Goal: Task Accomplishment & Management: Manage account settings

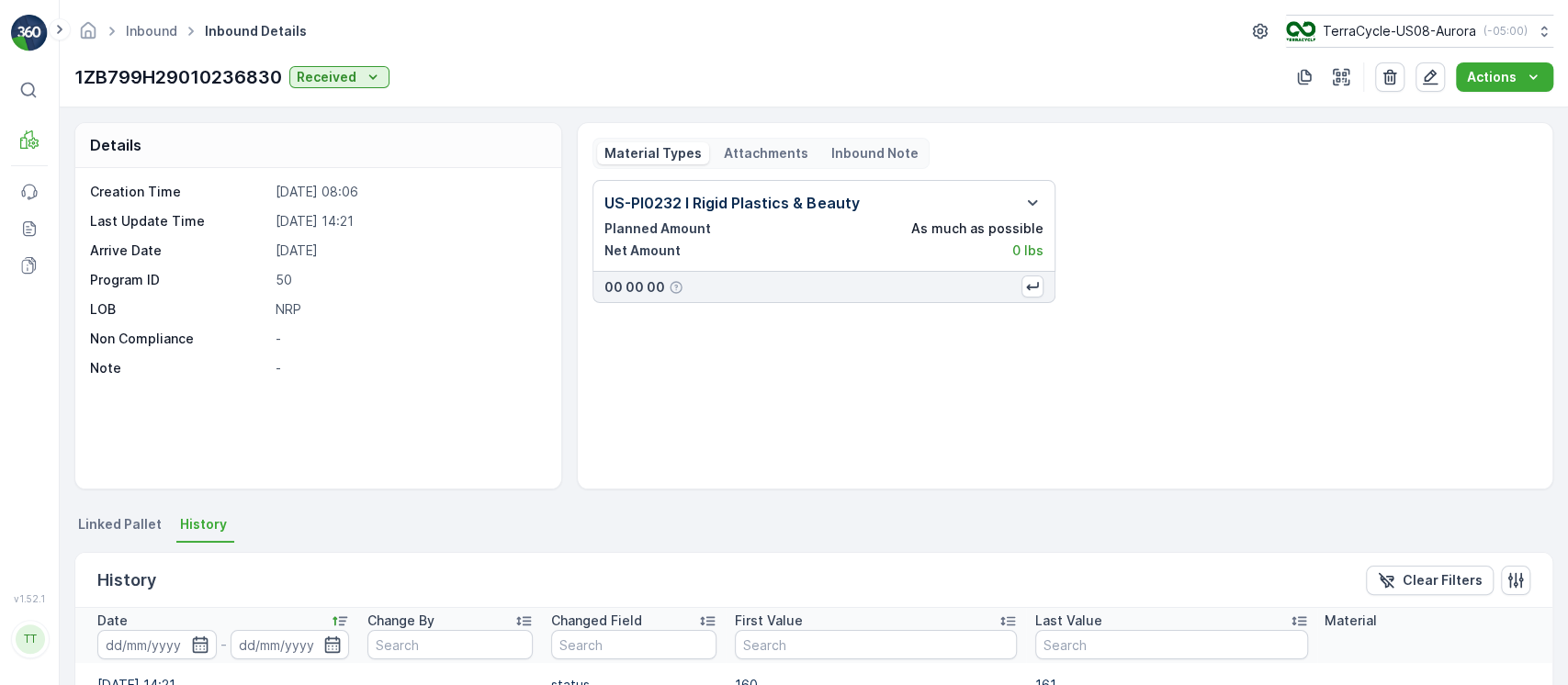
scroll to position [1195, 0]
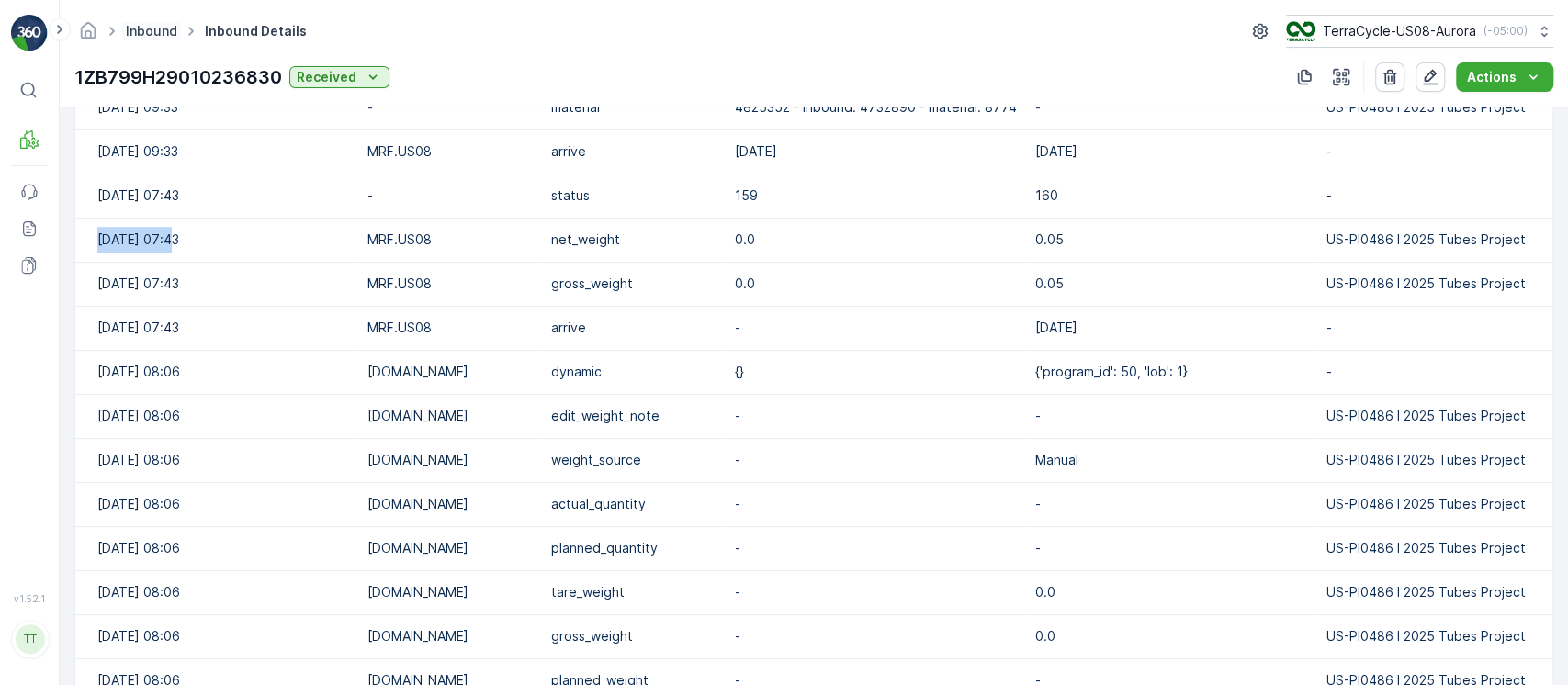
click at [161, 36] on link "Inbound" at bounding box center [152, 31] width 51 height 16
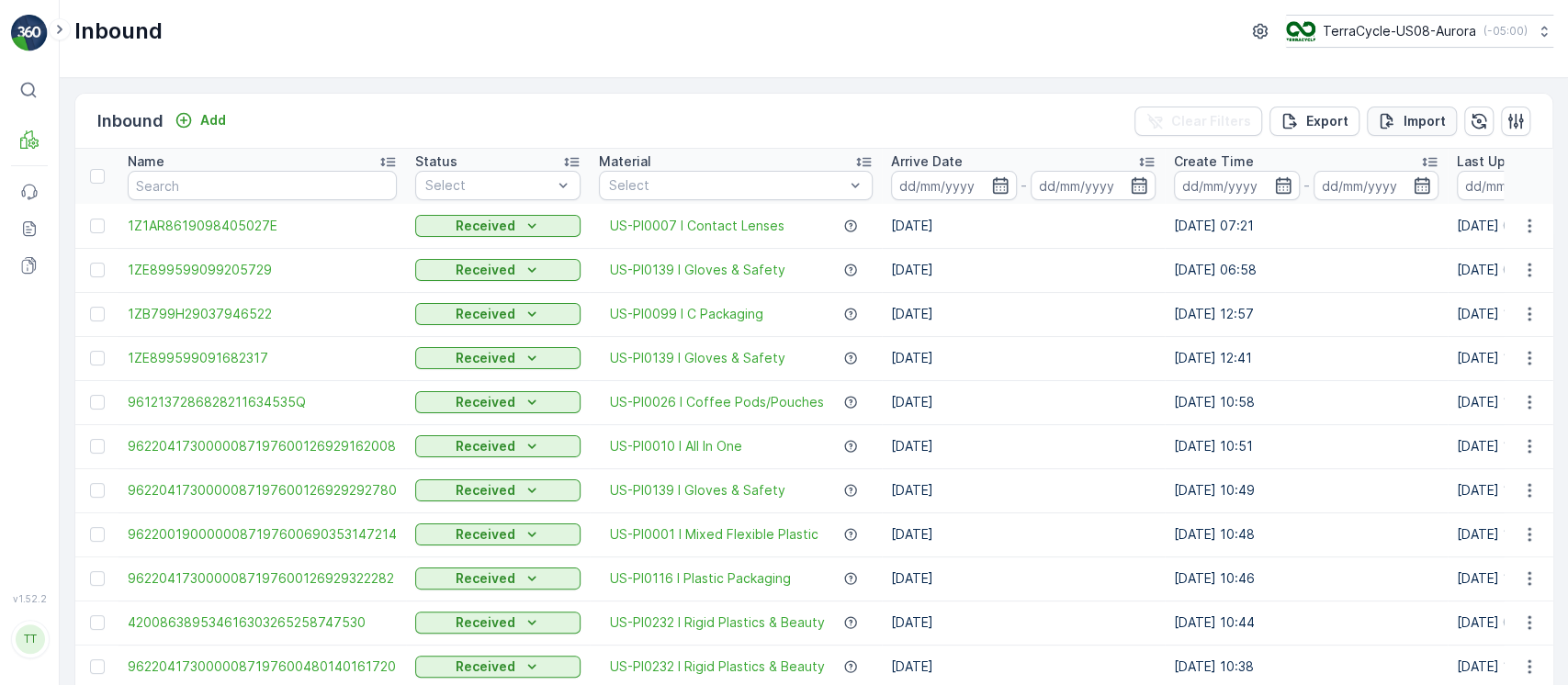
click at [1416, 118] on p "Import" at bounding box center [1424, 120] width 42 height 18
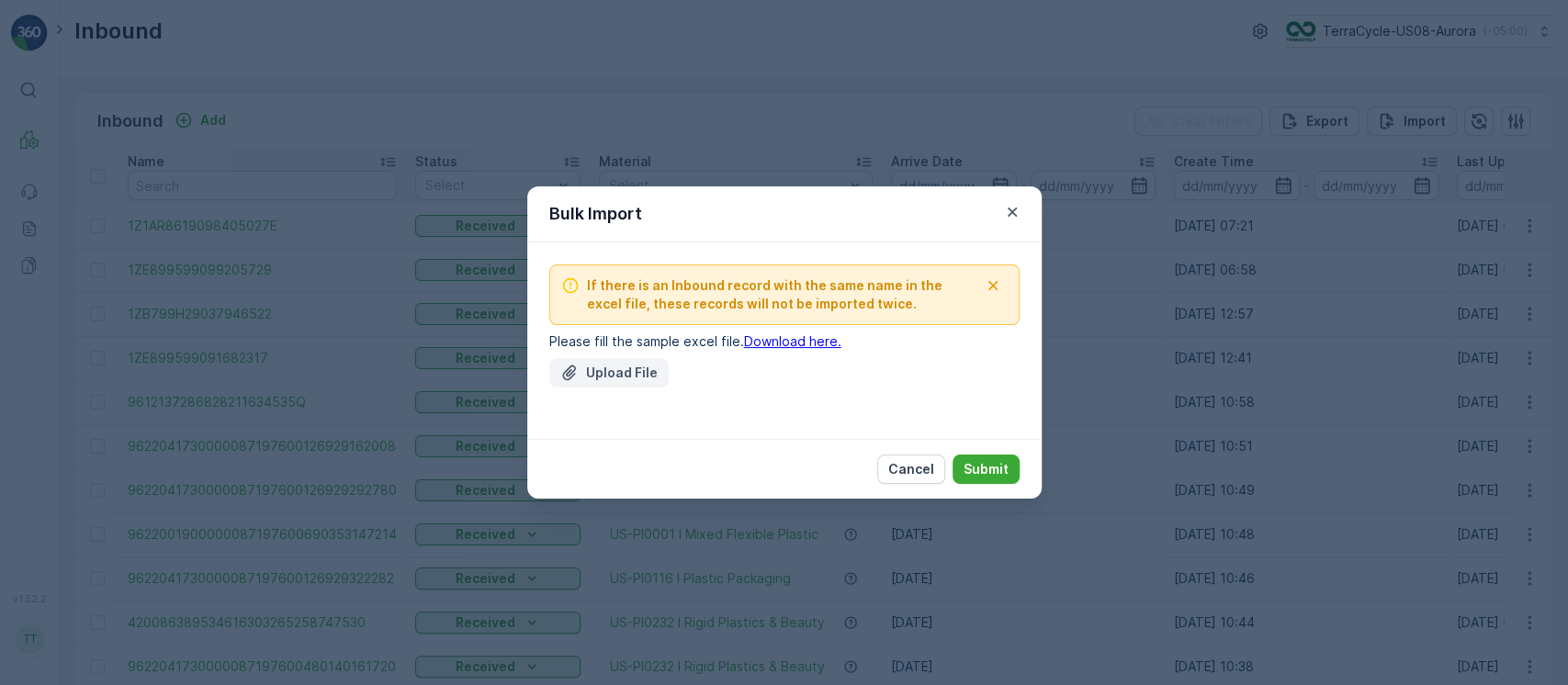
click at [622, 360] on button "Upload File" at bounding box center [608, 373] width 119 height 29
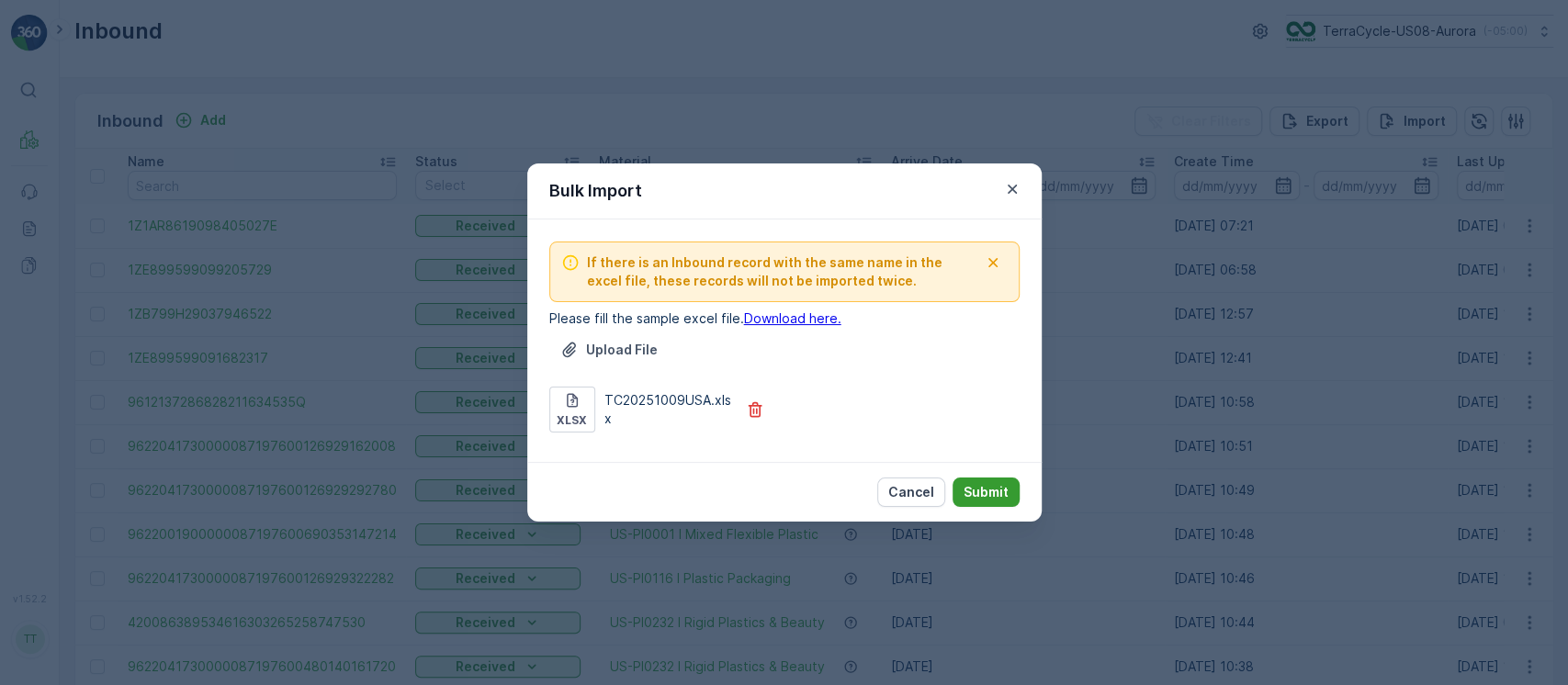
click at [974, 489] on p "Submit" at bounding box center [986, 492] width 45 height 18
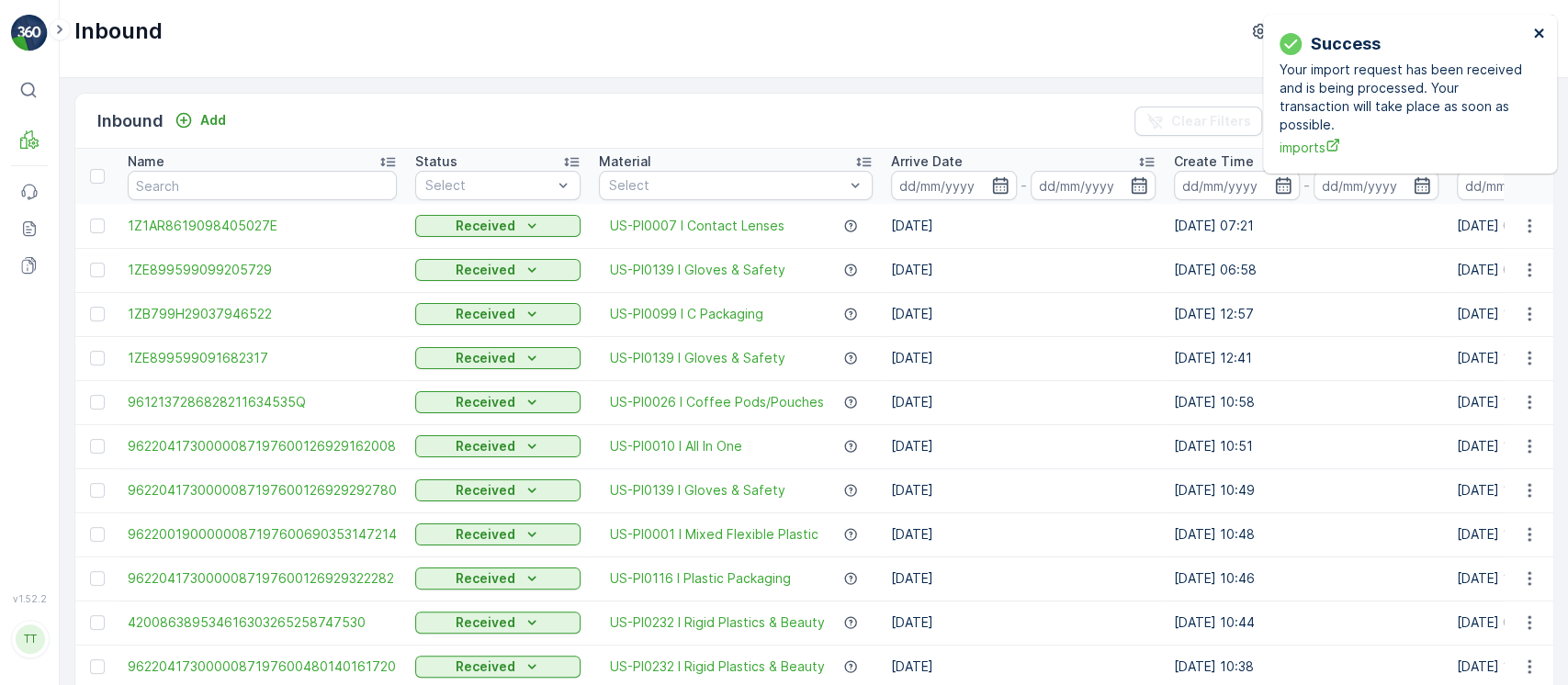
click at [1542, 34] on icon "close" at bounding box center [1539, 32] width 13 height 15
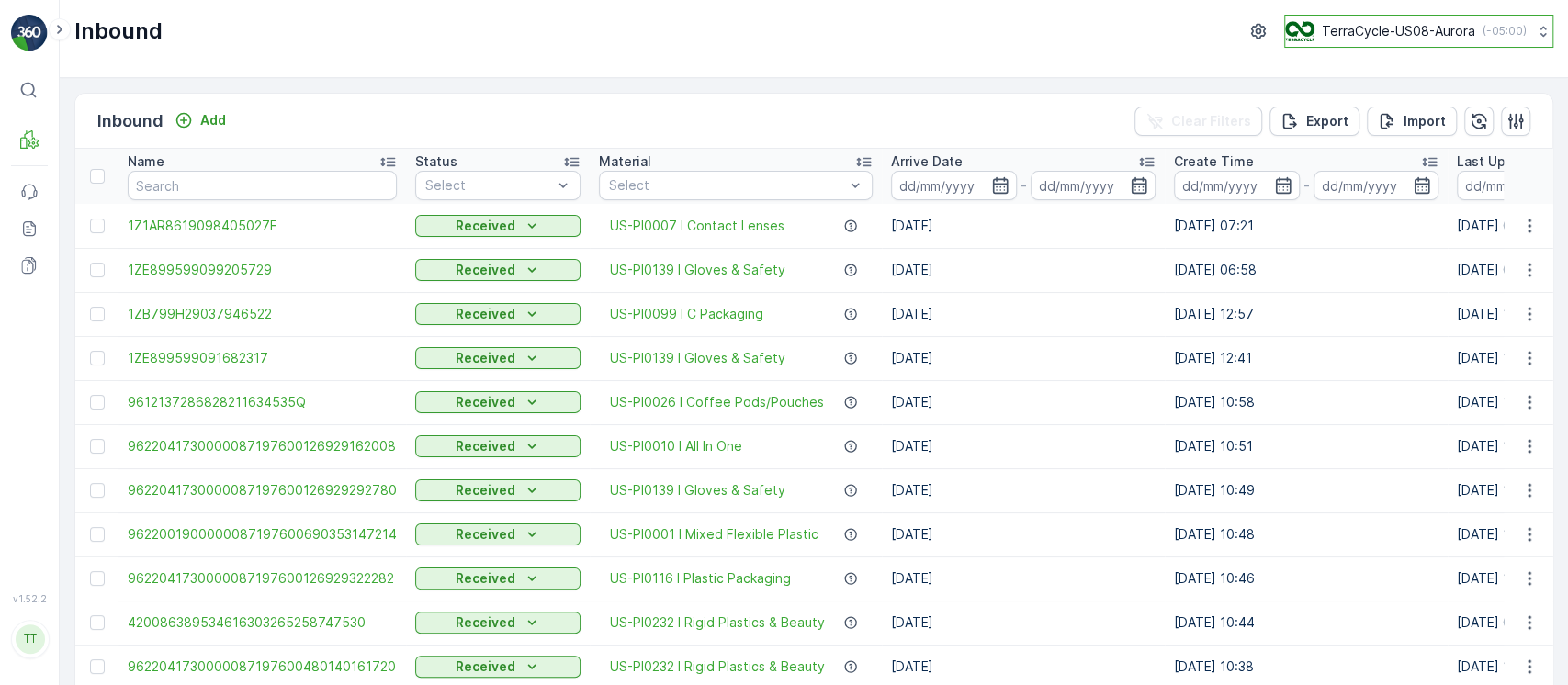
click at [1375, 28] on p "TerraCycle-US08-Aurora" at bounding box center [1398, 31] width 153 height 18
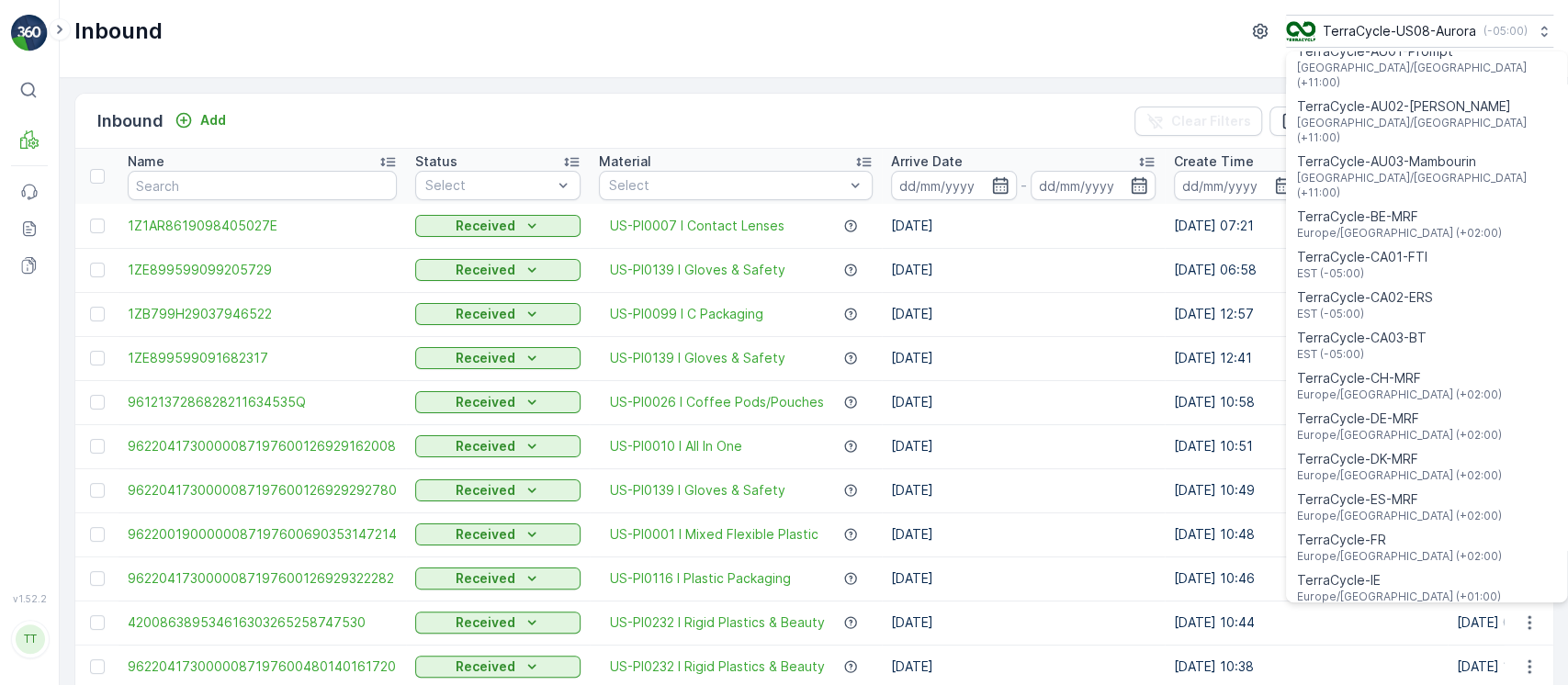
scroll to position [196, 0]
click at [1386, 253] on span "TerraCycle-CA01-FTI" at bounding box center [1362, 261] width 130 height 18
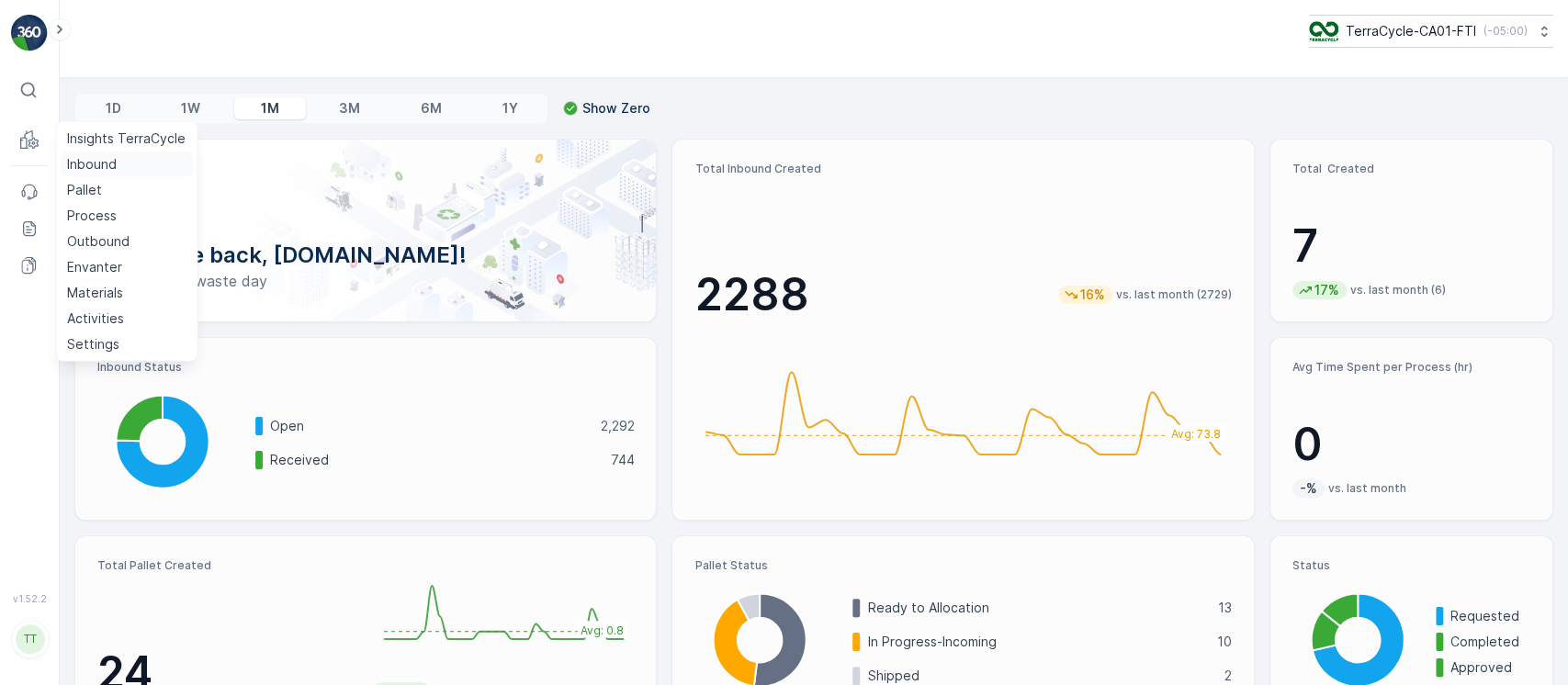
click at [88, 168] on p "Inbound" at bounding box center [91, 164] width 50 height 18
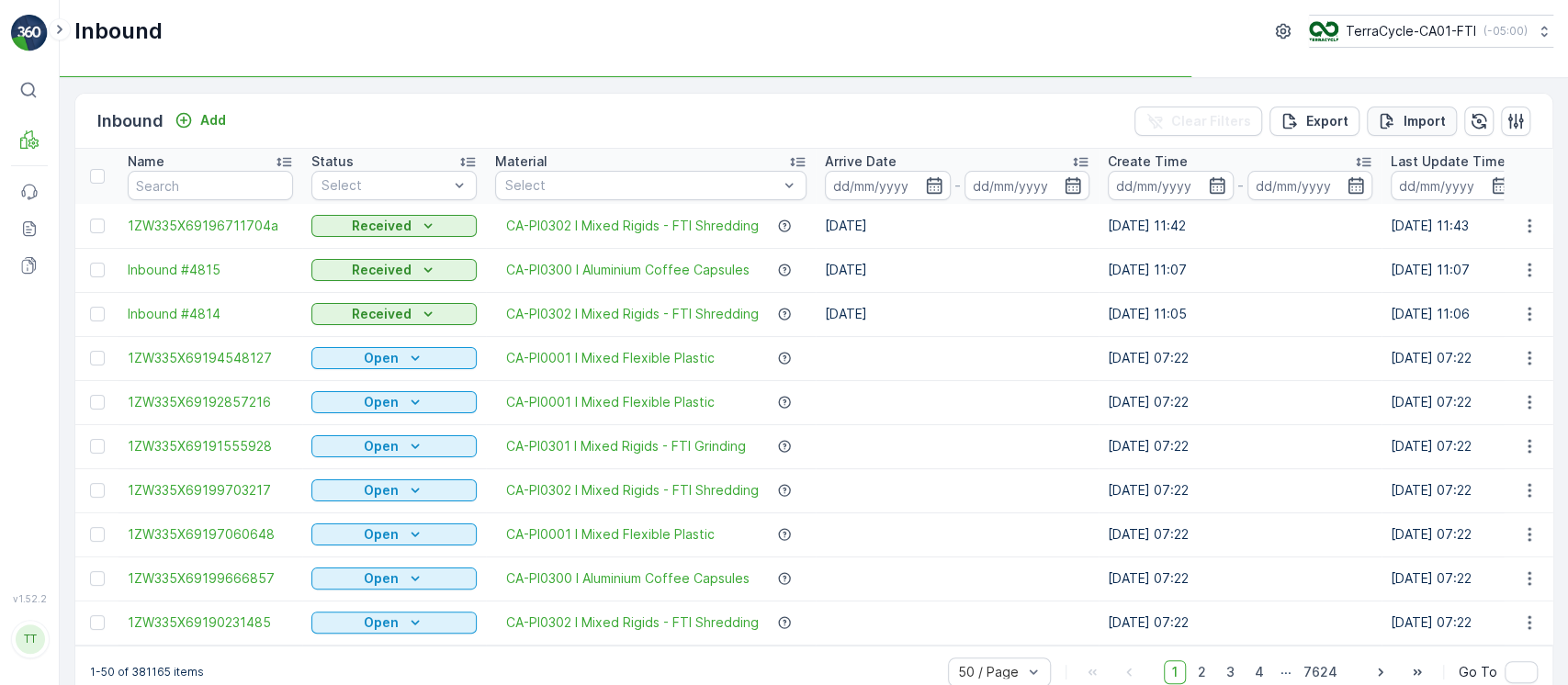
click at [1404, 128] on p "Import" at bounding box center [1424, 120] width 42 height 18
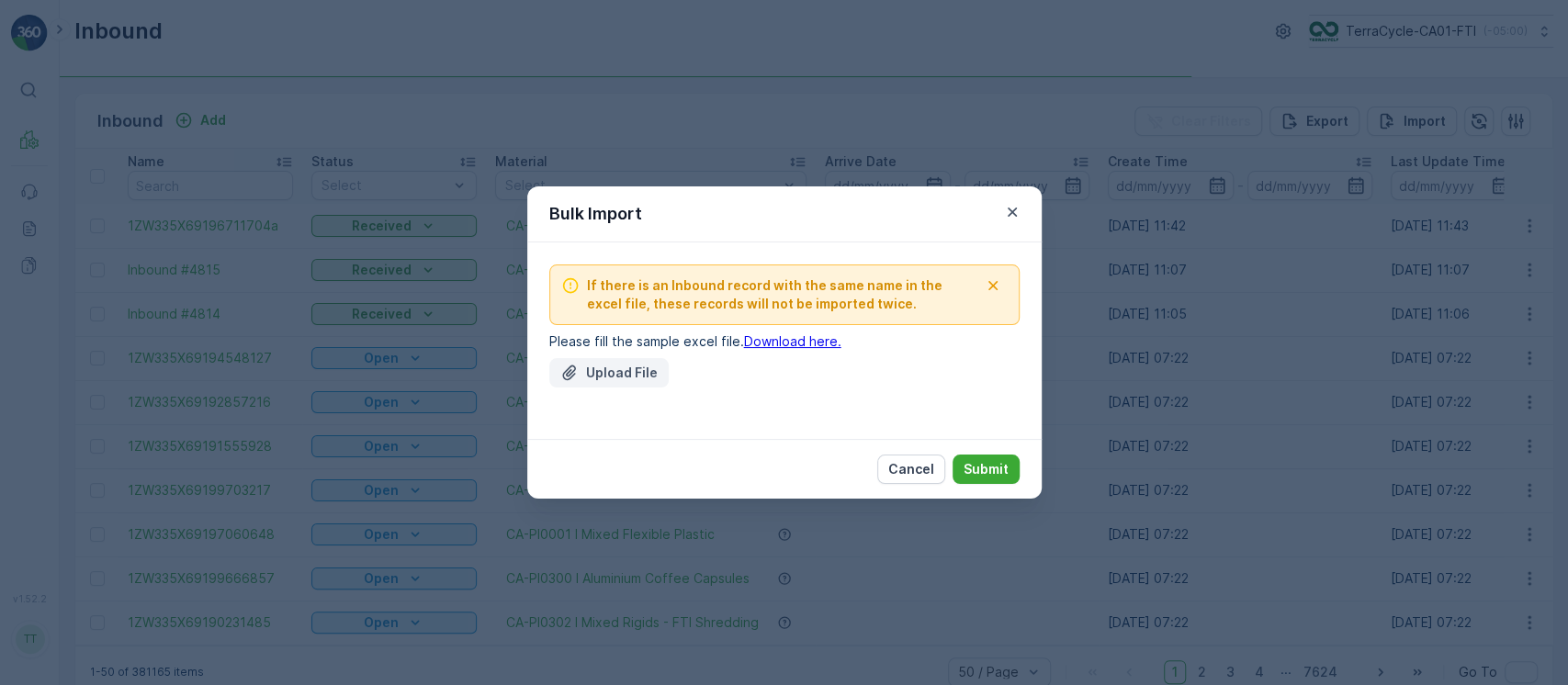
click at [602, 378] on p "Upload File" at bounding box center [622, 372] width 72 height 18
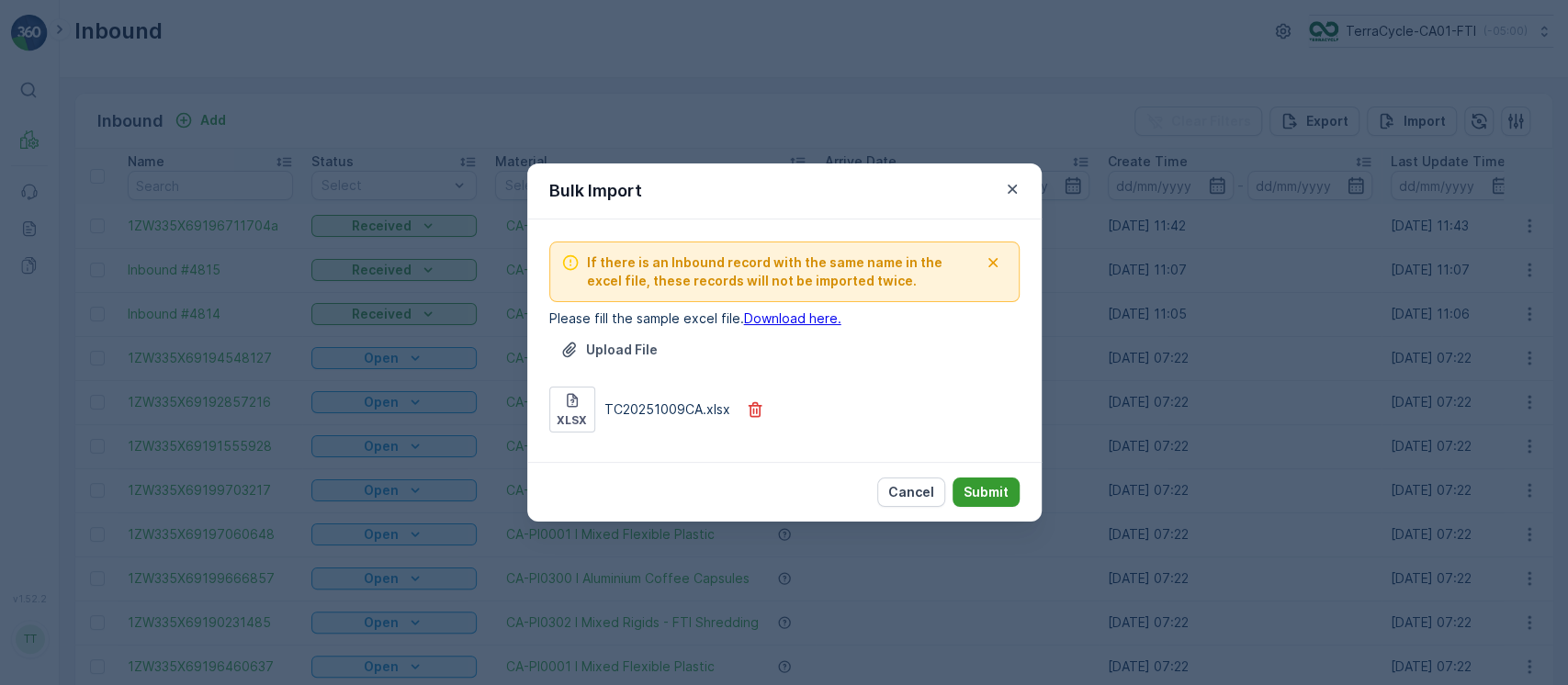
click at [985, 493] on p "Submit" at bounding box center [986, 492] width 45 height 18
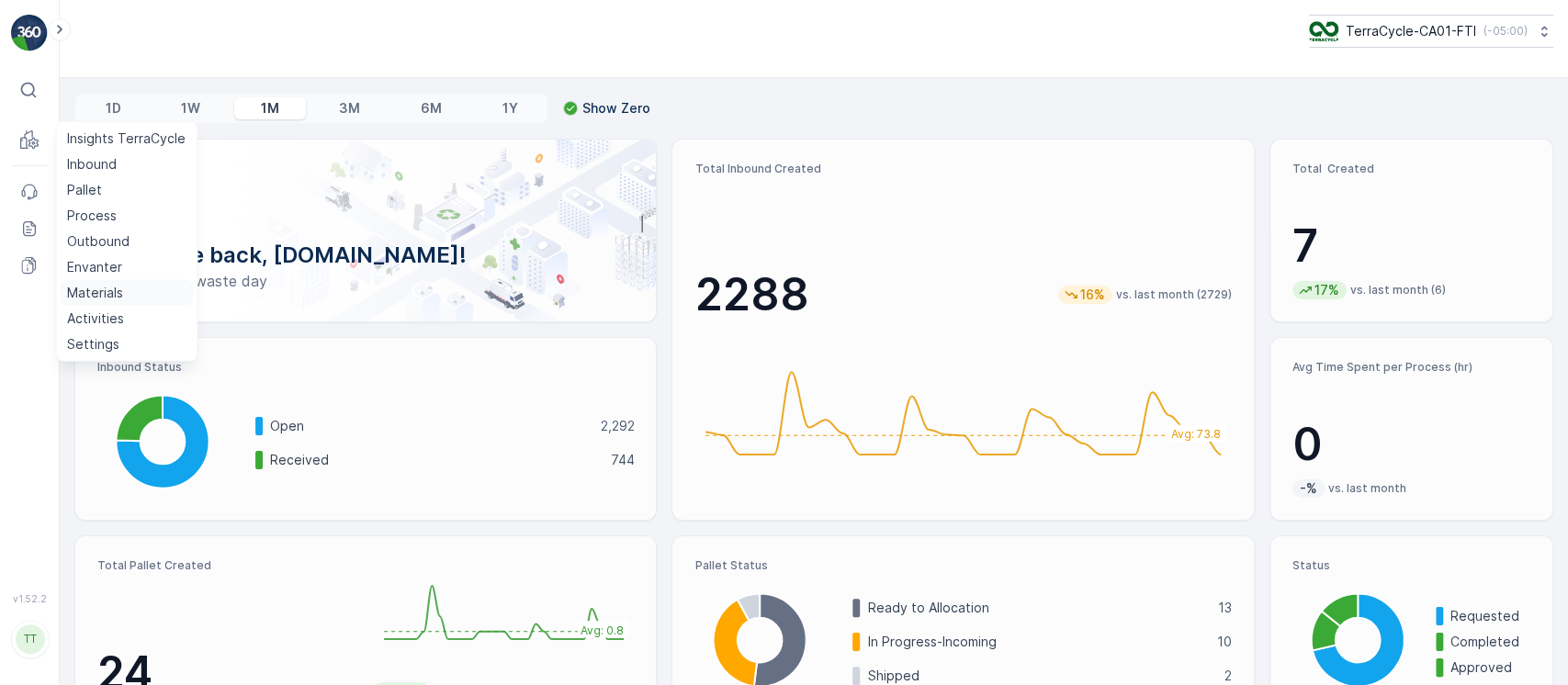
click at [90, 286] on p "Materials" at bounding box center [95, 292] width 56 height 18
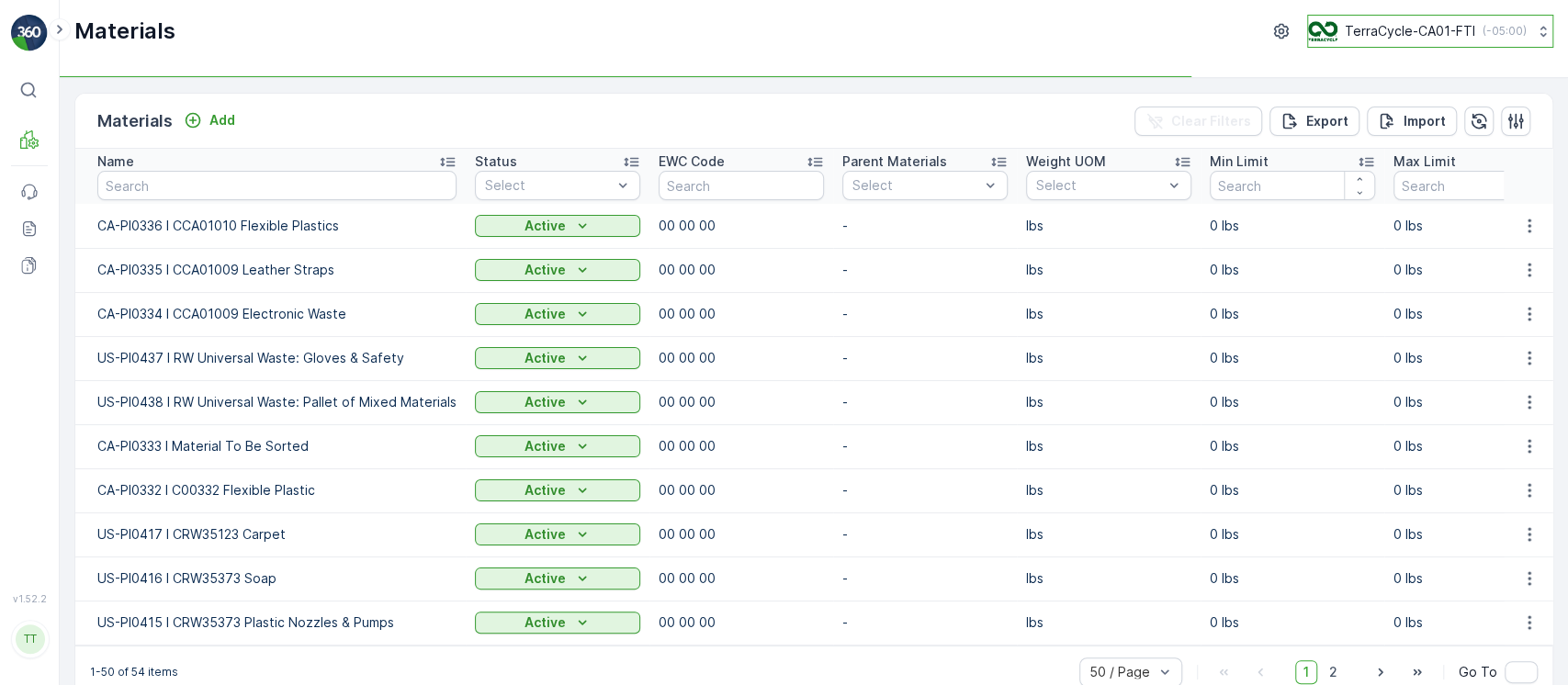
click at [1337, 28] on div "TerraCycle-CA01-FTI ( -05:00 )" at bounding box center [1416, 31] width 219 height 20
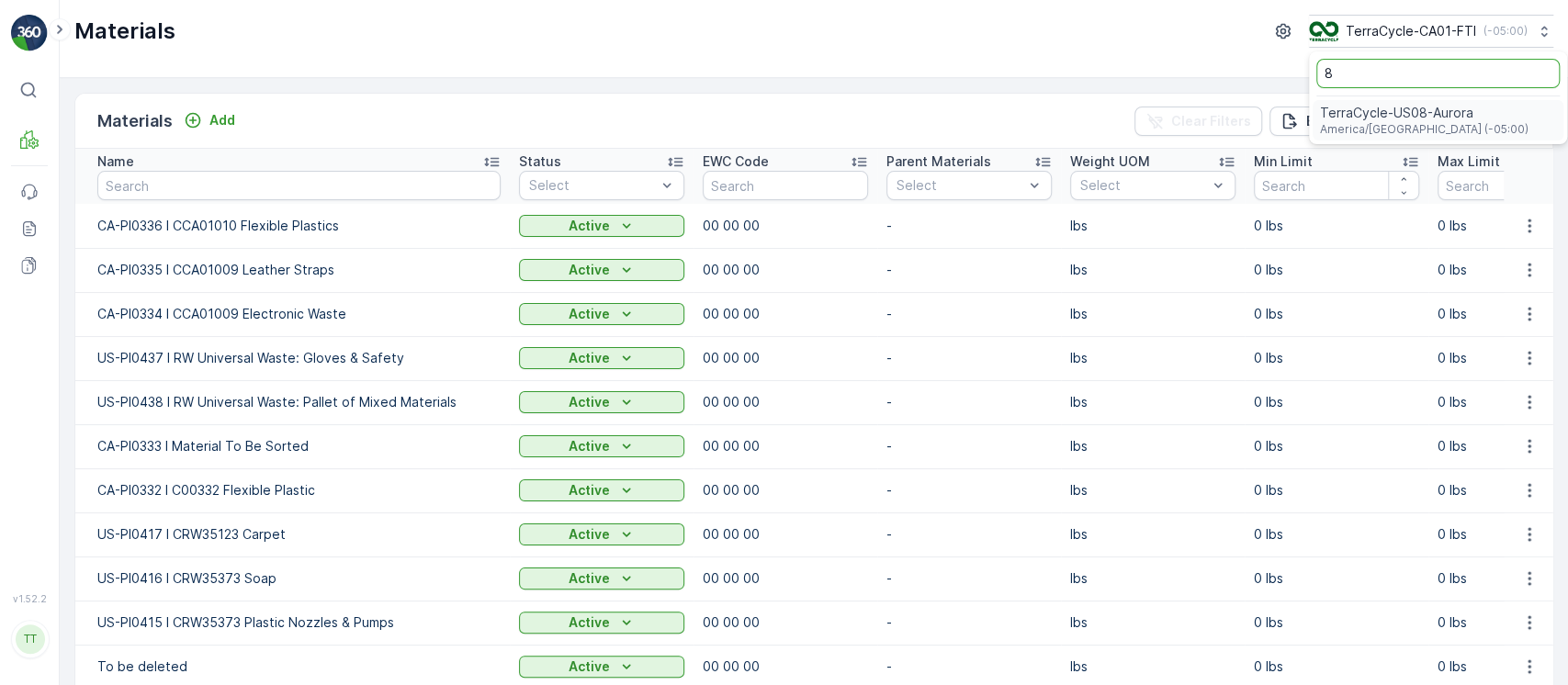
click at [1361, 122] on span "America/[GEOGRAPHIC_DATA] (-05:00)" at bounding box center [1423, 129] width 209 height 15
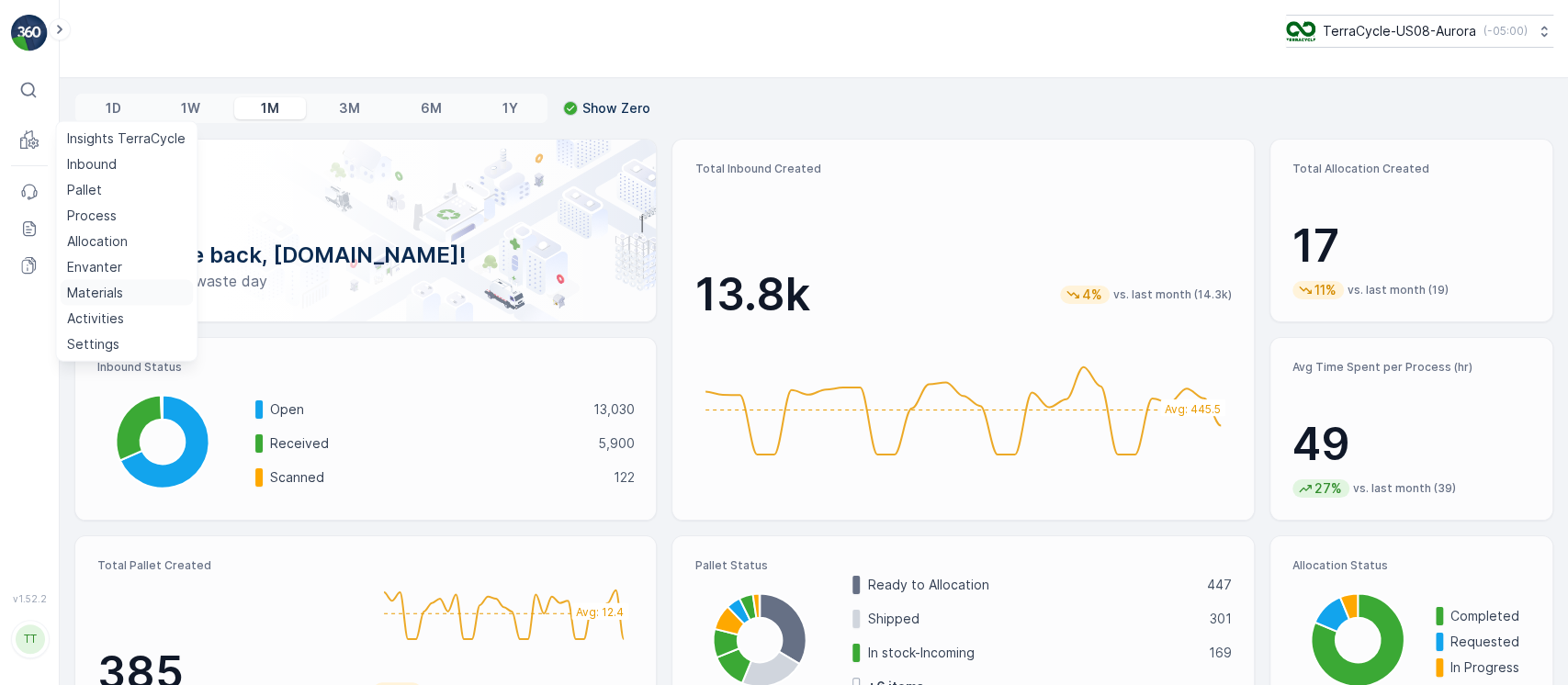
click at [118, 289] on p "Materials" at bounding box center [95, 292] width 56 height 18
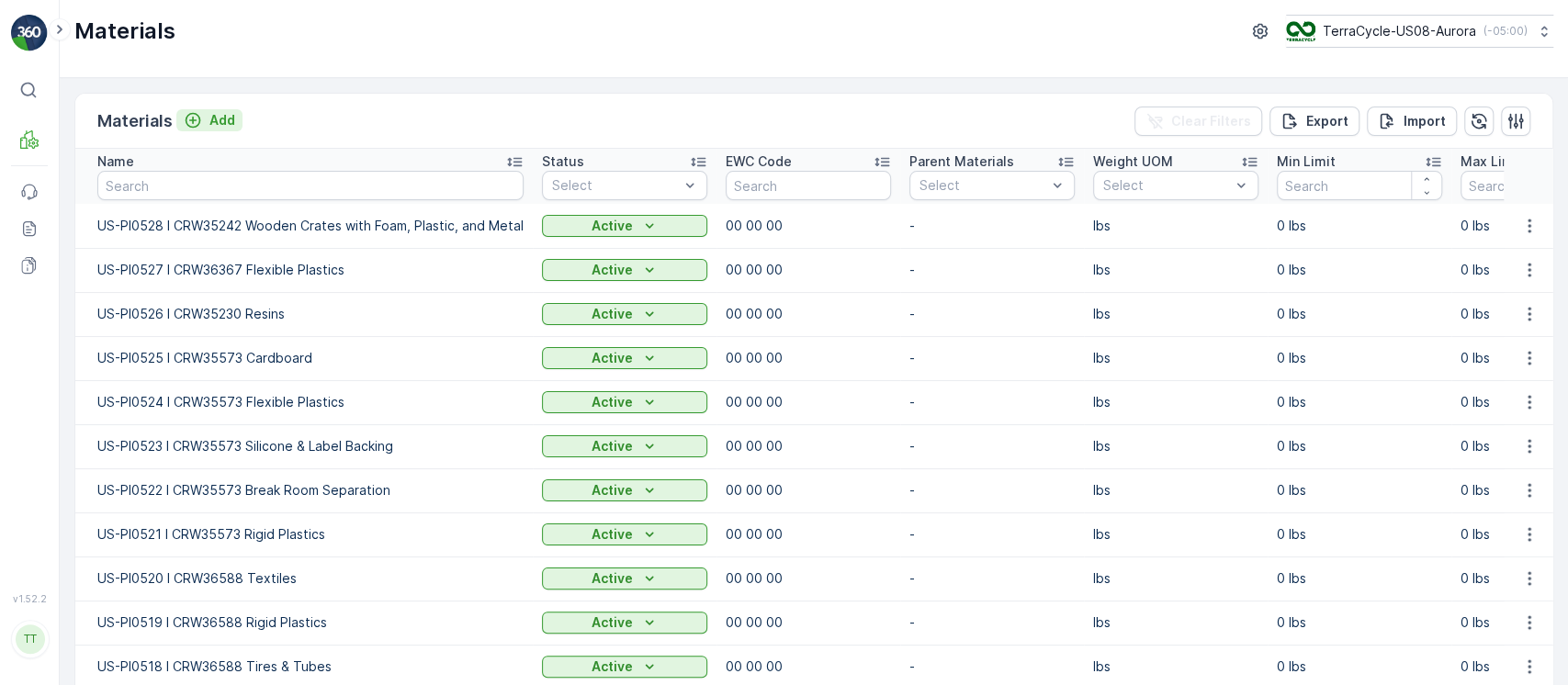
click at [233, 117] on p "Add" at bounding box center [222, 120] width 25 height 18
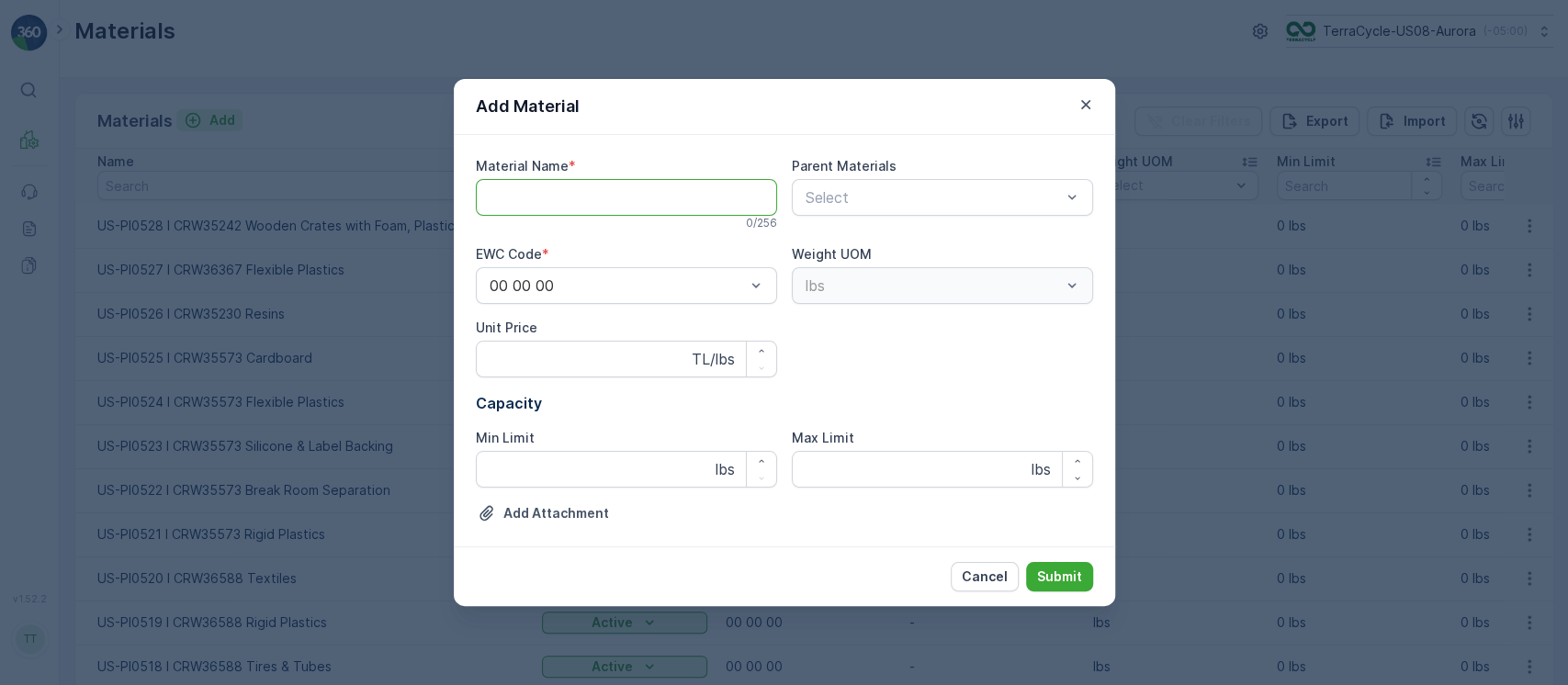
click at [594, 193] on Name "Material Name" at bounding box center [627, 197] width 301 height 37
paste Name "US-PI0529 I CRW36575 Glass Bottles"
type Name "US-PI0529 I CRW36575 Glass Bottles"
click at [1026, 563] on button "Submit" at bounding box center [1059, 577] width 67 height 29
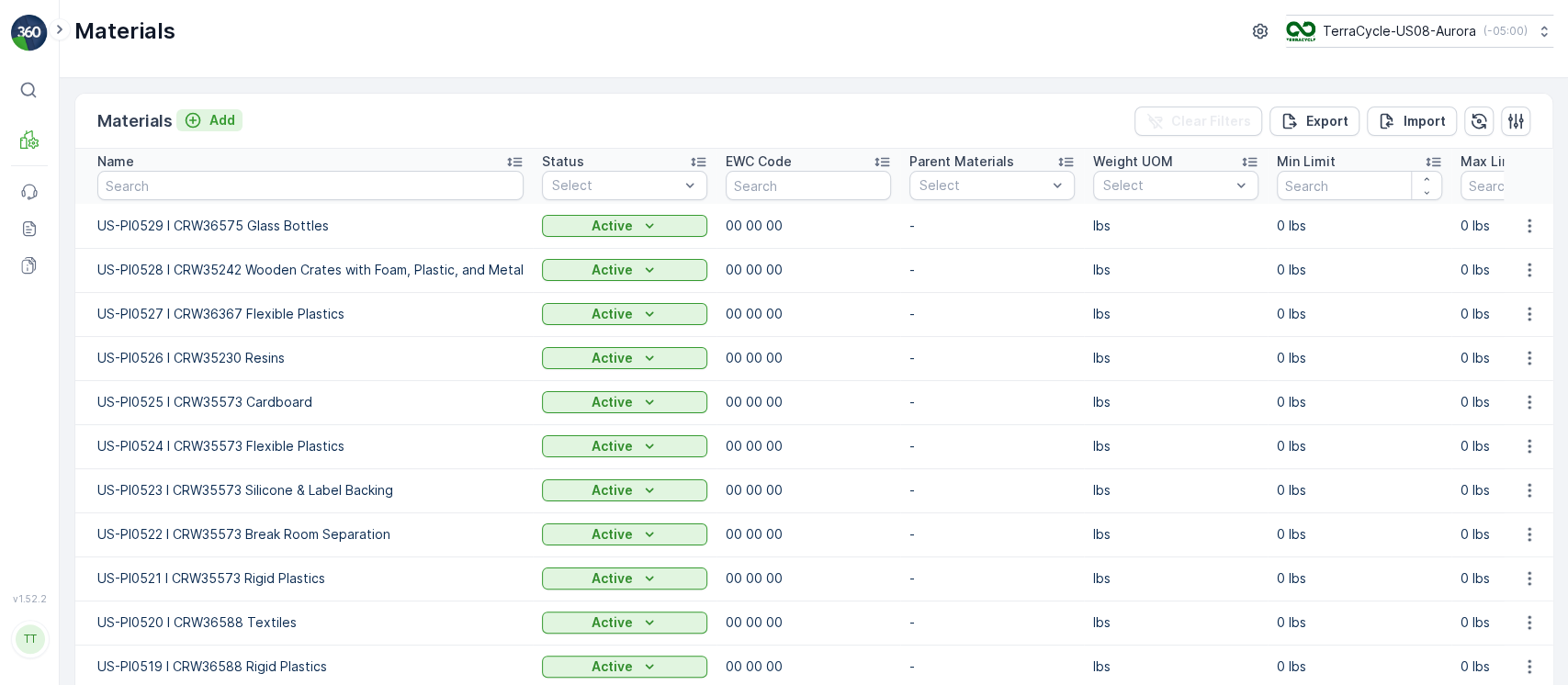
click at [224, 122] on p "Add" at bounding box center [222, 120] width 25 height 18
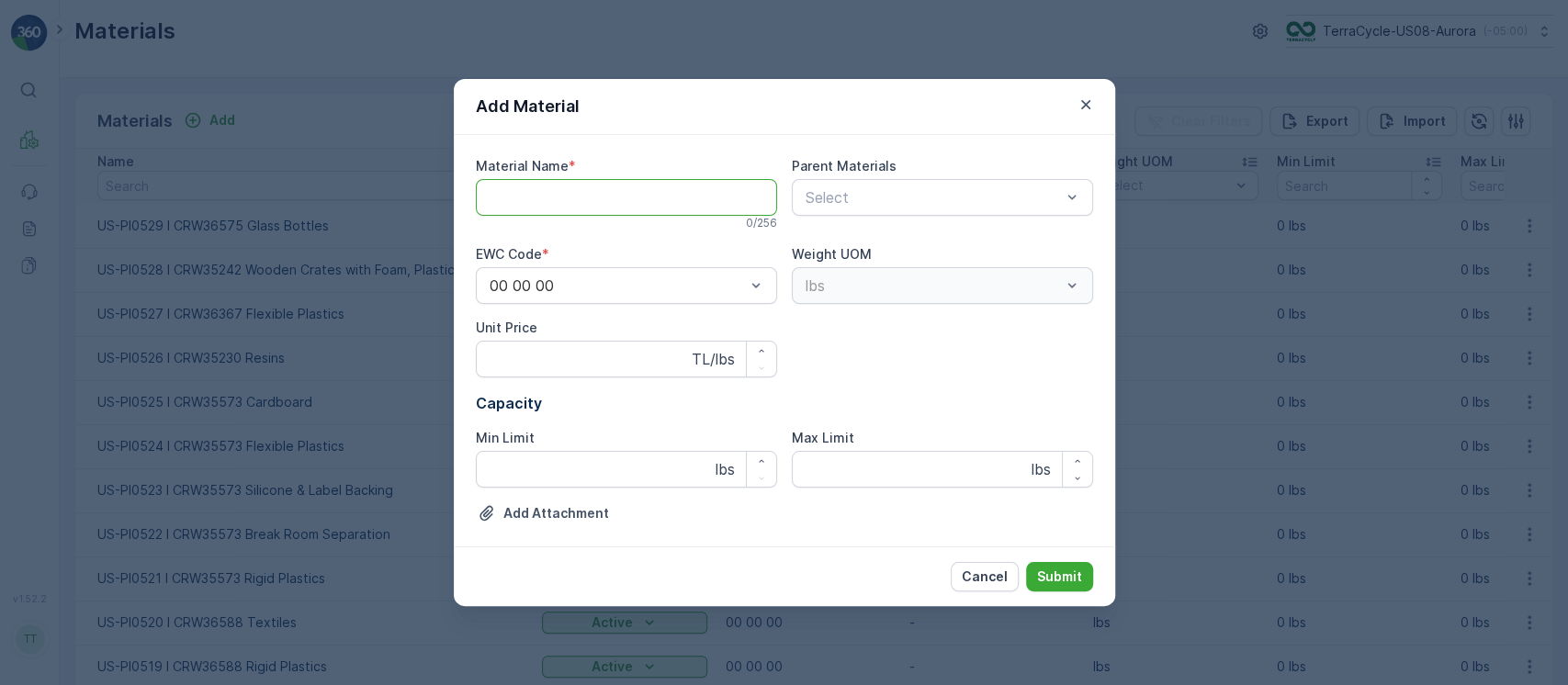
click at [543, 201] on Name "Material Name" at bounding box center [627, 197] width 301 height 37
paste Name "US-PI0530 I CRW36575 Flexible Plastics"
type Name "US-PI0530 I CRW36575 Flexible Plastics"
click at [1026, 563] on button "Submit" at bounding box center [1059, 577] width 67 height 29
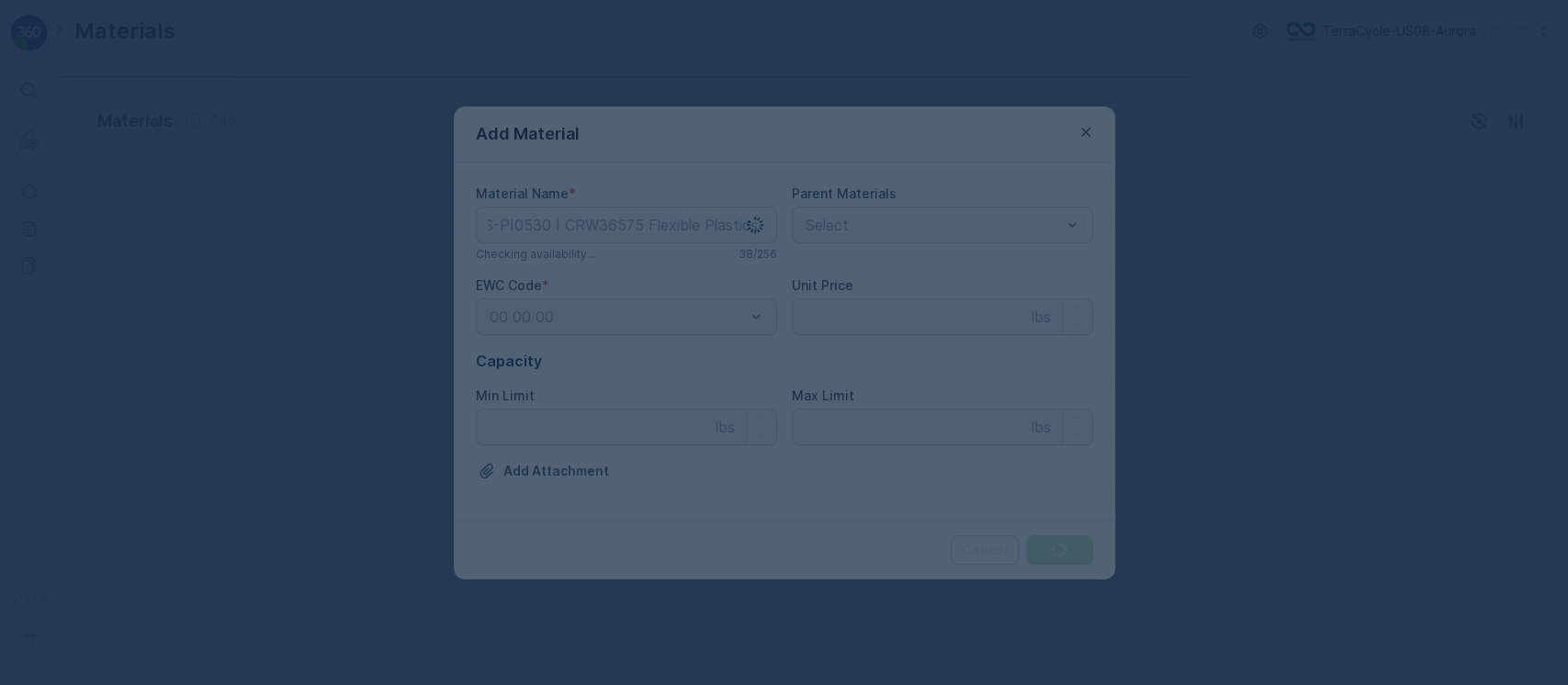
scroll to position [0, 0]
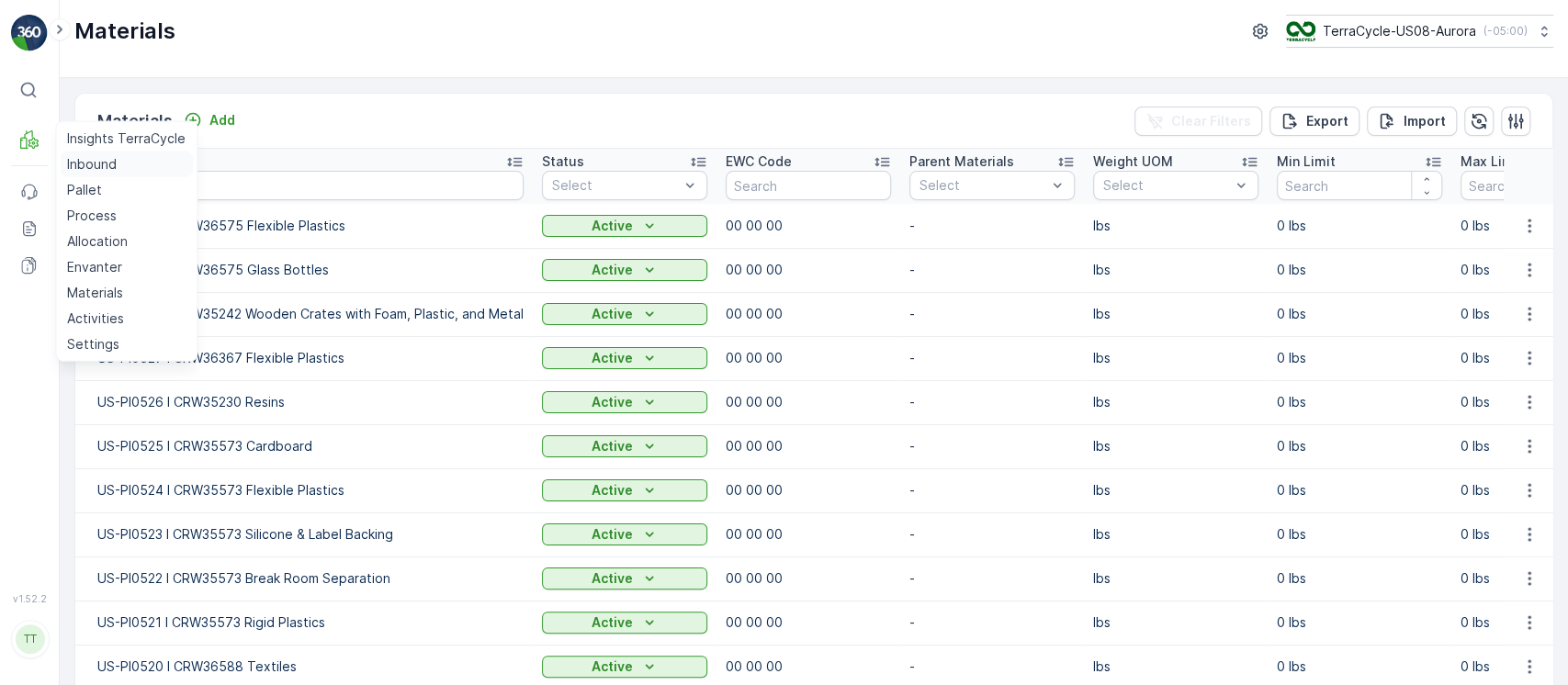
click at [82, 165] on p "Inbound" at bounding box center [91, 164] width 50 height 18
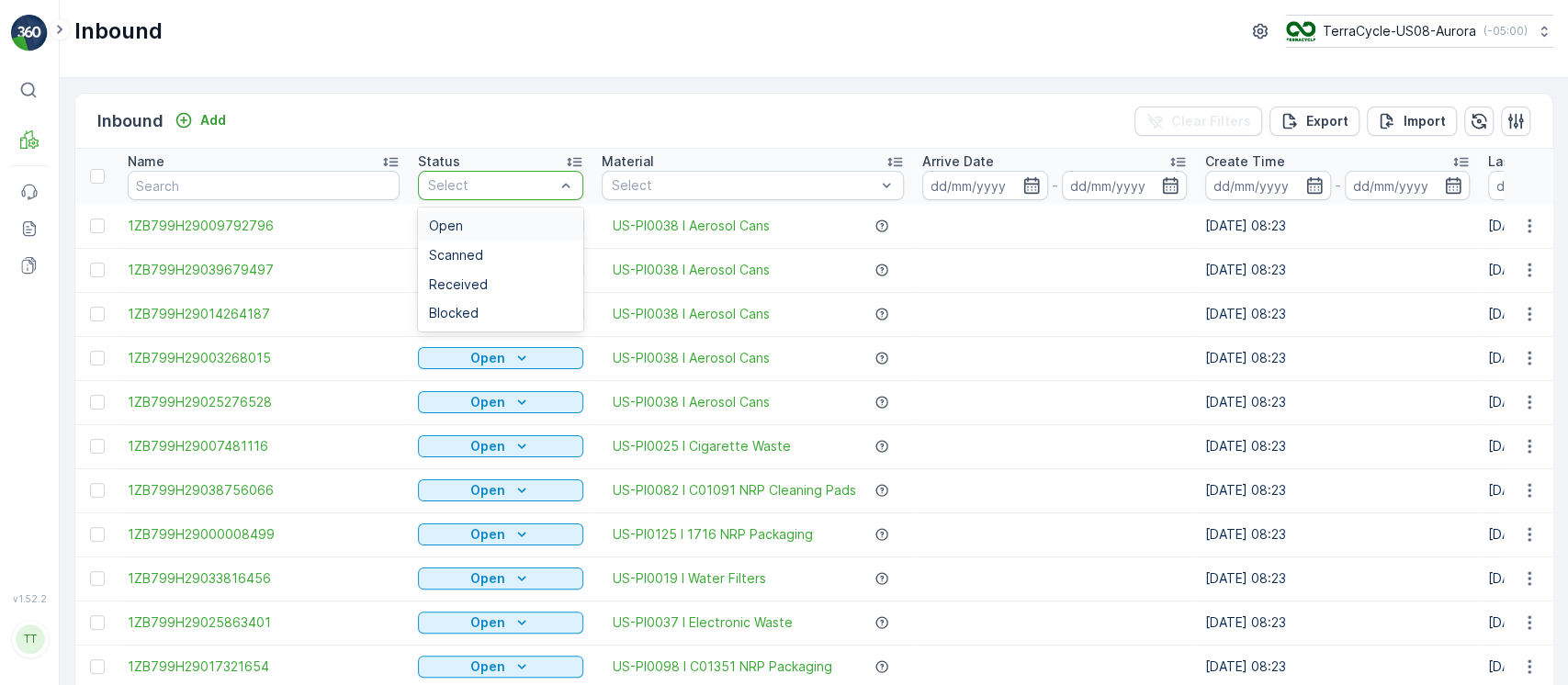
click at [463, 229] on div "Open" at bounding box center [499, 225] width 143 height 15
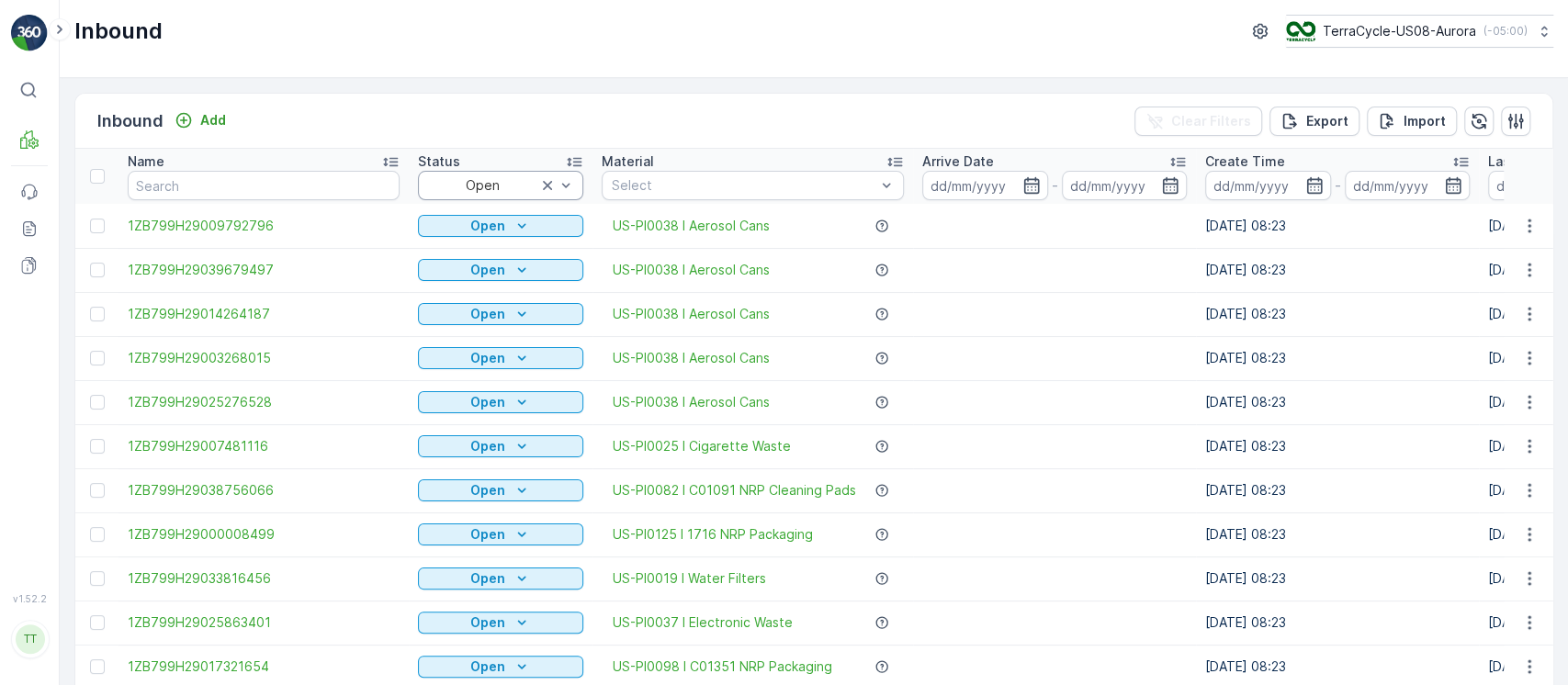
click at [959, 163] on p "Arrive Date" at bounding box center [958, 161] width 72 height 18
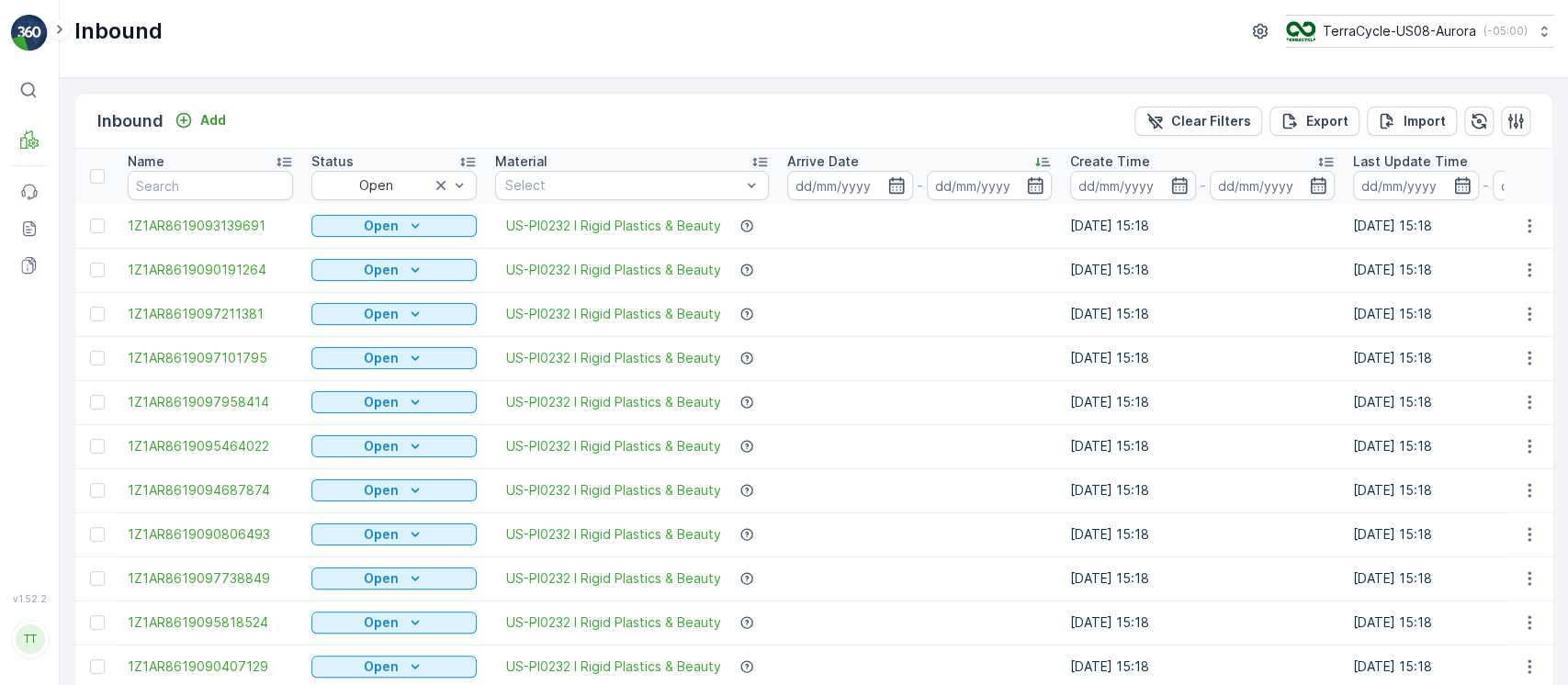
click at [959, 163] on div "Arrive Date" at bounding box center [919, 161] width 264 height 18
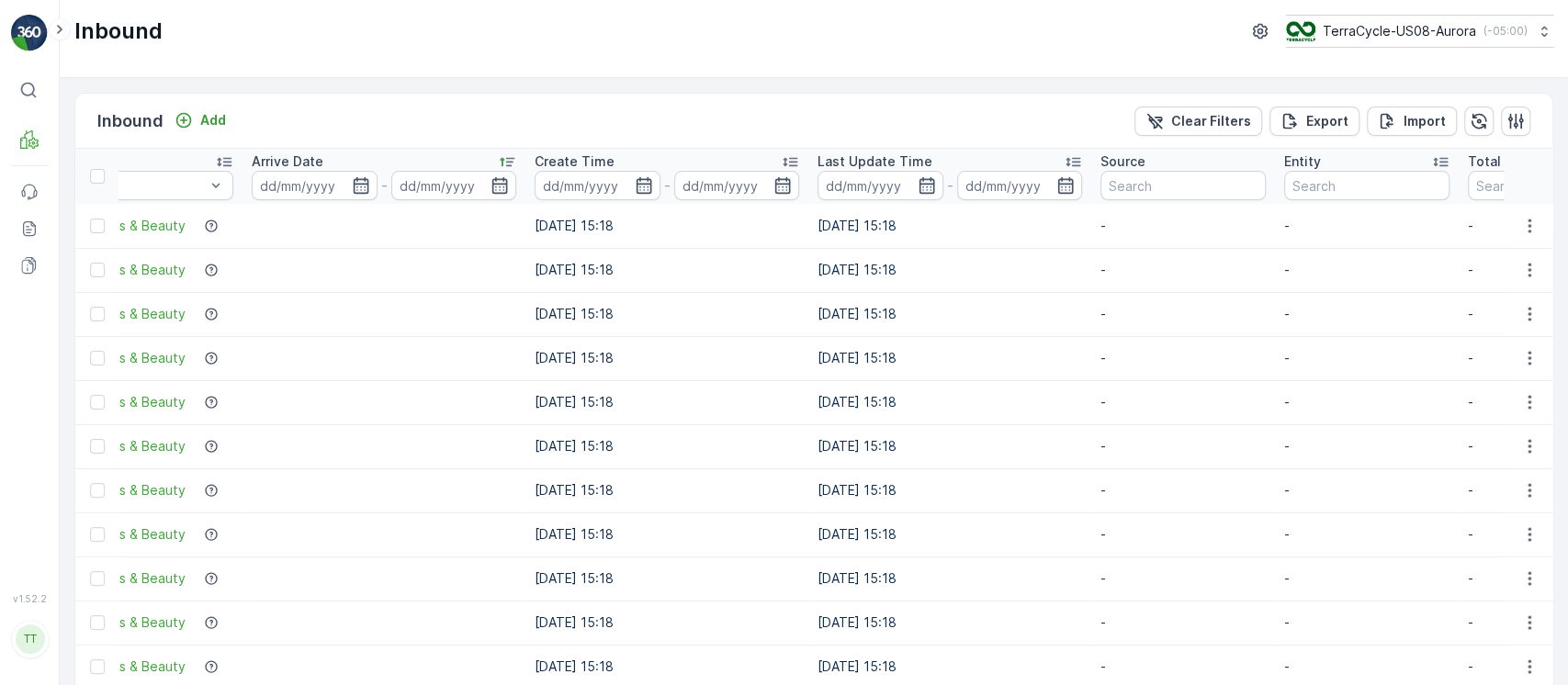
scroll to position [0, 838]
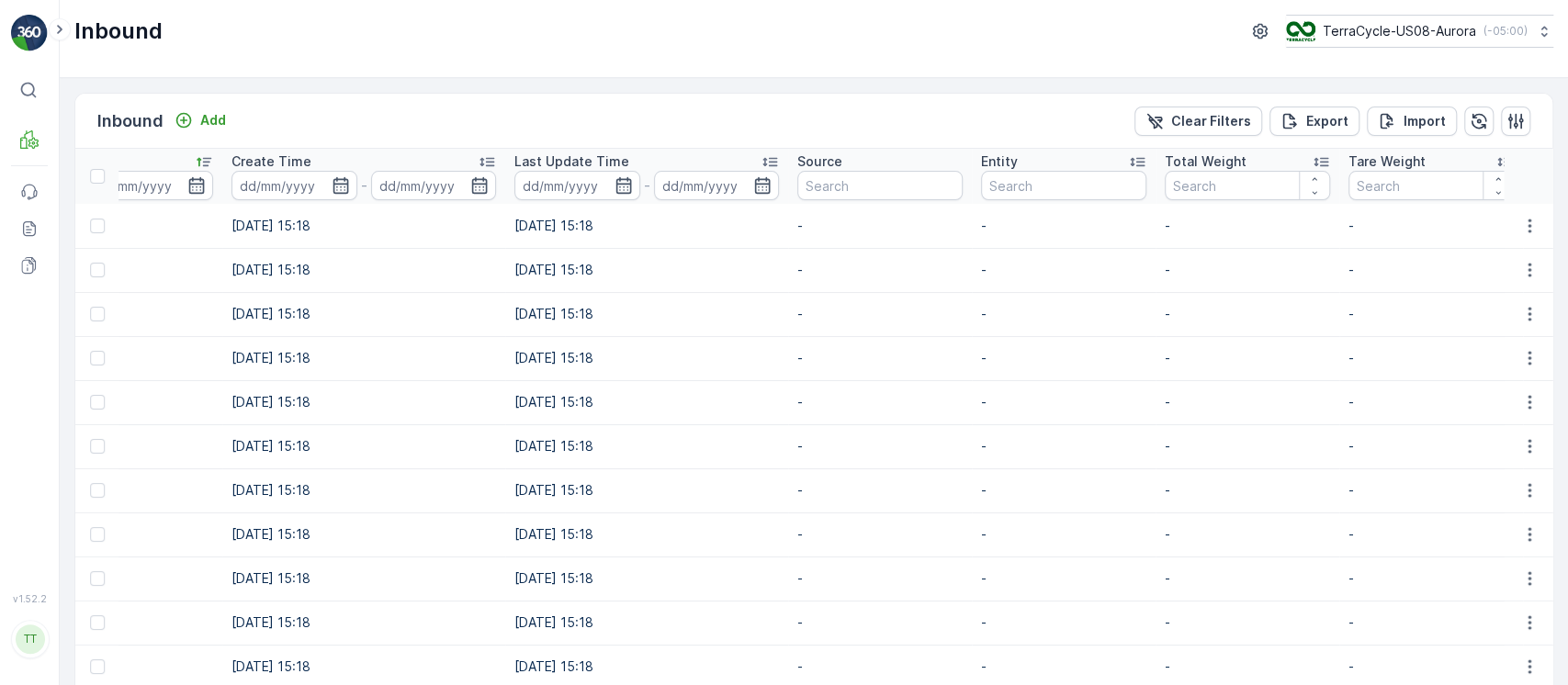
click at [1256, 166] on div "Total Weight" at bounding box center [1247, 161] width 165 height 18
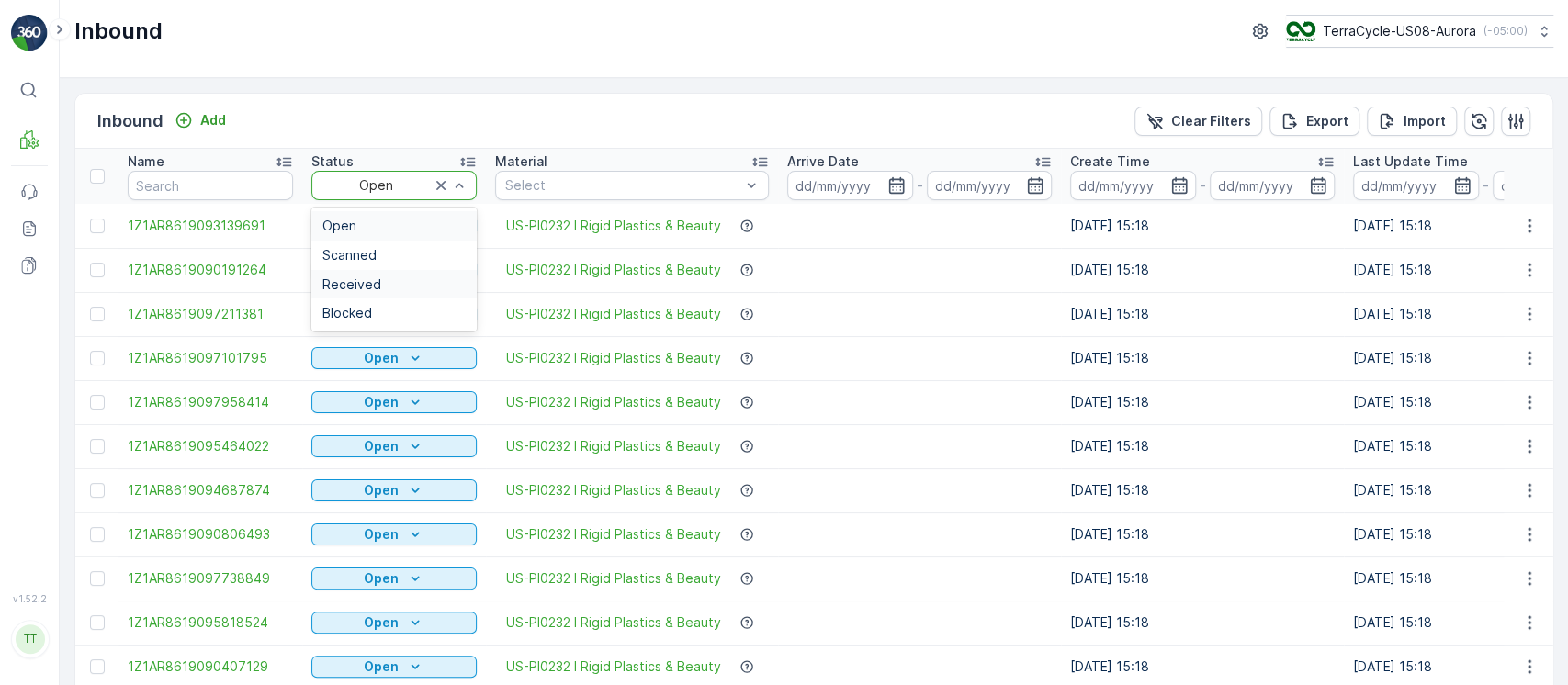
click at [460, 291] on div "Received" at bounding box center [393, 285] width 165 height 29
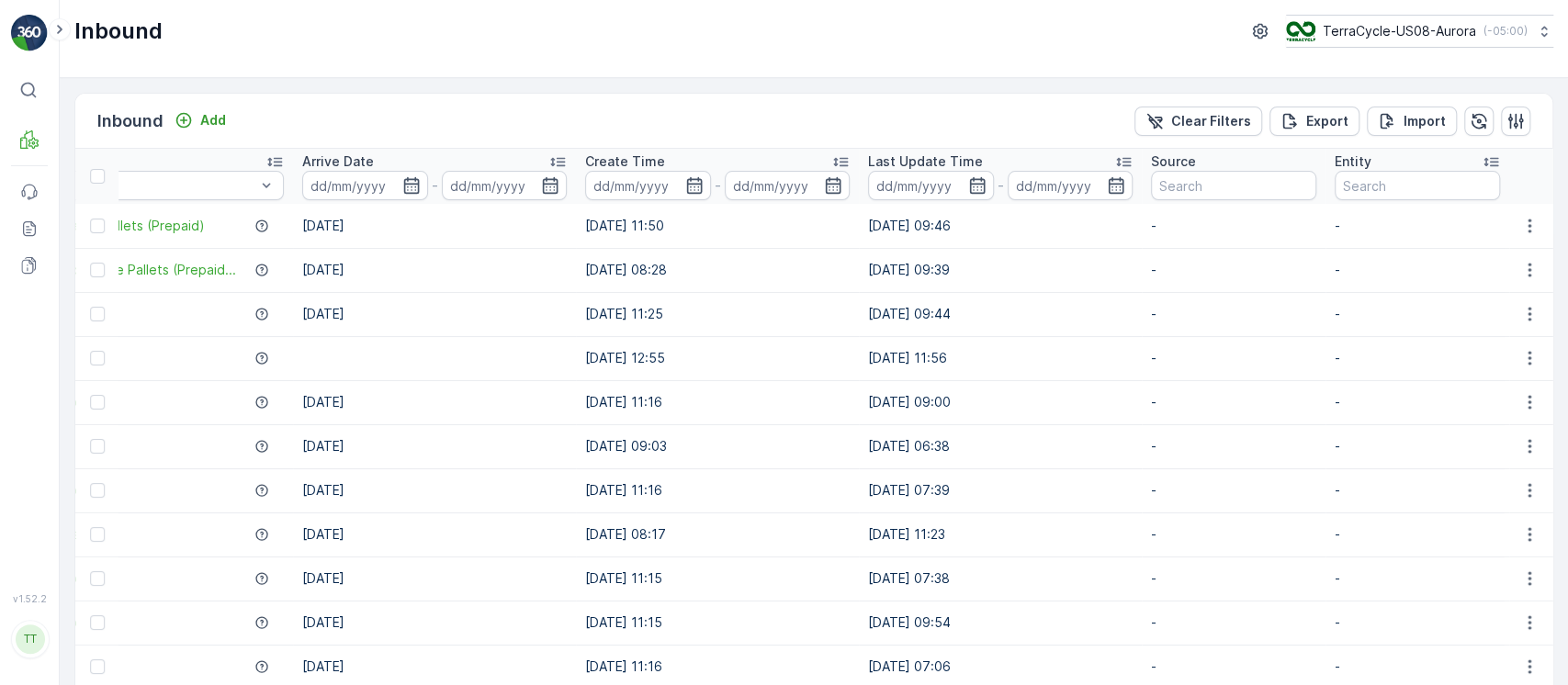
scroll to position [0, 1337]
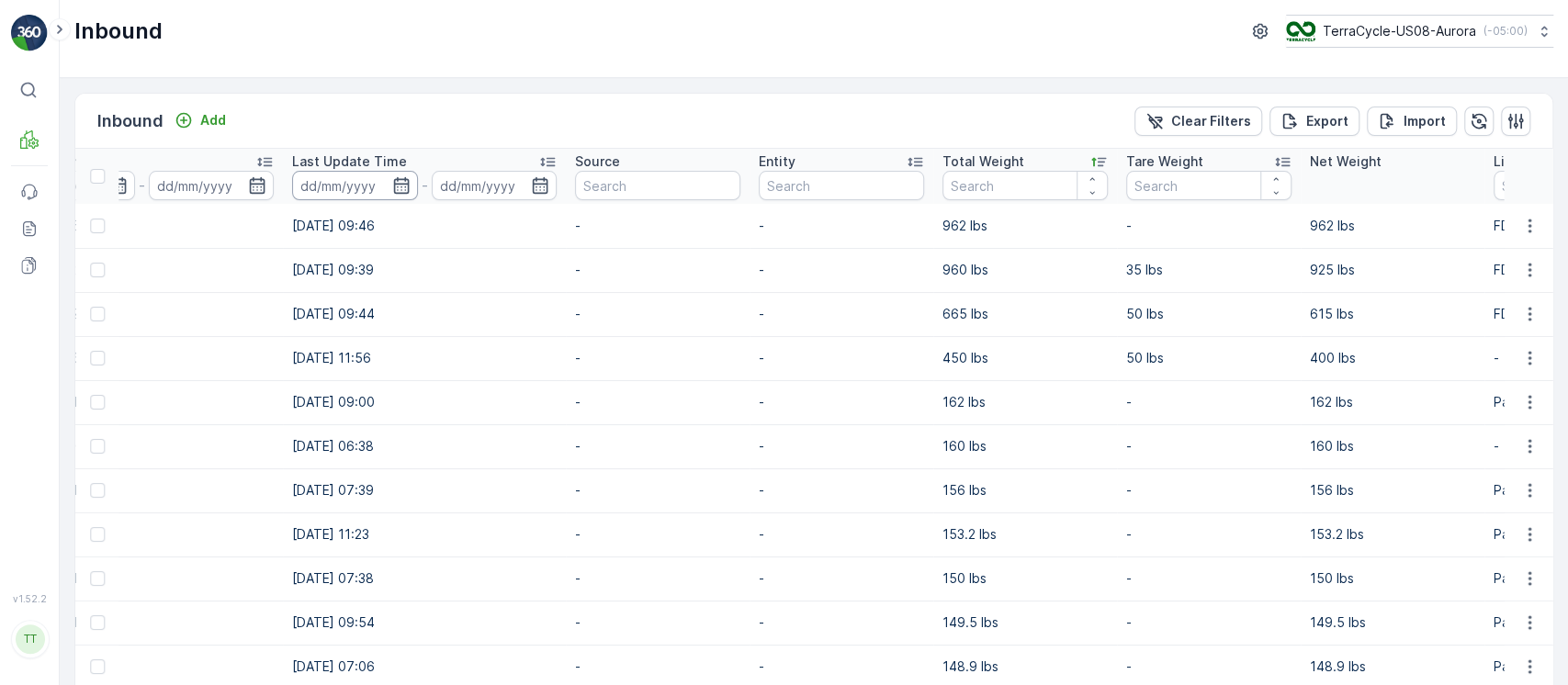
click at [320, 182] on input at bounding box center [356, 186] width 126 height 29
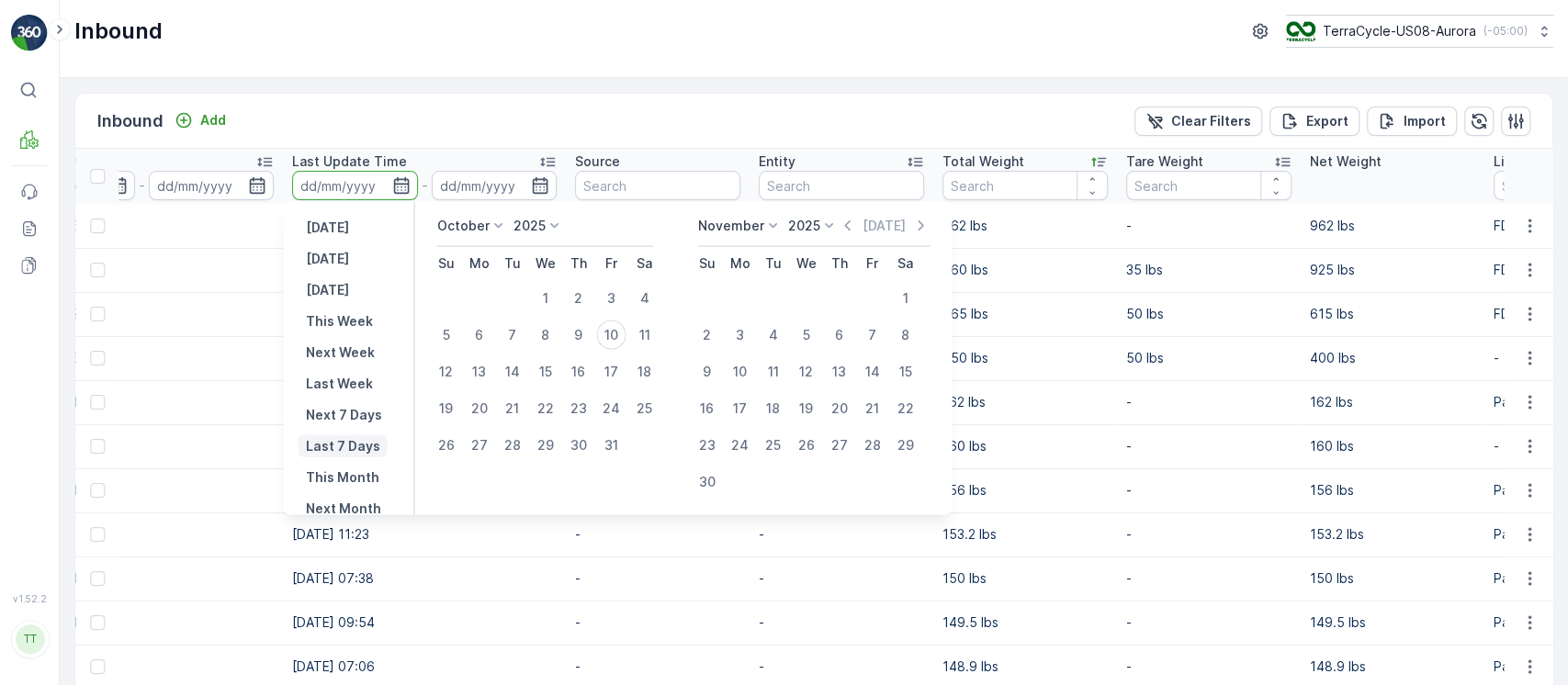
click at [351, 438] on p "Last 7 Days" at bounding box center [342, 446] width 75 height 18
type input "04.10.2025"
type input "[DATE]"
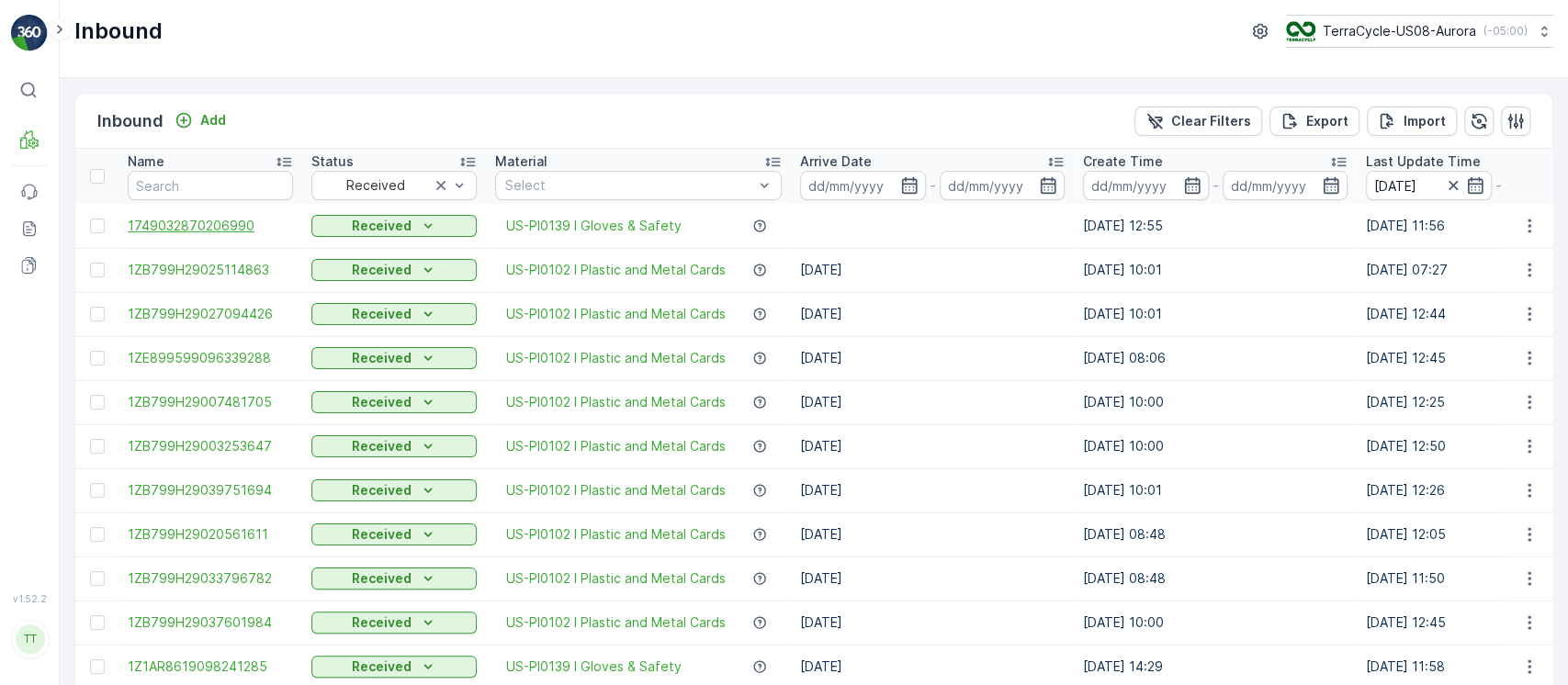
click at [194, 227] on span "1749032870206990" at bounding box center [210, 225] width 165 height 18
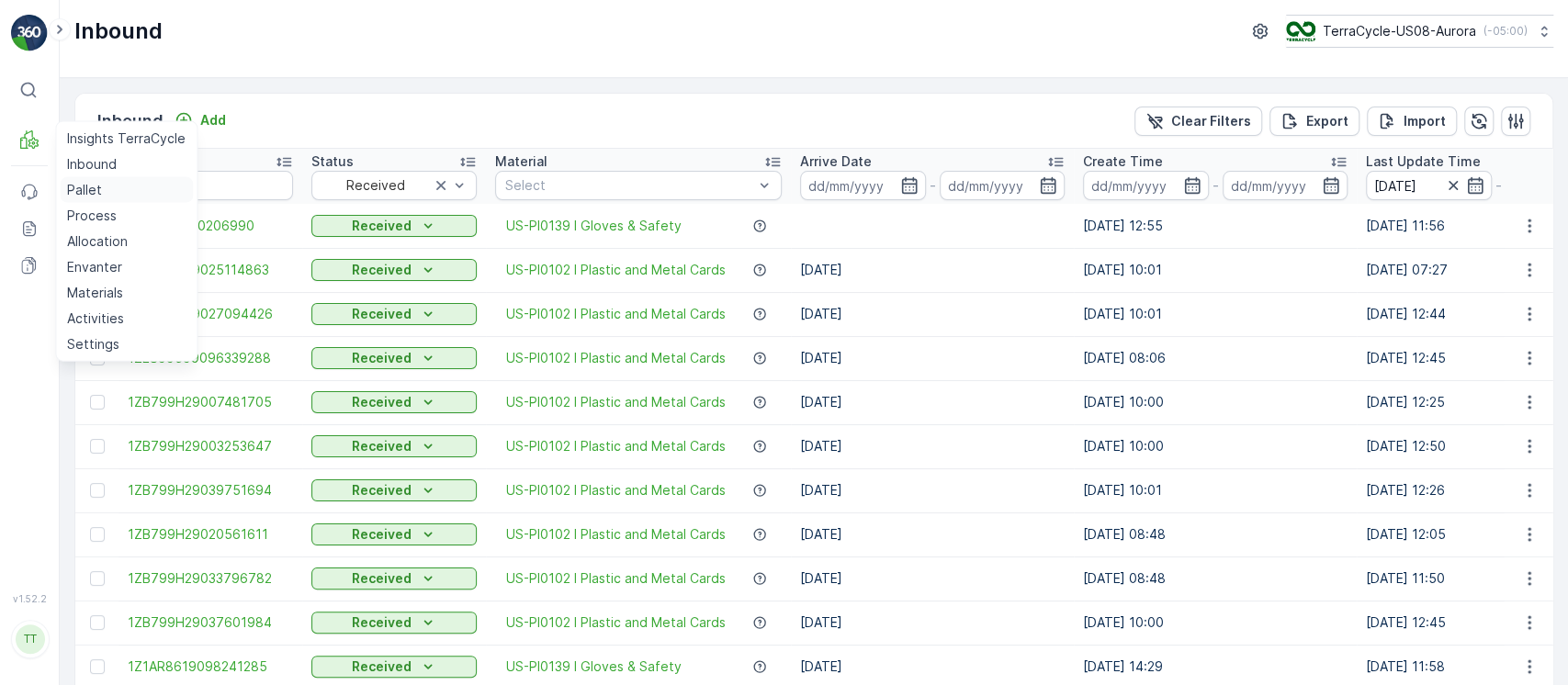
click at [80, 192] on p "Pallet" at bounding box center [85, 189] width 35 height 18
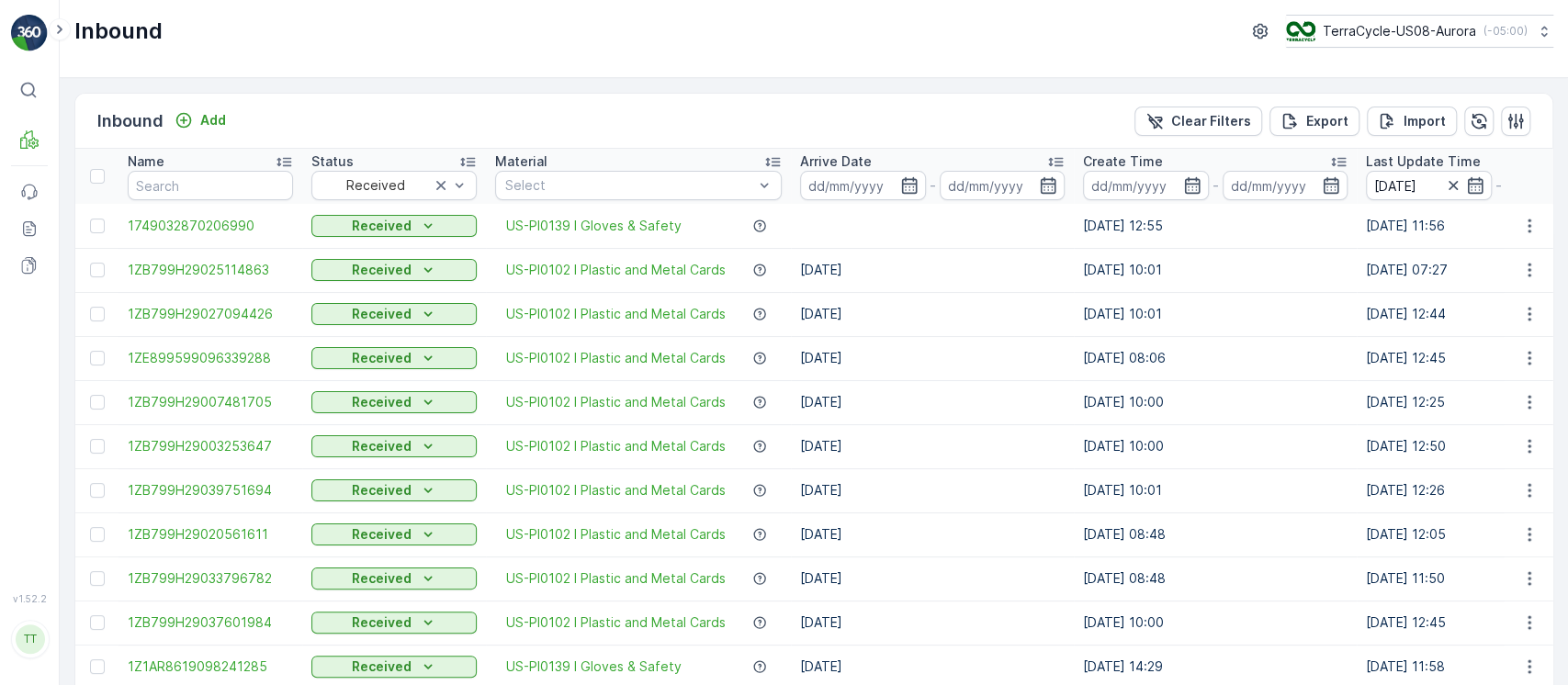
click at [229, 215] on td "1749032870206990" at bounding box center [210, 225] width 184 height 44
click at [230, 227] on span "1749032870206990" at bounding box center [210, 225] width 165 height 18
click at [1472, 126] on icon "button" at bounding box center [1479, 120] width 18 height 18
click at [1000, 158] on div "Arrive Date" at bounding box center [932, 161] width 264 height 18
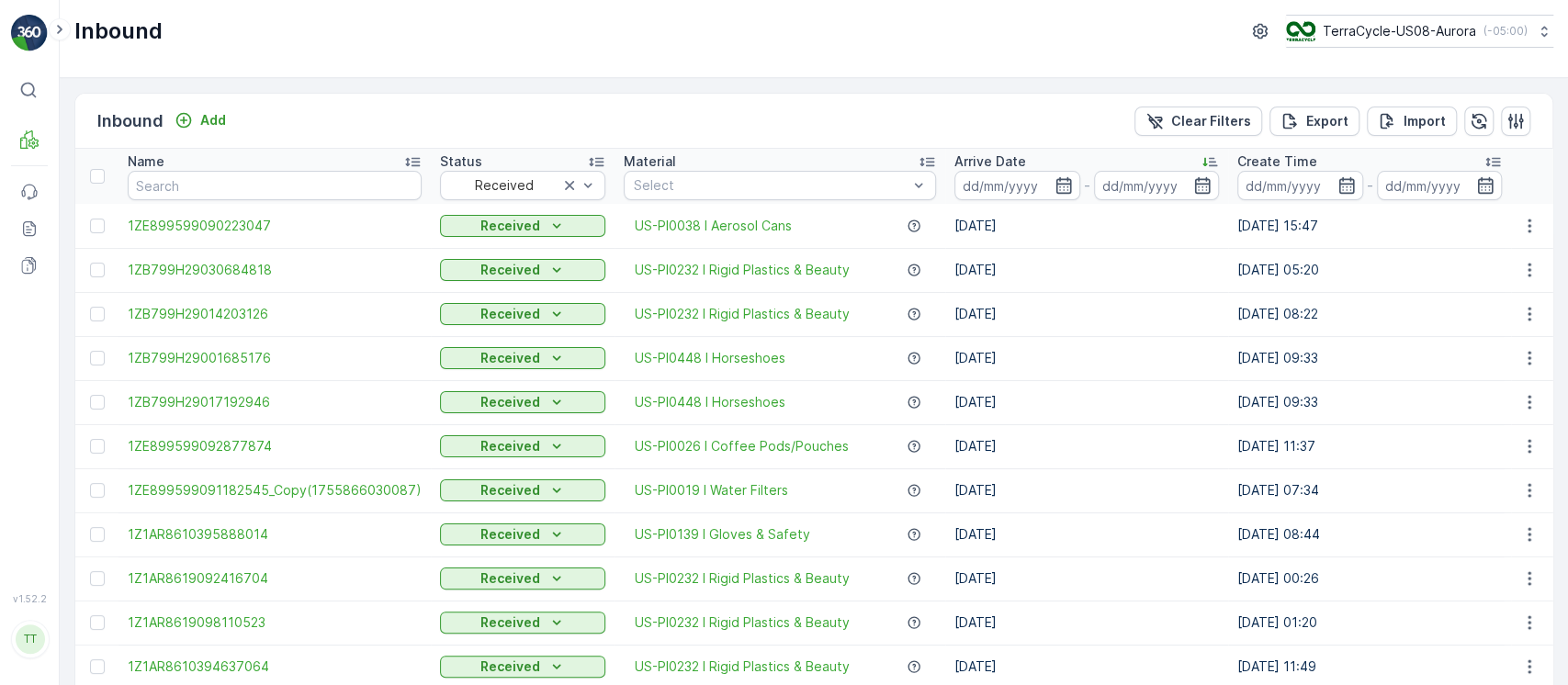
click at [1000, 158] on p "Arrive Date" at bounding box center [990, 161] width 72 height 18
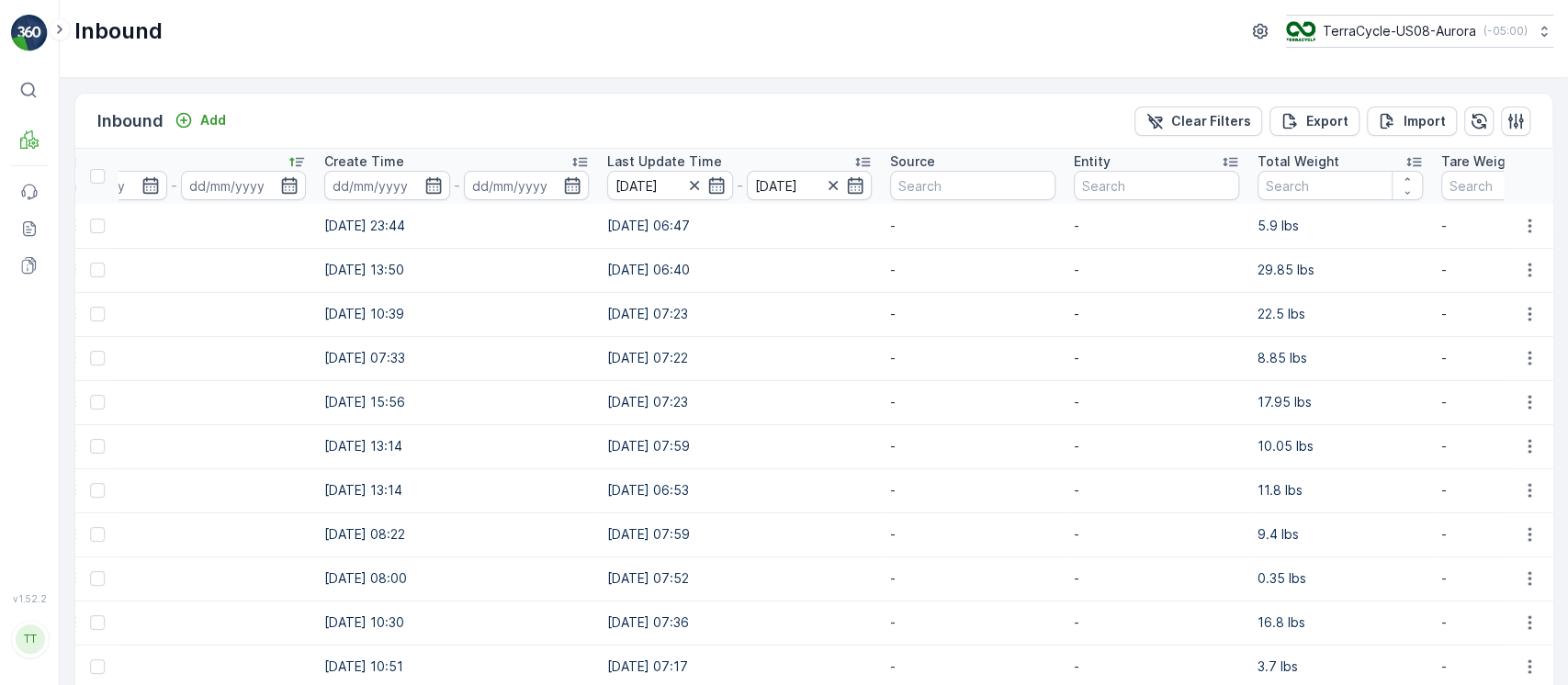
scroll to position [0, 749]
click at [1312, 161] on p "Total Weight" at bounding box center [1294, 161] width 82 height 18
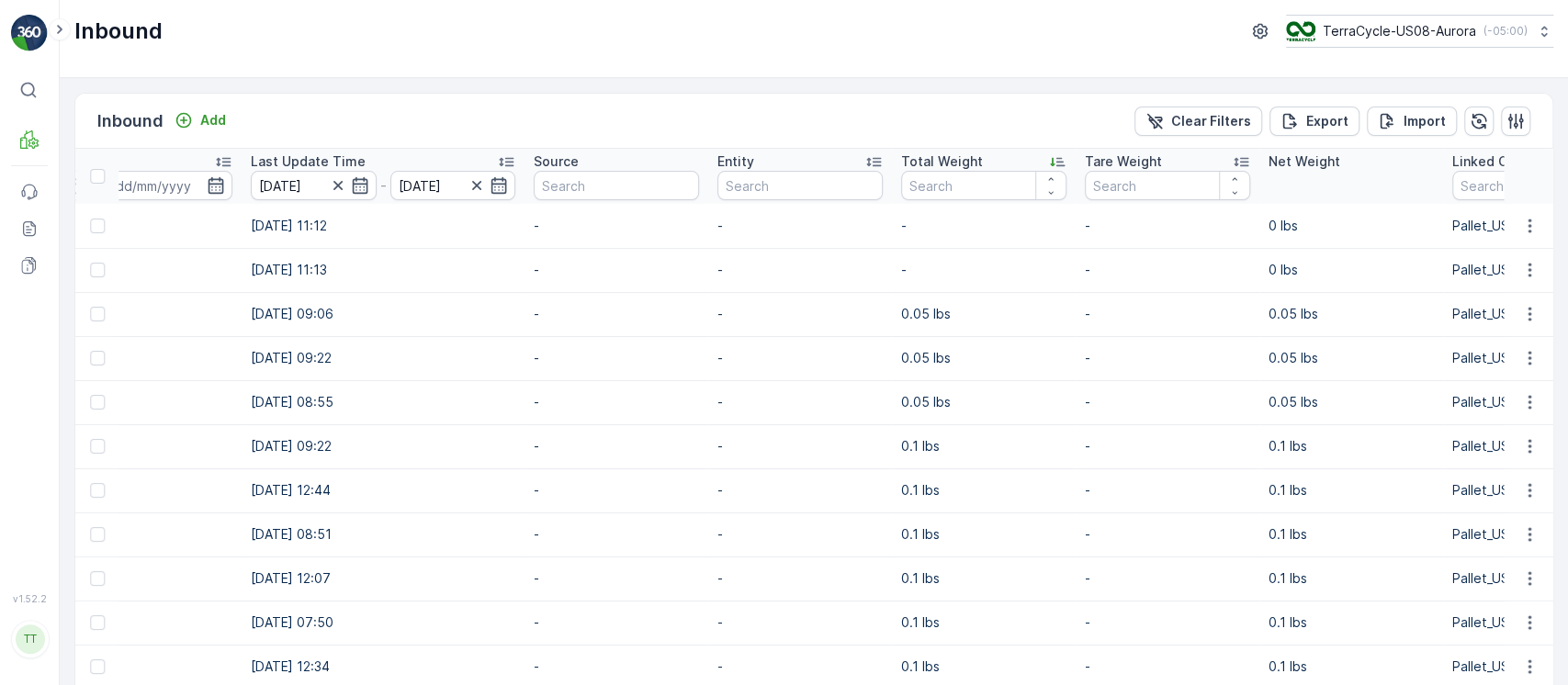
scroll to position [0, 2064]
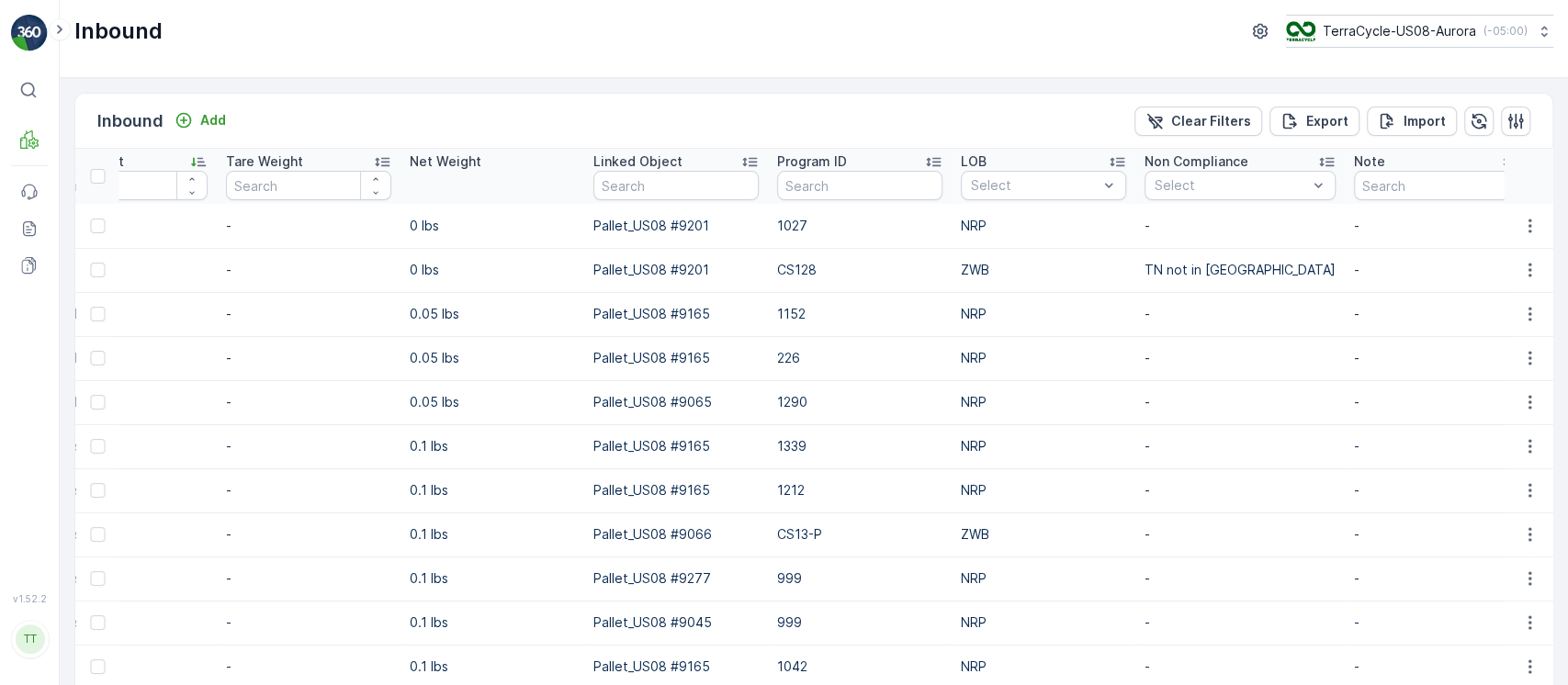
click at [785, 224] on p "1027" at bounding box center [860, 225] width 165 height 18
click at [791, 258] on td "CS128" at bounding box center [859, 269] width 184 height 44
copy p "CS128"
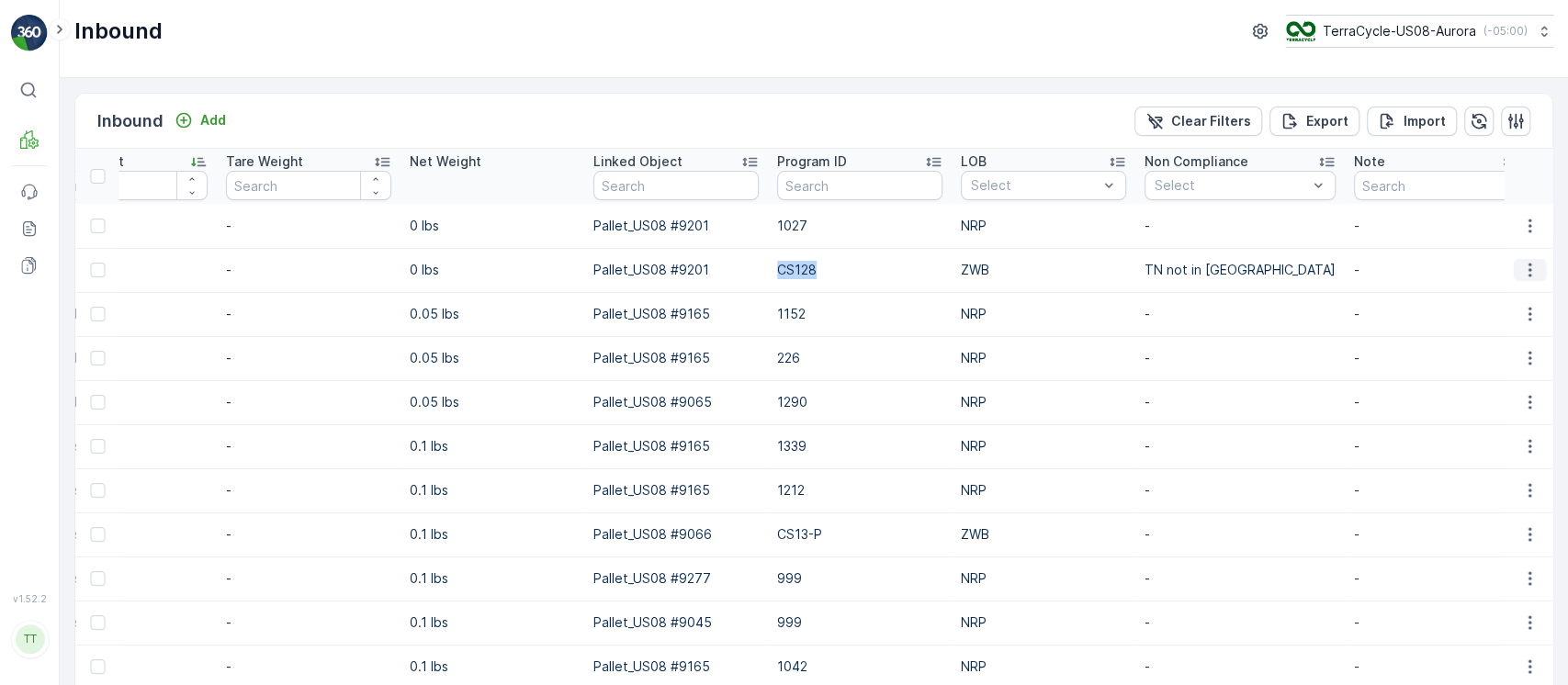
click at [1527, 263] on icon "button" at bounding box center [1528, 270] width 3 height 14
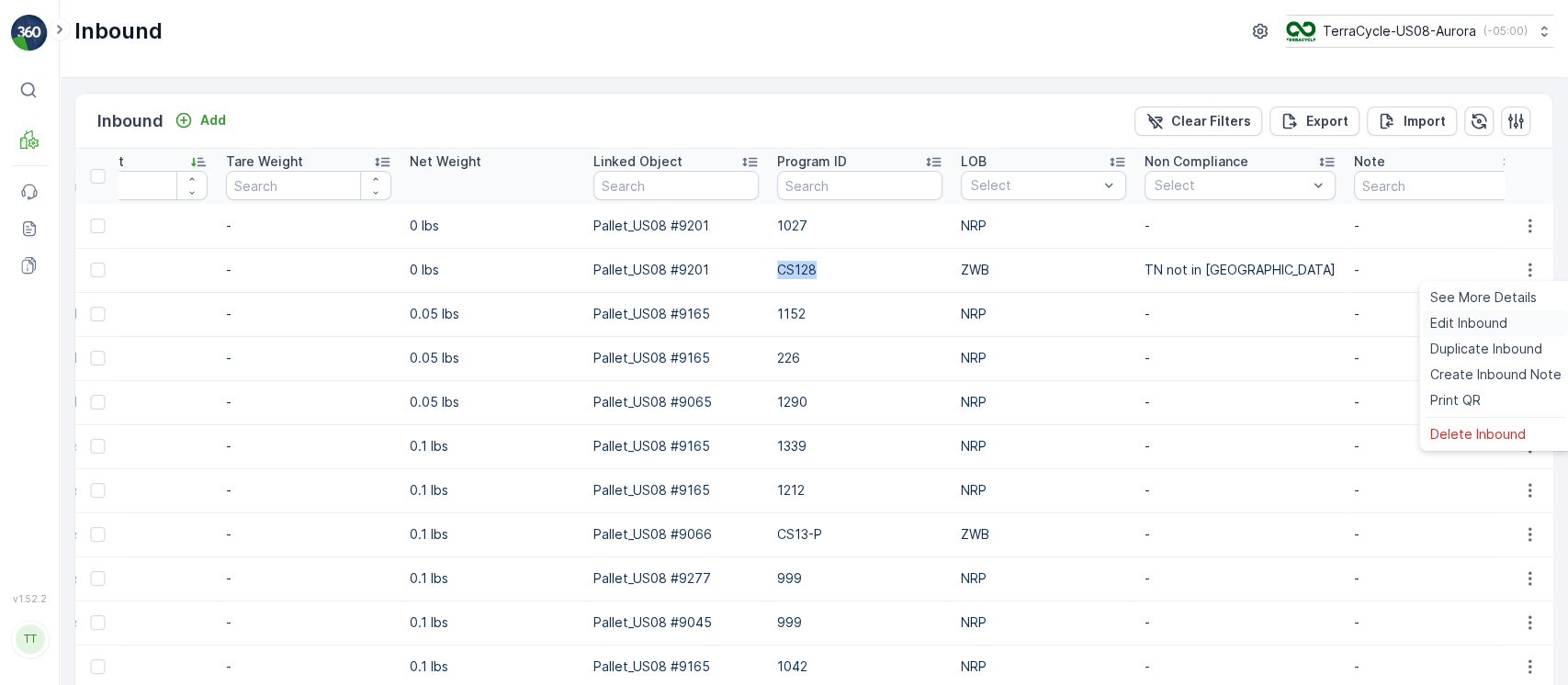
click at [1515, 316] on div "Edit Inbound" at bounding box center [1495, 324] width 146 height 25
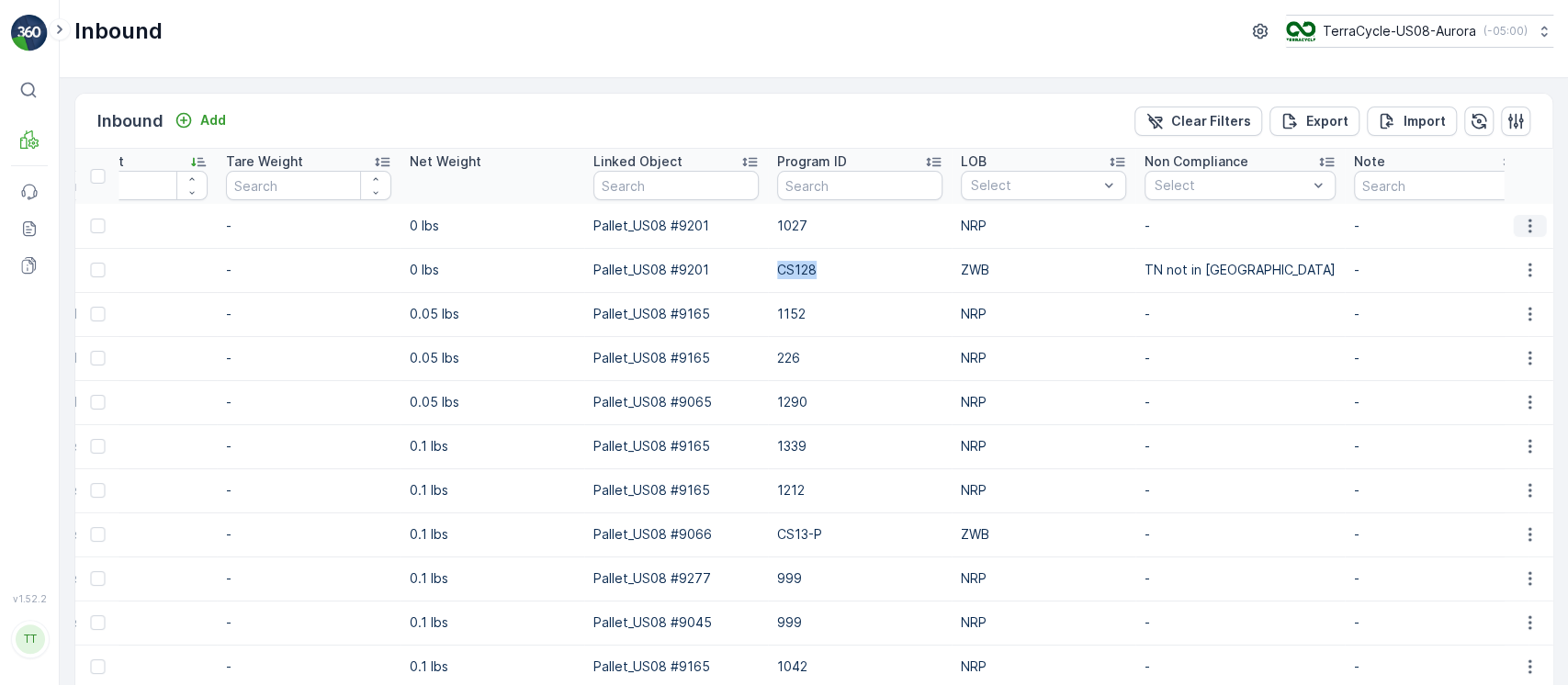
click at [1520, 227] on icon "button" at bounding box center [1529, 225] width 18 height 18
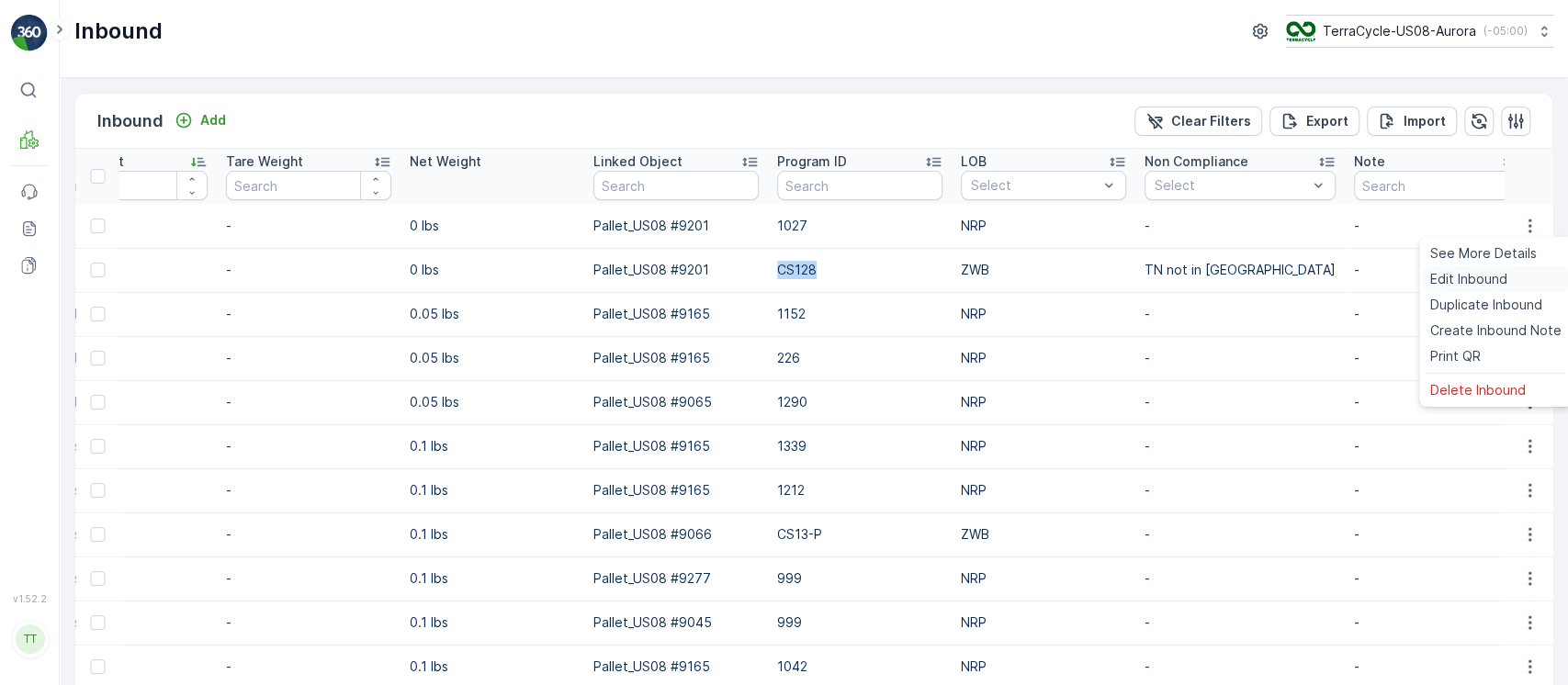
click at [1484, 284] on span "Edit Inbound" at bounding box center [1468, 279] width 77 height 18
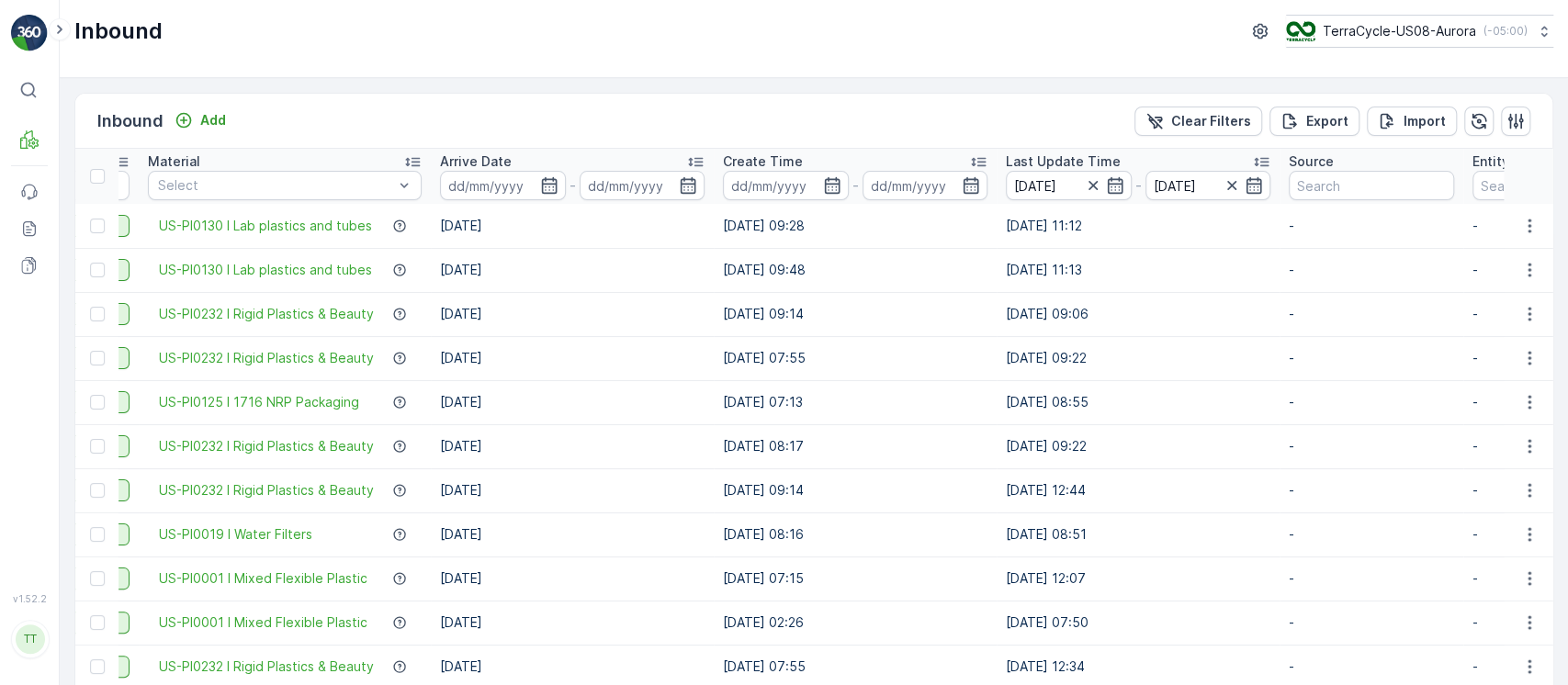
scroll to position [0, 443]
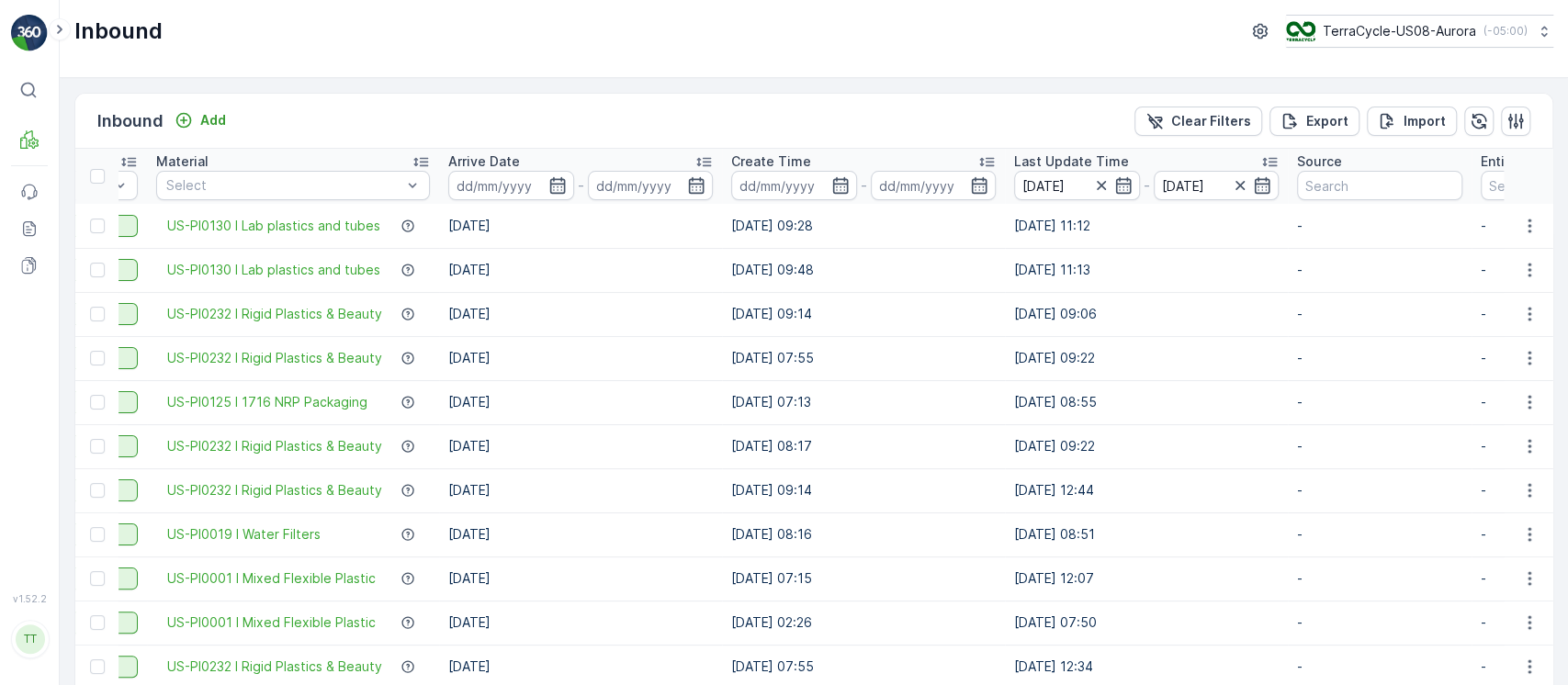
click at [633, 158] on div "Arrive Date" at bounding box center [580, 161] width 264 height 18
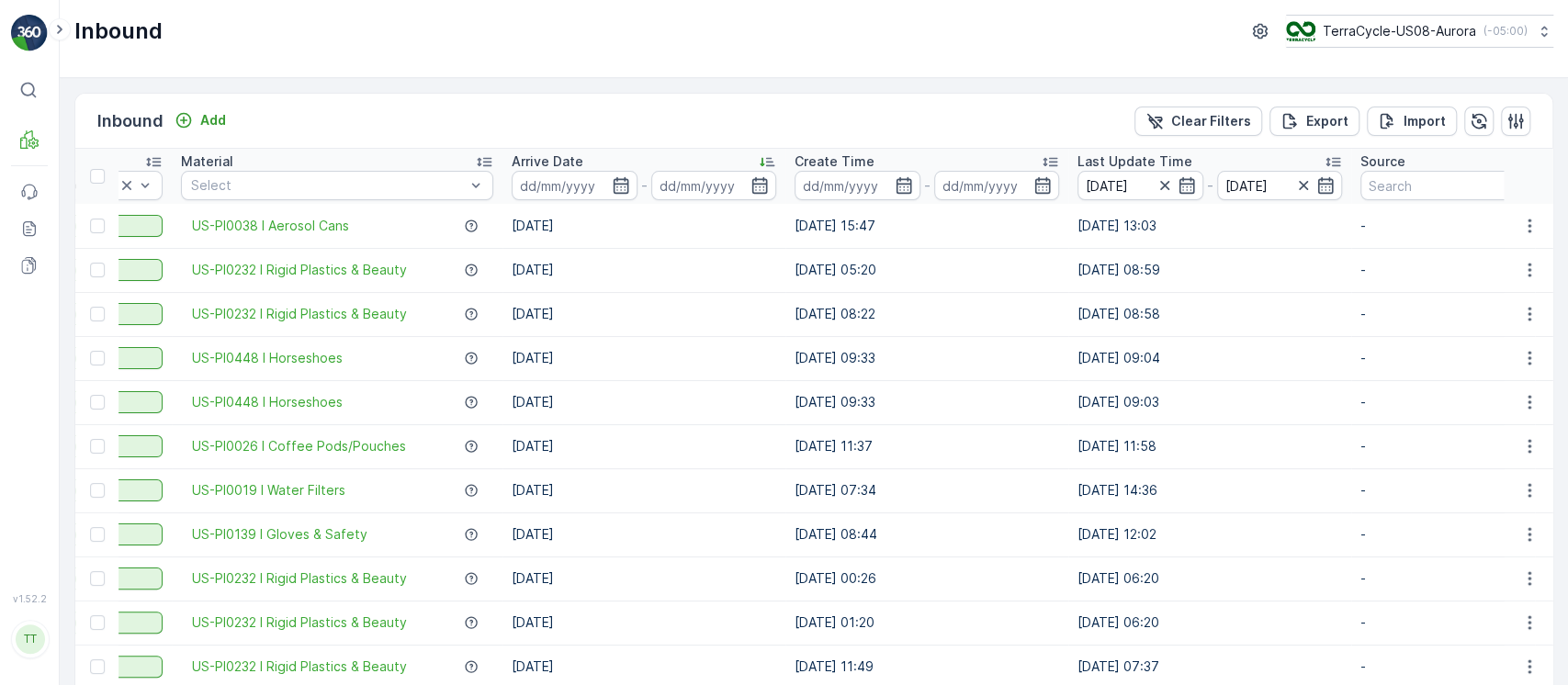
click at [633, 158] on div "Arrive Date" at bounding box center [644, 161] width 264 height 18
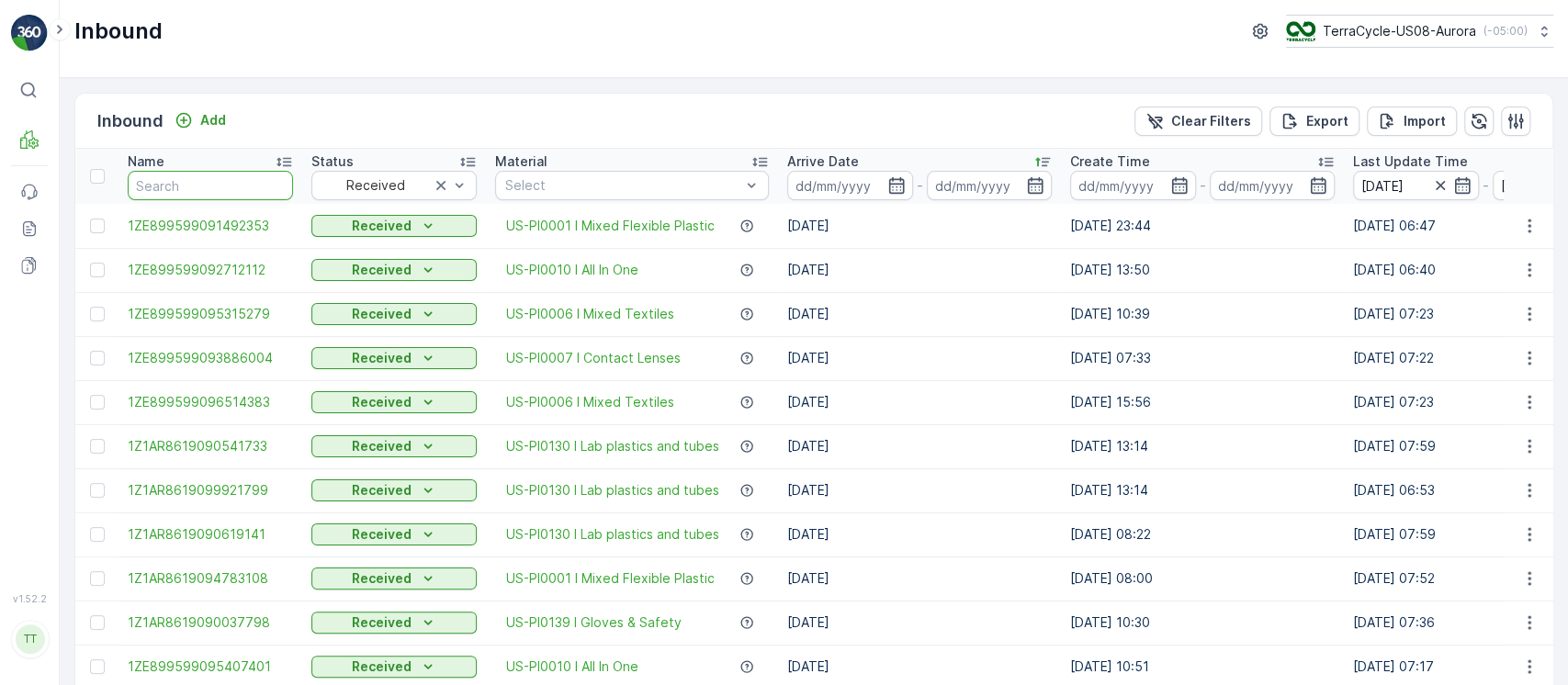
click at [231, 196] on input "text" at bounding box center [210, 186] width 165 height 29
type input "."
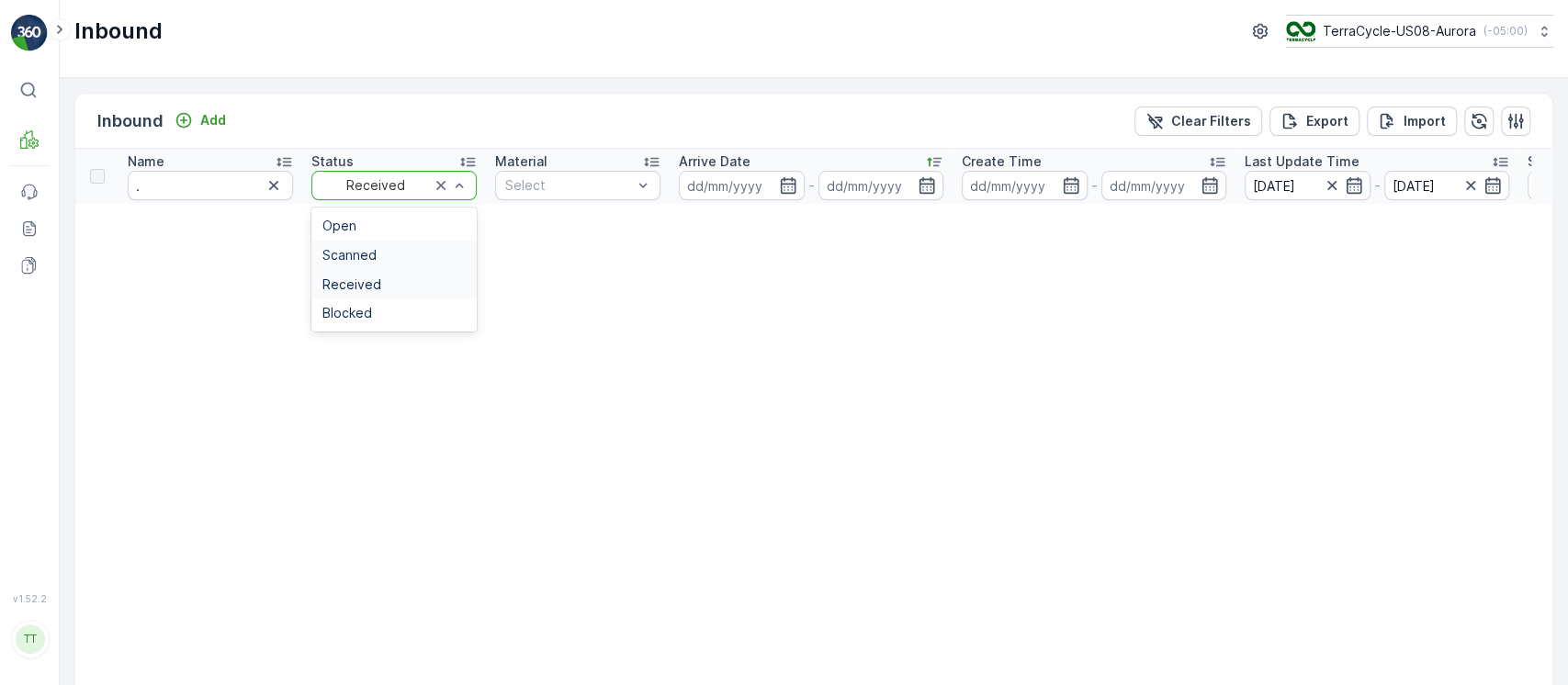
click at [387, 255] on div "Scanned" at bounding box center [393, 255] width 143 height 15
click at [275, 184] on icon "button" at bounding box center [273, 185] width 9 height 9
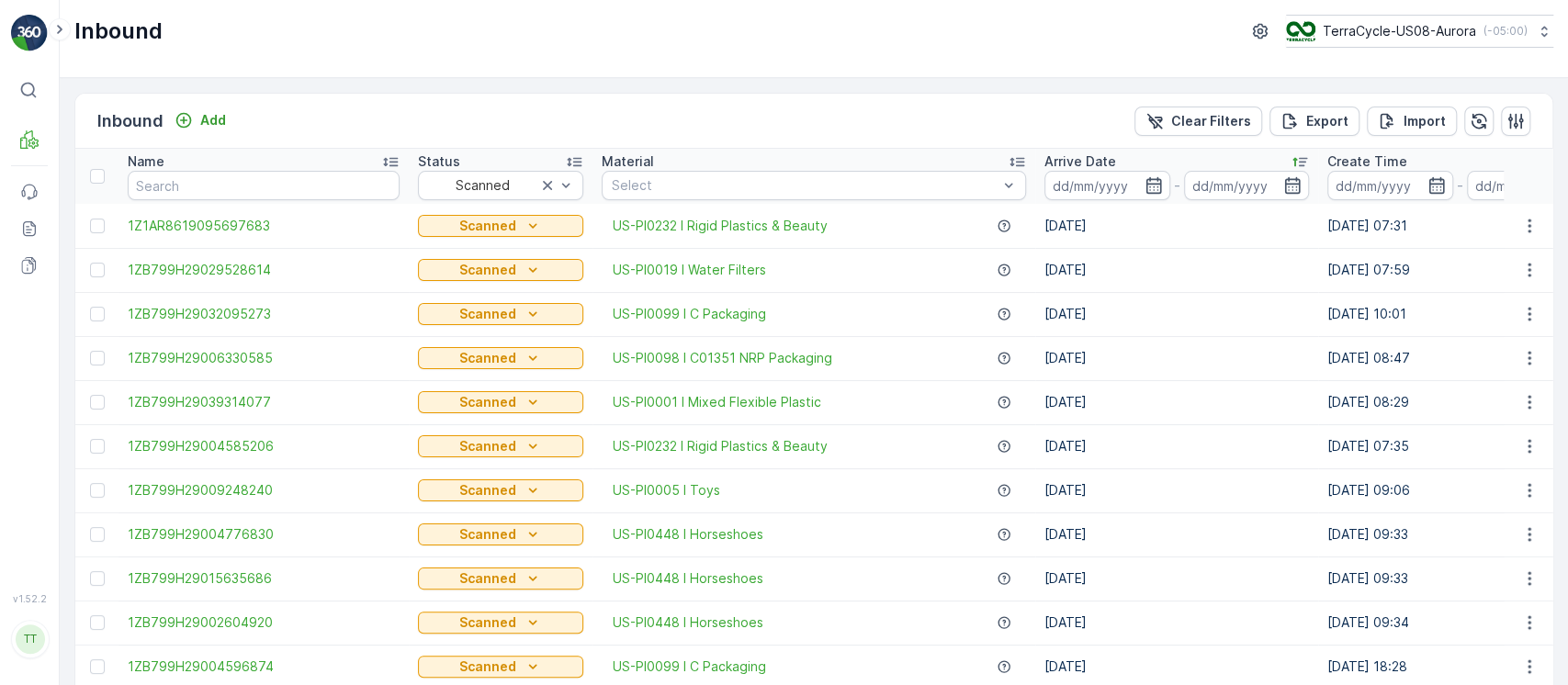
click at [1083, 154] on p "Arrive Date" at bounding box center [1080, 161] width 72 height 18
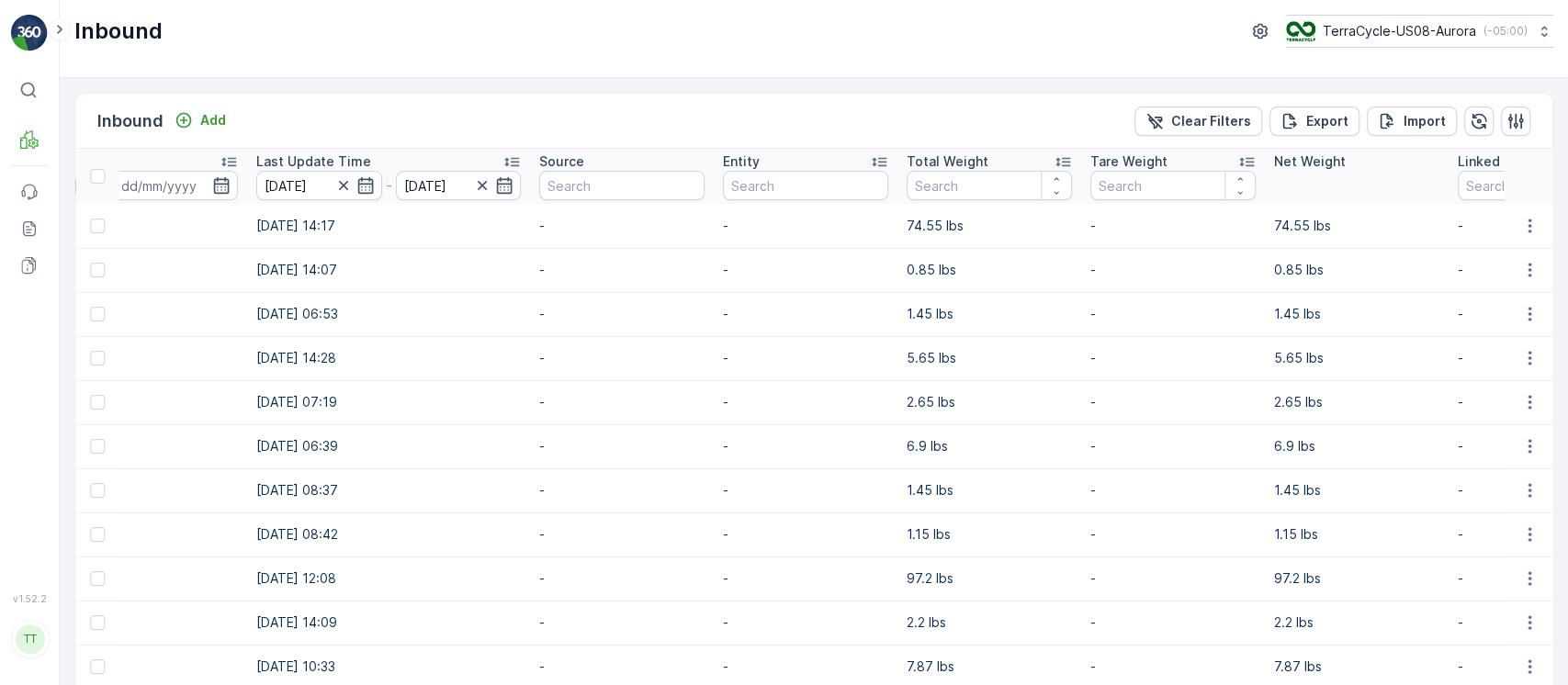
scroll to position [0, 1231]
click at [1013, 164] on div "Total Weight" at bounding box center [990, 161] width 165 height 18
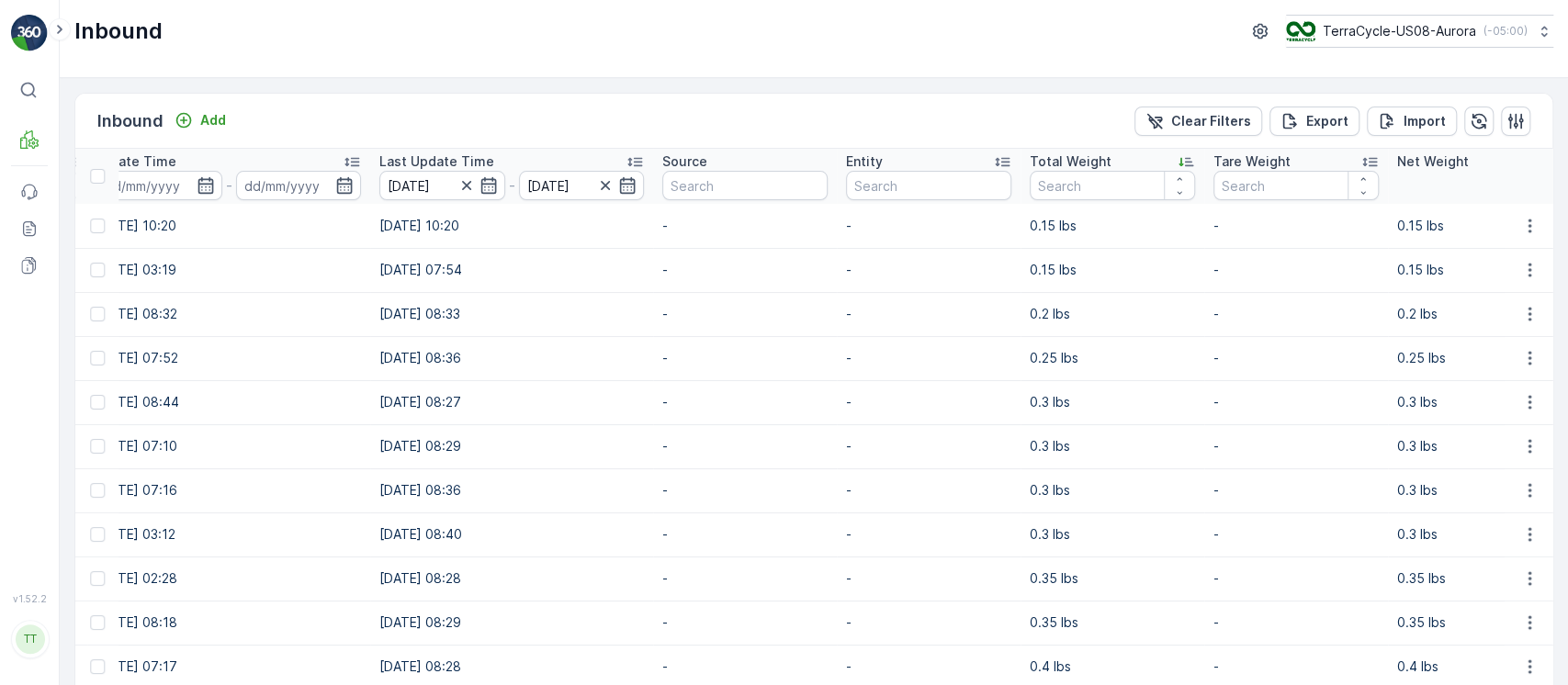
click at [1050, 160] on p "Total Weight" at bounding box center [1071, 161] width 82 height 18
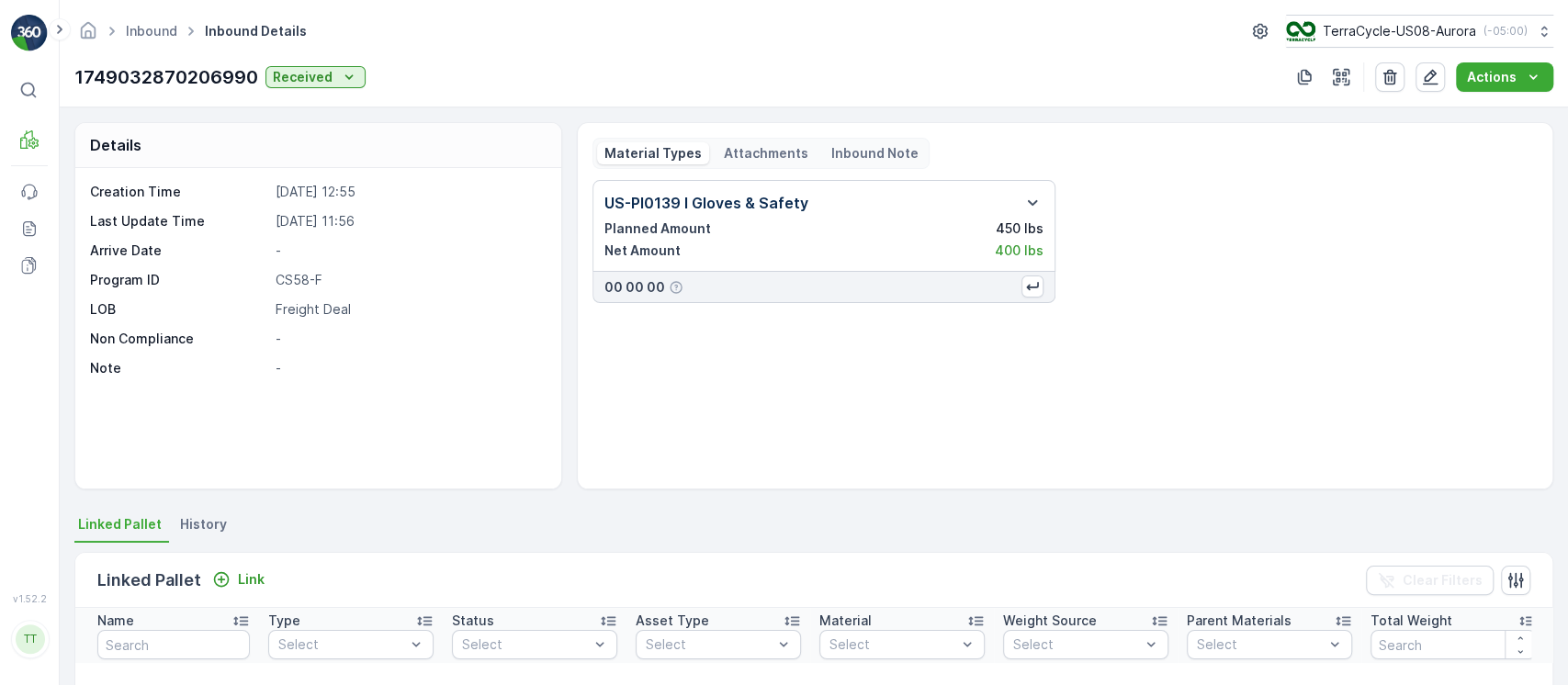
scroll to position [5, 0]
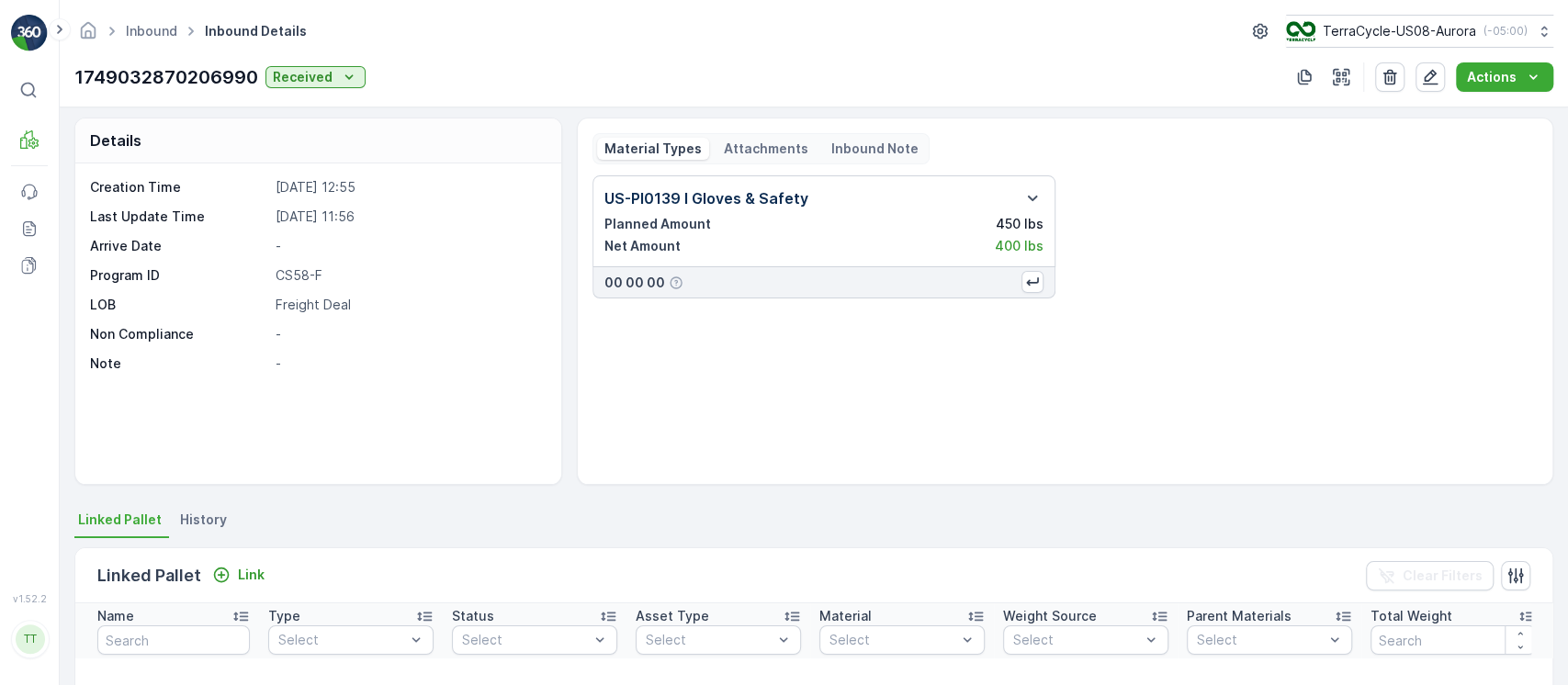
click at [216, 86] on p "1749032870206990" at bounding box center [166, 77] width 184 height 27
copy p "1749032870206990"
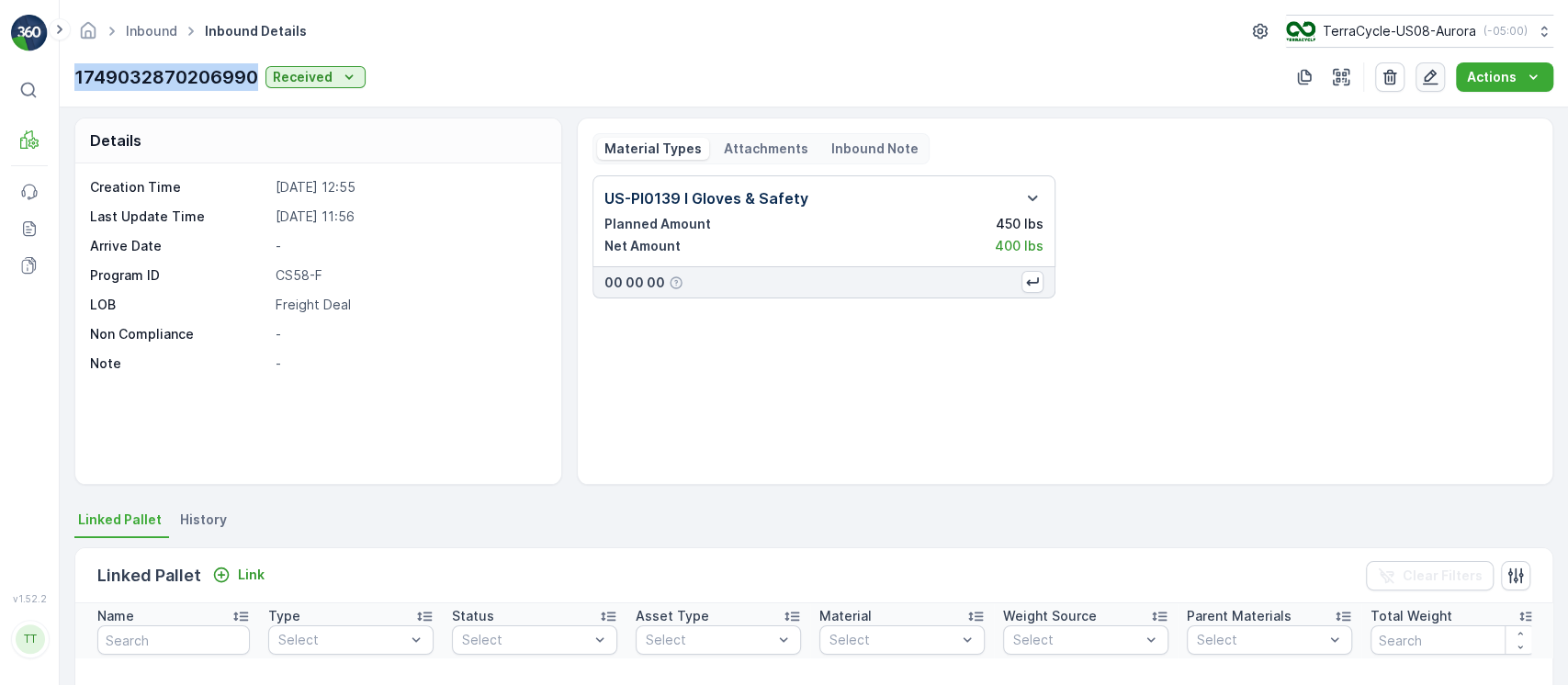
click at [1429, 74] on icon "button" at bounding box center [1430, 78] width 16 height 16
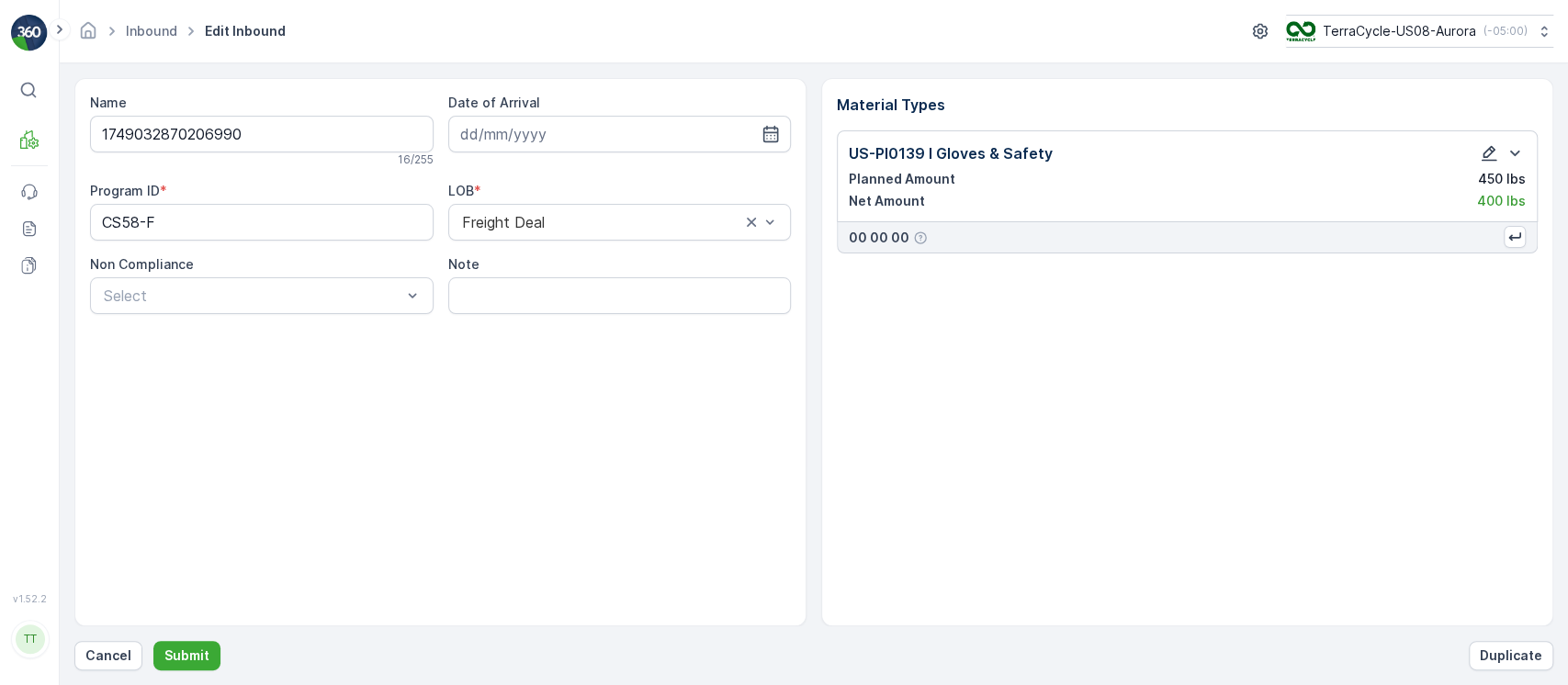
click at [1491, 158] on icon "button" at bounding box center [1488, 153] width 18 height 18
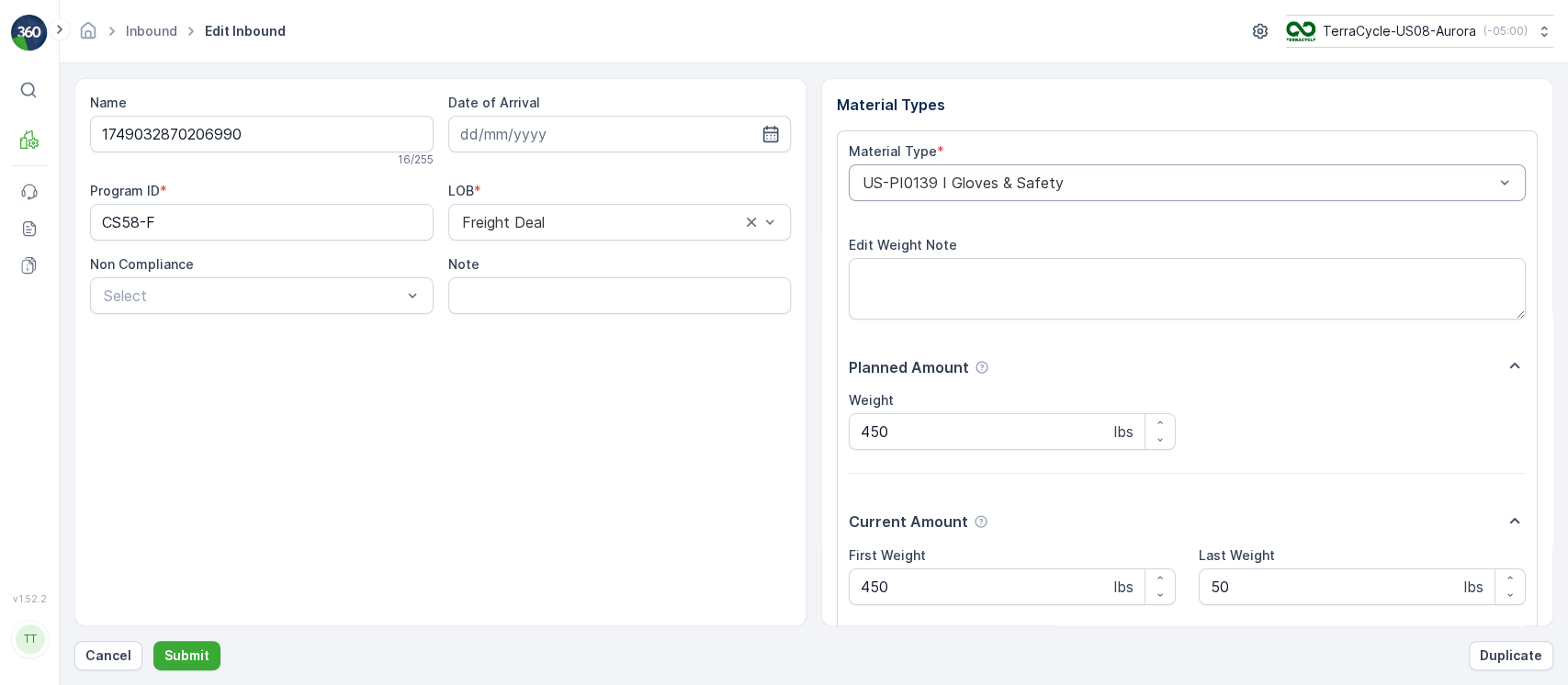
click at [1114, 172] on div "US-PI0139 I Gloves & Safety" at bounding box center [1187, 183] width 677 height 37
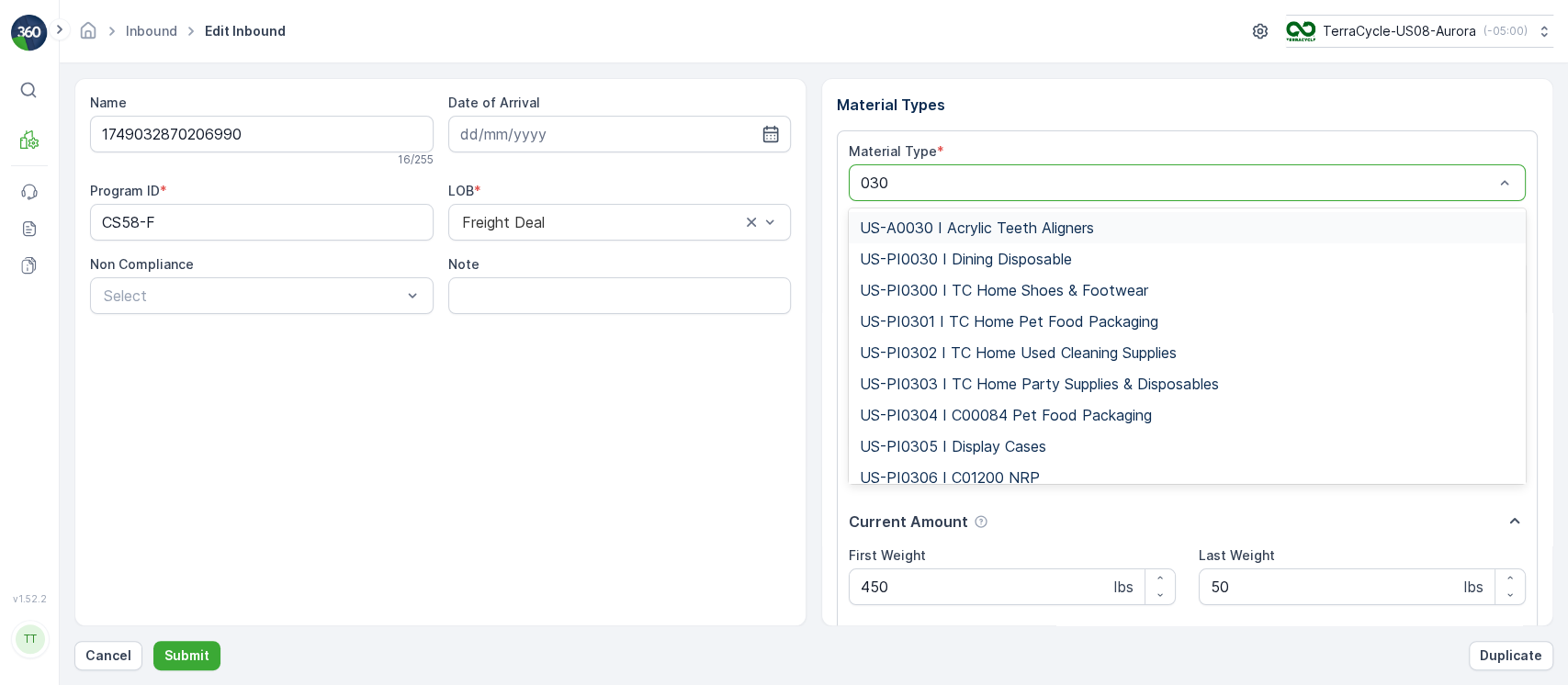
type input "0308"
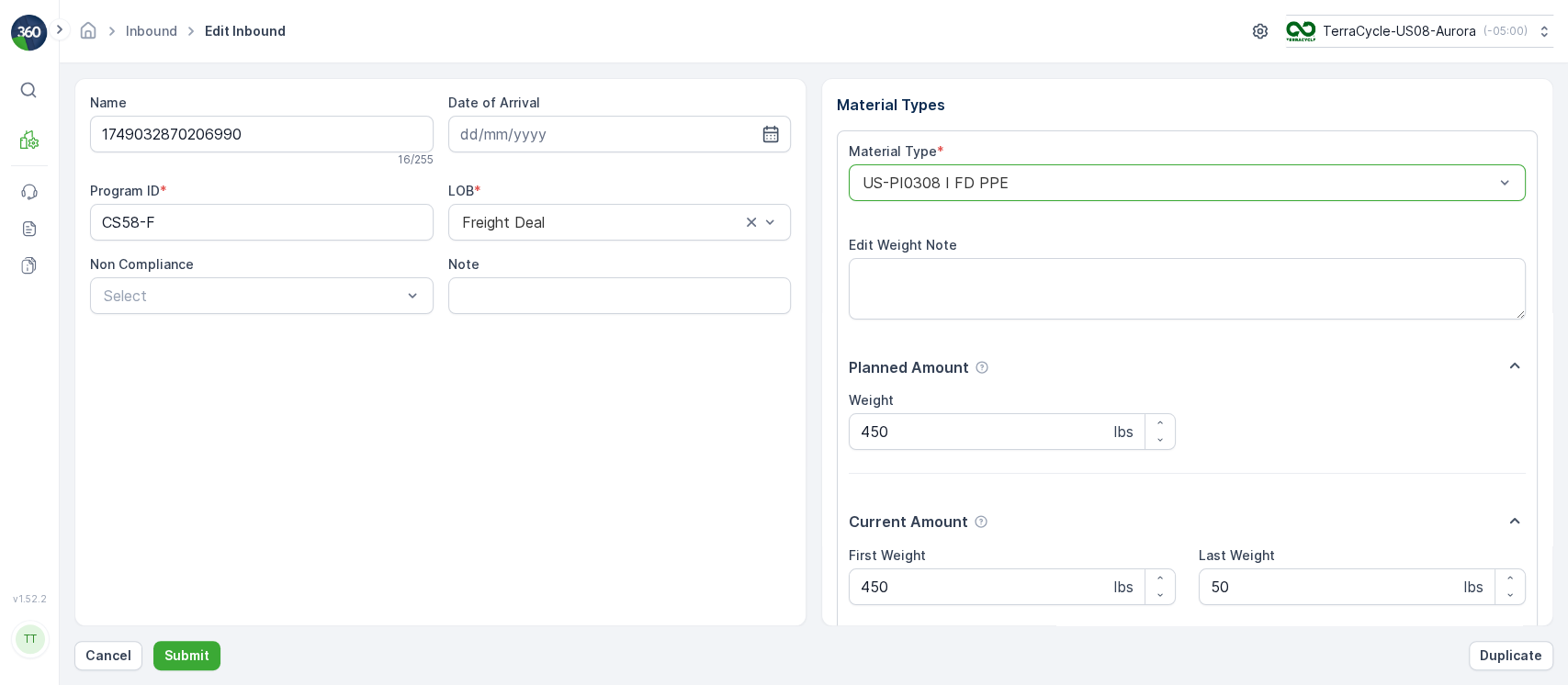
scroll to position [141, 0]
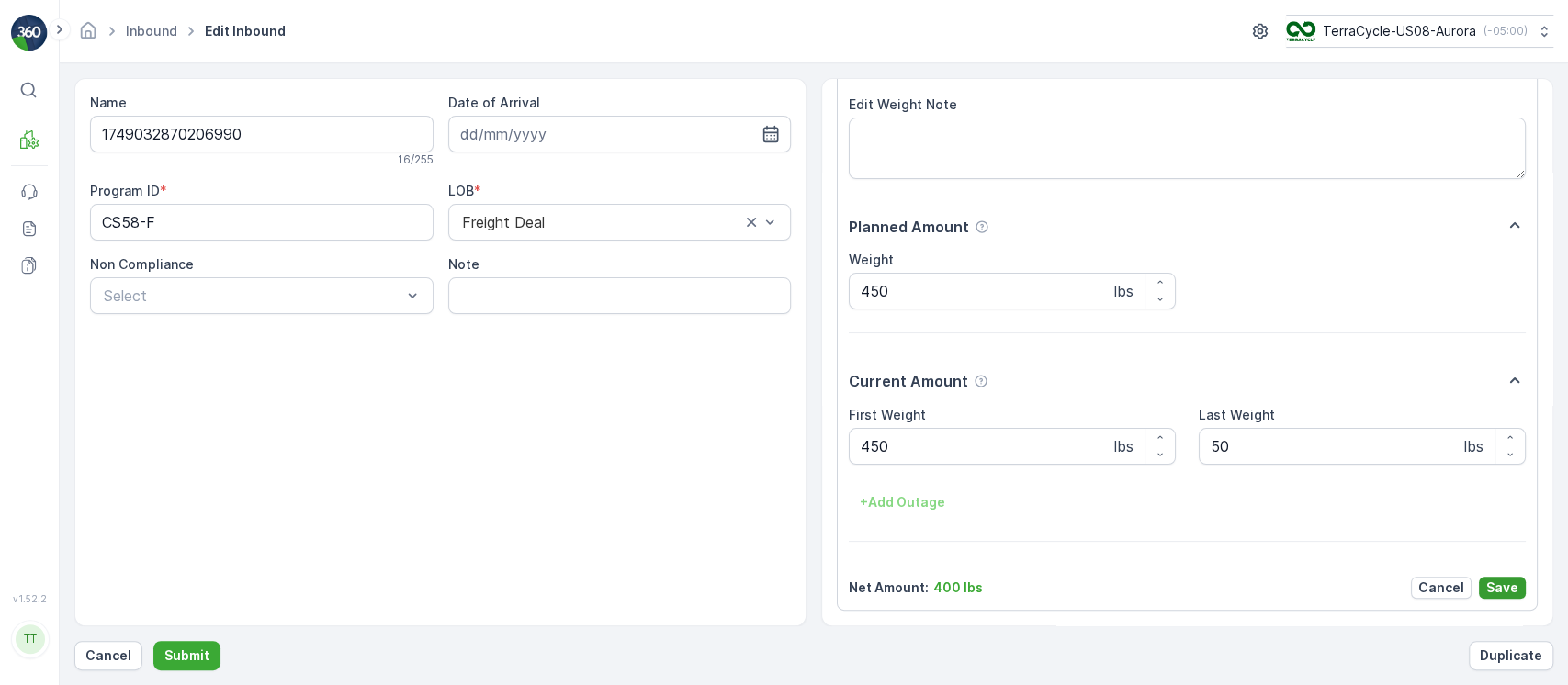
click at [1508, 593] on p "Save" at bounding box center [1502, 588] width 32 height 18
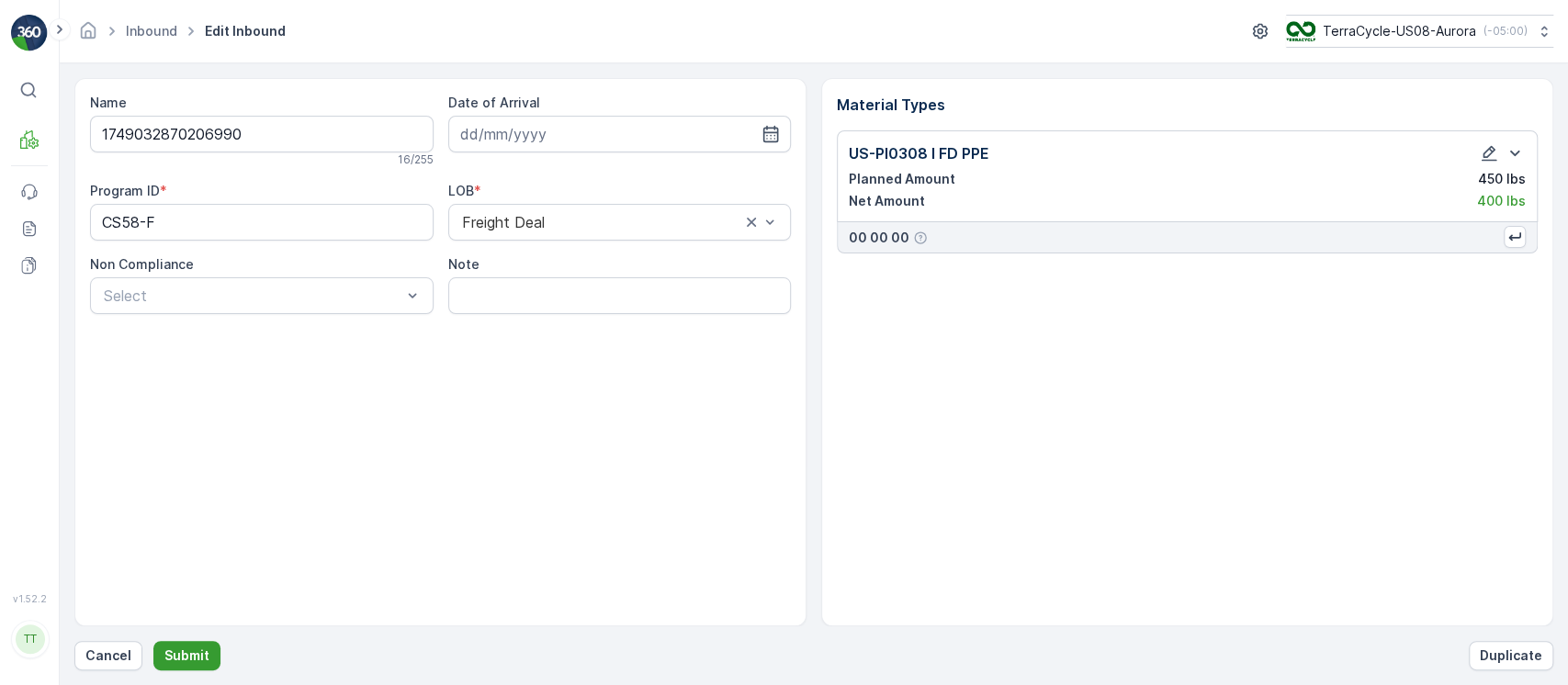
click at [193, 652] on p "Submit" at bounding box center [187, 656] width 45 height 18
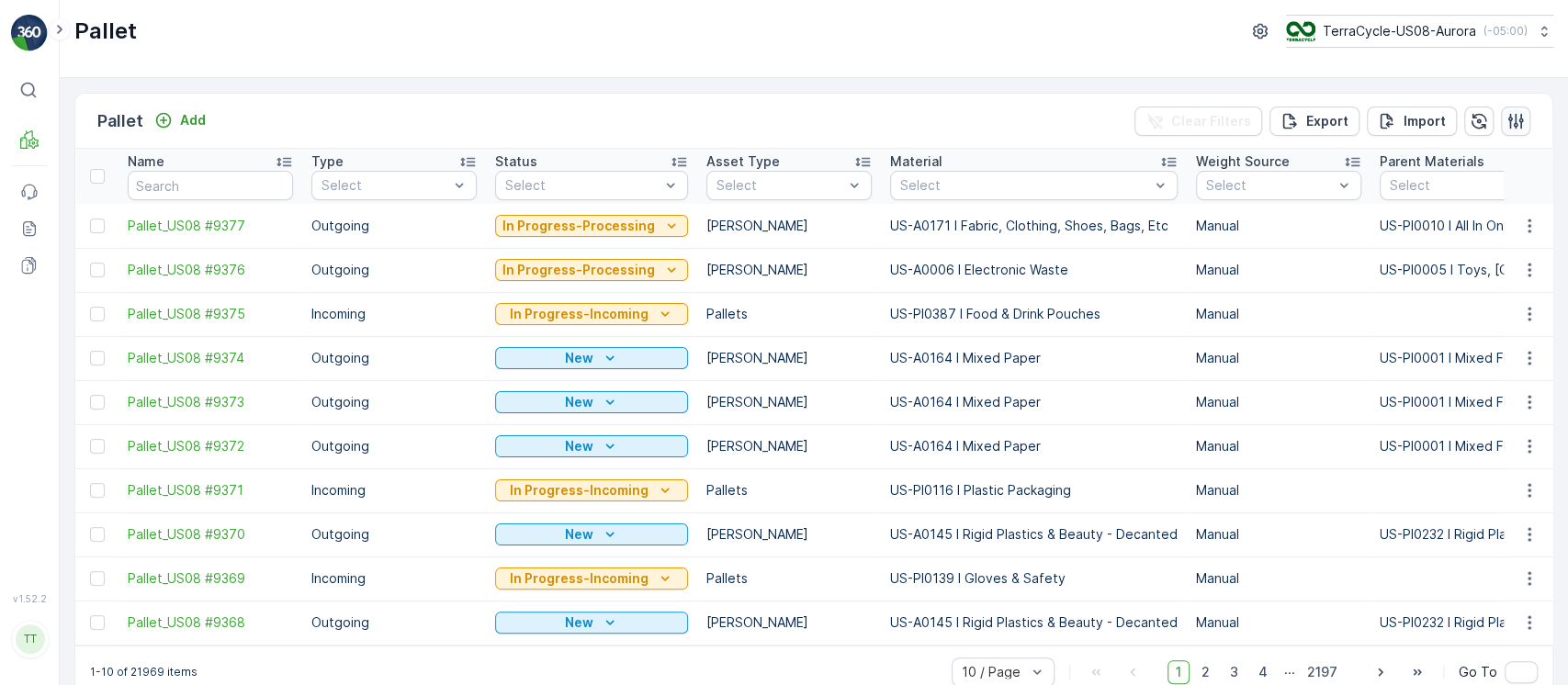
click at [1521, 118] on button "button" at bounding box center [1516, 121] width 29 height 29
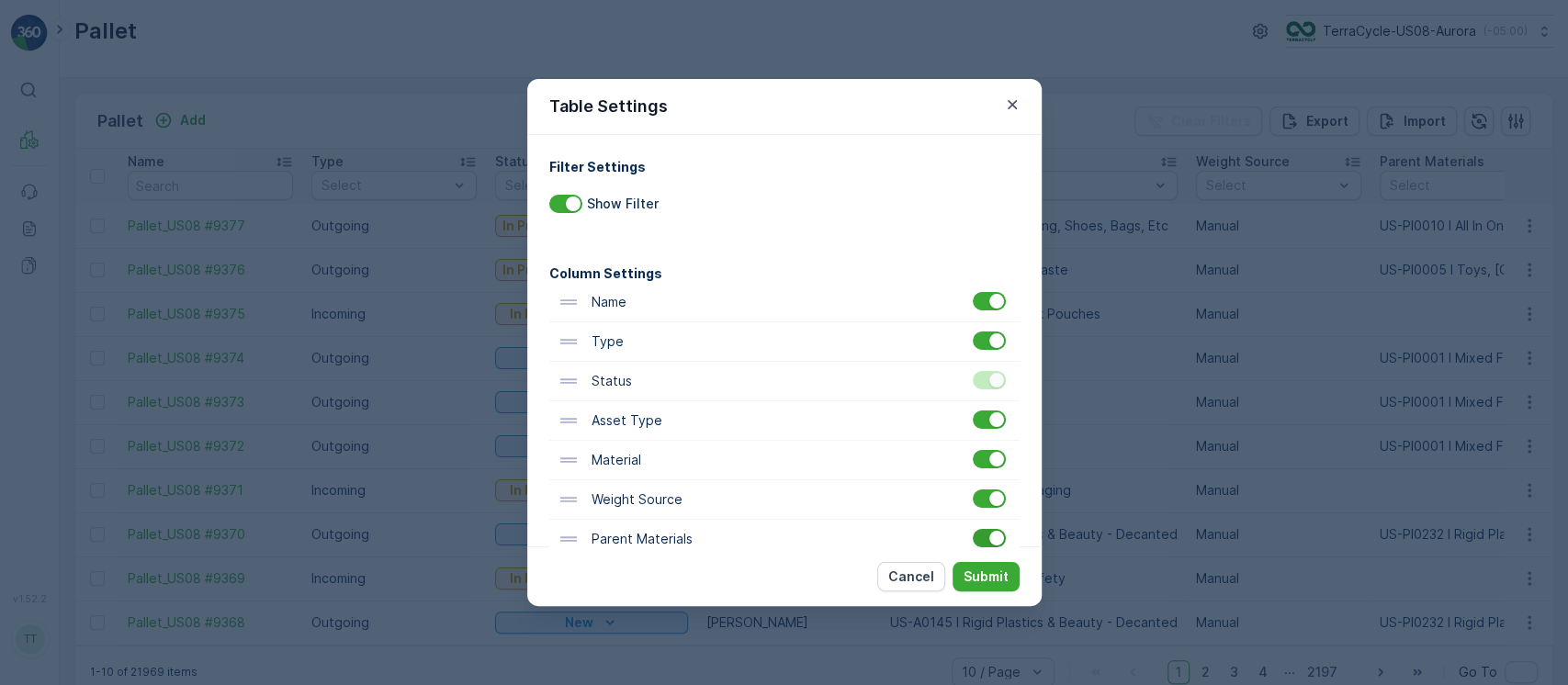
click at [989, 532] on div at bounding box center [996, 537] width 15 height 15
click at [972, 530] on input "checkbox" at bounding box center [972, 530] width 0 height 0
click at [988, 579] on p "Submit" at bounding box center [986, 576] width 45 height 18
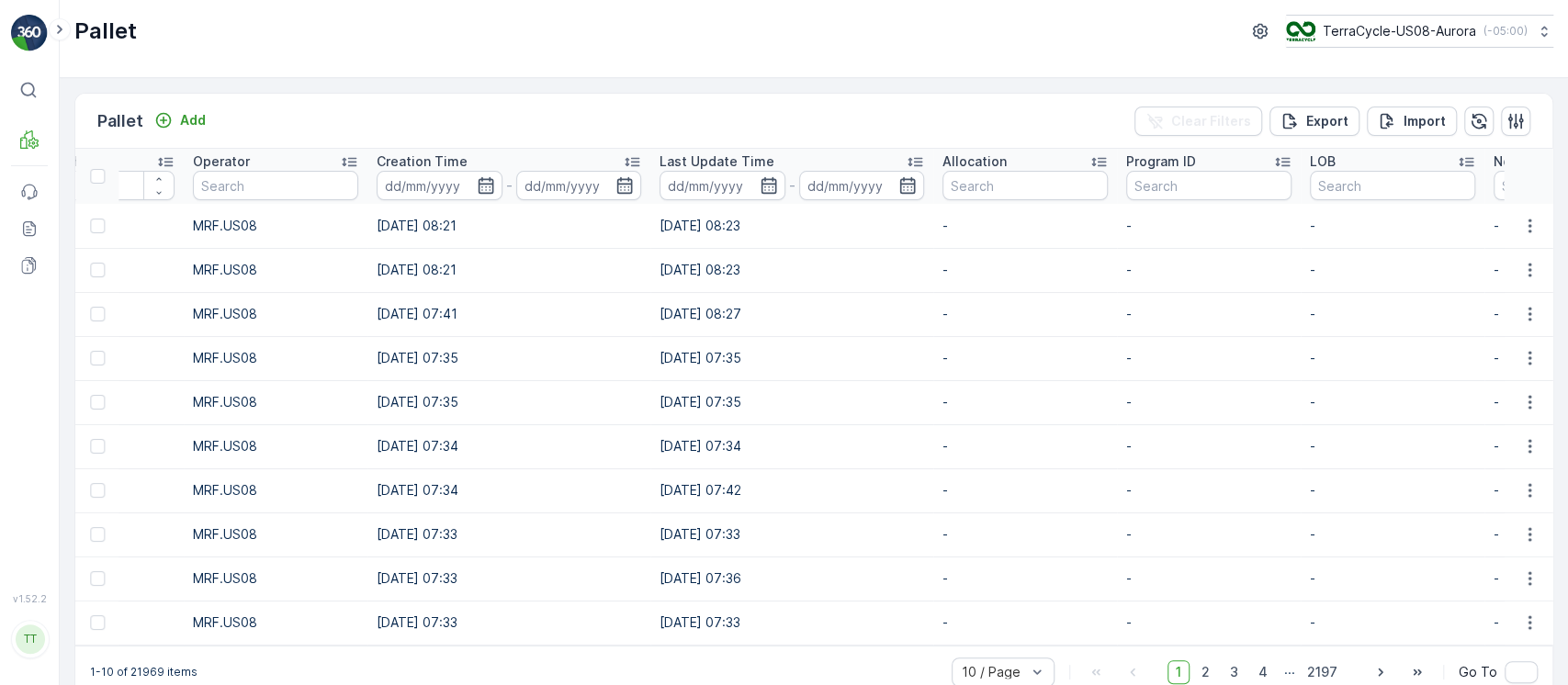
scroll to position [0, 2079]
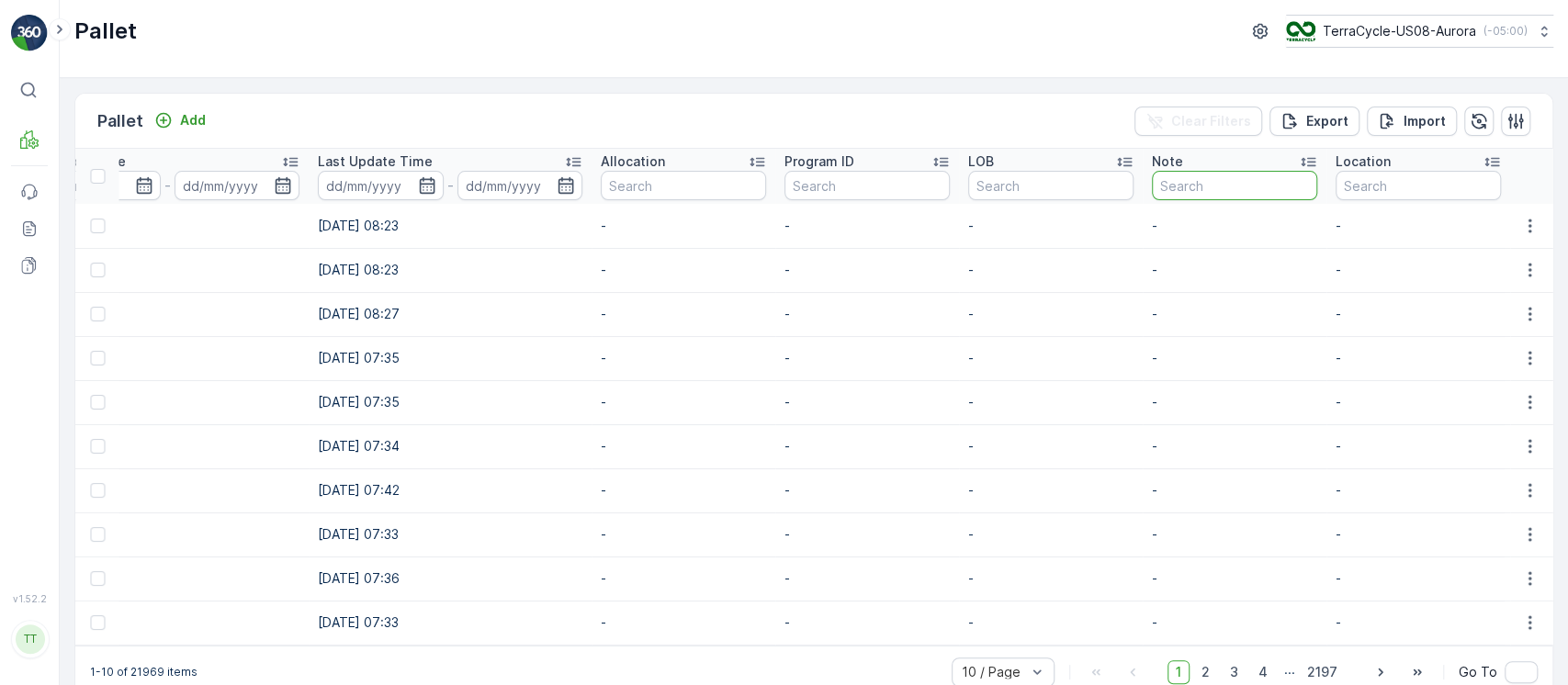
click at [1273, 174] on input "text" at bounding box center [1234, 186] width 165 height 29
paste input "1749032870206990"
type input "1749032870206990"
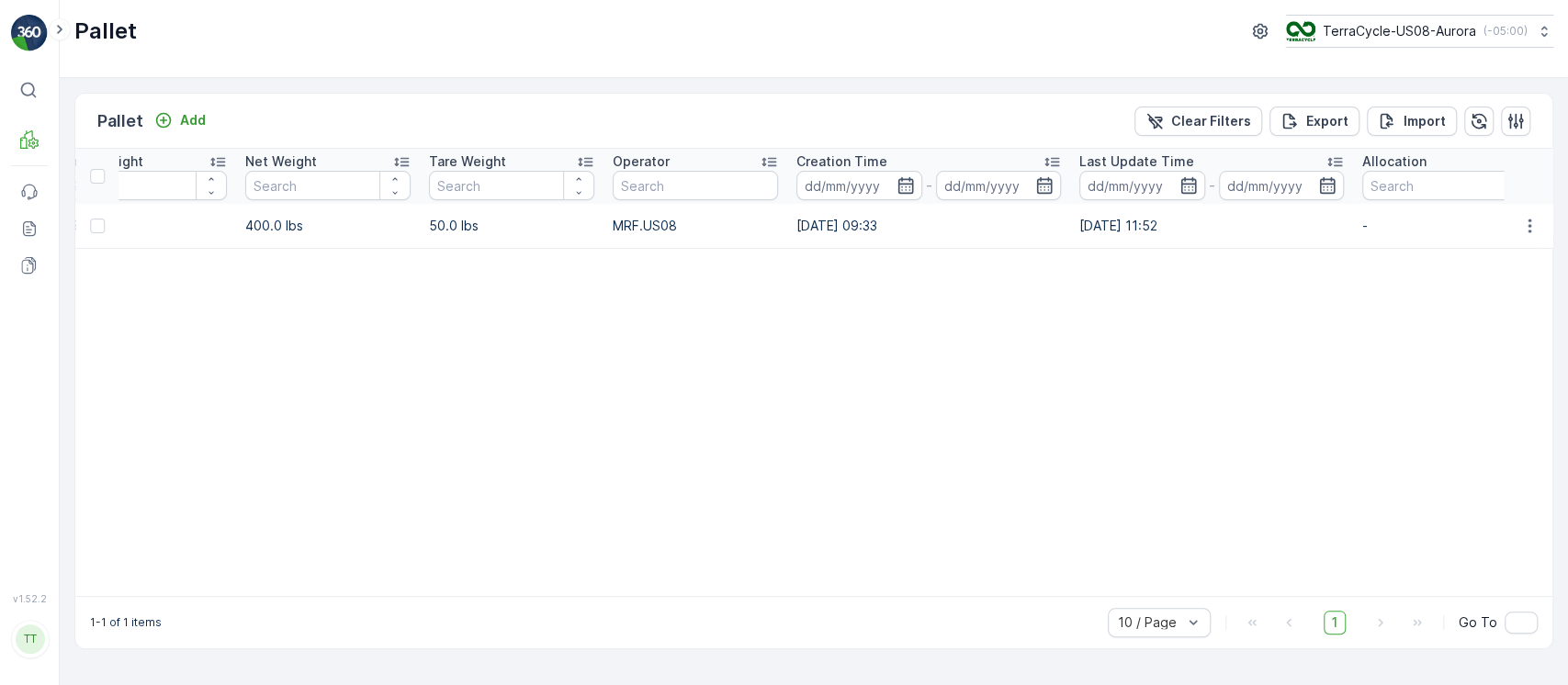
scroll to position [0, 210]
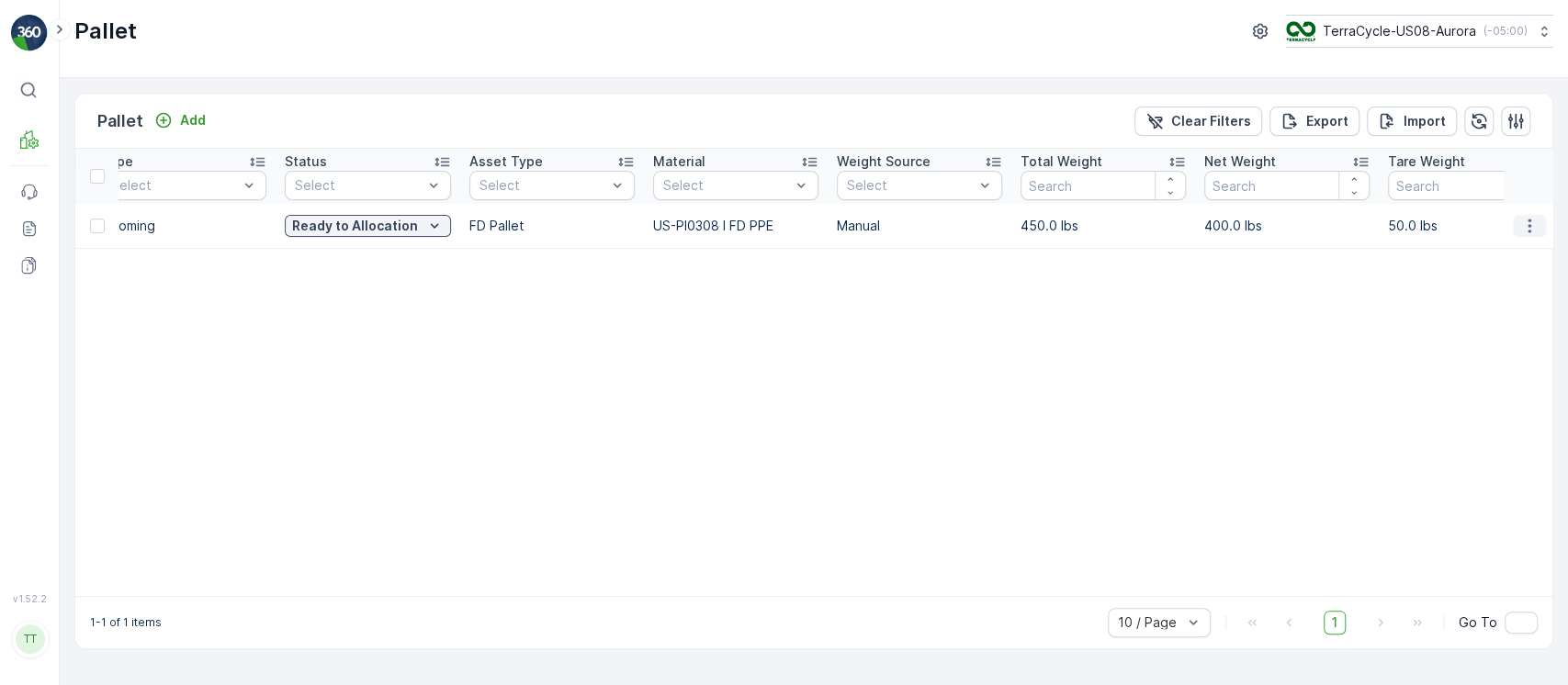
click at [1536, 219] on icon "button" at bounding box center [1529, 225] width 18 height 18
click at [1525, 322] on span "Update Weight" at bounding box center [1500, 330] width 93 height 18
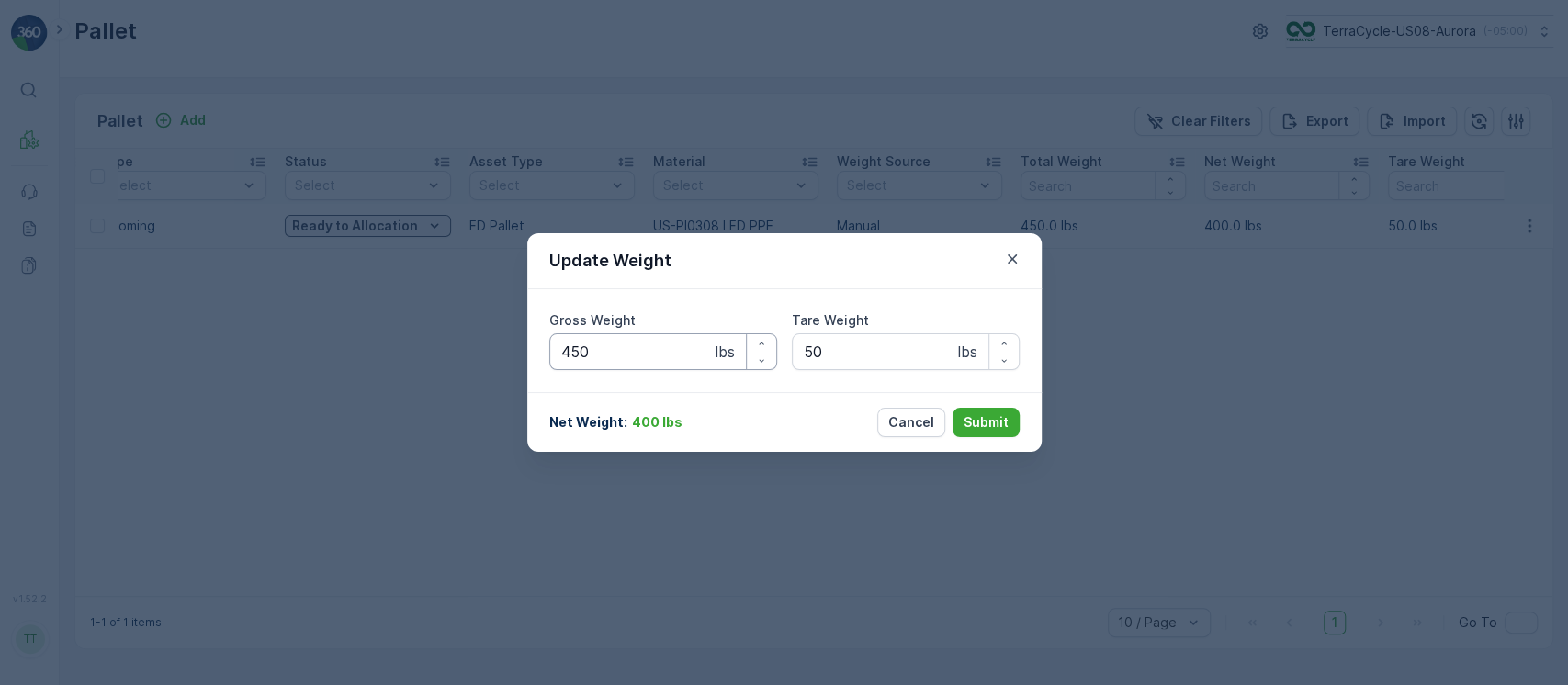
drag, startPoint x: 687, startPoint y: 339, endPoint x: 378, endPoint y: 339, distance: 309.0
click at [381, 338] on div "Update Weight Gross Weight 450 lbs Tare Weight 50 lbs Net Weight : 400 lbs Canc…" at bounding box center [784, 342] width 1568 height 685
type Weight "50"
click at [952, 408] on button "Submit" at bounding box center [985, 423] width 67 height 29
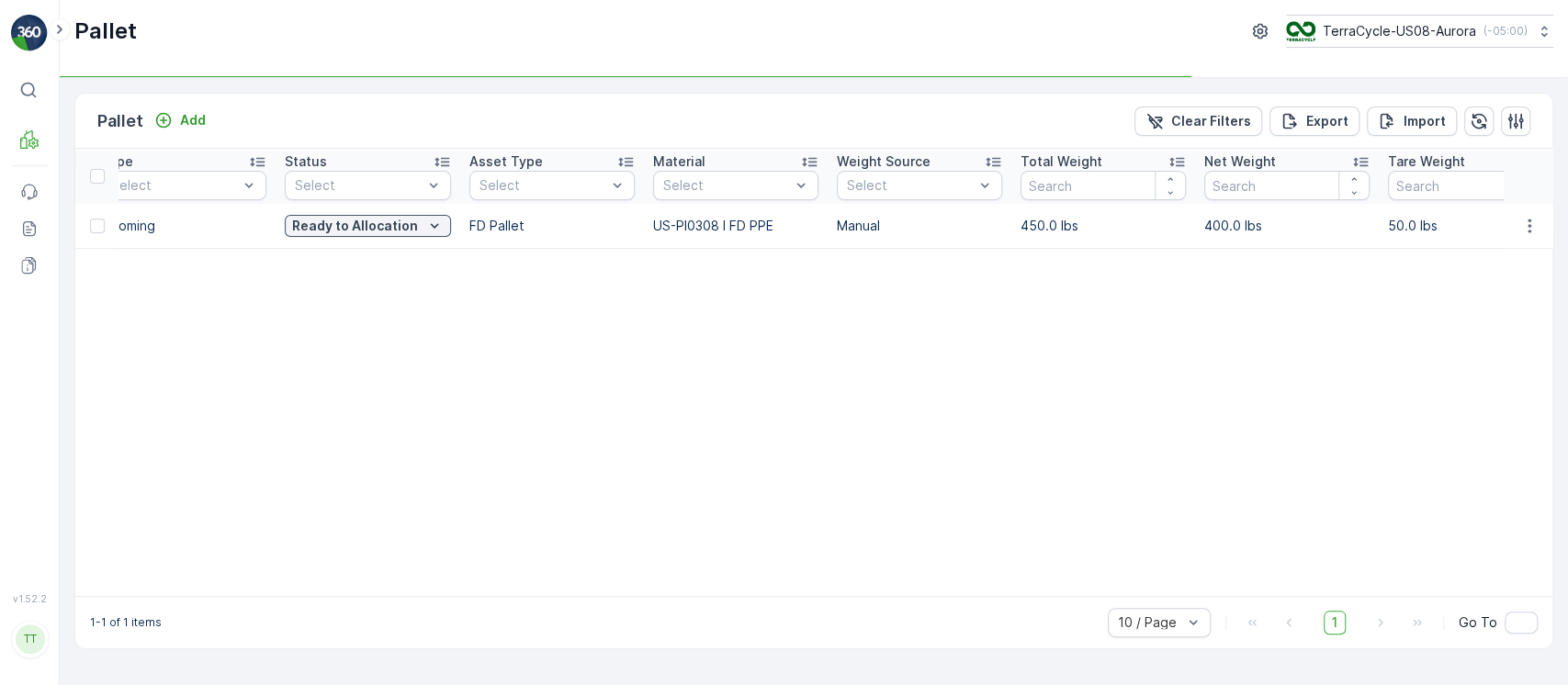
scroll to position [0, 0]
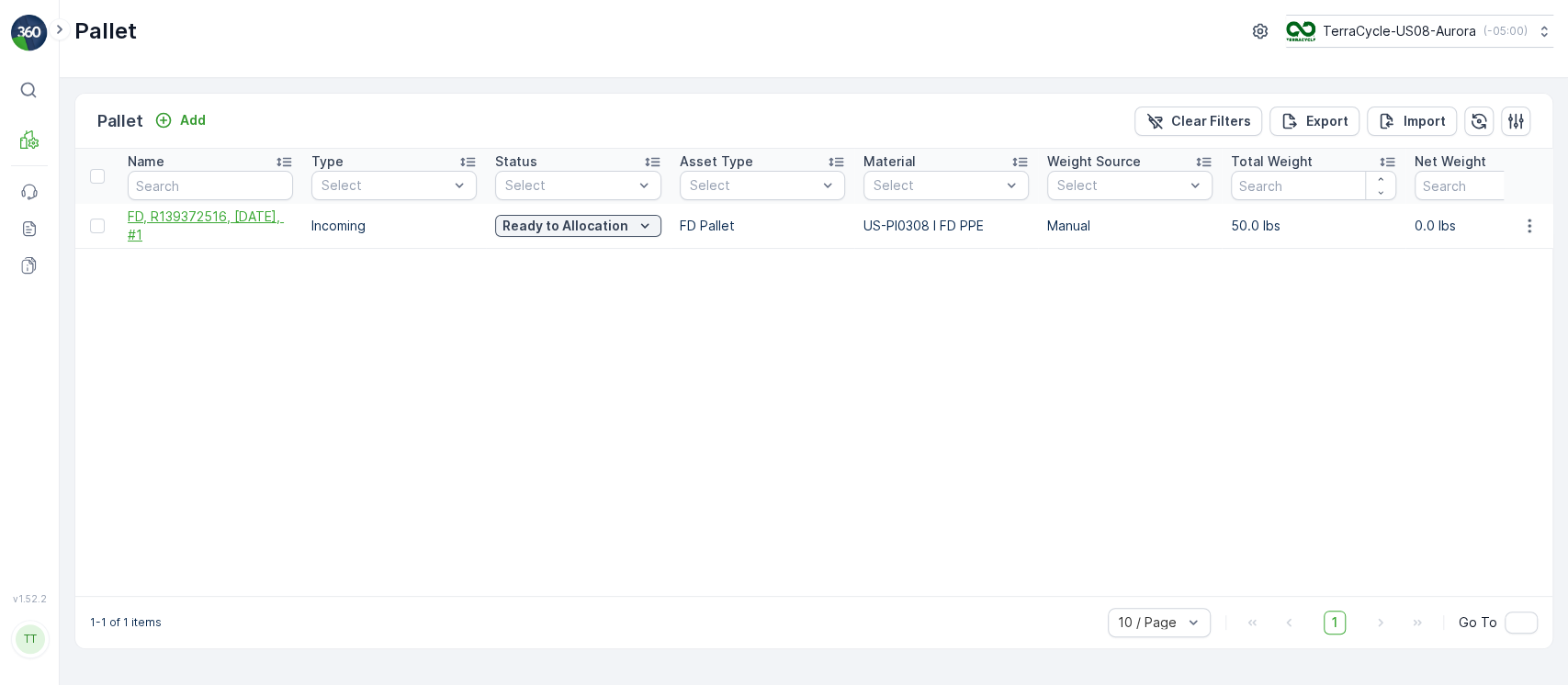
click at [260, 224] on span "FD, R139372516, [DATE], #1" at bounding box center [210, 226] width 165 height 37
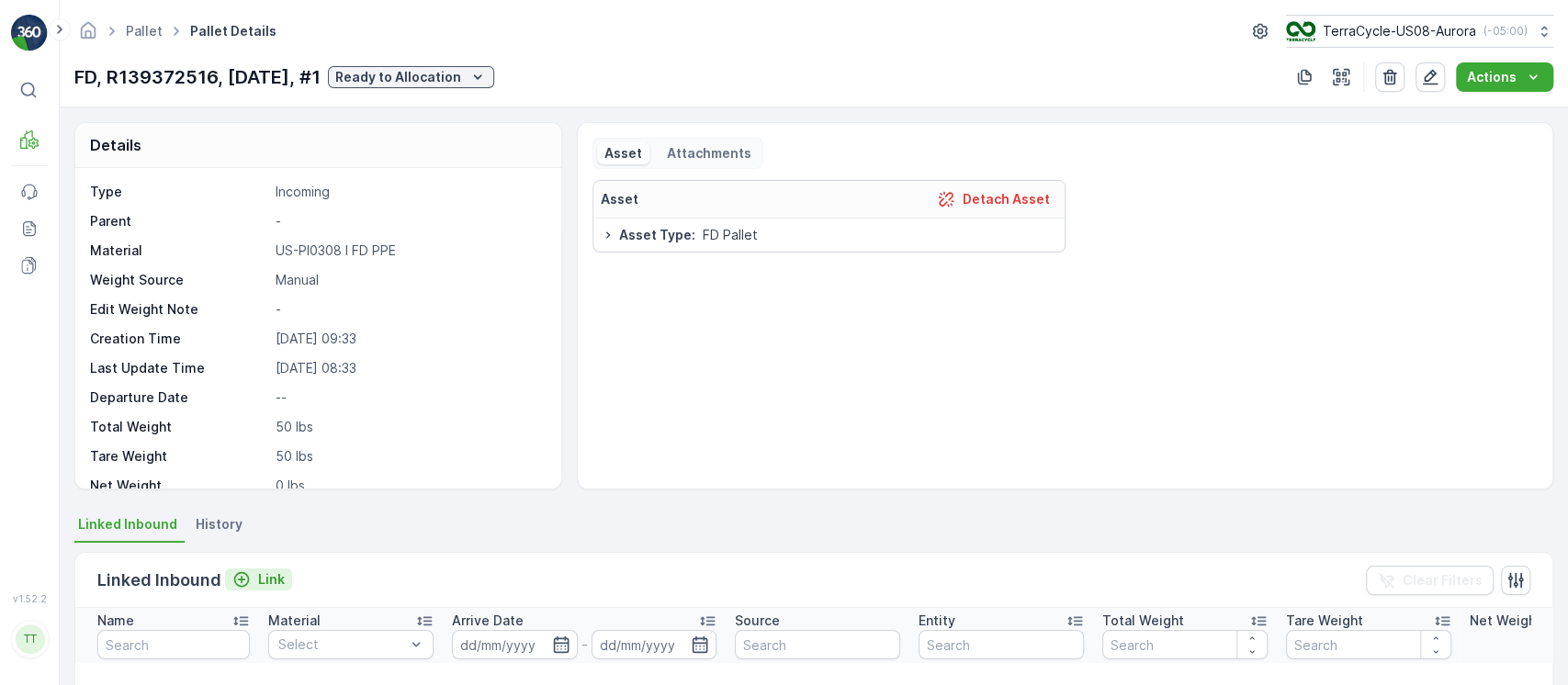
click at [262, 586] on p "Link" at bounding box center [271, 579] width 26 height 18
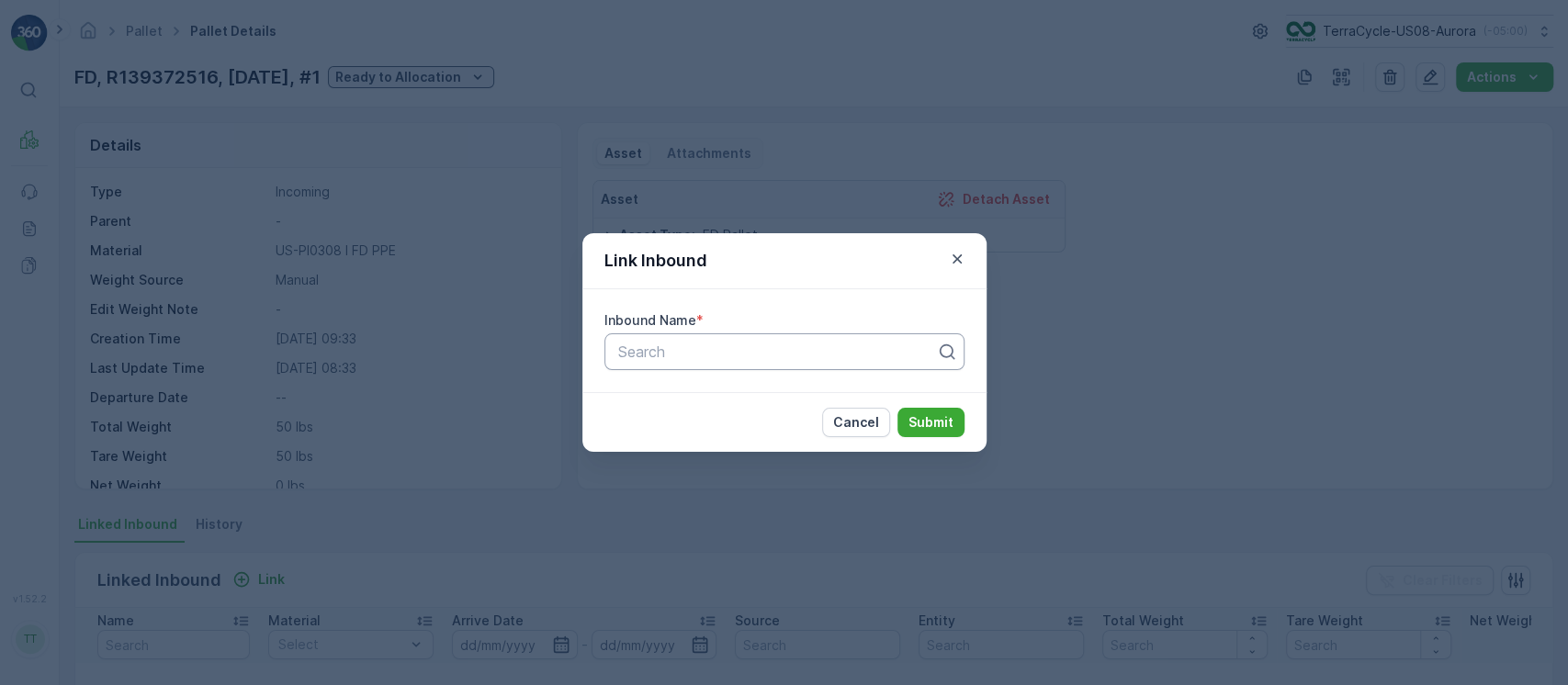
click at [678, 355] on div at bounding box center [776, 352] width 322 height 17
paste input "1749032870206990"
type input "1749032870206990"
click at [852, 418] on p "Cancel" at bounding box center [855, 422] width 46 height 18
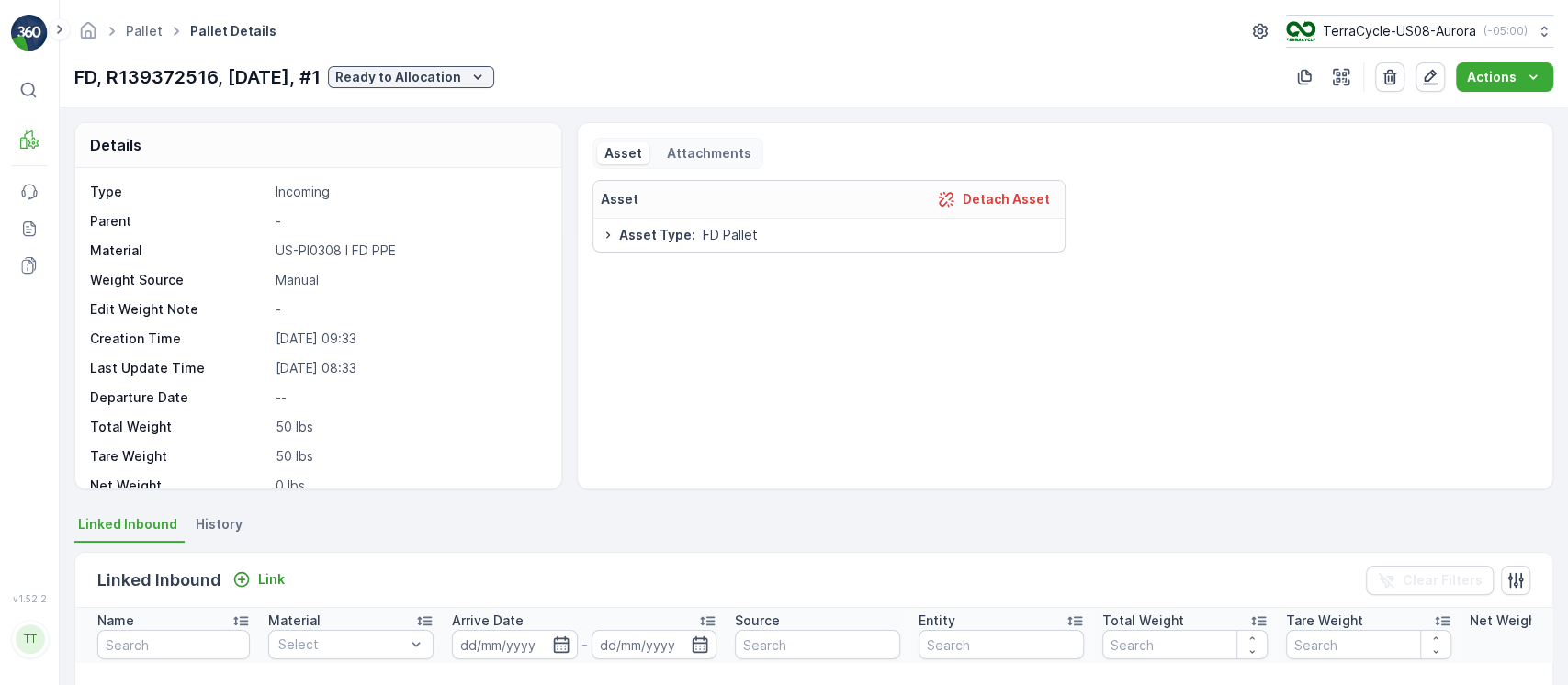
click at [214, 83] on p "FD, R139372516, [DATE], #1" at bounding box center [197, 77] width 246 height 27
copy p "FD, R139372516, [DATE], #1"
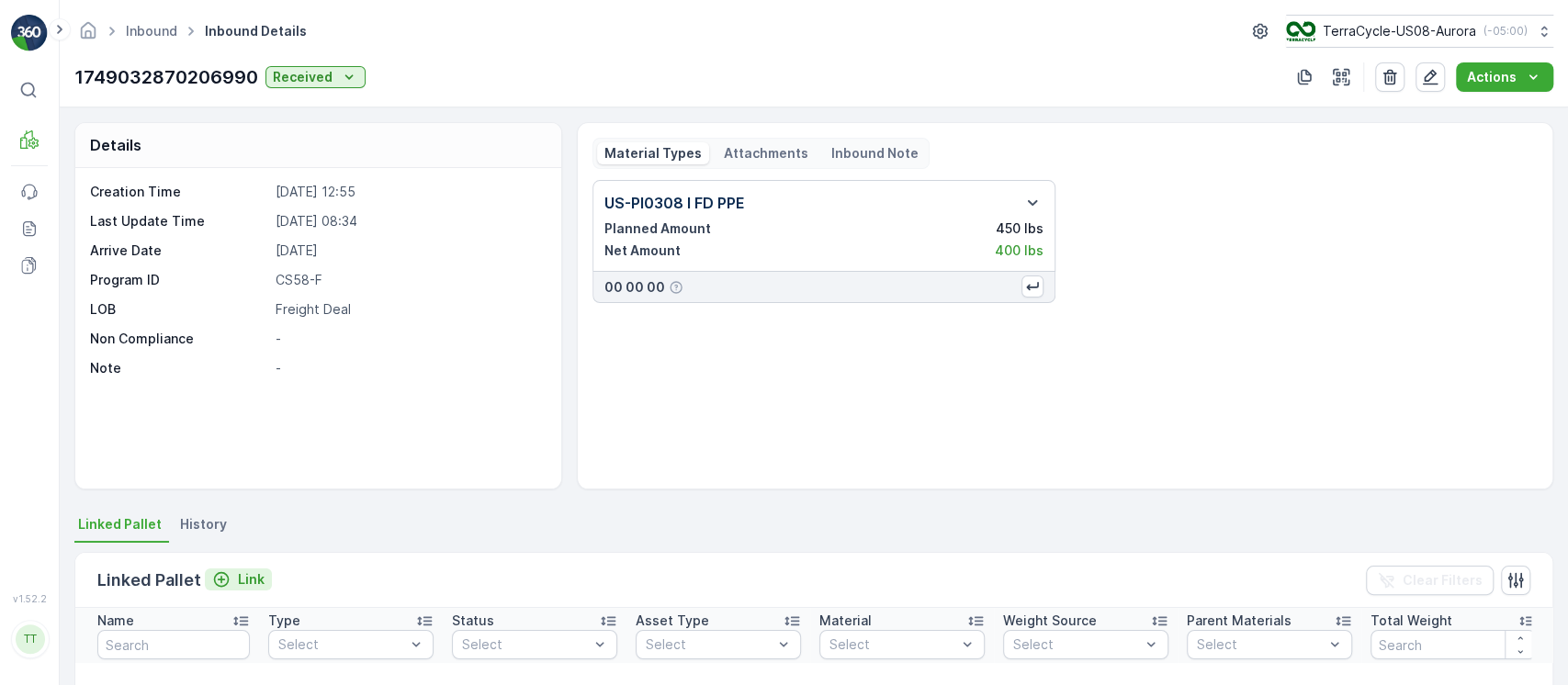
click at [248, 577] on p "Link" at bounding box center [251, 579] width 26 height 18
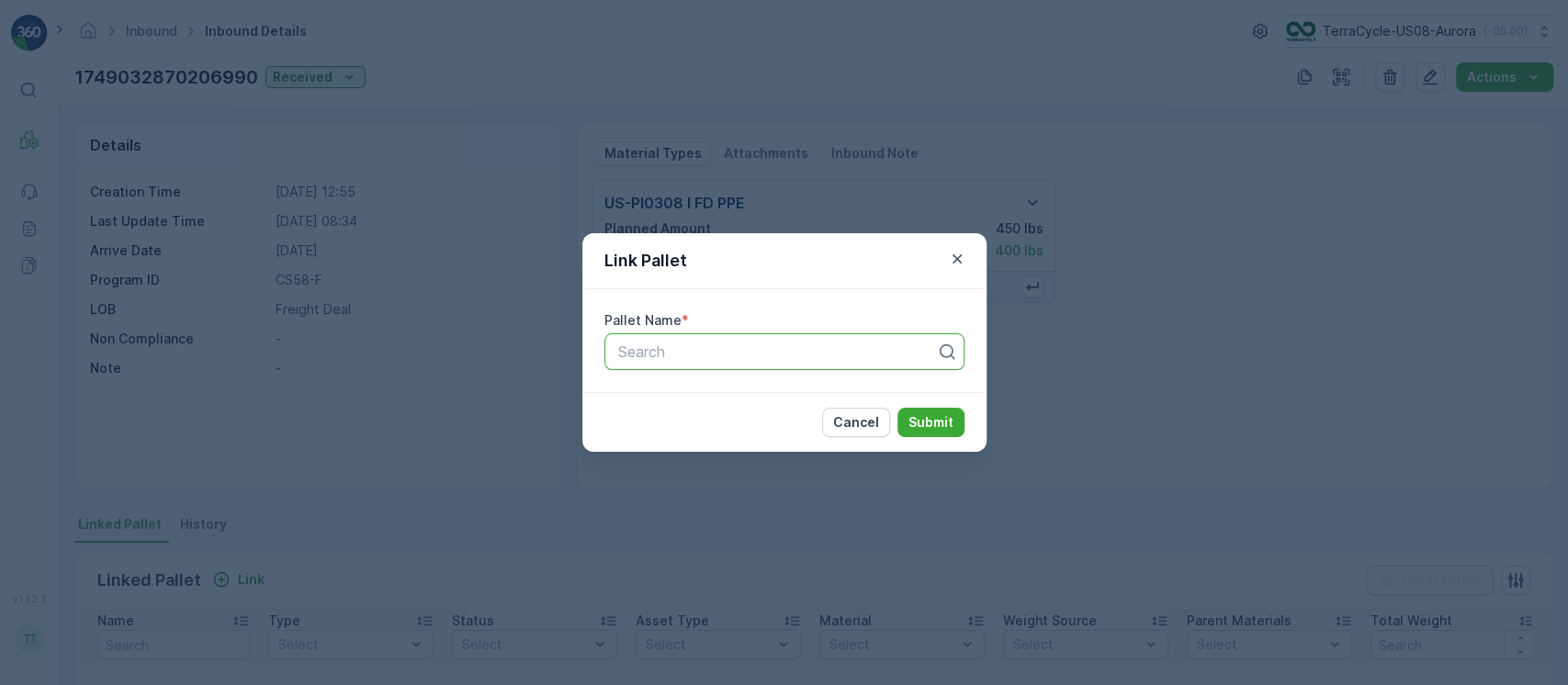
click at [654, 362] on div "Search" at bounding box center [784, 352] width 360 height 37
paste input "FD, R139372516, 10/08/25, #1"
type input "FD, R139372516, 10/08/25, #1"
click at [945, 423] on p "Submit" at bounding box center [931, 422] width 45 height 18
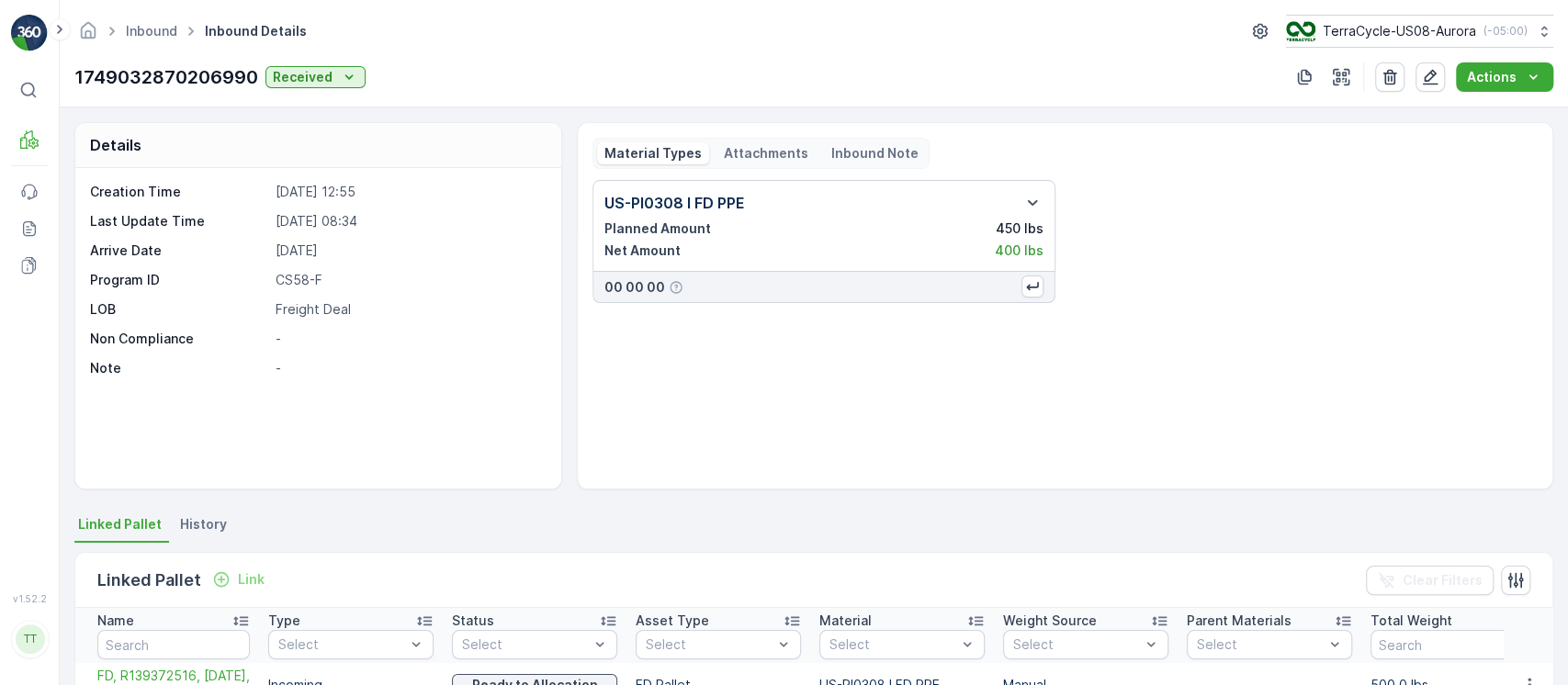
click at [744, 139] on div "Material Types Attachments Inbound Note" at bounding box center [761, 154] width 337 height 31
click at [747, 152] on p "Attachments" at bounding box center [766, 153] width 85 height 18
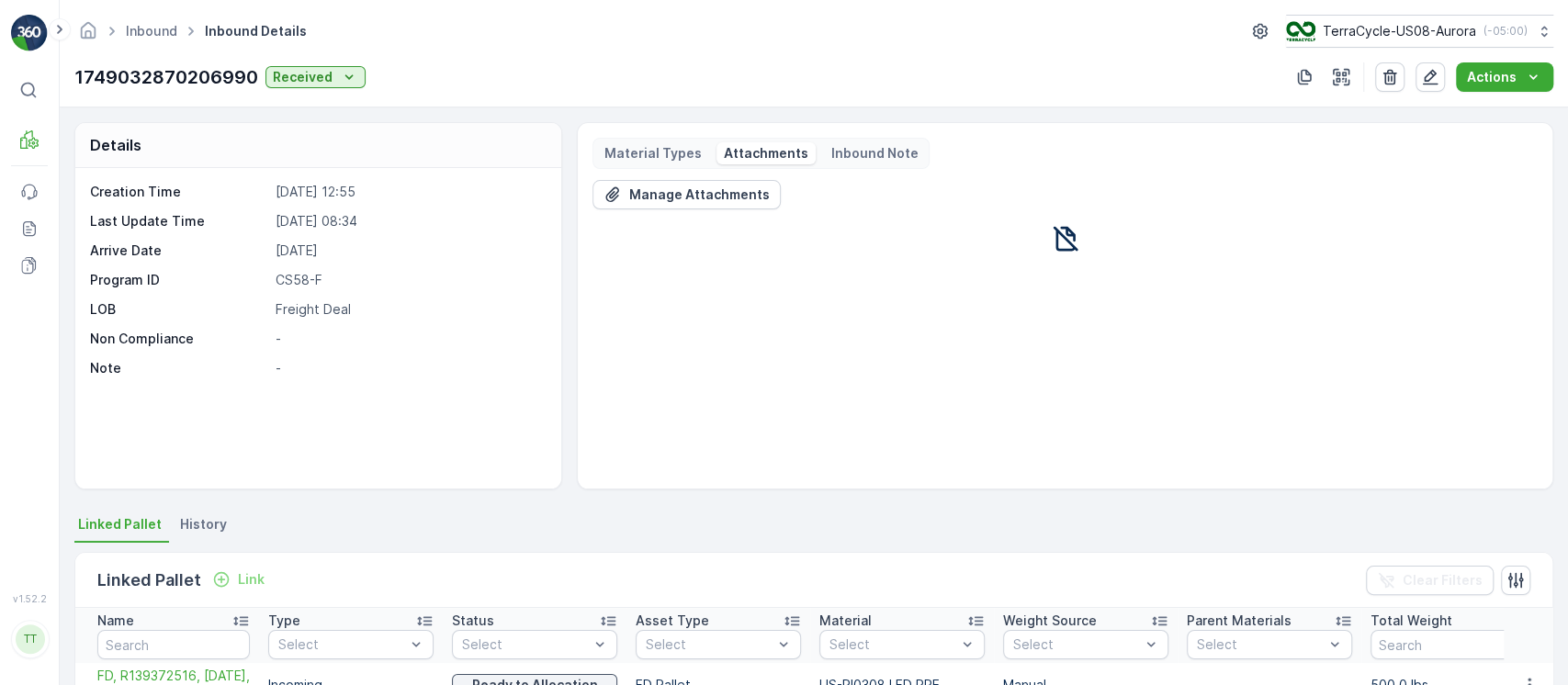
scroll to position [376, 0]
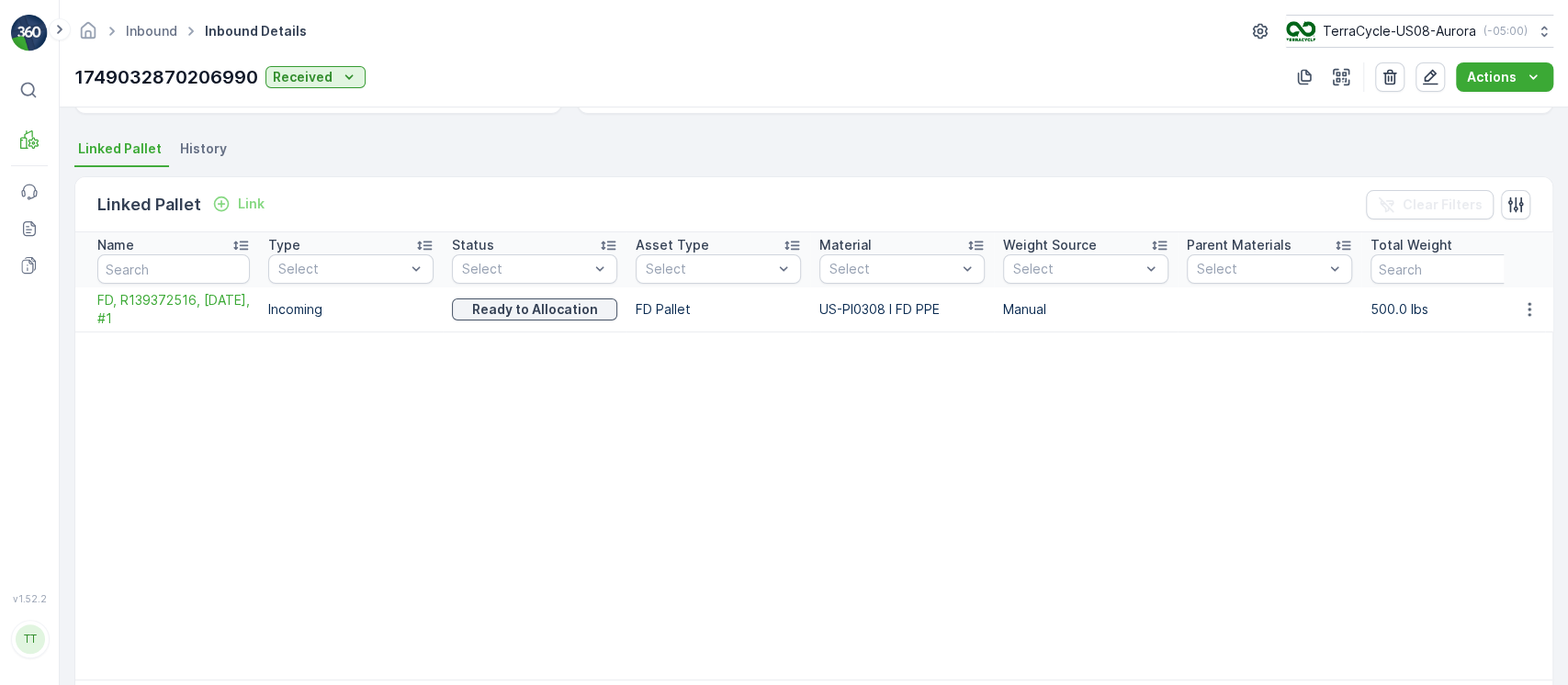
click at [1517, 292] on td at bounding box center [1528, 310] width 50 height 45
click at [1520, 300] on icon "button" at bounding box center [1529, 309] width 18 height 18
click at [1509, 368] on span "Unlink Pallet" at bounding box center [1490, 370] width 75 height 18
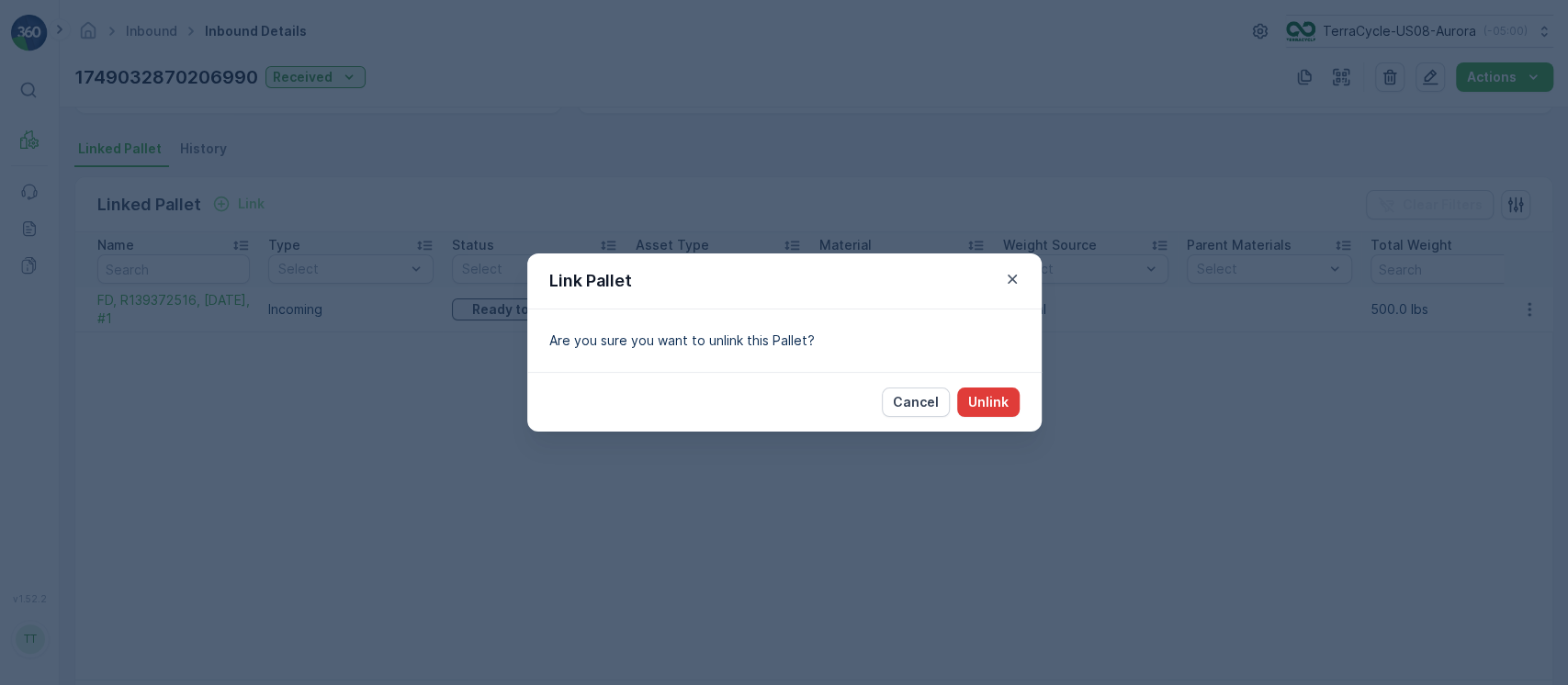
click at [992, 410] on p "Unlink" at bounding box center [988, 402] width 41 height 18
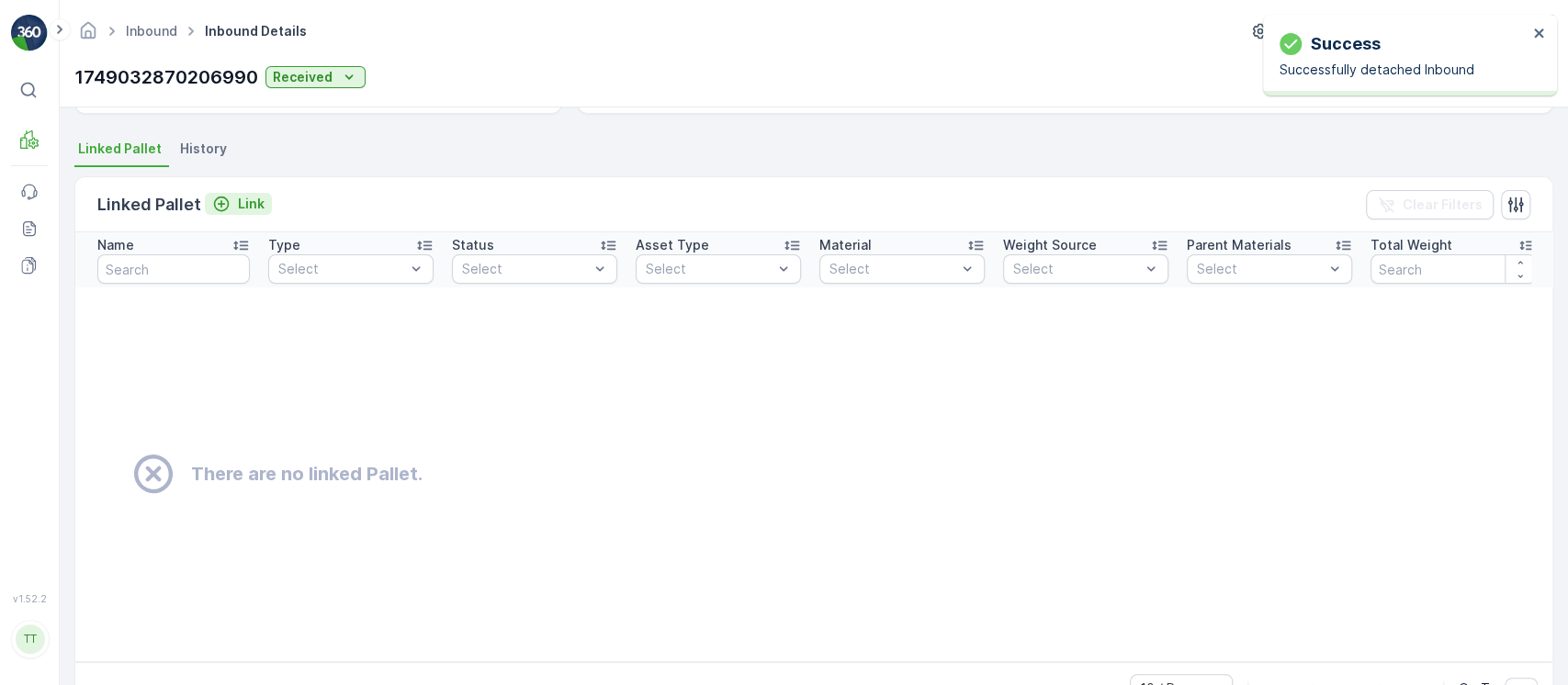
click at [250, 206] on p "Link" at bounding box center [251, 203] width 26 height 18
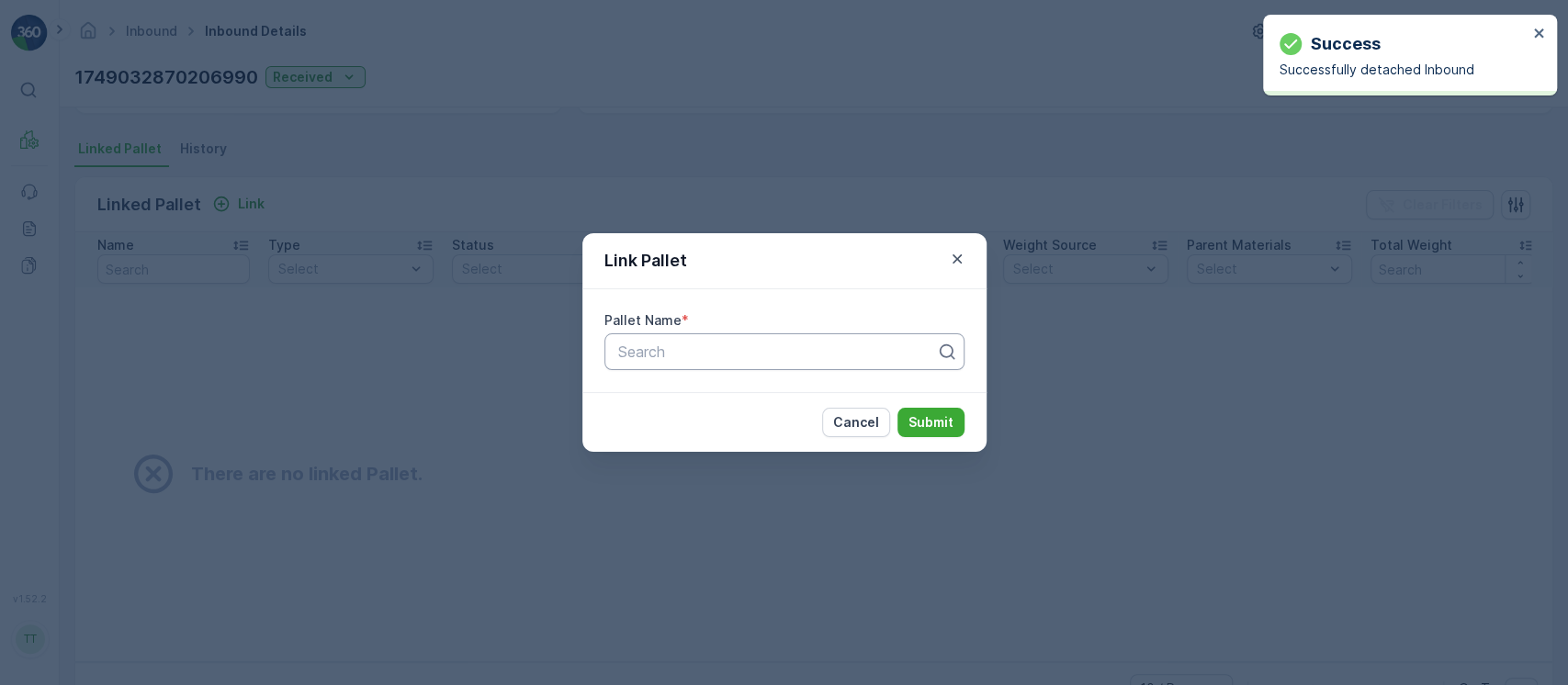
click at [768, 350] on div at bounding box center [776, 352] width 322 height 17
paste input "FD, R139372516, 10/08/25, #1"
type input "FD, R139372516, 10/08/25, #1"
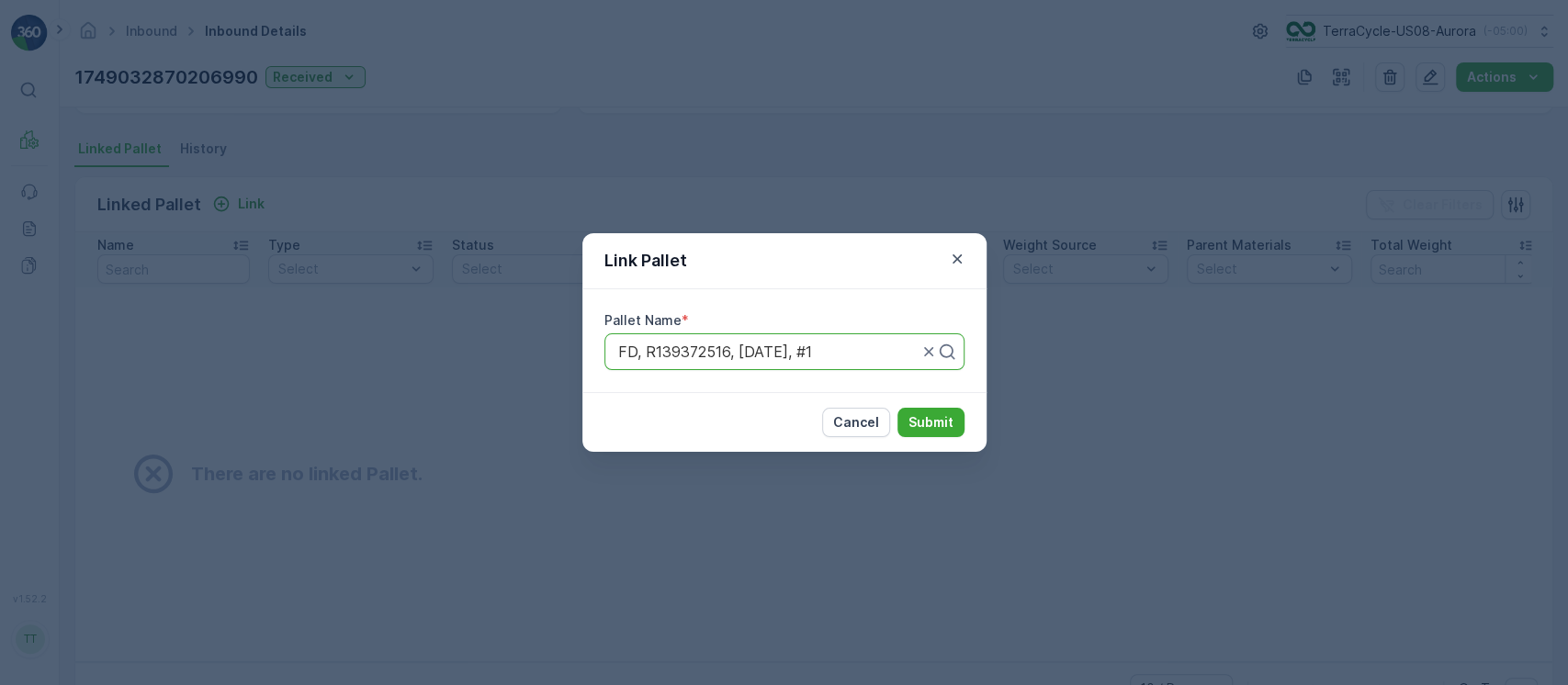
click at [898, 408] on button "Submit" at bounding box center [931, 423] width 67 height 29
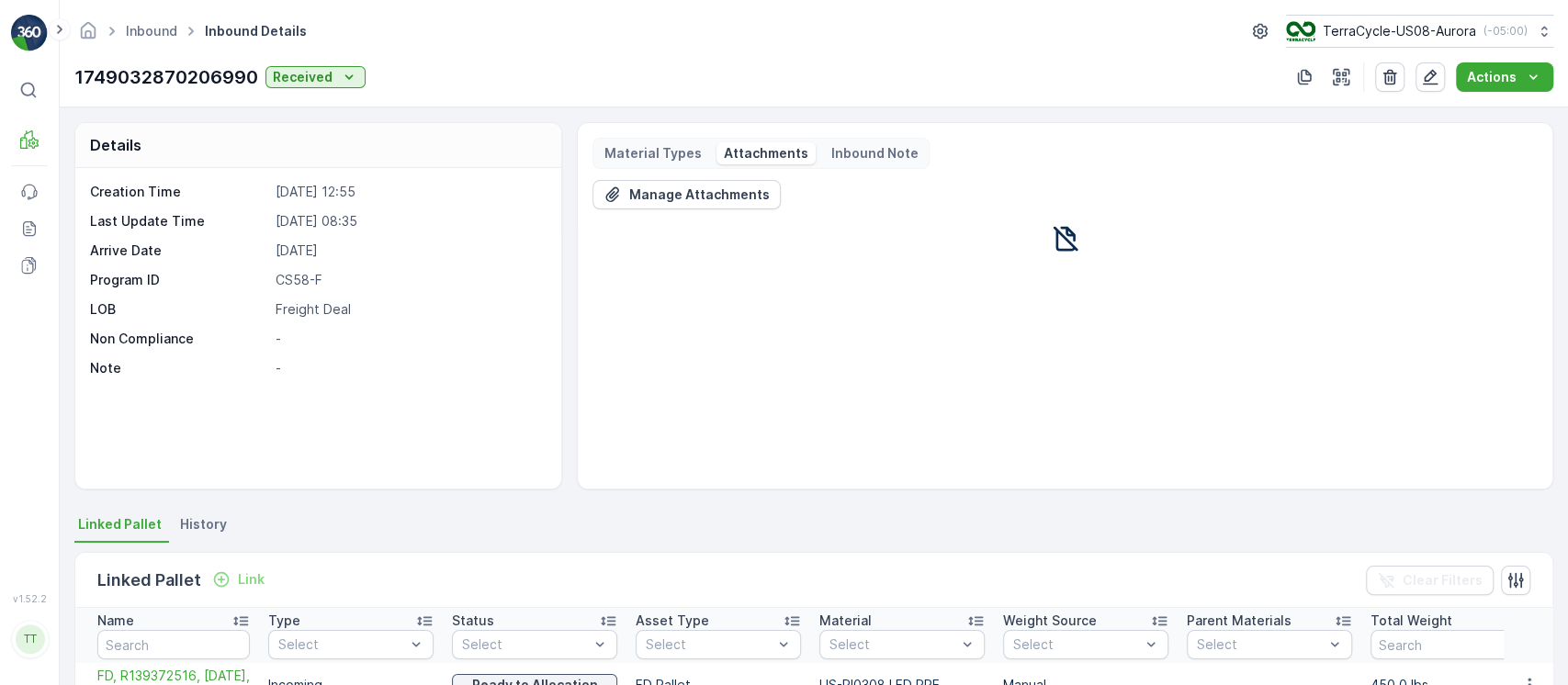
scroll to position [1, 0]
click at [649, 157] on p "Material Types" at bounding box center [653, 152] width 97 height 18
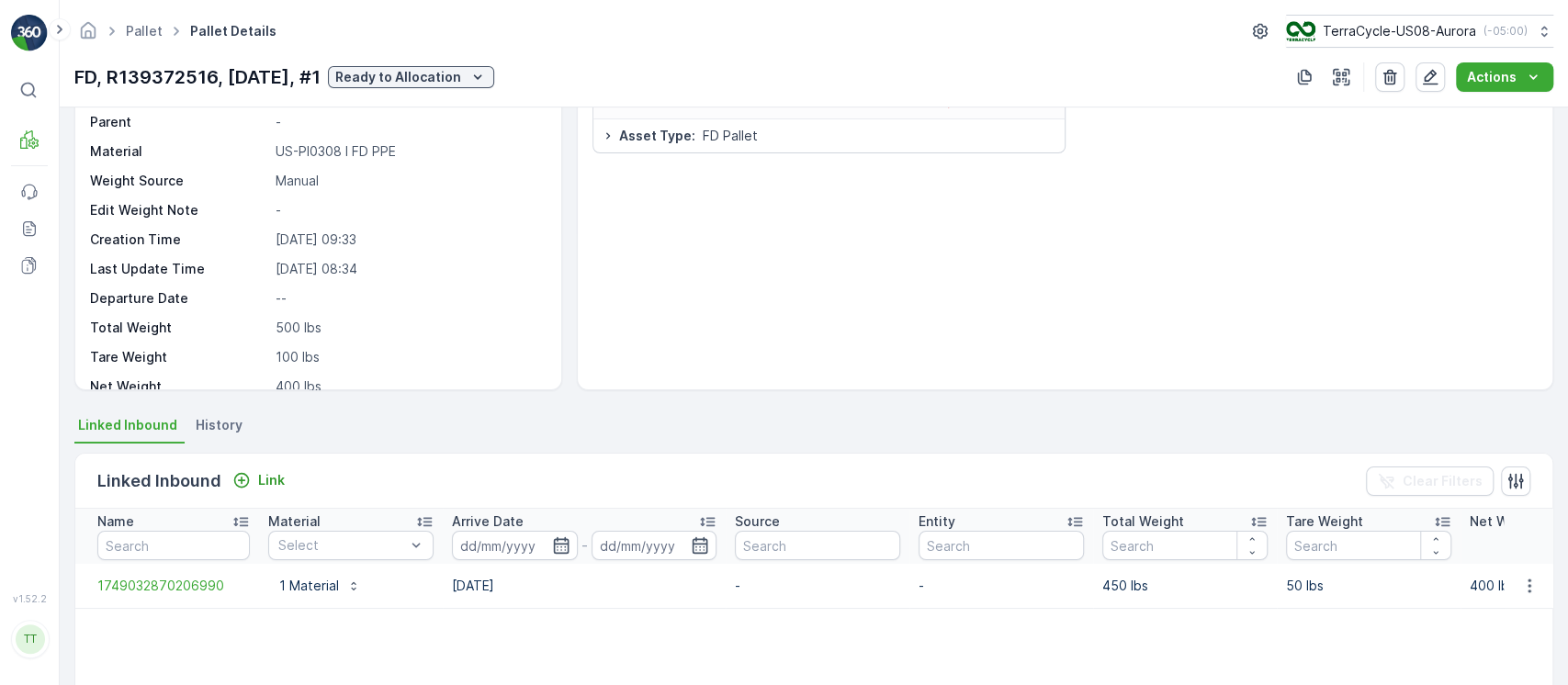
scroll to position [139, 0]
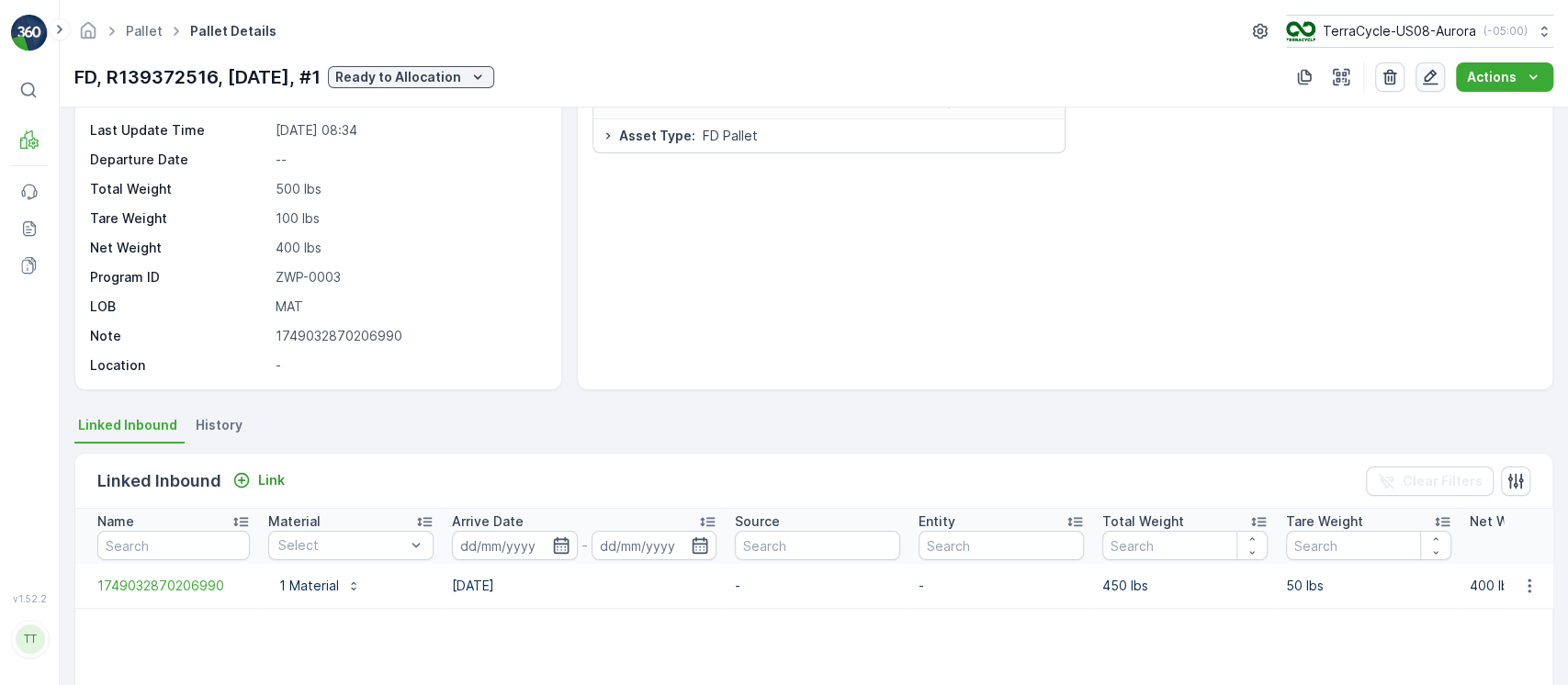
click at [1444, 76] on button "button" at bounding box center [1430, 77] width 29 height 29
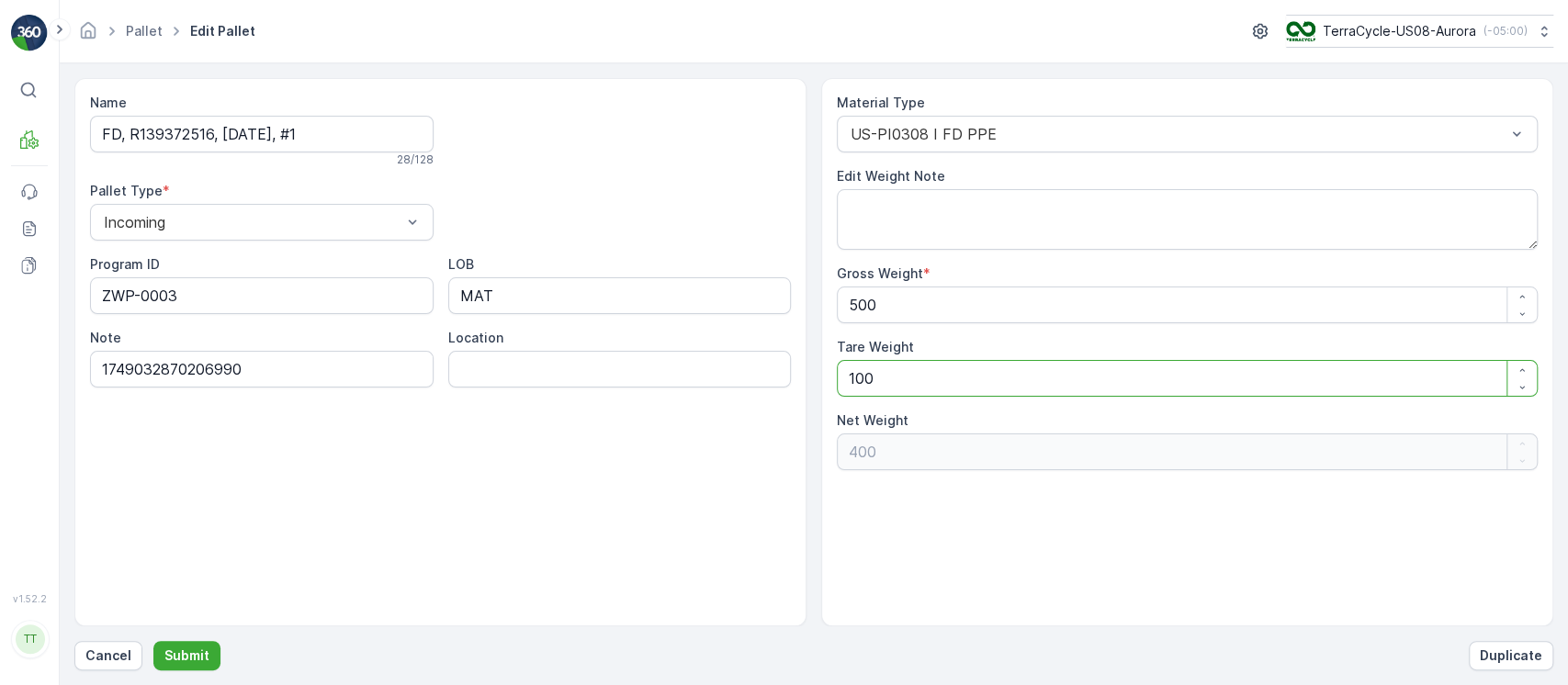
drag, startPoint x: 1078, startPoint y: 374, endPoint x: 781, endPoint y: 344, distance: 298.5
click at [801, 345] on div "Name FD, R139372516, 10/08/25, #1 28 / 128 Pallet Type * Incoming Program ID ZW…" at bounding box center [814, 352] width 1479 height 548
type Weight "0"
type Weight "500"
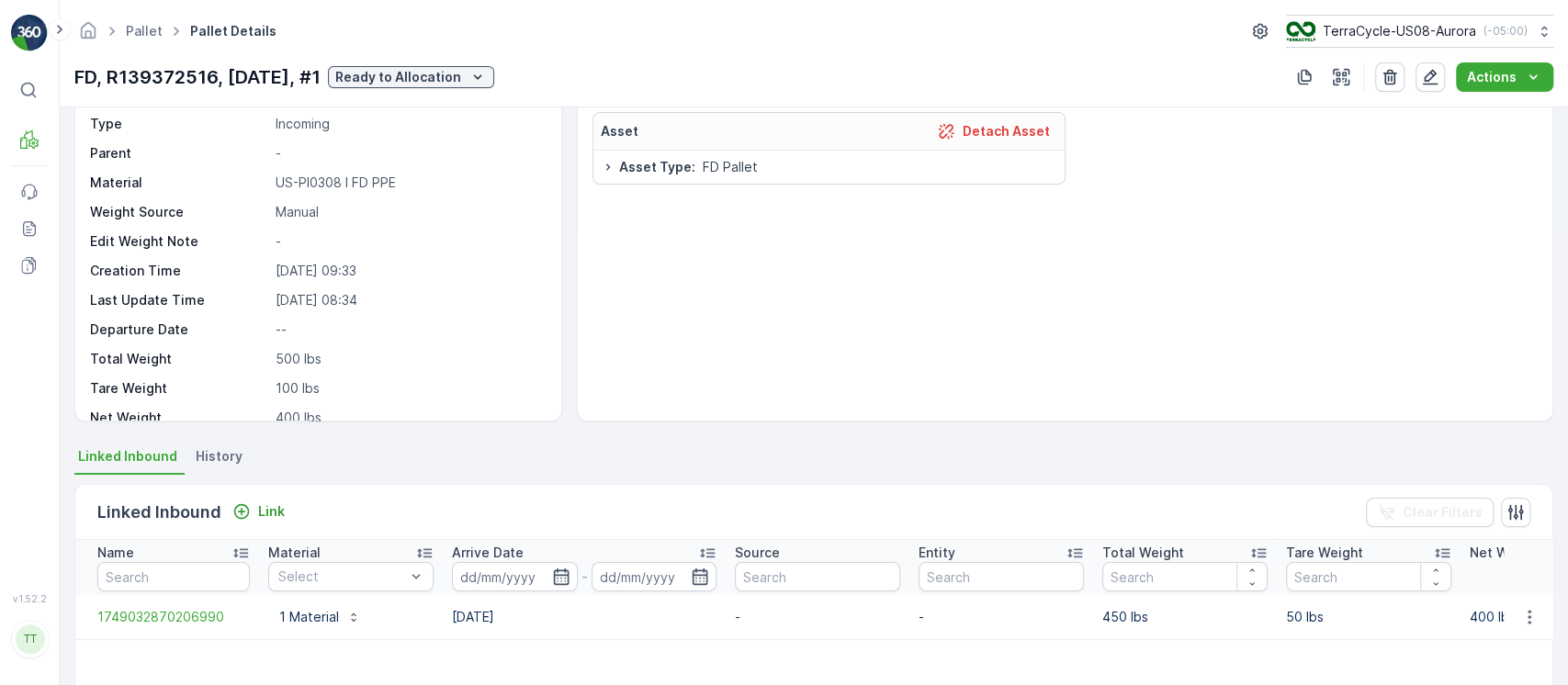
scroll to position [86, 0]
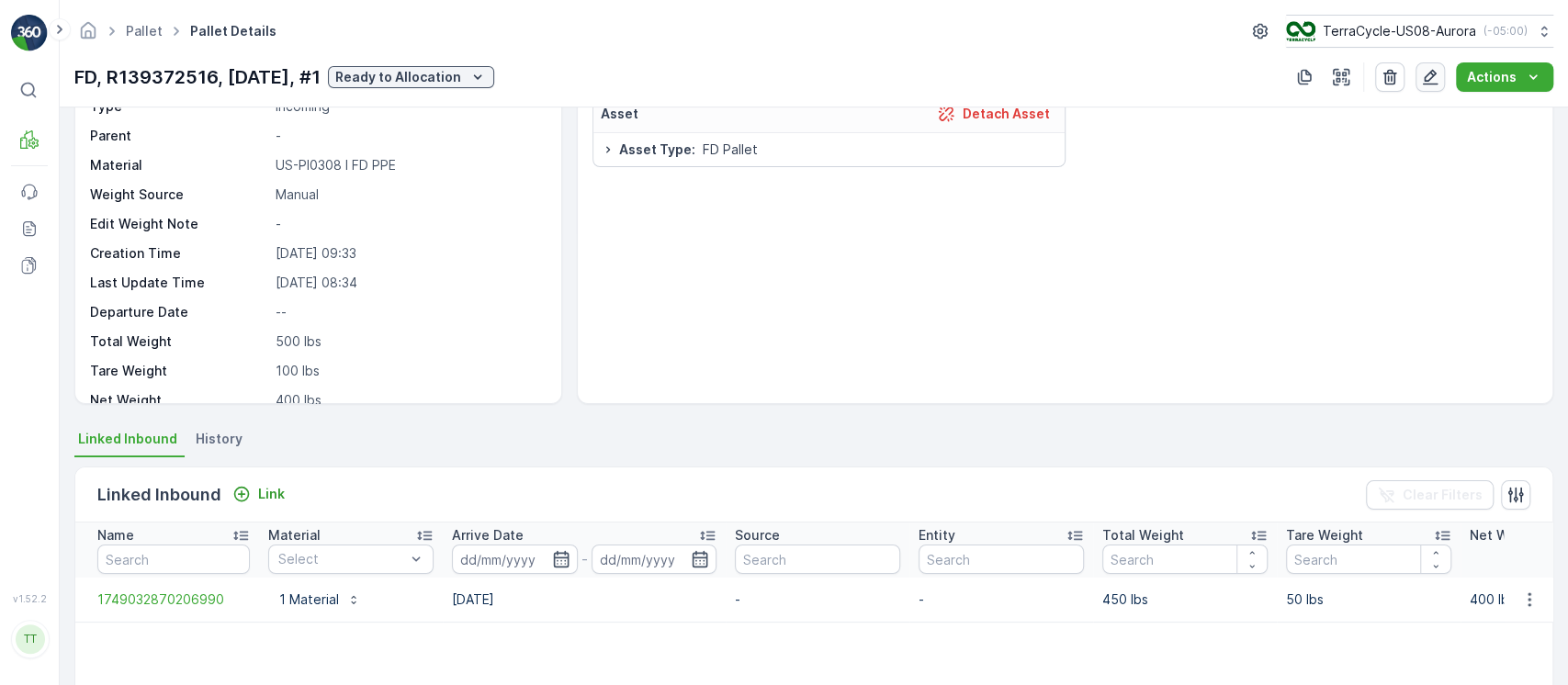
click at [1430, 73] on icon "button" at bounding box center [1430, 78] width 16 height 16
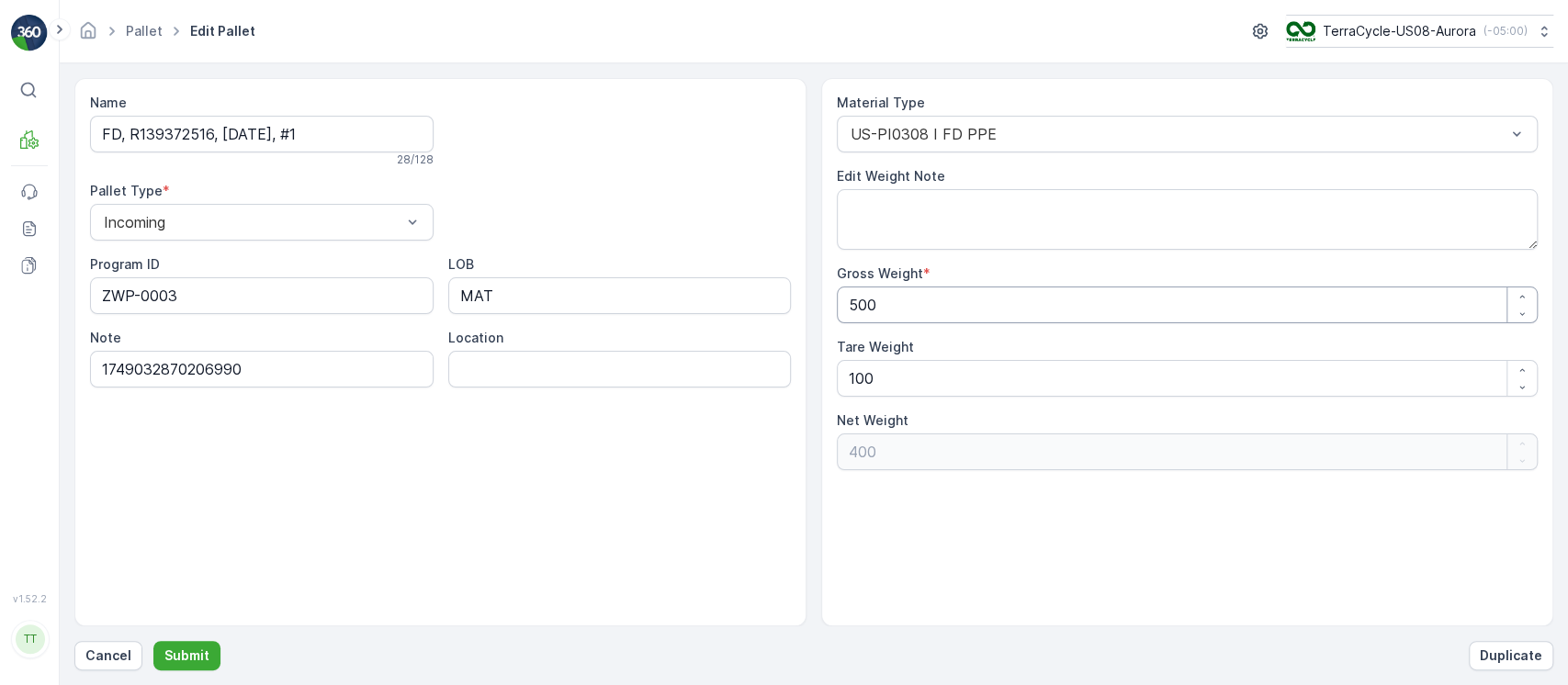
drag, startPoint x: 833, startPoint y: 311, endPoint x: 713, endPoint y: 306, distance: 120.1
click at [713, 306] on div "Name FD, R139372516, 10/08/25, #1 28 / 128 Pallet Type * Incoming Program ID ZW…" at bounding box center [814, 352] width 1479 height 548
type Weight "0"
type Weight "-100"
type Weight "0"
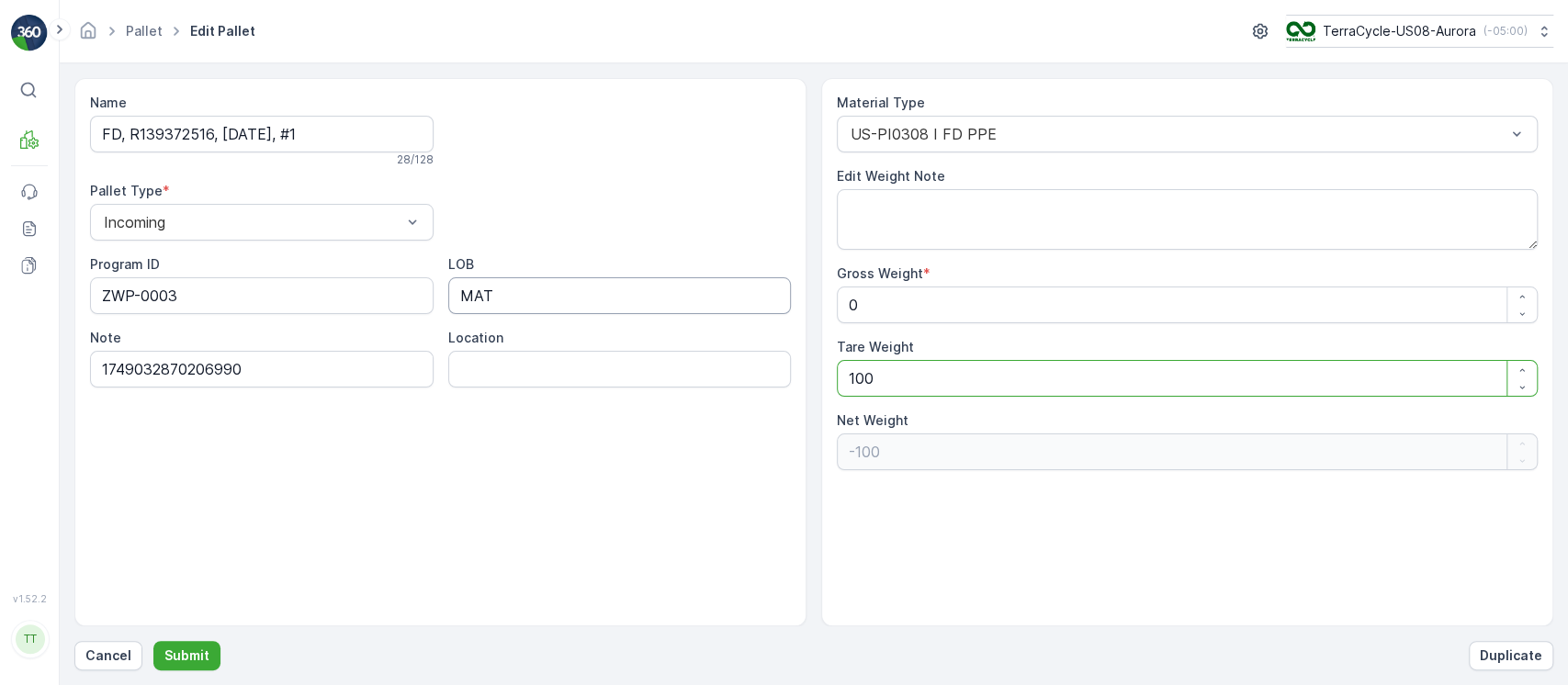
type Weight "0"
click at [382, 141] on input "FD, R139372516, 10/08/25, #1" at bounding box center [262, 134] width 344 height 37
click at [197, 652] on p "Submit" at bounding box center [187, 656] width 45 height 18
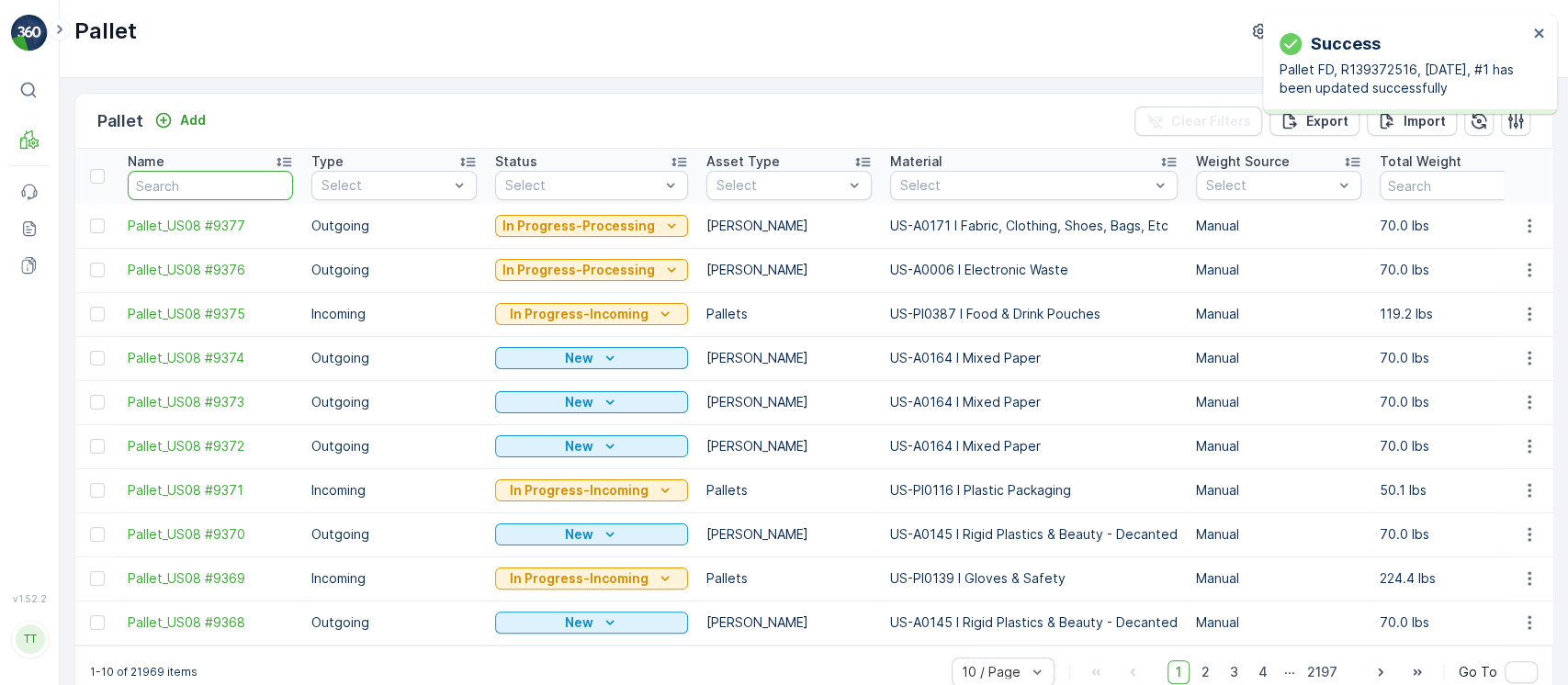
click at [193, 193] on input "text" at bounding box center [210, 186] width 165 height 29
paste input "FD, R139372516, 10/08/25, #1"
type input "FD, R139372516, 10/08/25, #1"
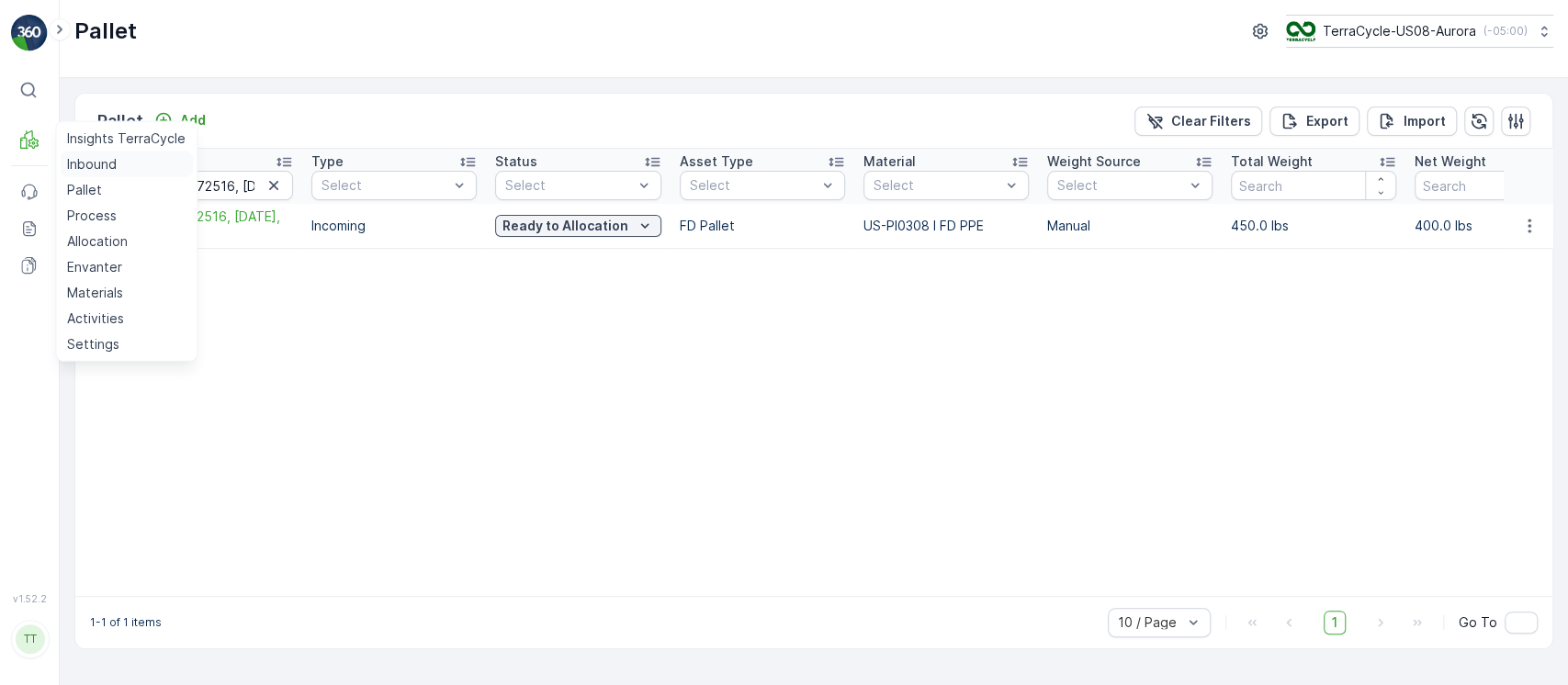
click at [73, 164] on p "Inbound" at bounding box center [91, 164] width 50 height 18
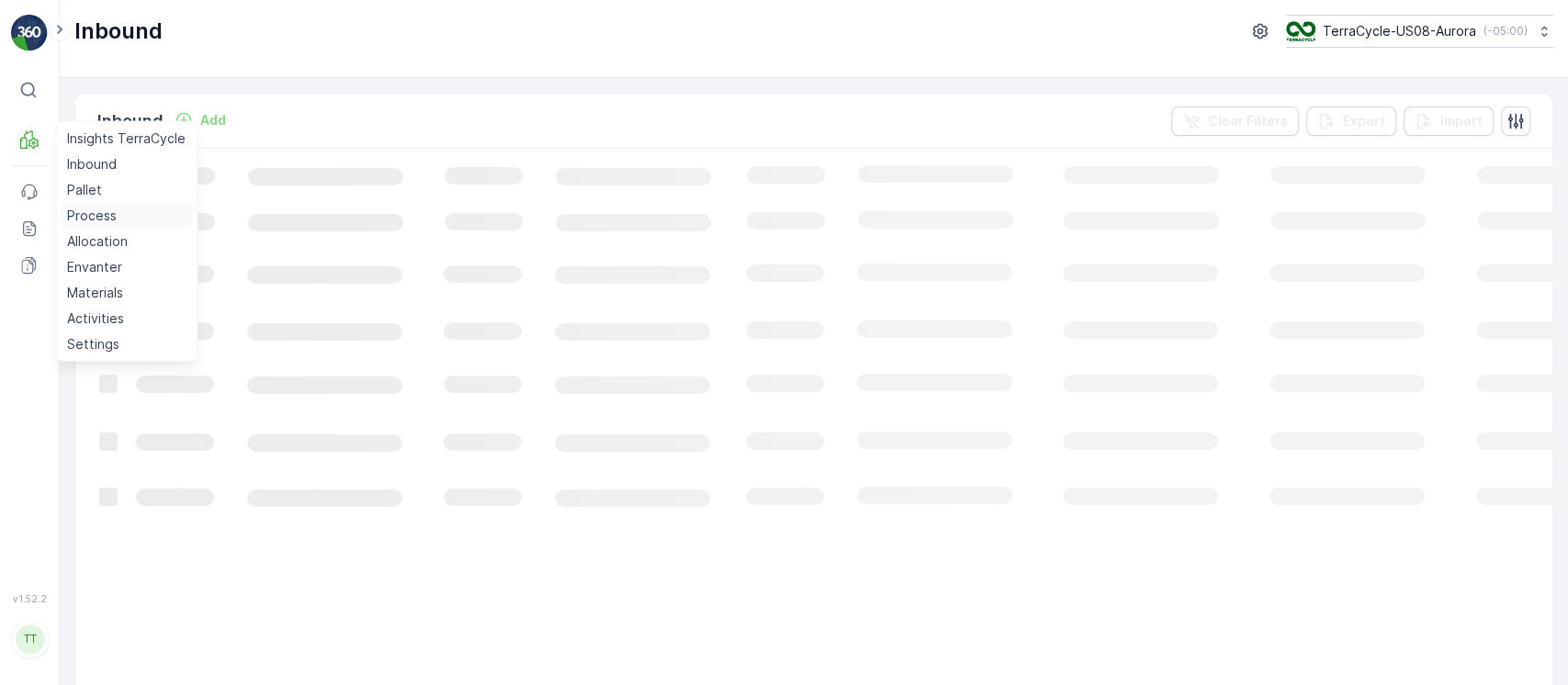
click at [88, 217] on p "Process" at bounding box center [91, 216] width 50 height 18
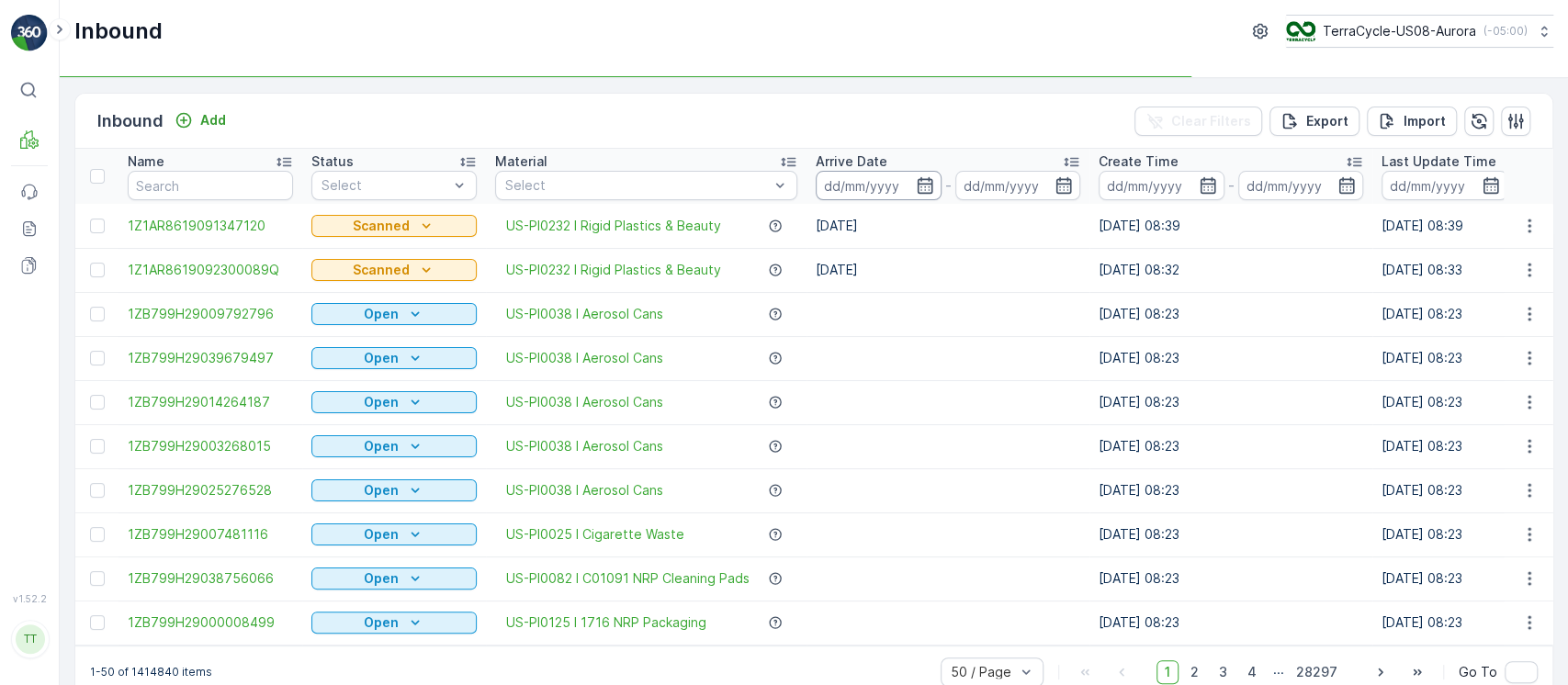
click at [849, 181] on input at bounding box center [878, 186] width 126 height 29
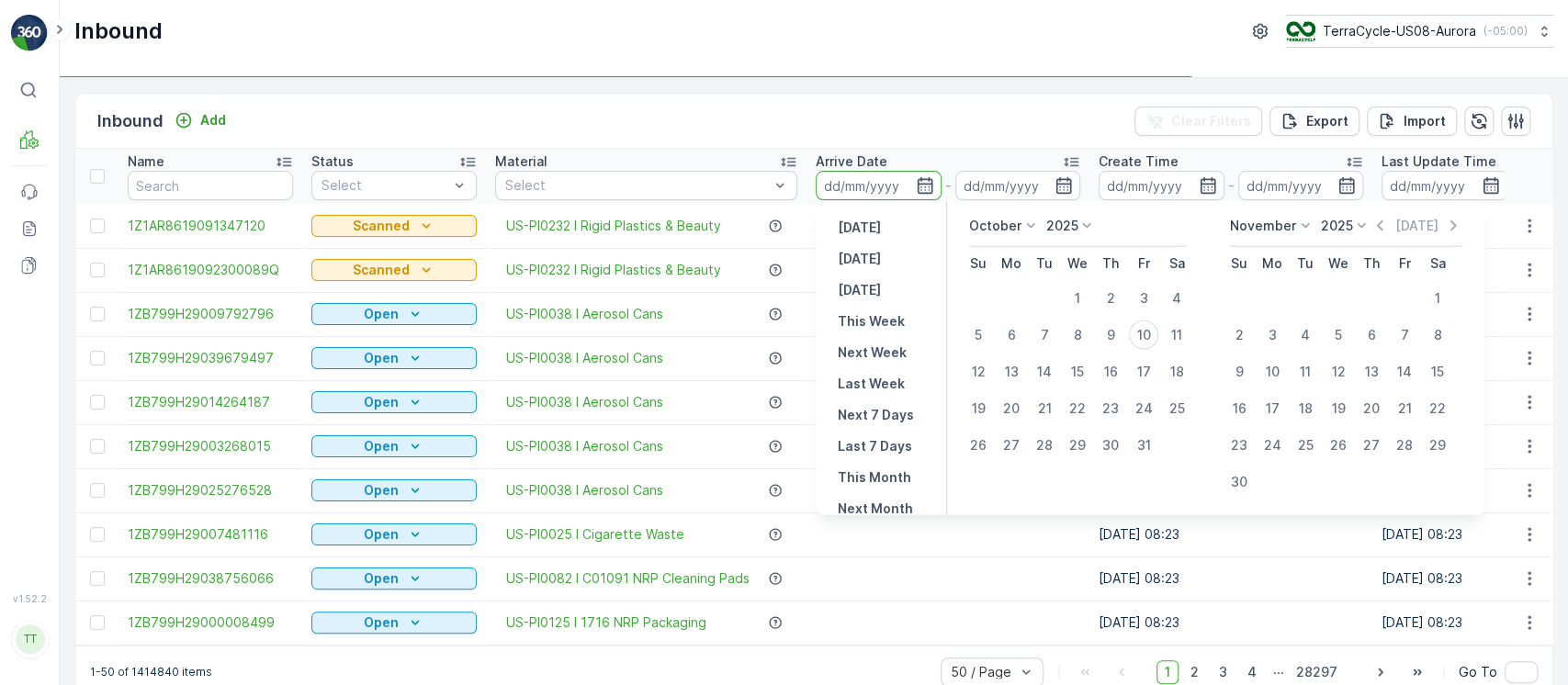
click at [798, 221] on div "US-PI0232 I Rigid Plastics & Beauty" at bounding box center [646, 225] width 302 height 18
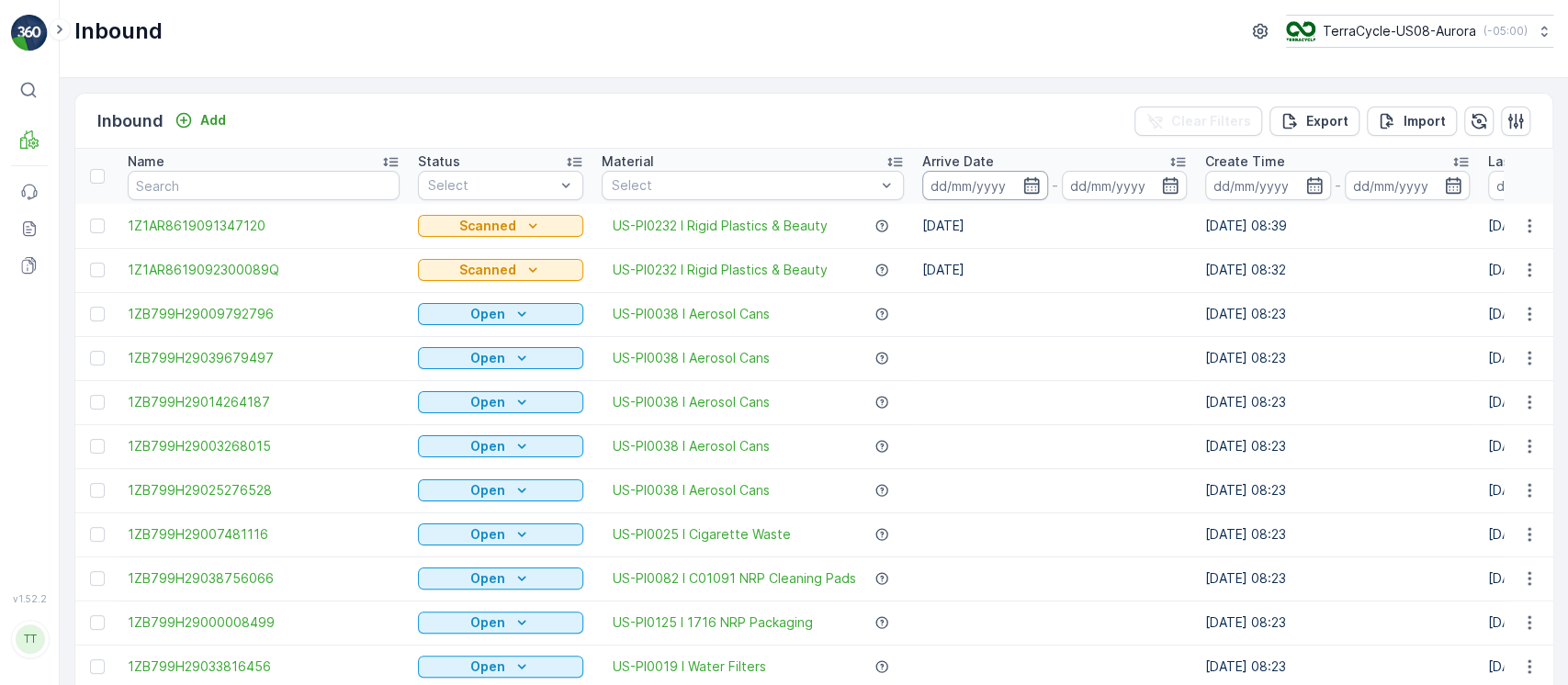
click at [968, 172] on input at bounding box center [985, 186] width 126 height 29
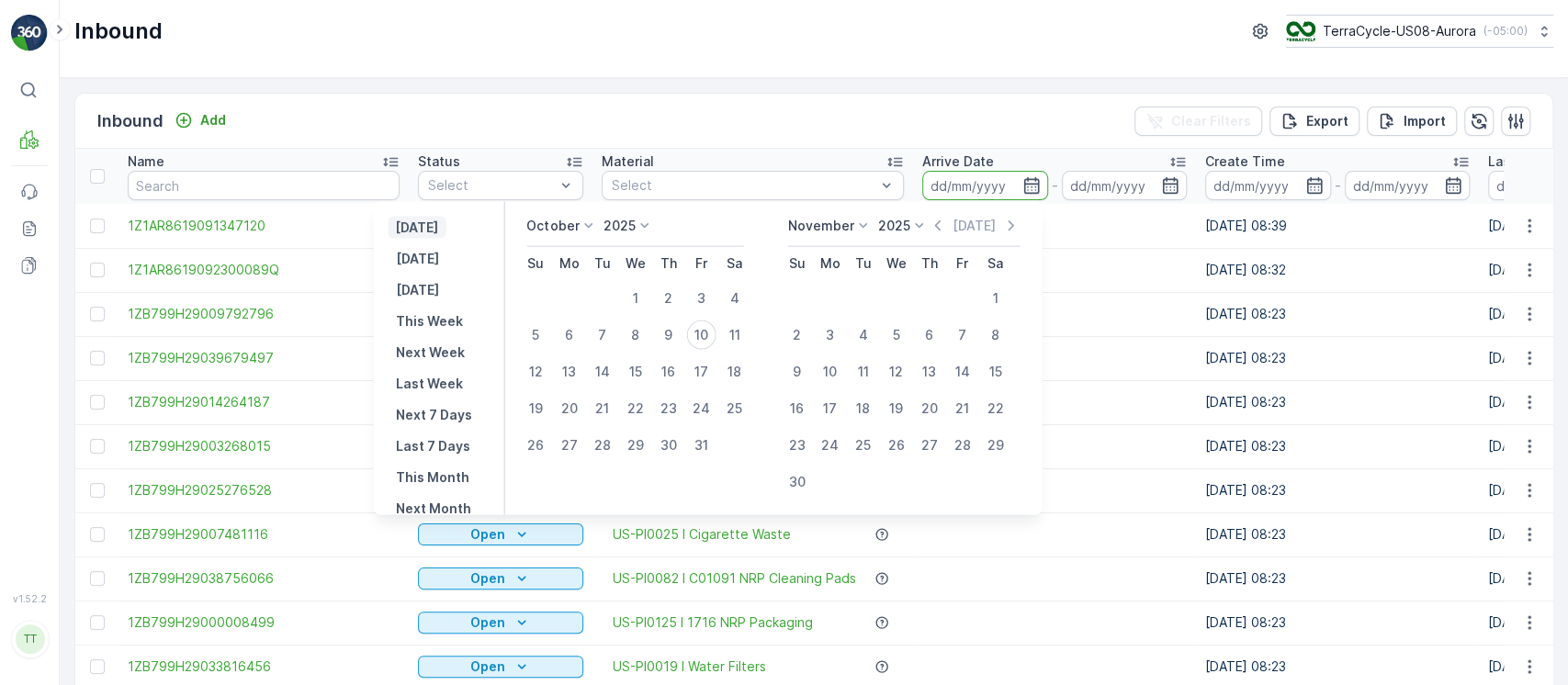
click at [438, 228] on p "[DATE]" at bounding box center [417, 227] width 43 height 18
type input "[DATE]"
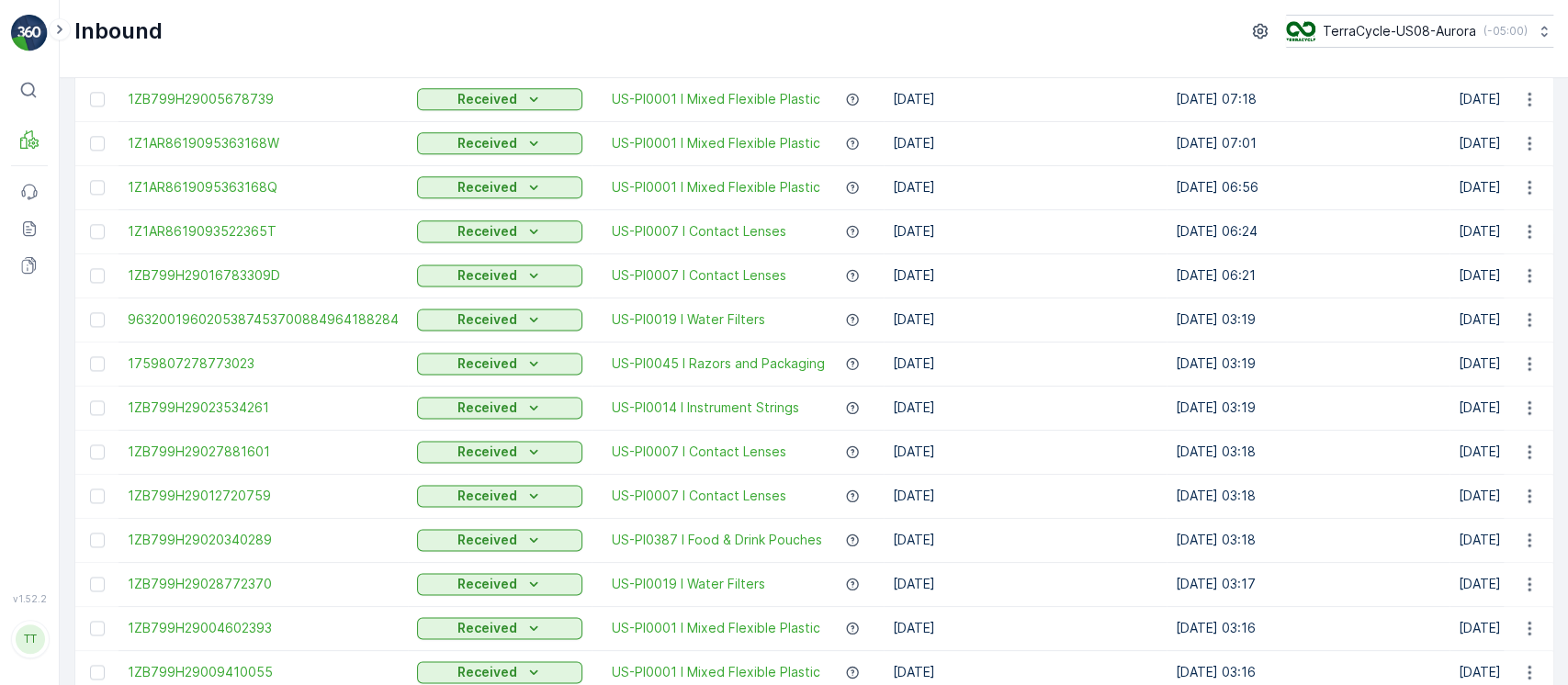
scroll to position [1800, 0]
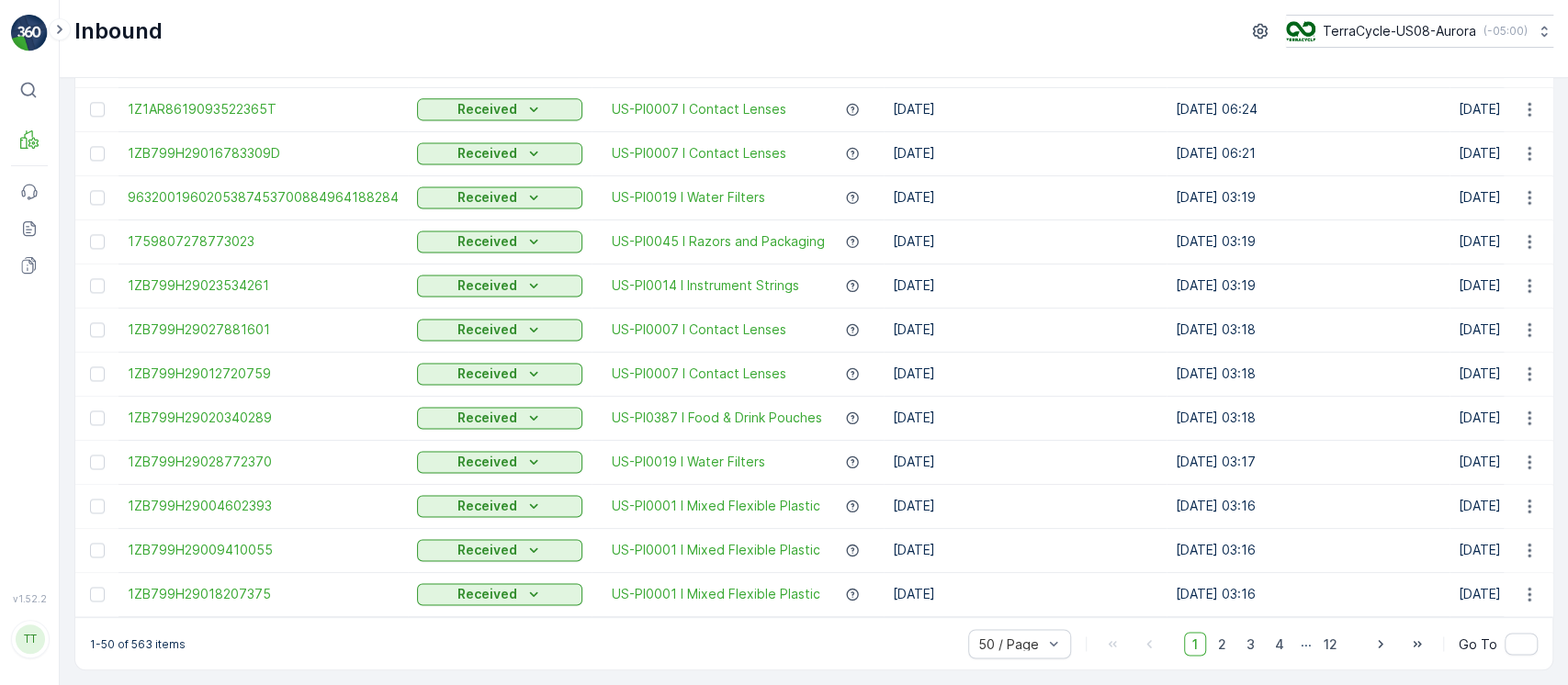
click at [145, 644] on p "1-50 of 563 items" at bounding box center [138, 643] width 95 height 15
copy p "563"
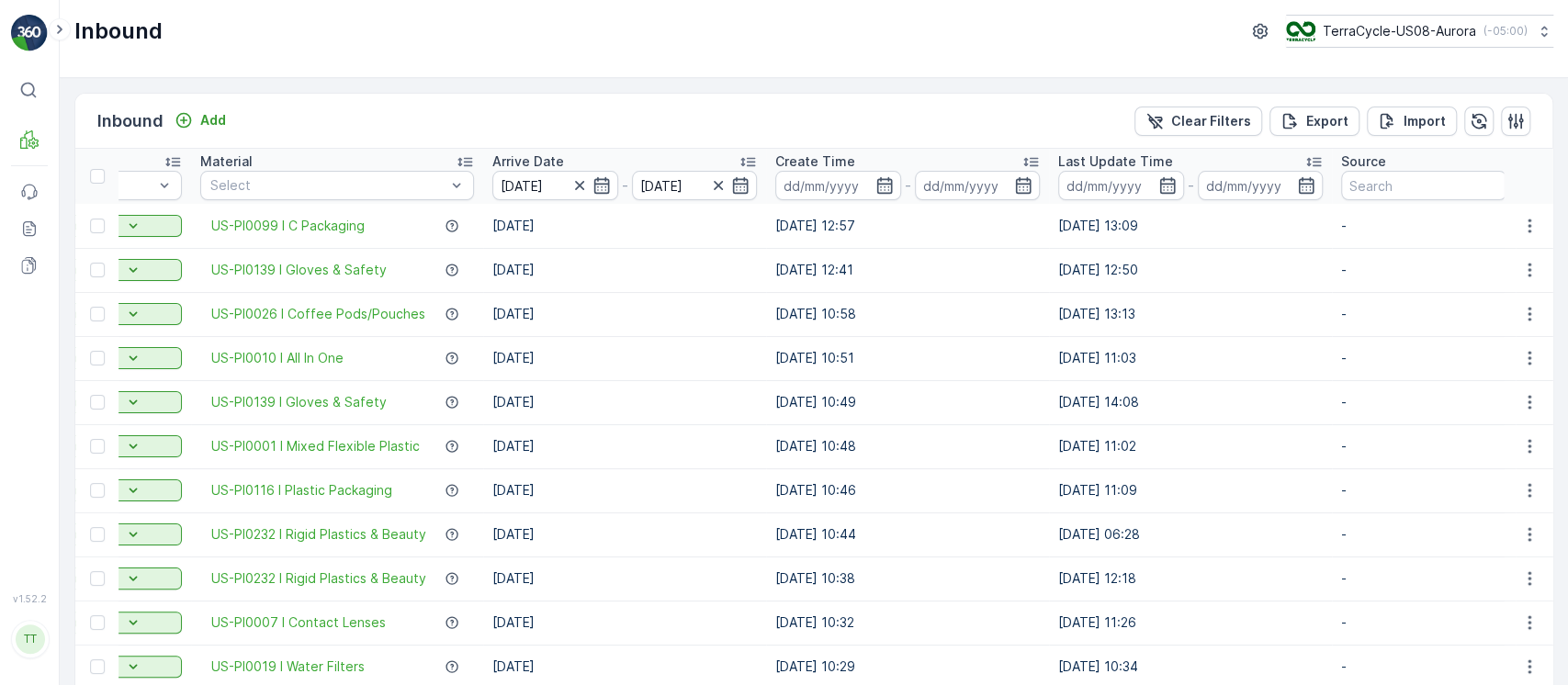
scroll to position [0, 398]
click at [1185, 125] on p "Clear Filters" at bounding box center [1210, 120] width 80 height 18
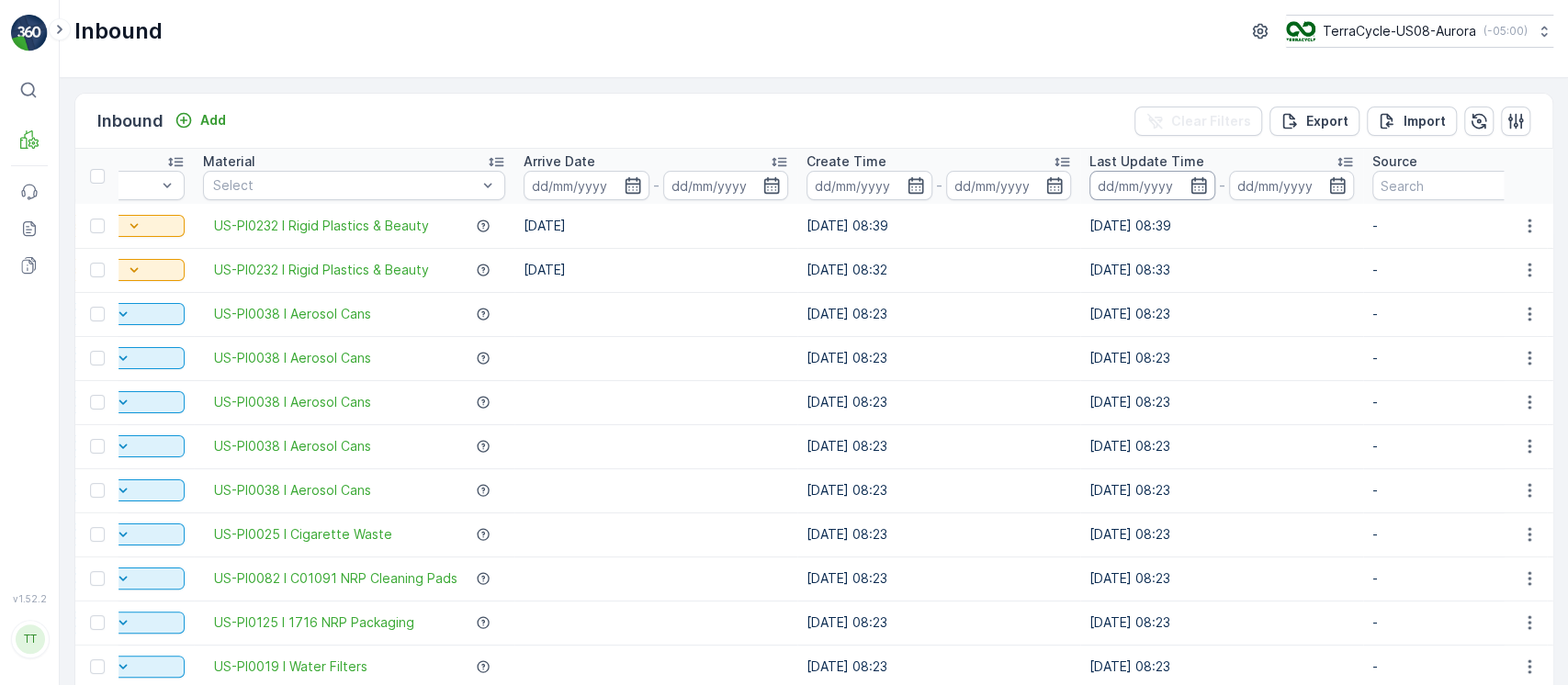
click at [1146, 189] on input at bounding box center [1152, 186] width 126 height 29
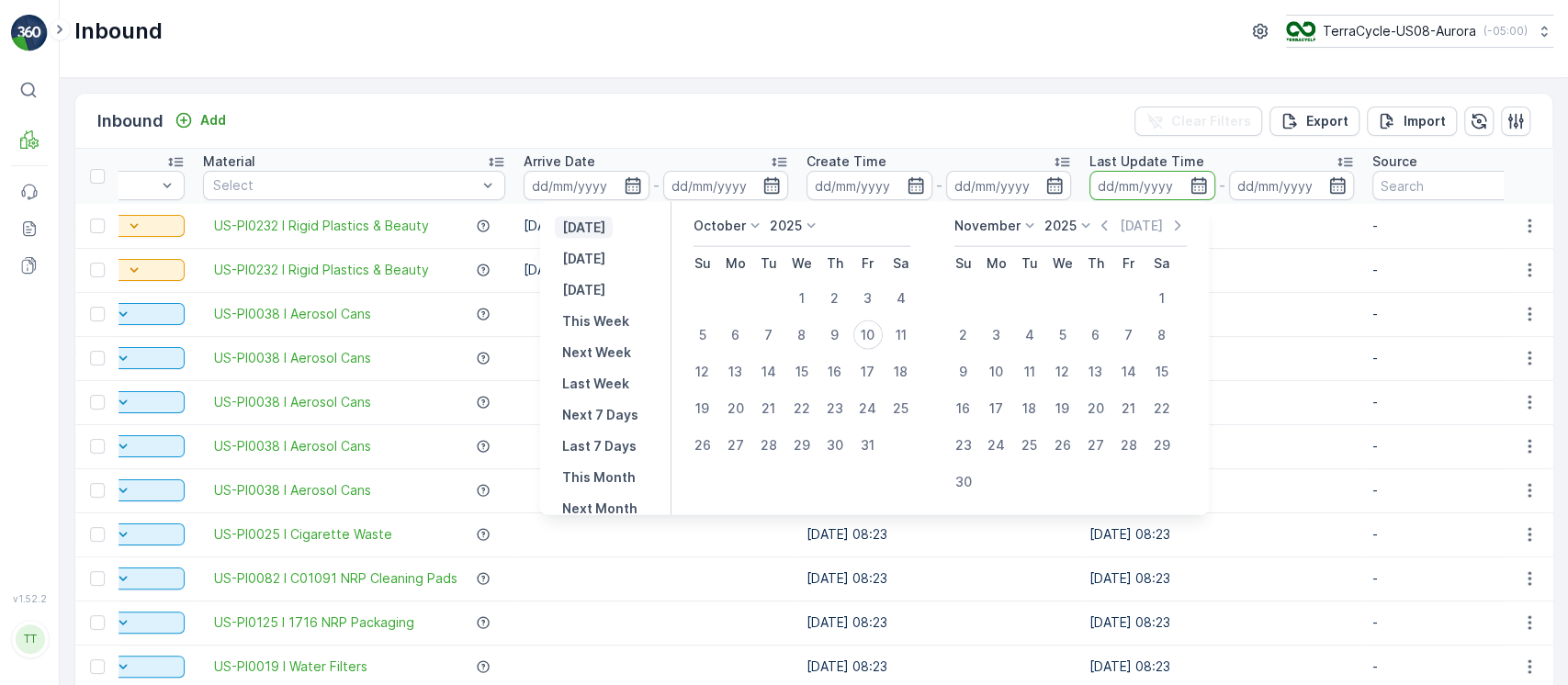
click at [605, 231] on p "[DATE]" at bounding box center [584, 227] width 43 height 18
type input "[DATE]"
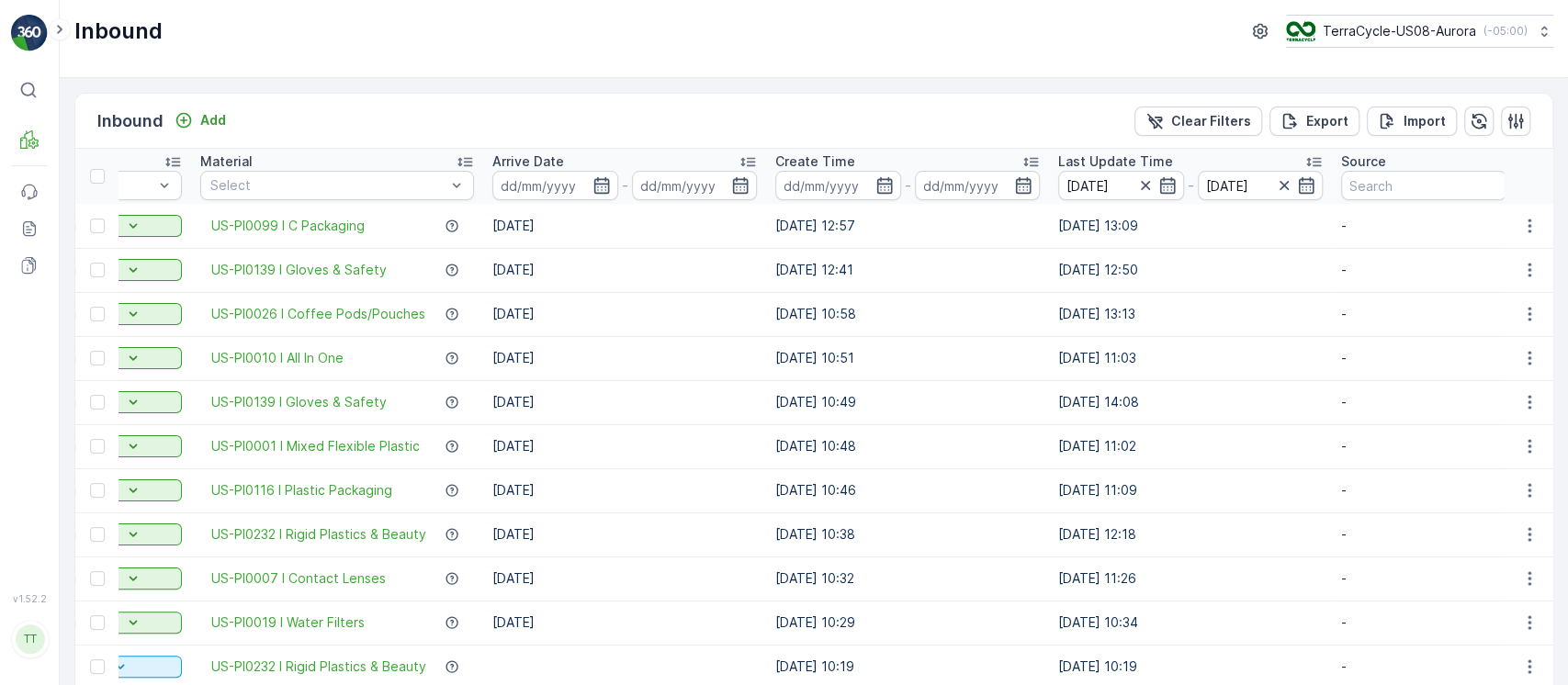
scroll to position [0, 75]
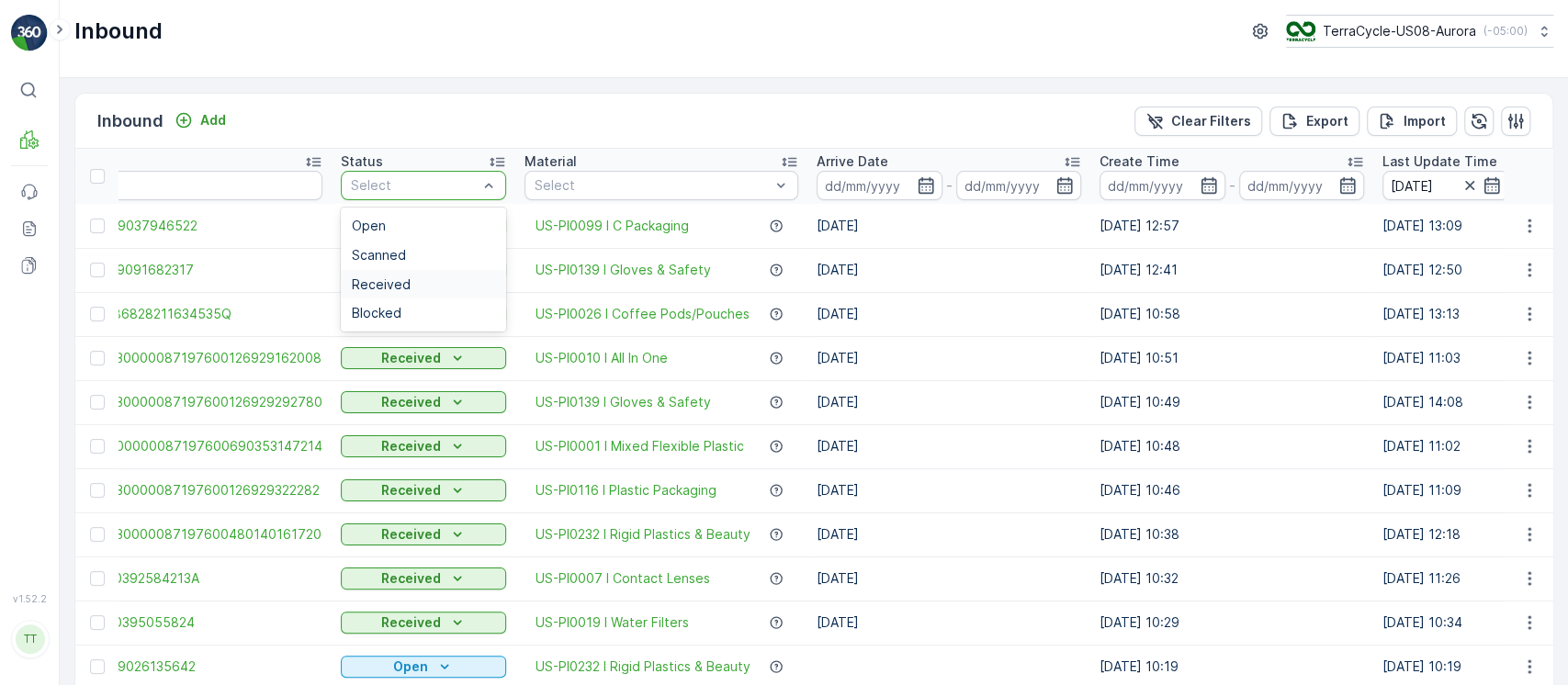
click at [409, 286] on div "Received" at bounding box center [423, 284] width 143 height 15
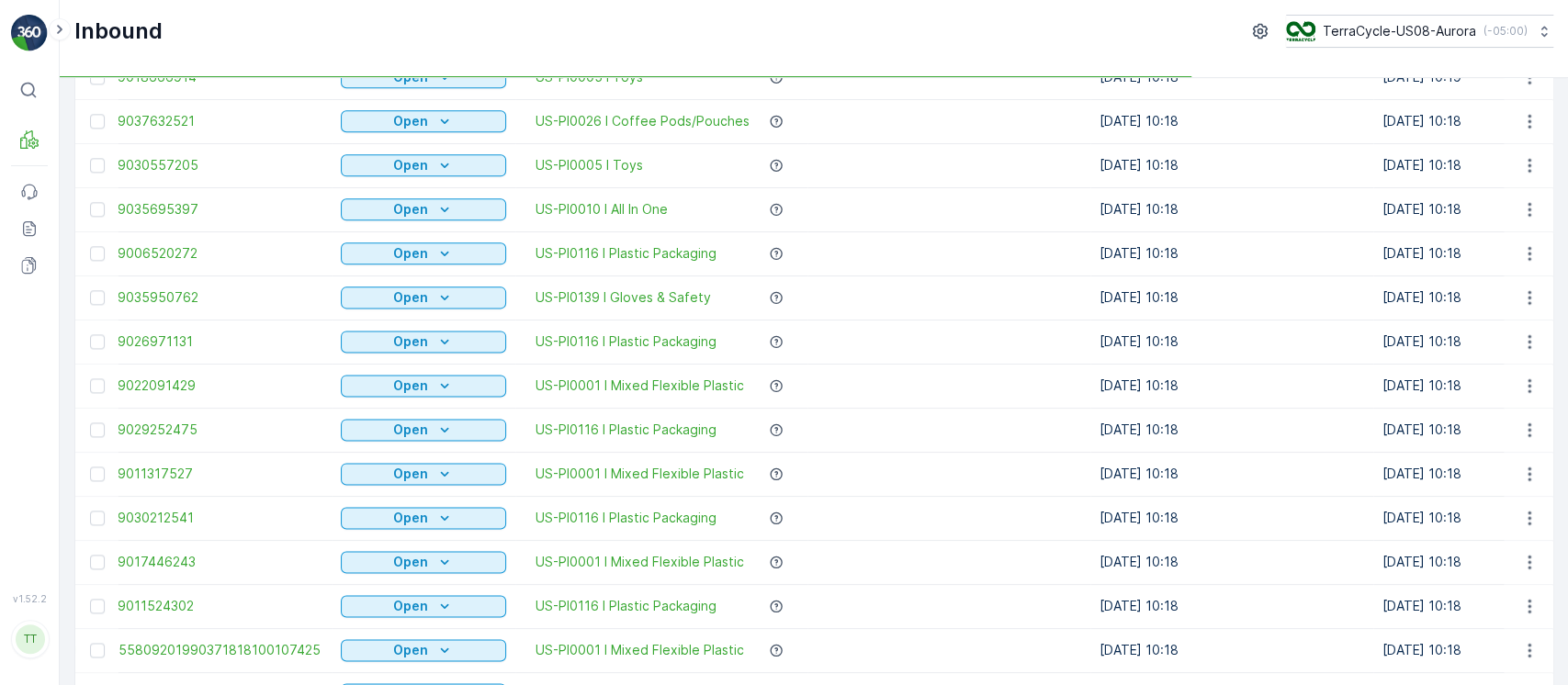
scroll to position [1800, 0]
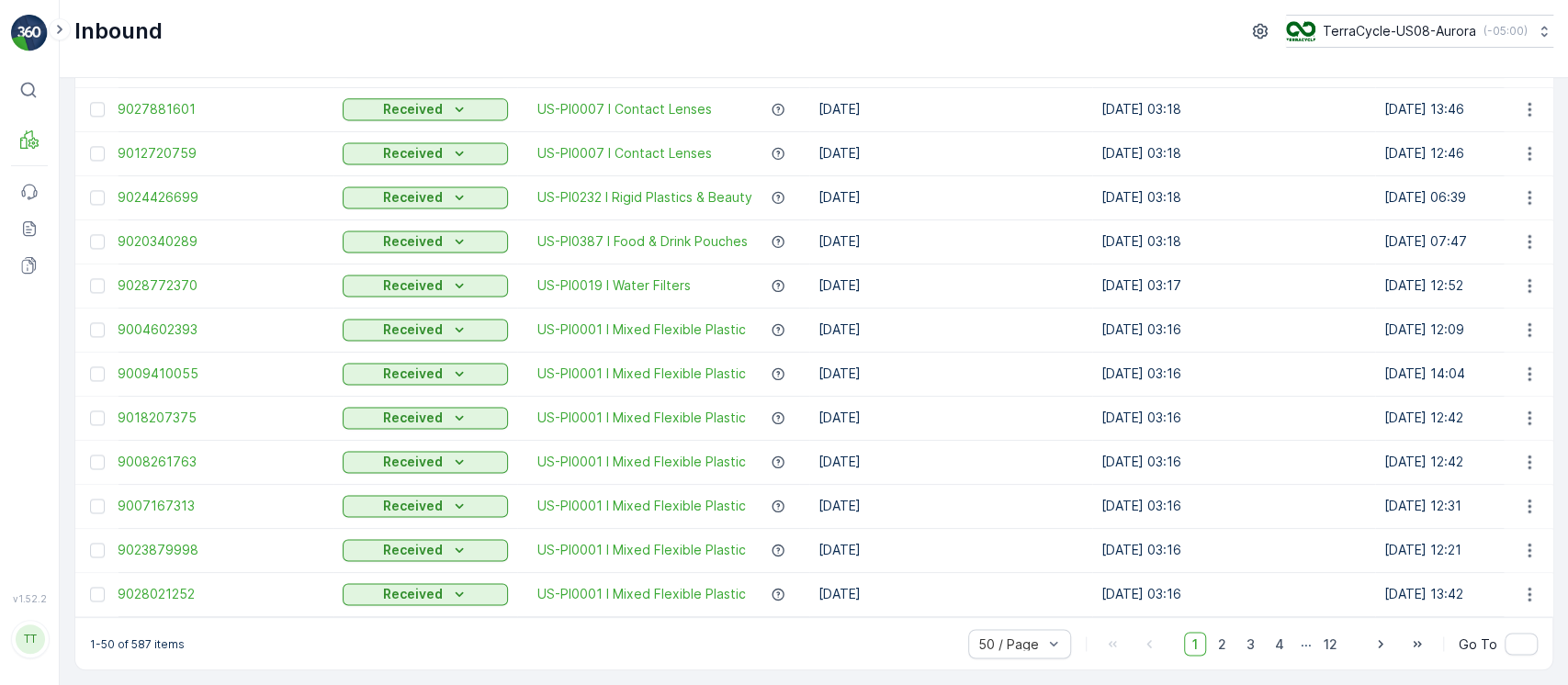
click at [142, 643] on p "1-50 of 587 items" at bounding box center [137, 643] width 94 height 15
copy p "587"
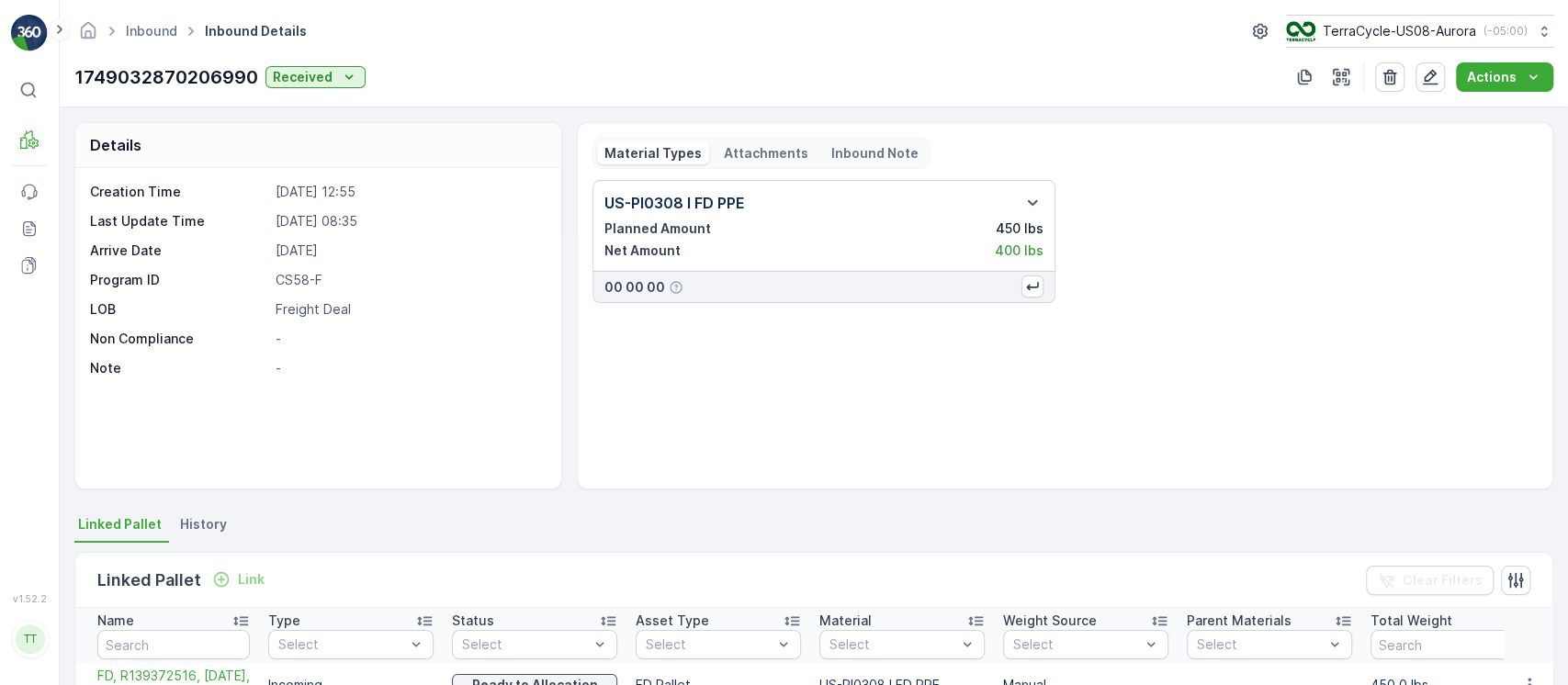
click at [221, 512] on li "History" at bounding box center [206, 528] width 58 height 31
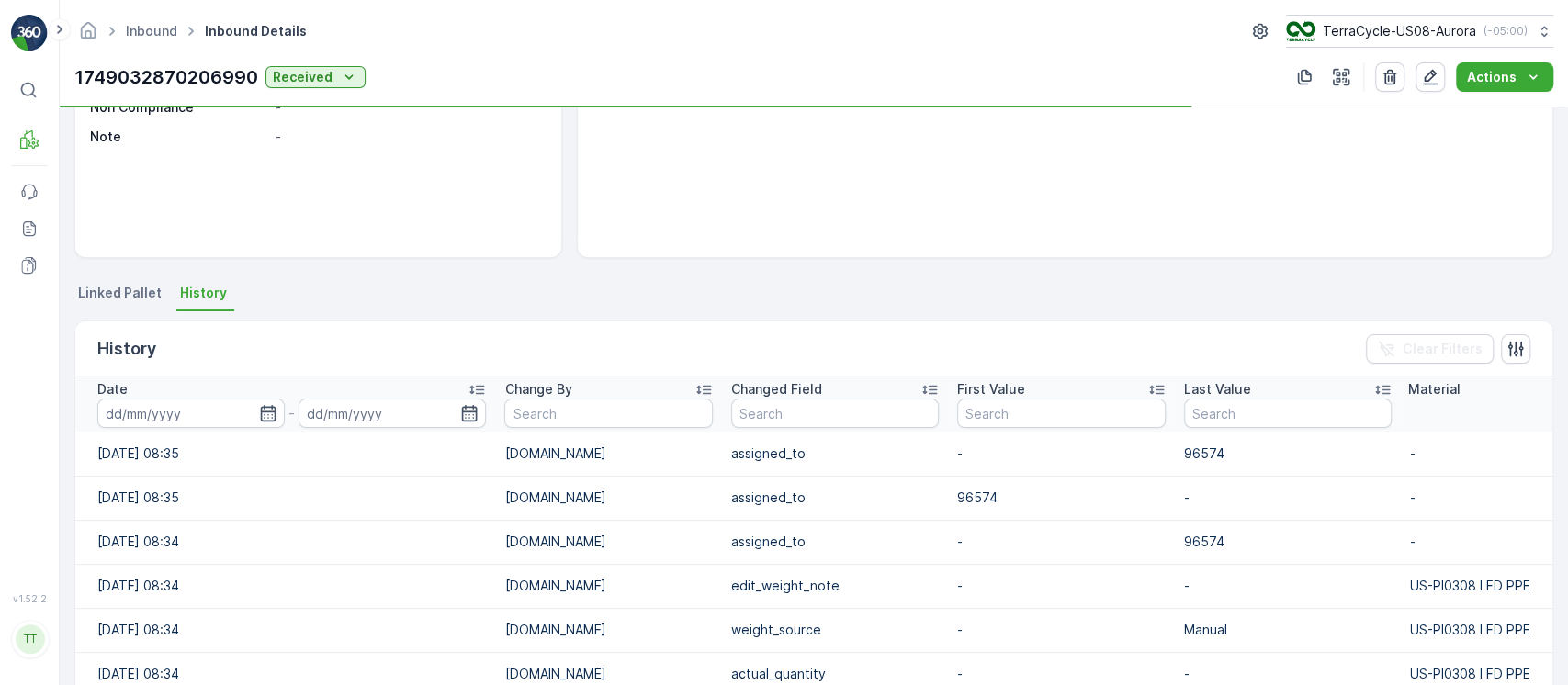
scroll to position [232, 0]
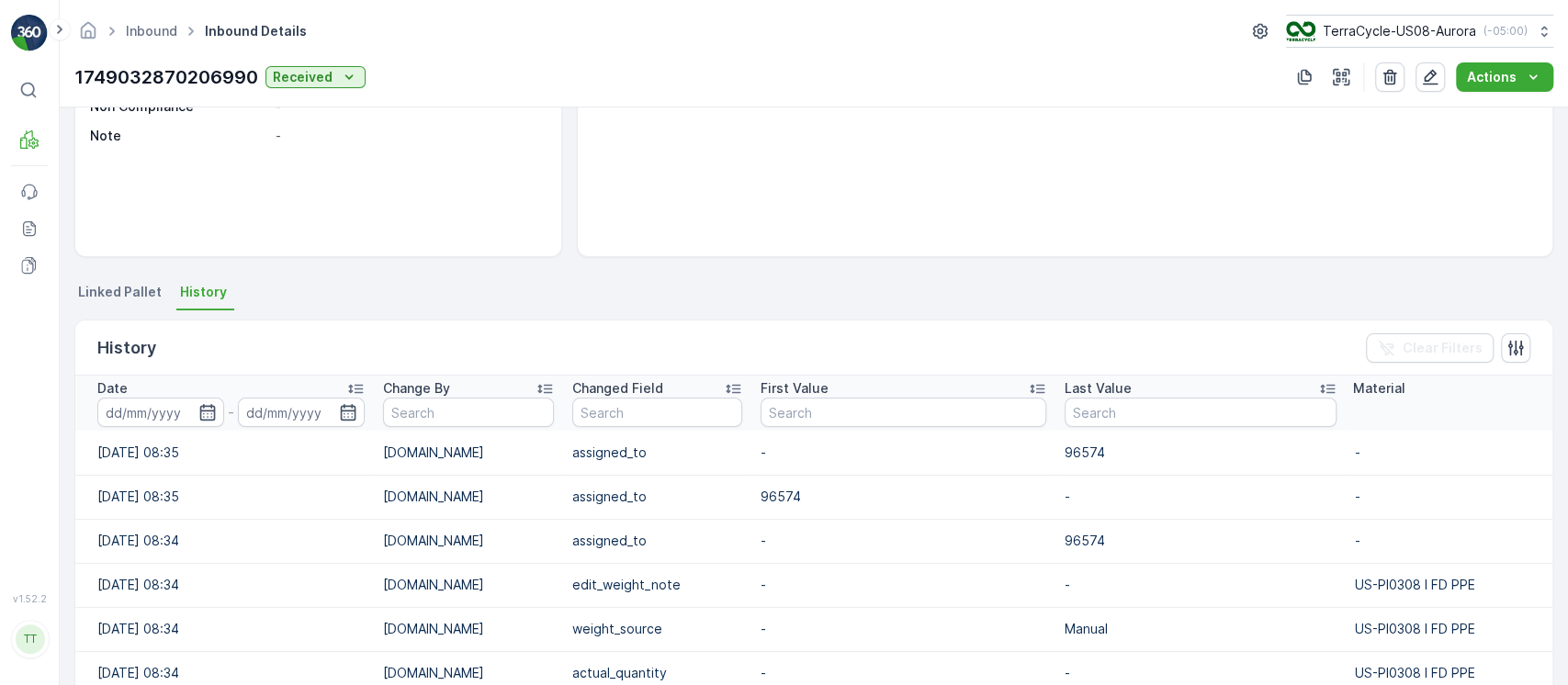
click at [324, 387] on div "Date" at bounding box center [230, 388] width 267 height 18
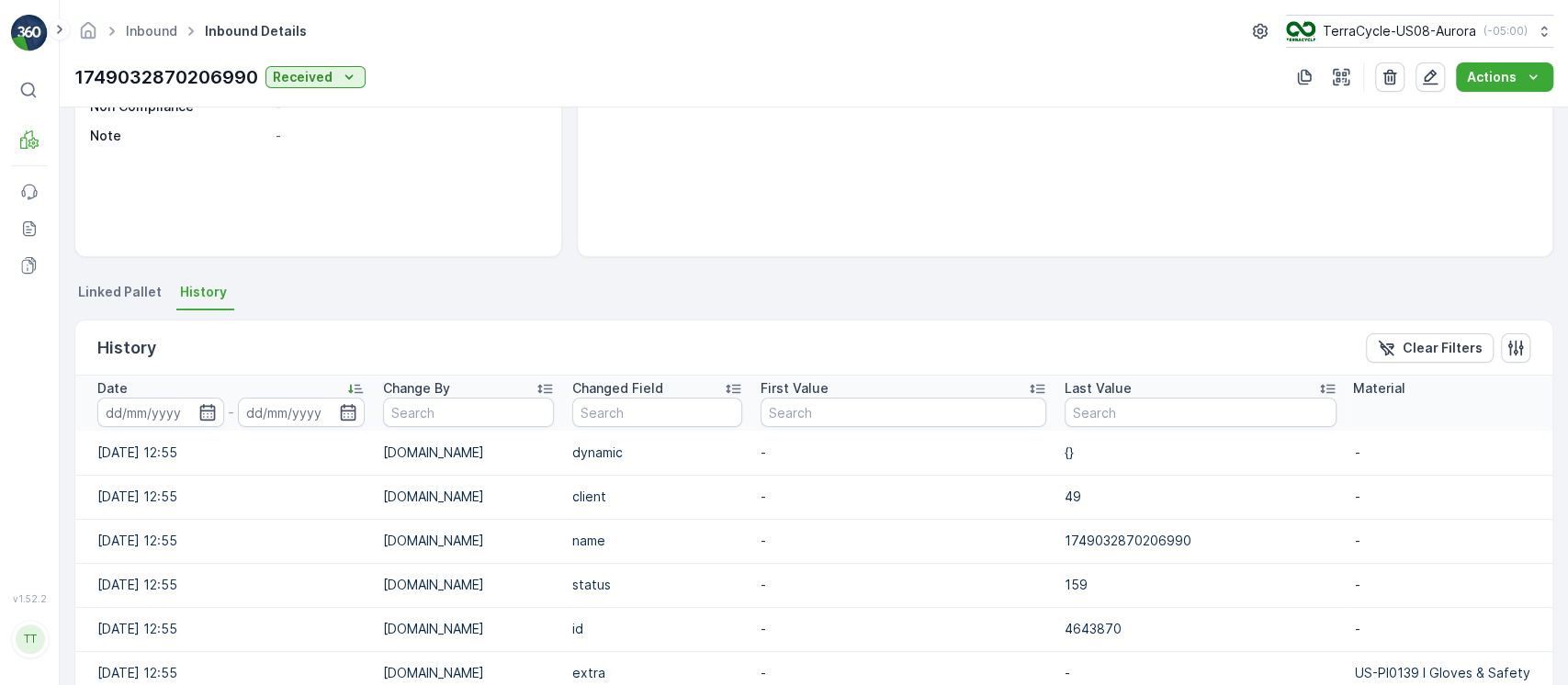
click at [324, 386] on div "Date" at bounding box center [230, 388] width 267 height 18
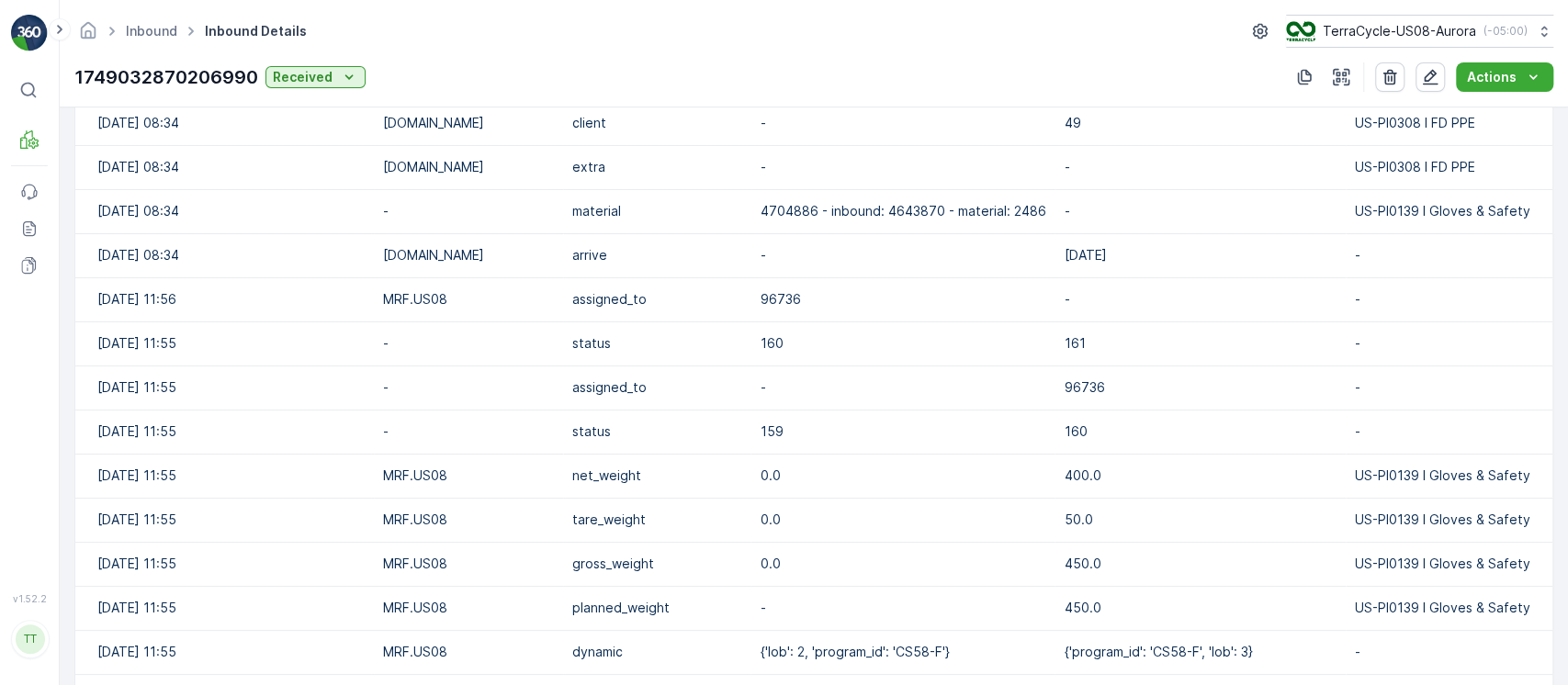
scroll to position [1133, 0]
click at [152, 40] on span "Inbound" at bounding box center [152, 31] width 59 height 18
click at [169, 36] on link "Inbound" at bounding box center [152, 31] width 51 height 16
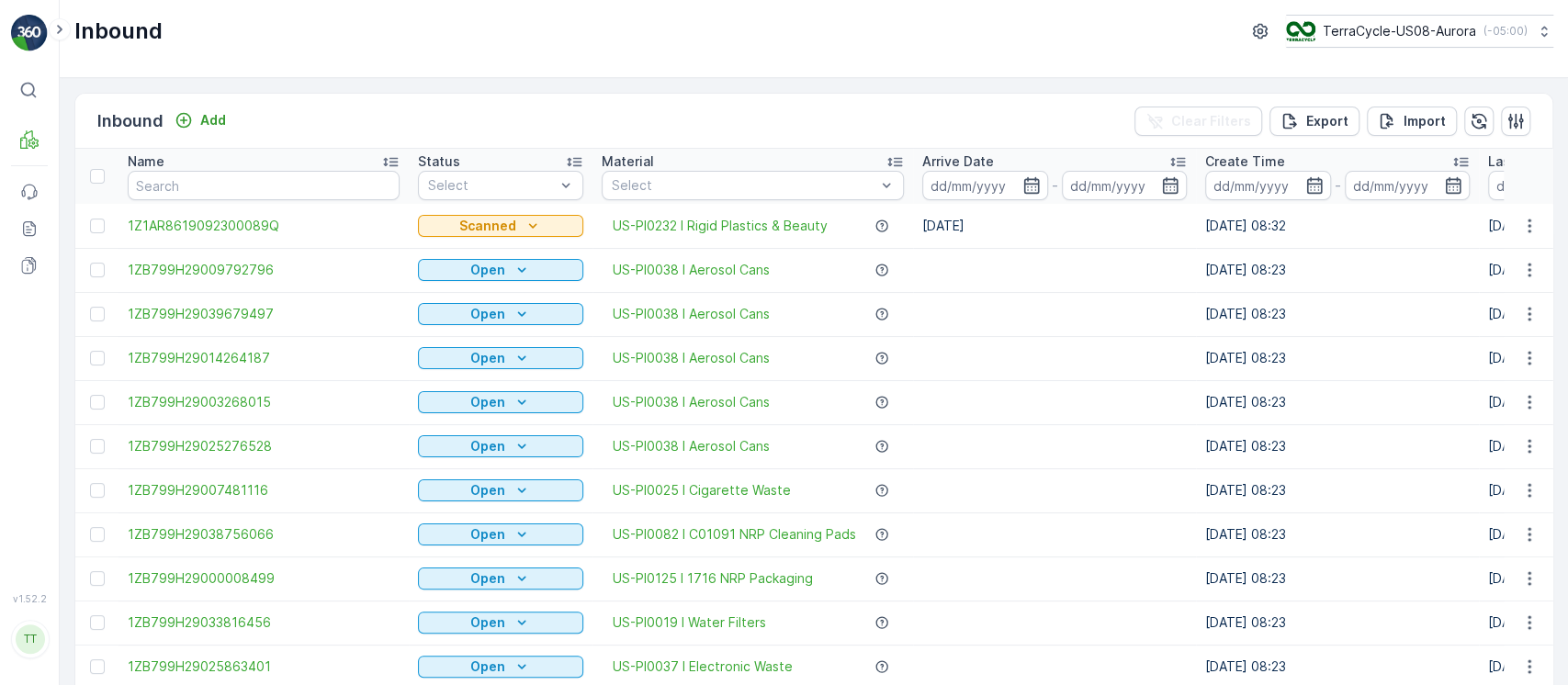
scroll to position [0, 2094]
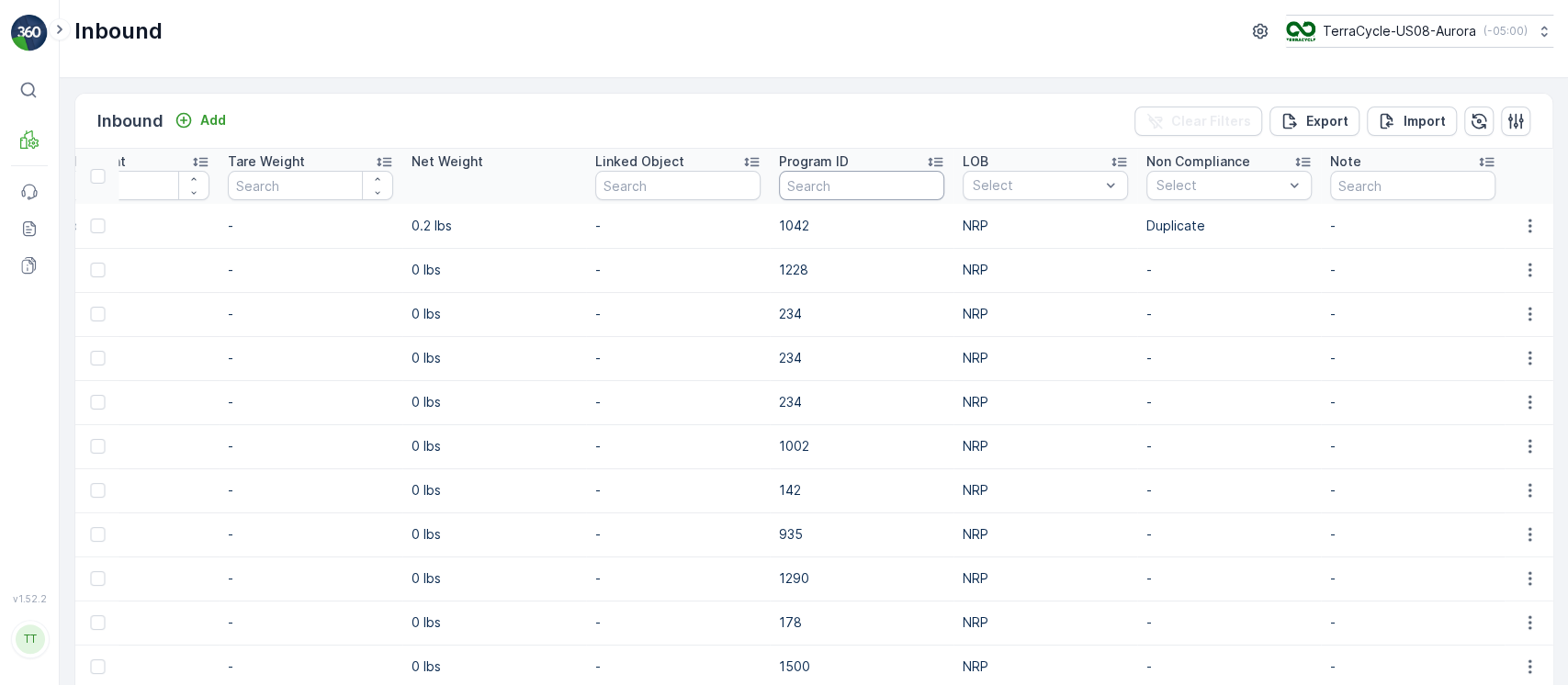
click at [845, 189] on input "text" at bounding box center [862, 186] width 165 height 29
paste input "CS128"
type input "CS128"
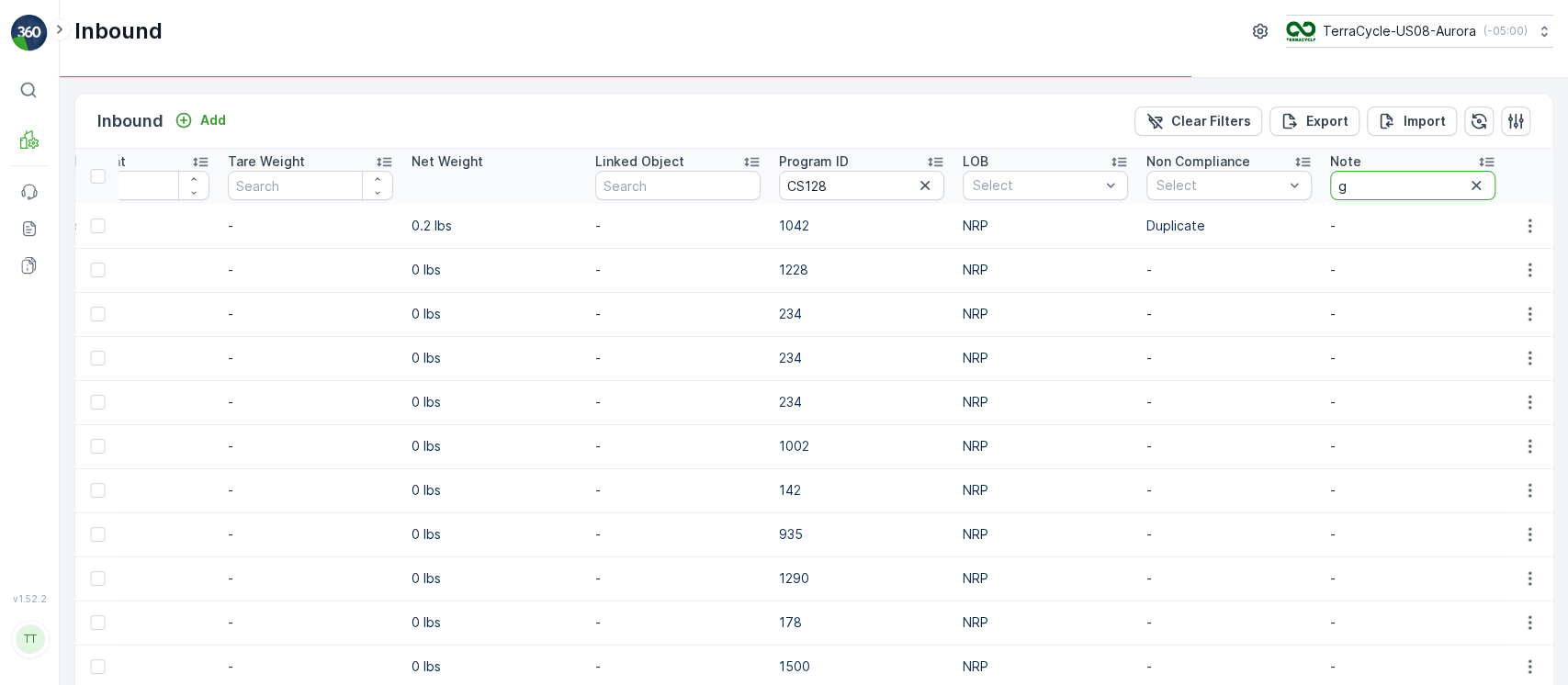
type input "gv"
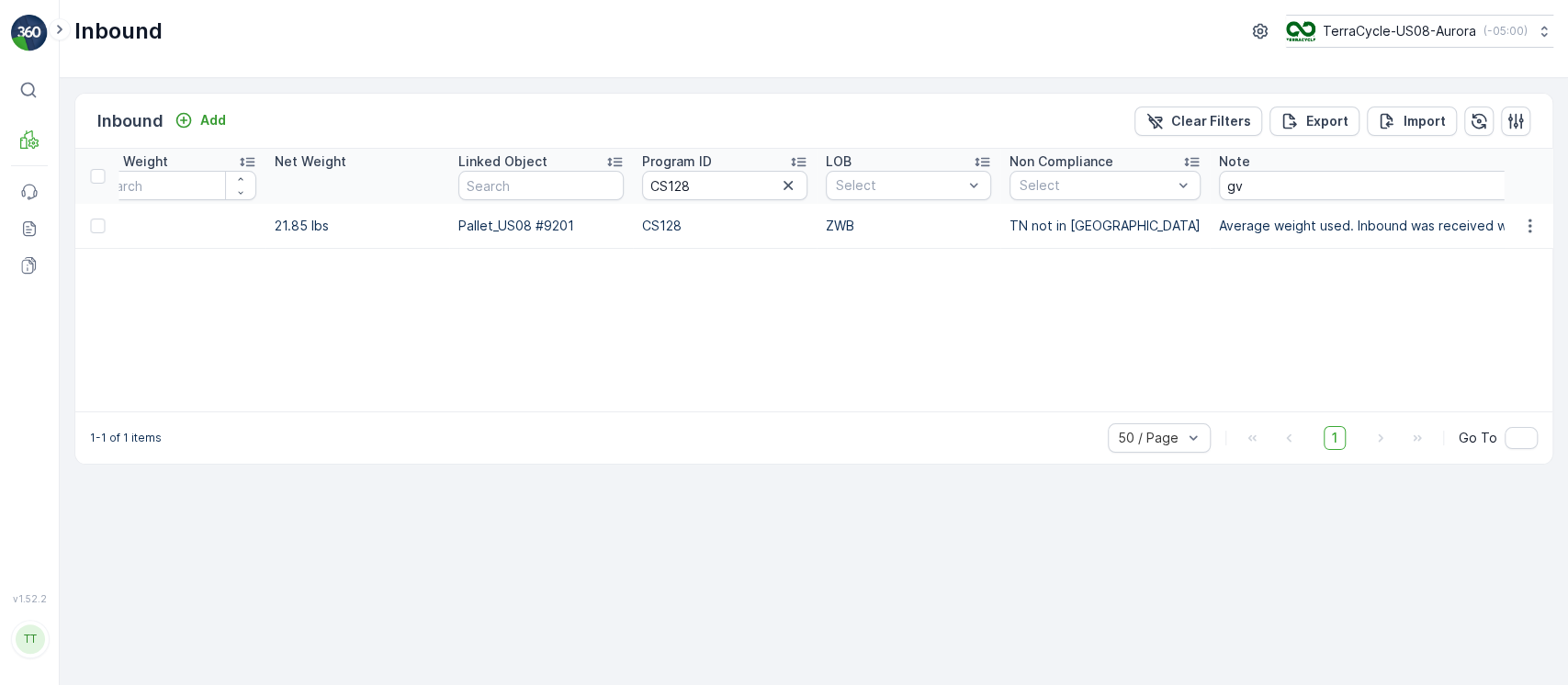
click at [284, 219] on p "21.85 lbs" at bounding box center [358, 225] width 165 height 18
copy p "21.85"
drag, startPoint x: 557, startPoint y: 183, endPoint x: 491, endPoint y: 180, distance: 66.1
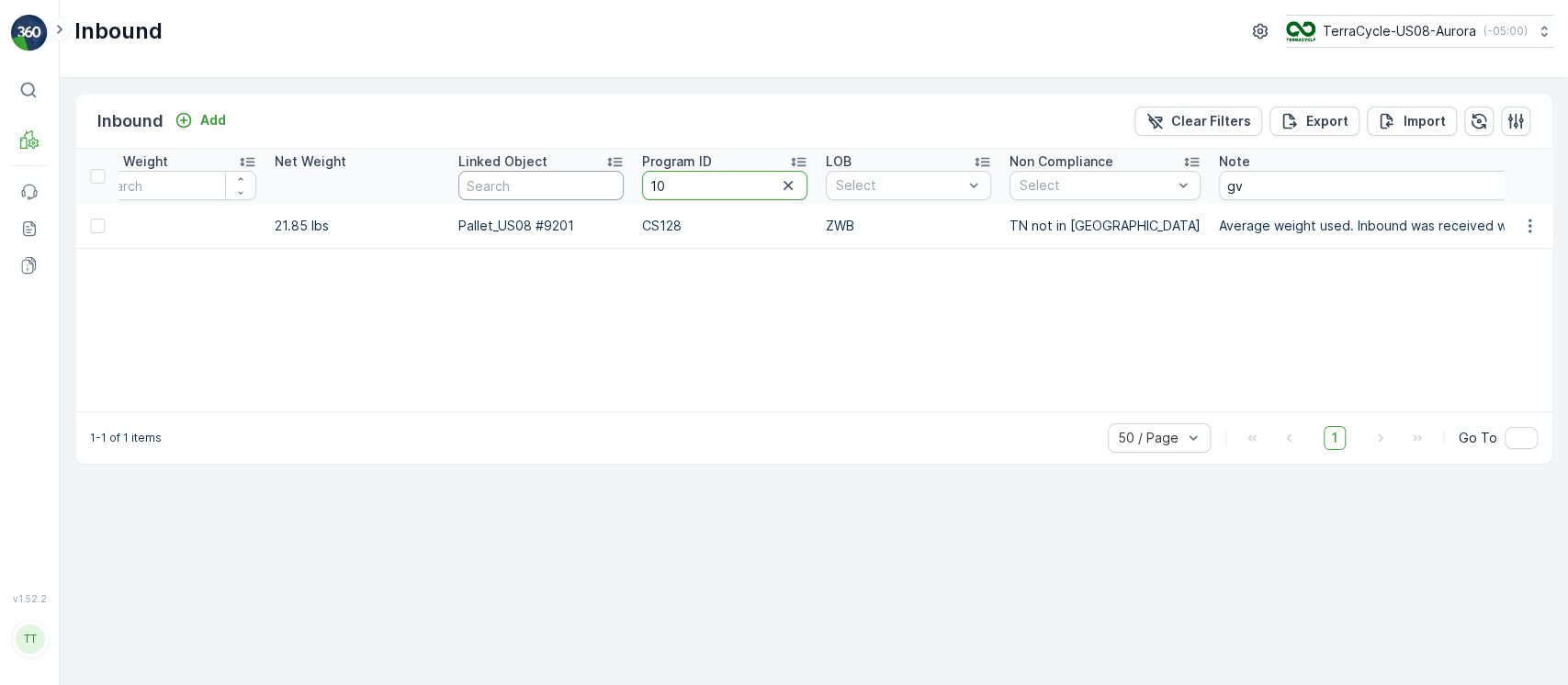
type input "107"
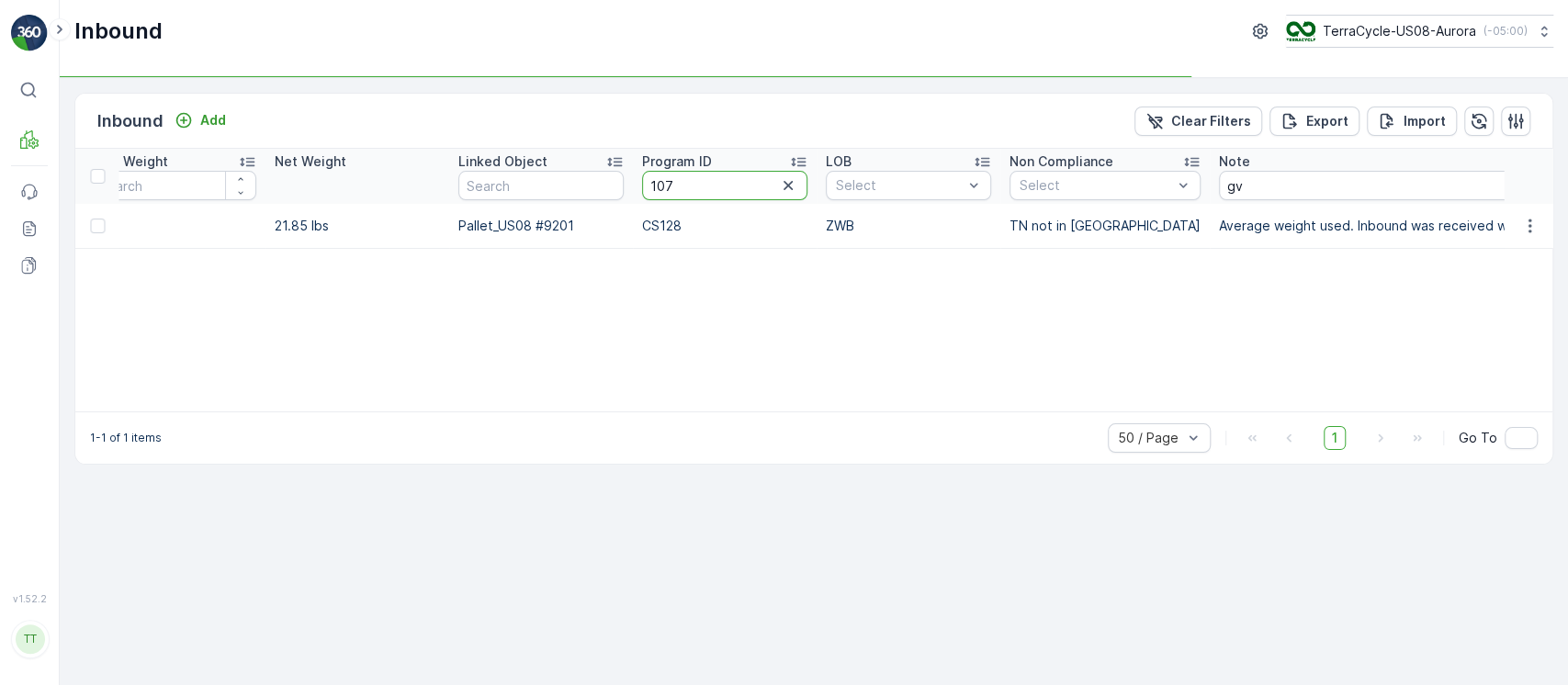
click at [665, 186] on input "107" at bounding box center [725, 186] width 165 height 29
type input "1027"
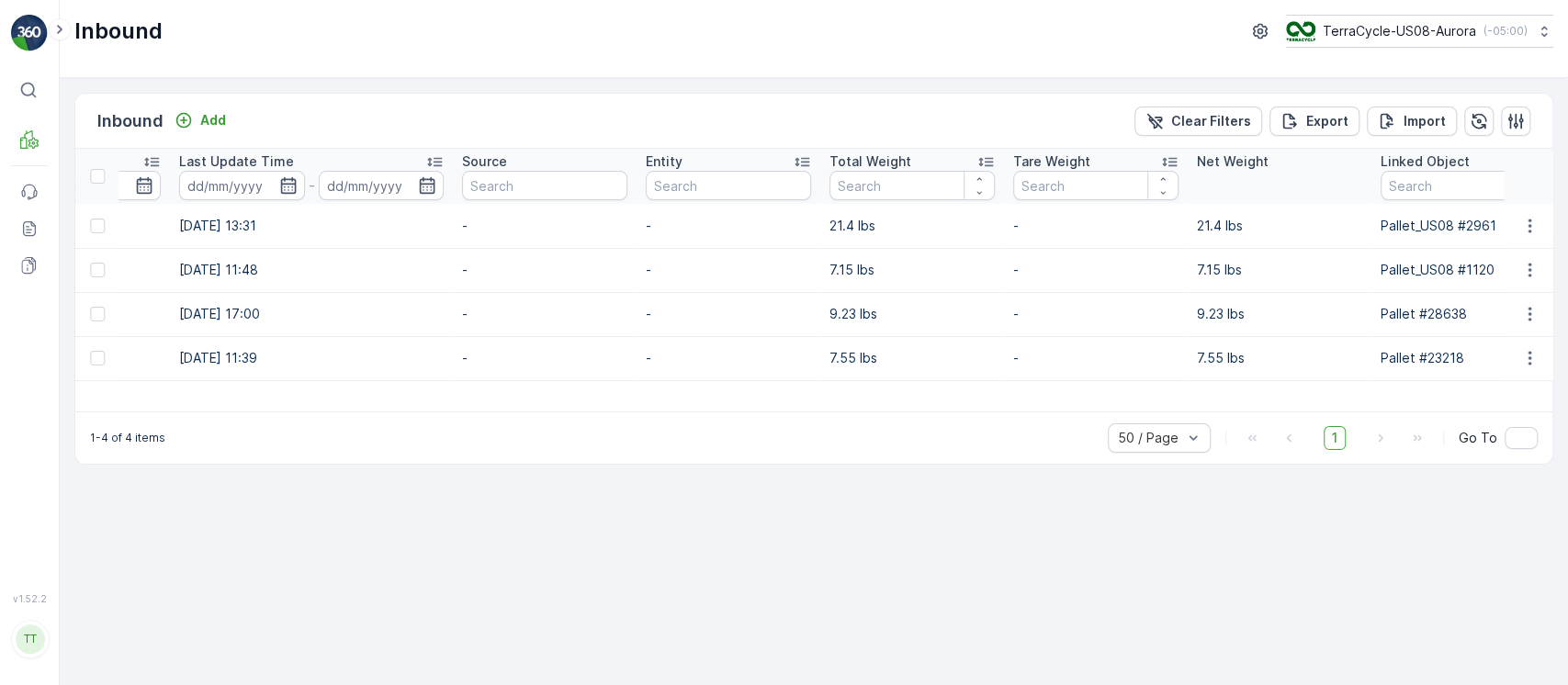
scroll to position [0, 1325]
click at [835, 314] on p "9.23 lbs" at bounding box center [911, 314] width 165 height 18
copy p "9.23"
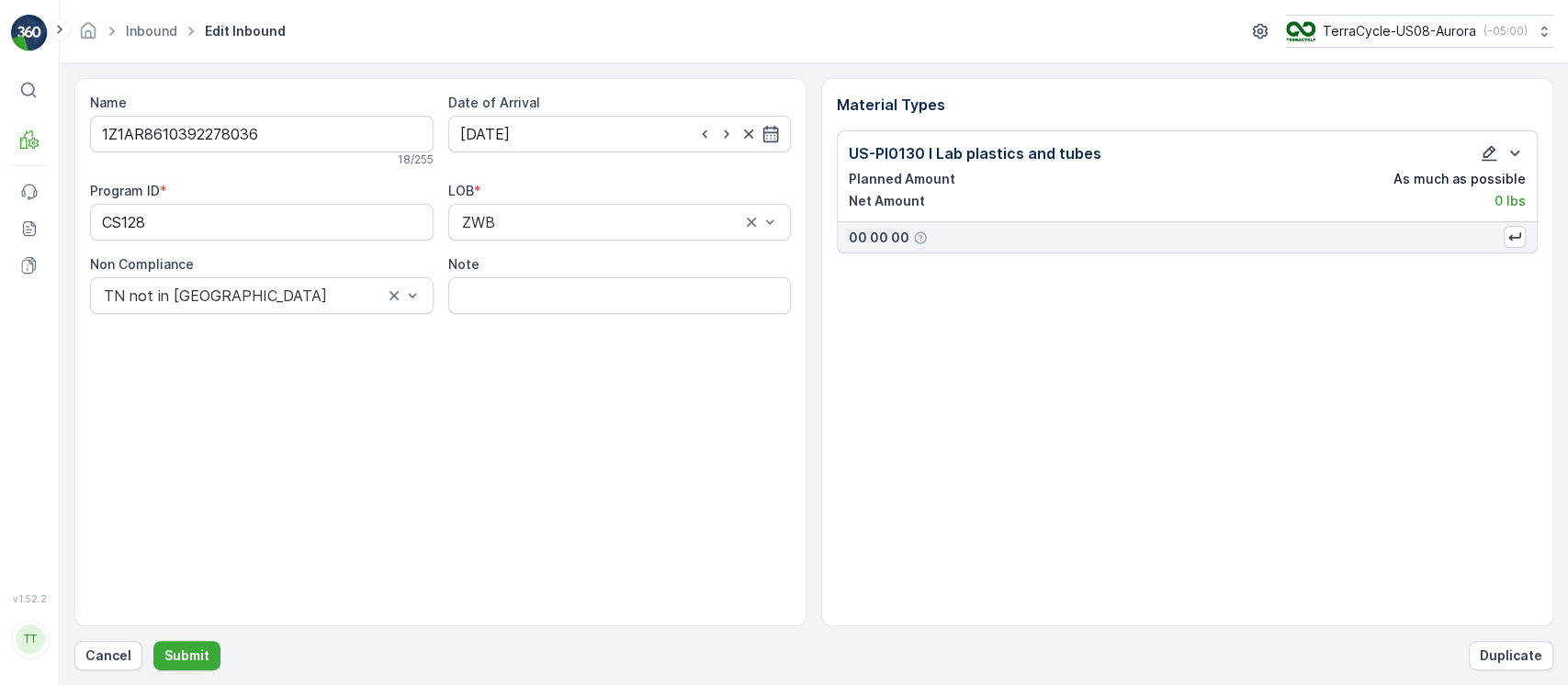
click at [1491, 153] on icon "button" at bounding box center [1488, 153] width 18 height 18
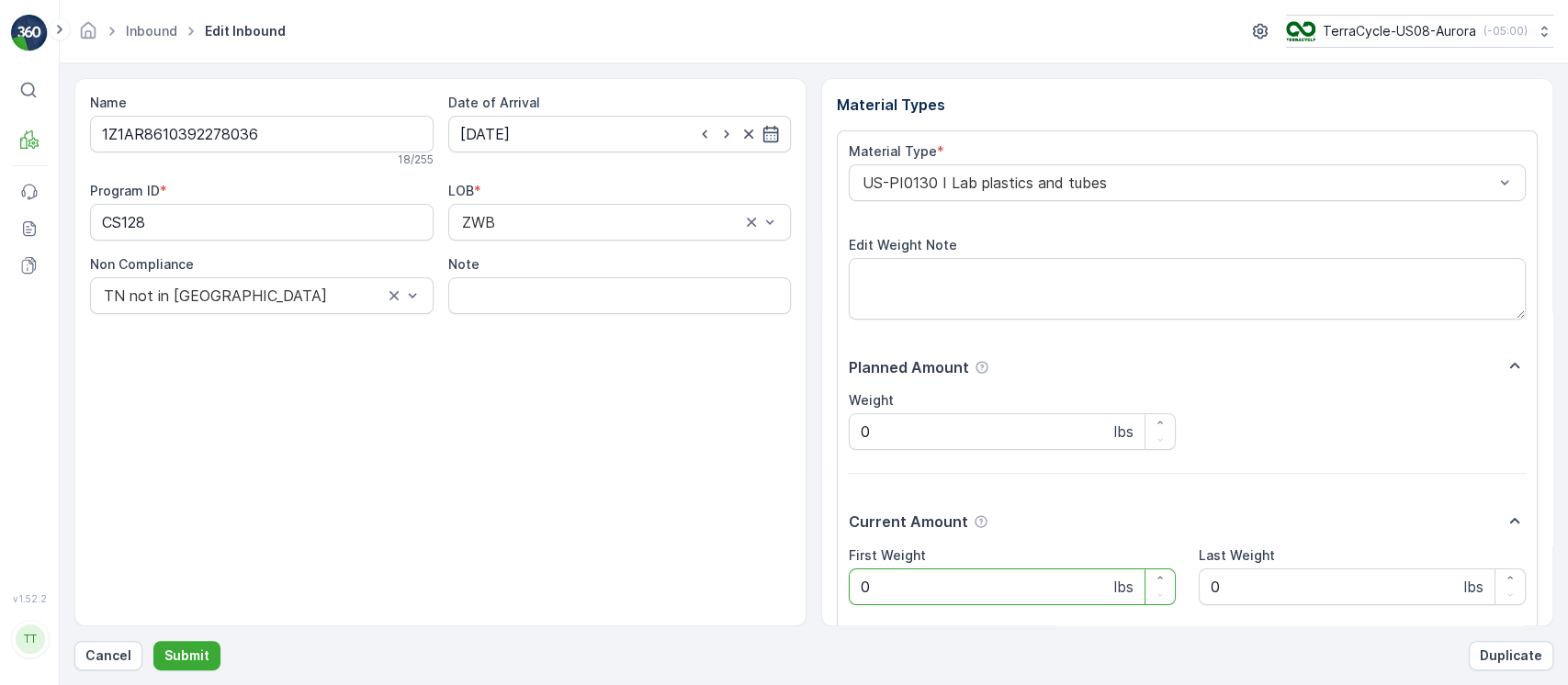
click at [1056, 594] on Weight "0" at bounding box center [1012, 587] width 327 height 37
paste Weight "21.85"
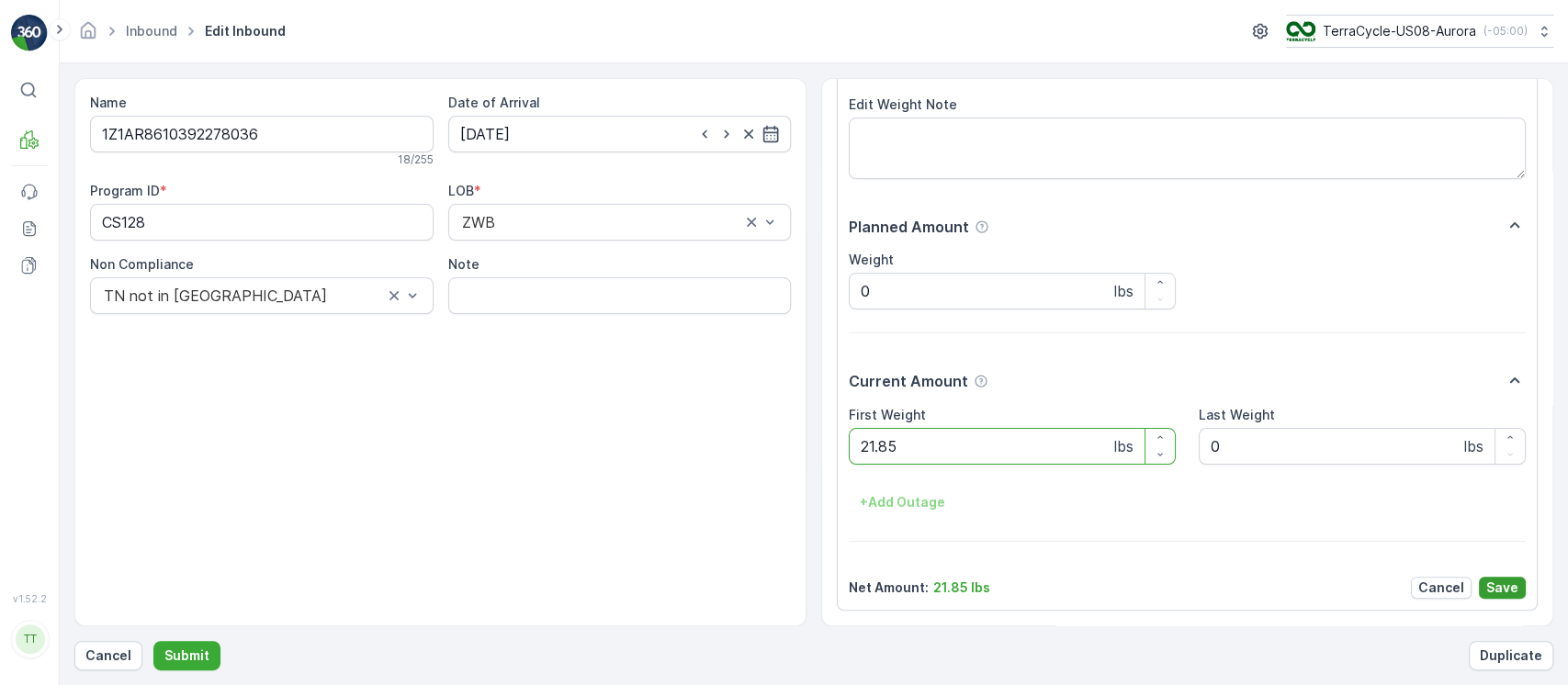
type Weight "21.85"
click at [1489, 589] on p "Save" at bounding box center [1502, 588] width 32 height 18
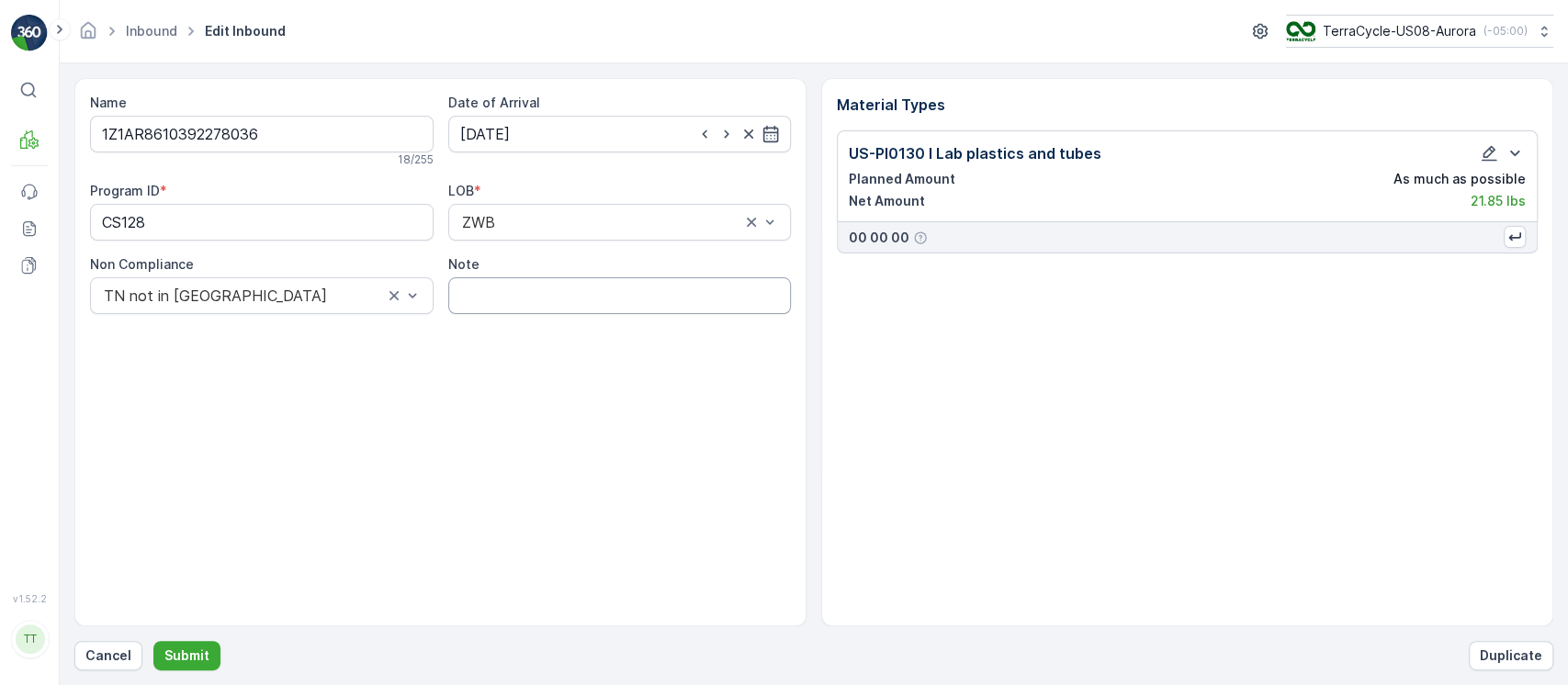
click at [641, 297] on input "Note" at bounding box center [620, 295] width 344 height 37
click at [671, 297] on input "Average weight used. Inbound was received without weight. GV Jan 28 2025" at bounding box center [620, 295] width 344 height 37
type input "Average weight used. Inbound was received without weight. GV [DATE]"
click at [203, 647] on p "Submit" at bounding box center [187, 656] width 45 height 18
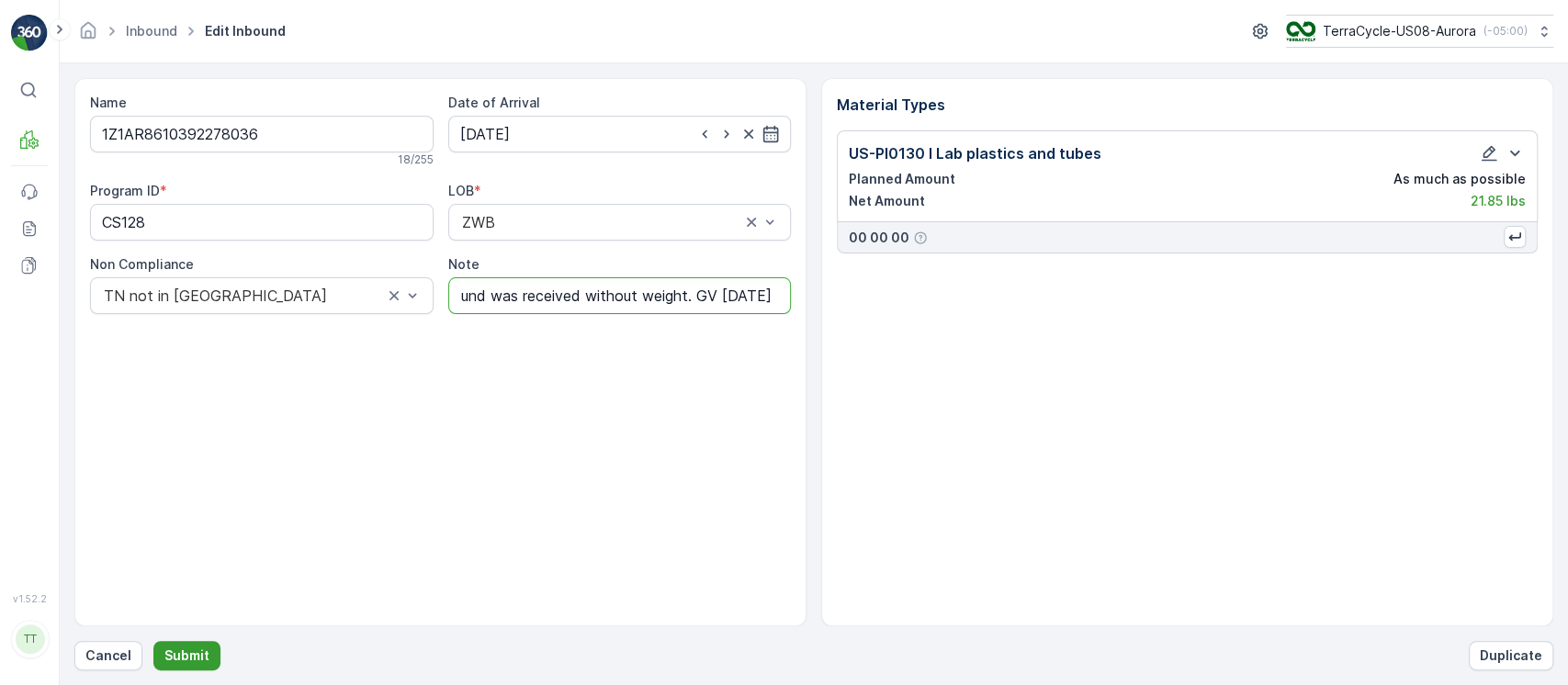
scroll to position [0, 0]
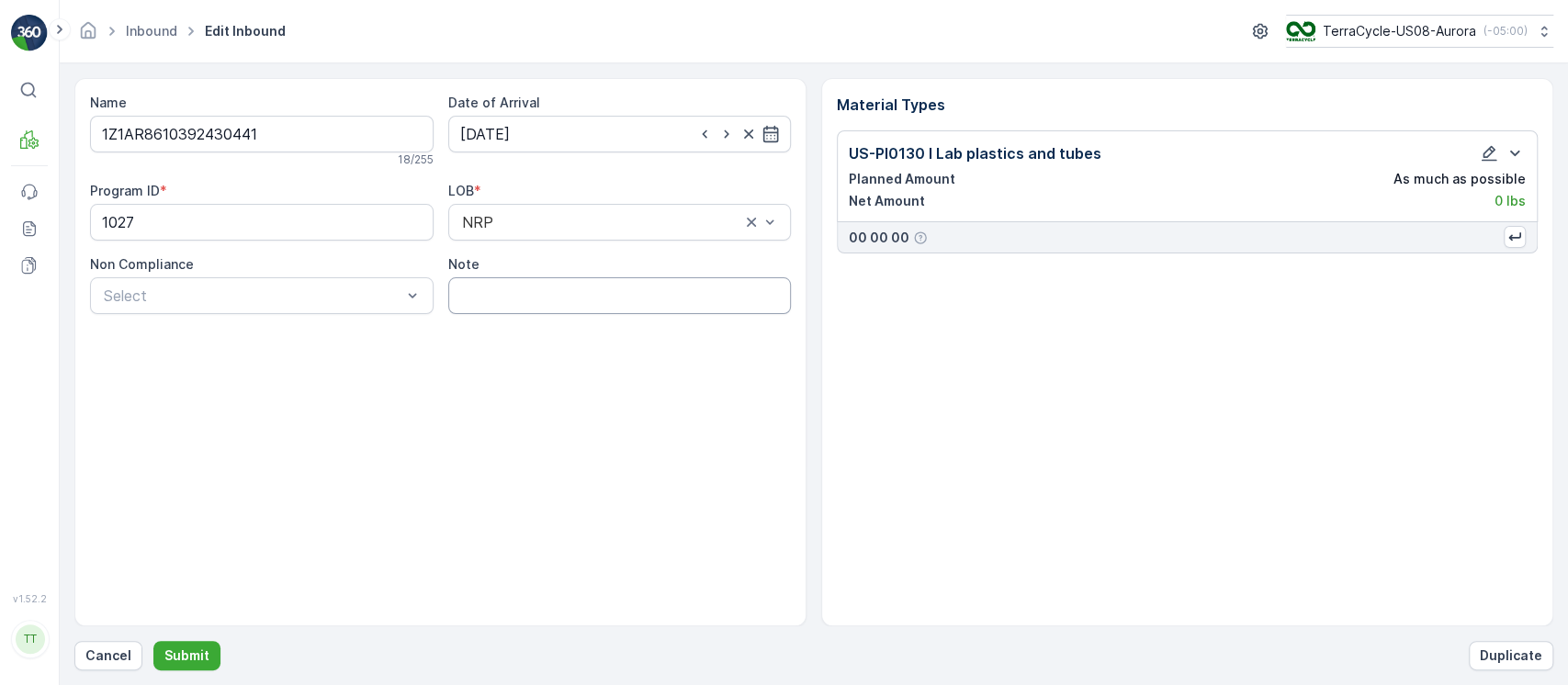
click at [514, 305] on input "Note" at bounding box center [620, 295] width 344 height 37
paste input "Average weight used. Inbound was received without weight. GV [DATE]"
type input "Average weight used. Inbound was received without weight. GV [DATE]"
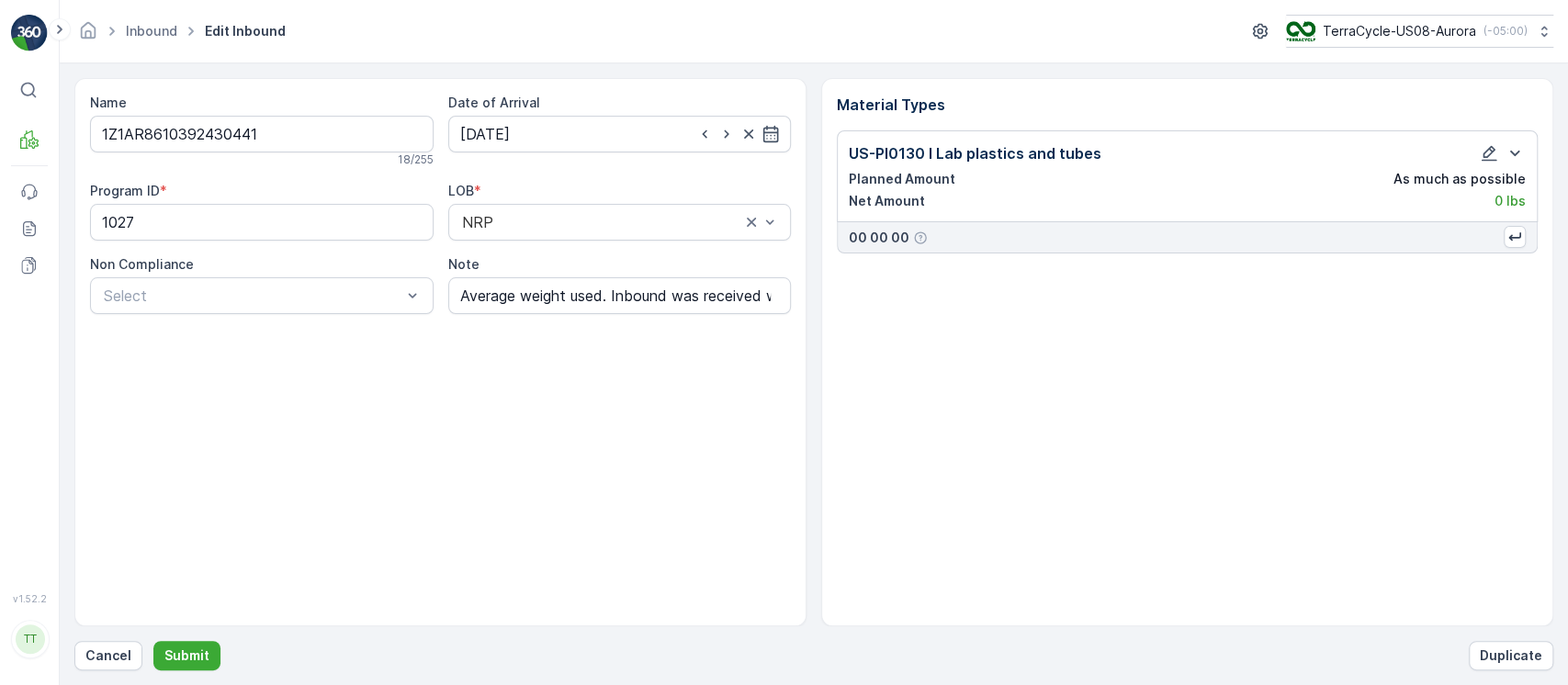
click at [1483, 164] on div "US-PI0130 I Lab plastics and tubes Planned Amount As much as possible Net Amoun…" at bounding box center [1187, 177] width 677 height 68
click at [1490, 157] on icon "button" at bounding box center [1488, 153] width 18 height 18
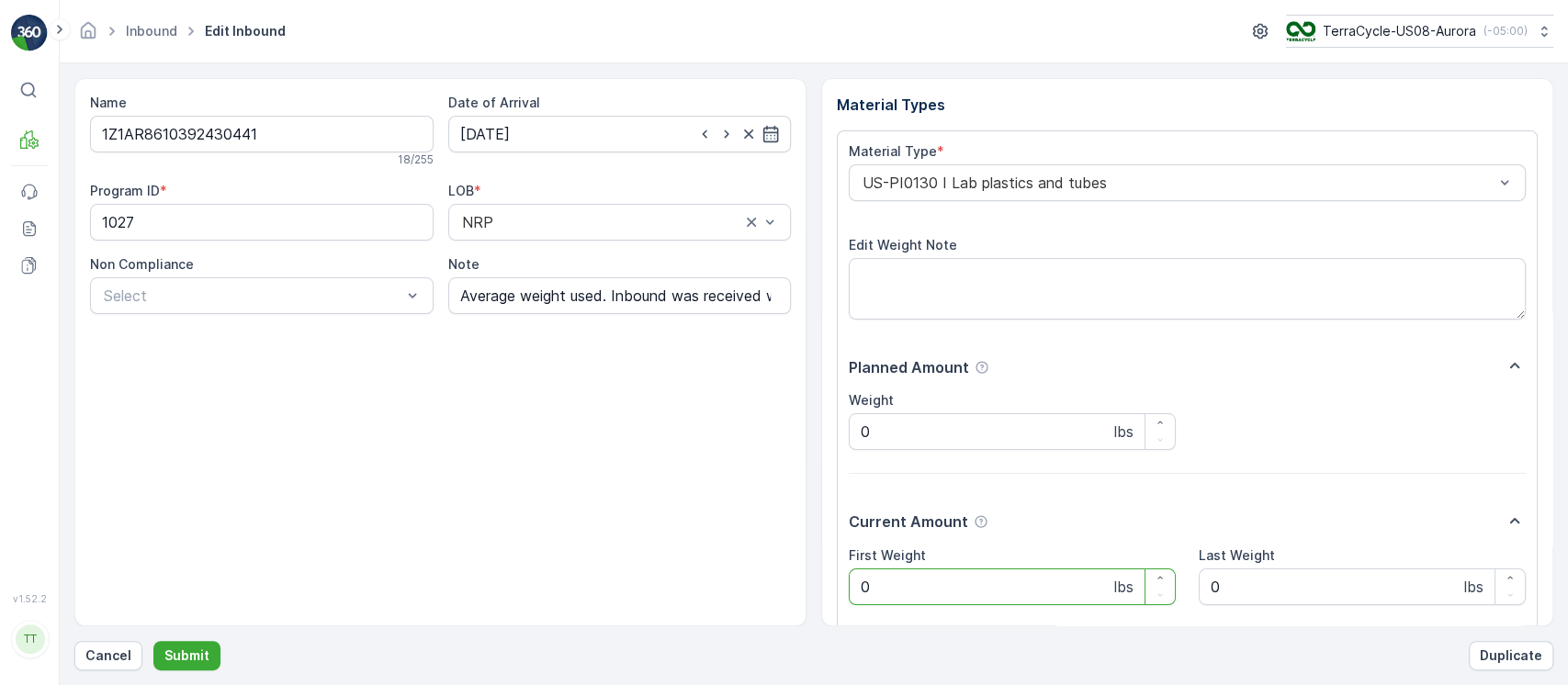
drag, startPoint x: 940, startPoint y: 579, endPoint x: 748, endPoint y: 569, distance: 192.3
click at [748, 569] on div "Name 1Z1AR8610392430441 18 / 255 Date of Arrival 09.10.2025 Program ID * 1027 L…" at bounding box center [814, 352] width 1479 height 548
paste Weight "9.23"
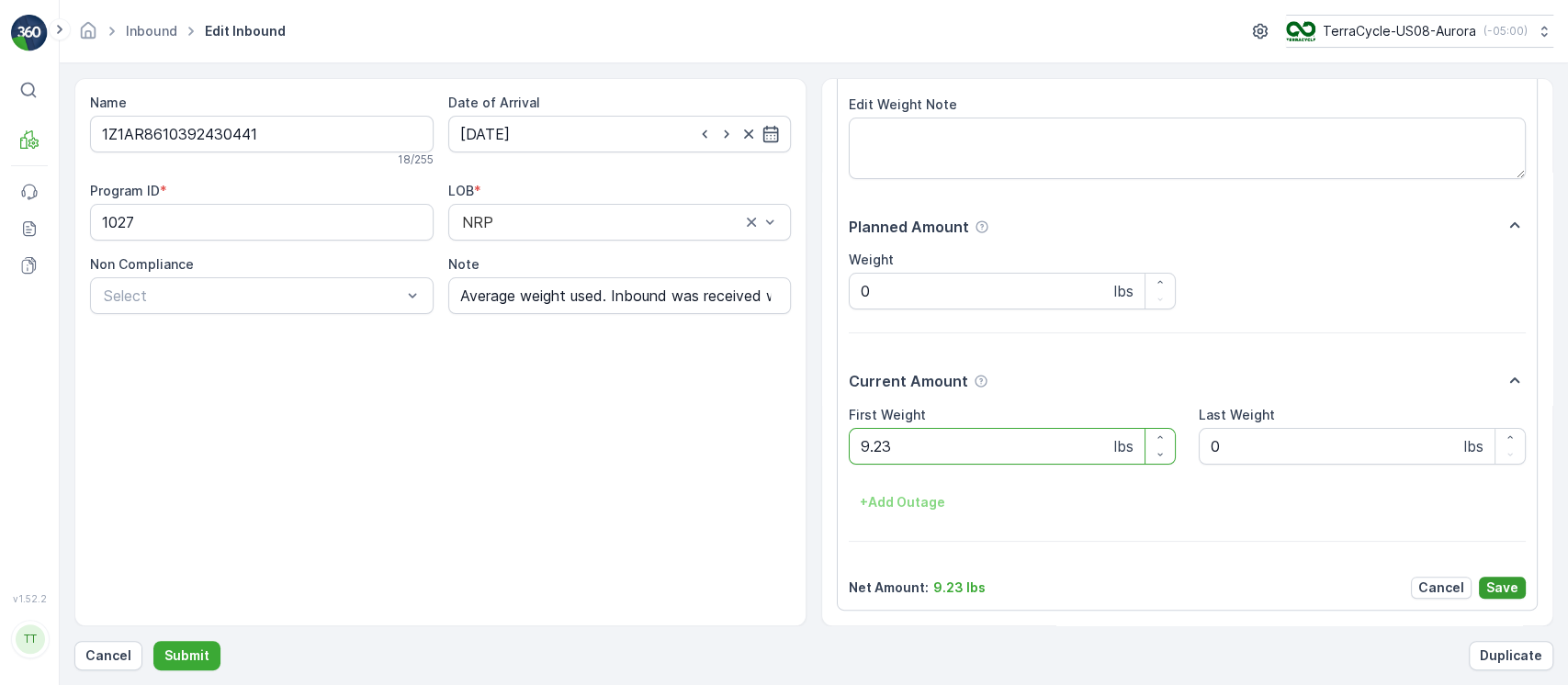
type Weight "9.23"
click at [1504, 584] on p "Save" at bounding box center [1502, 588] width 32 height 18
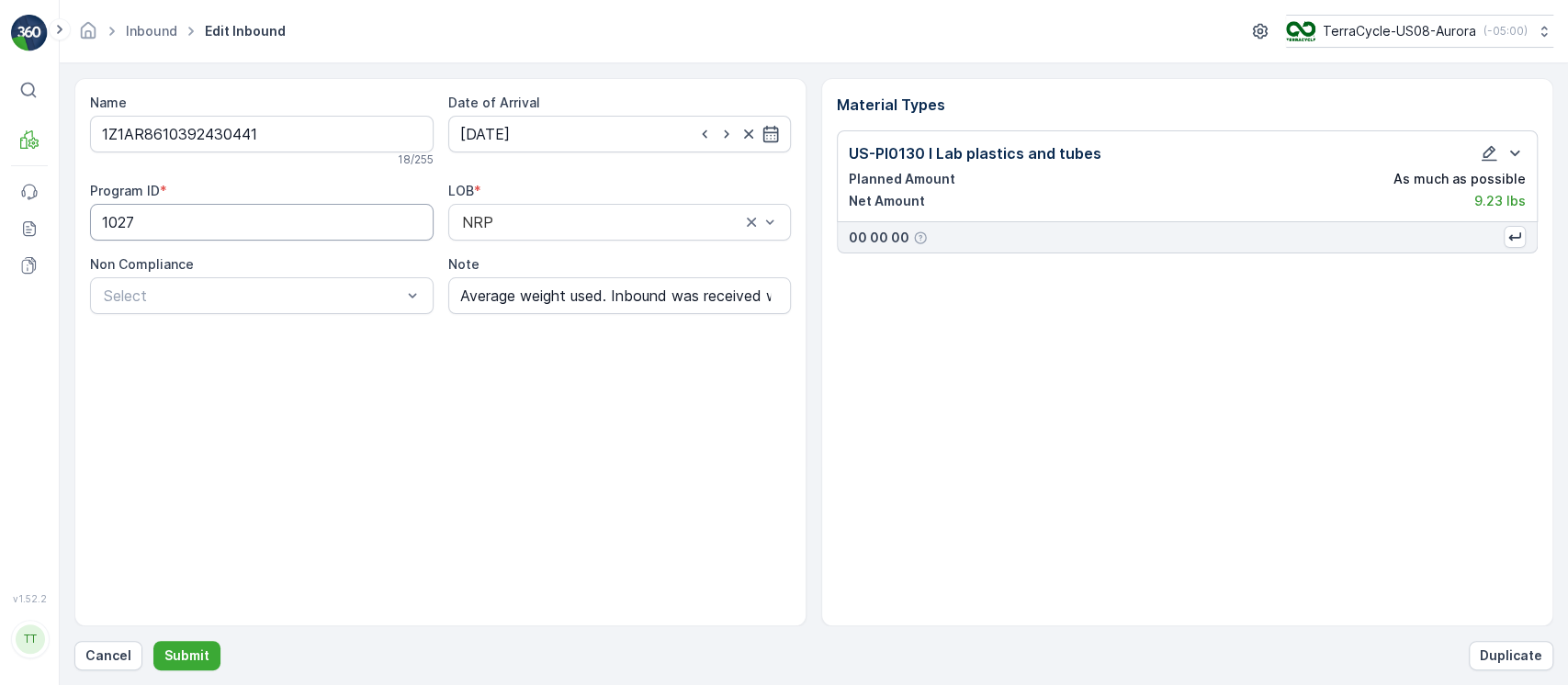
click at [292, 216] on ID "1027" at bounding box center [262, 223] width 344 height 37
click at [195, 661] on p "Submit" at bounding box center [187, 656] width 45 height 18
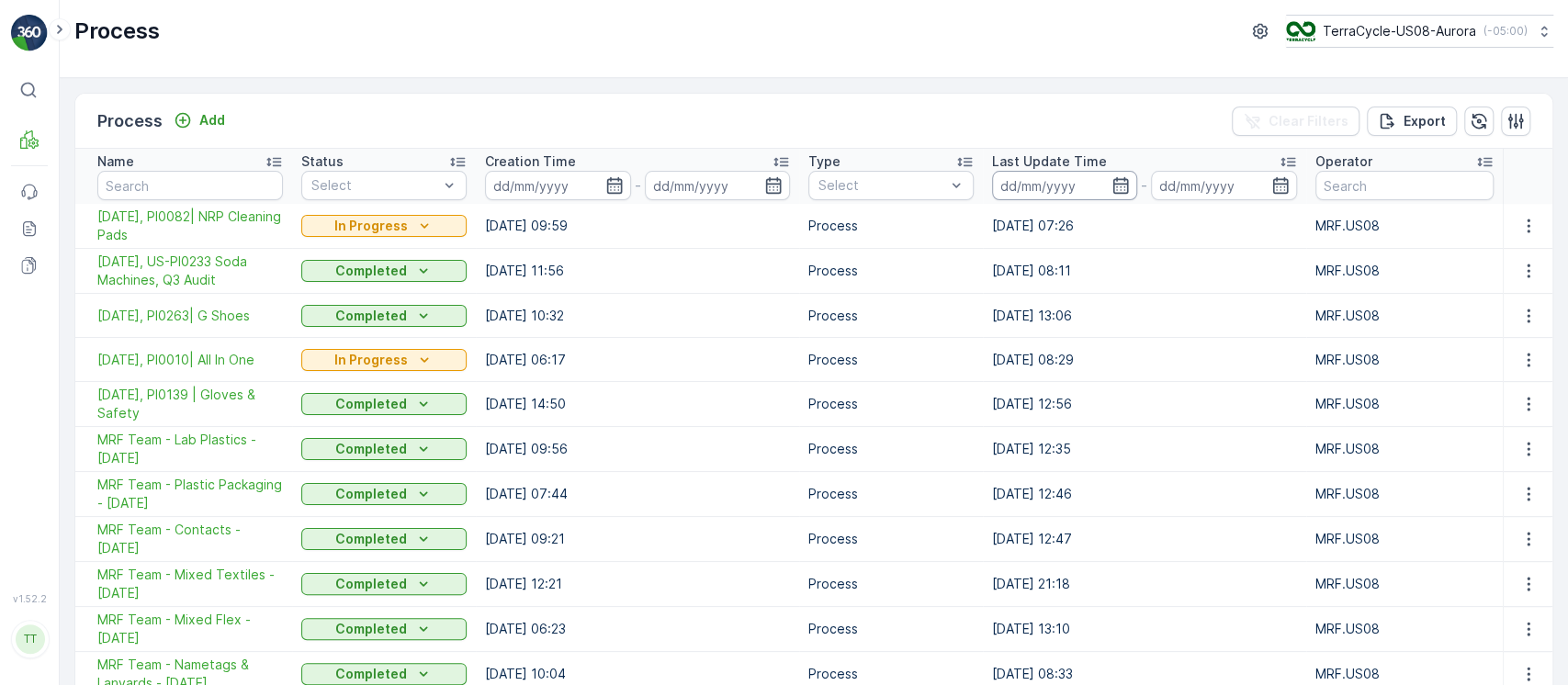
click at [1059, 180] on input at bounding box center [1064, 186] width 145 height 29
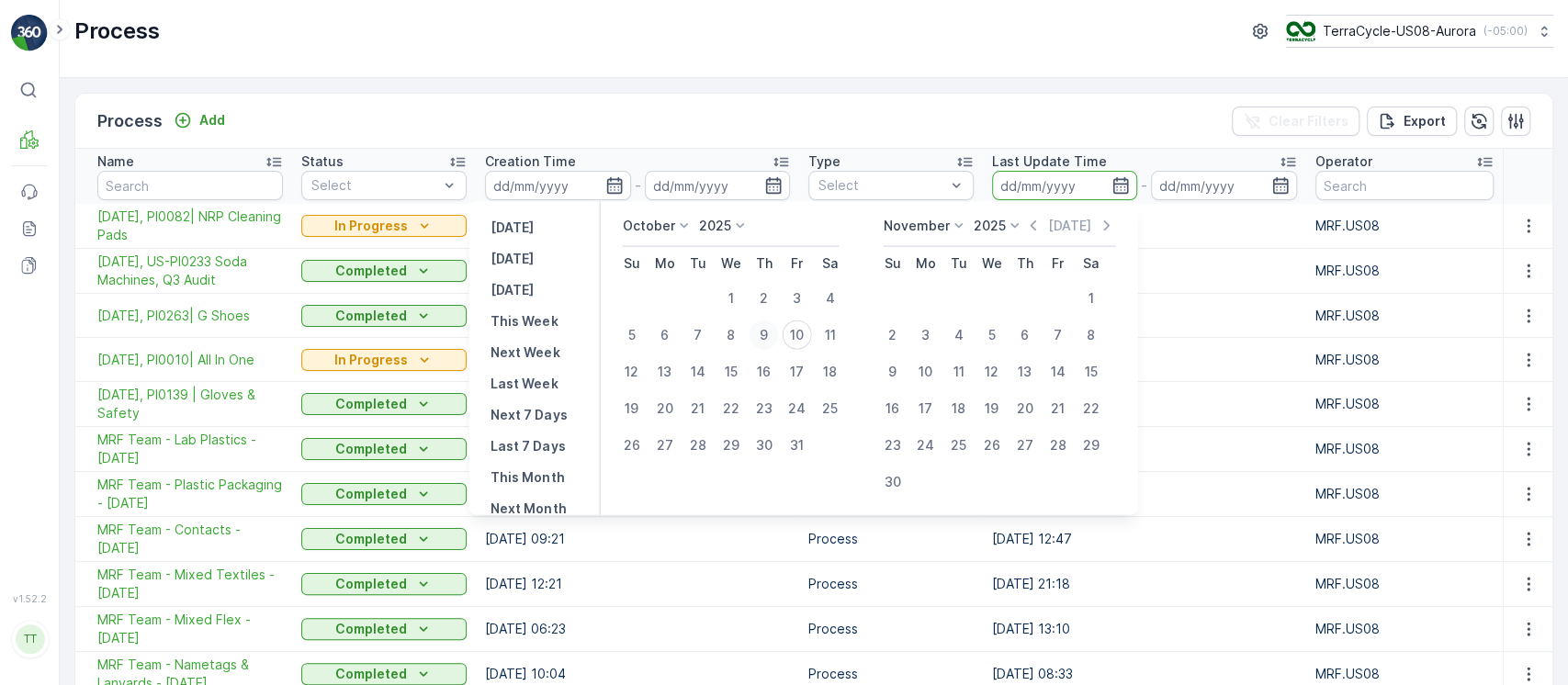
click at [768, 330] on div "9" at bounding box center [763, 335] width 29 height 29
type input "[DATE]"
click at [805, 331] on div "10" at bounding box center [796, 335] width 29 height 29
type input "[DATE]"
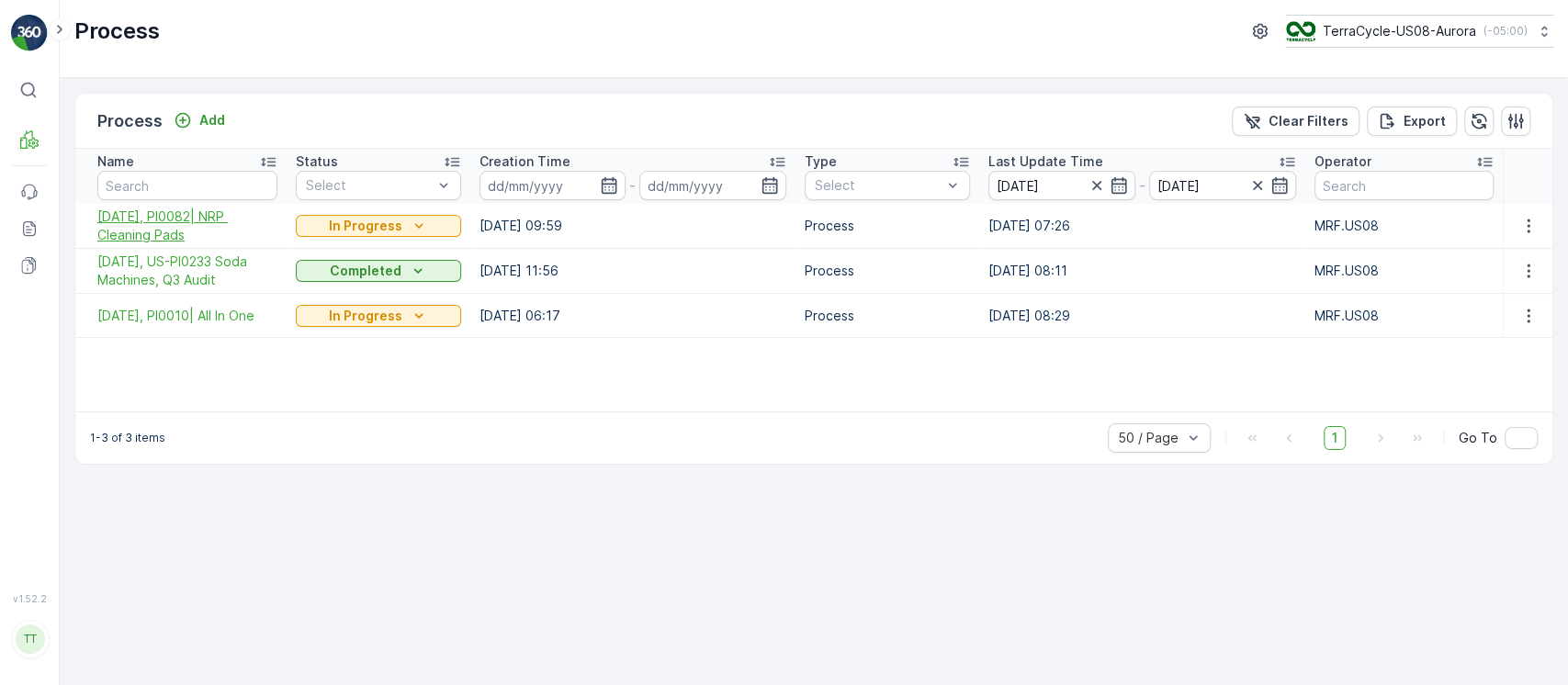
click at [184, 223] on span "[DATE], PI0082| NRP Cleaning Pads" at bounding box center [187, 226] width 180 height 37
click at [192, 265] on span "[DATE], US-PI0233 Soda Machines, Q3 Audit" at bounding box center [187, 271] width 180 height 37
click at [204, 307] on span "[DATE], PI0010| All In One" at bounding box center [187, 316] width 180 height 18
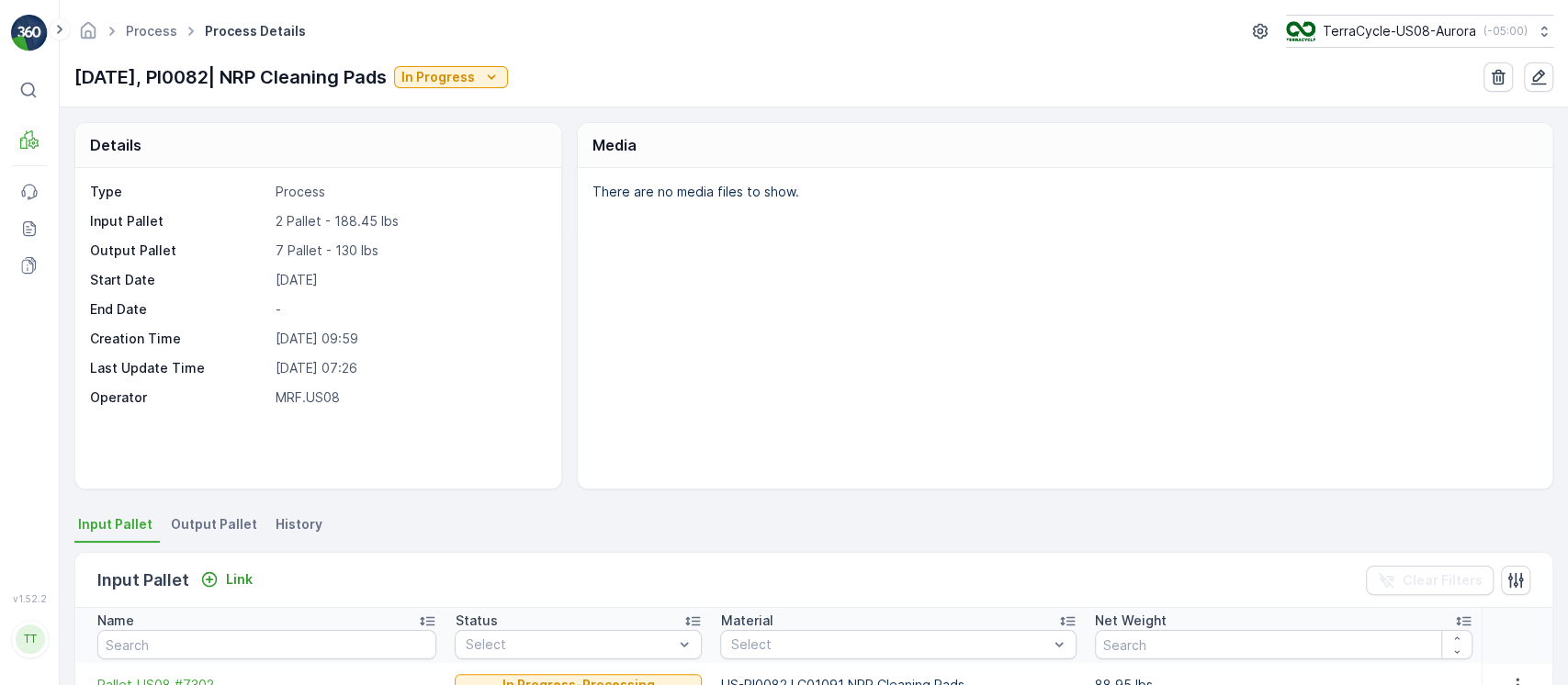
click at [310, 535] on li "History" at bounding box center [301, 528] width 58 height 31
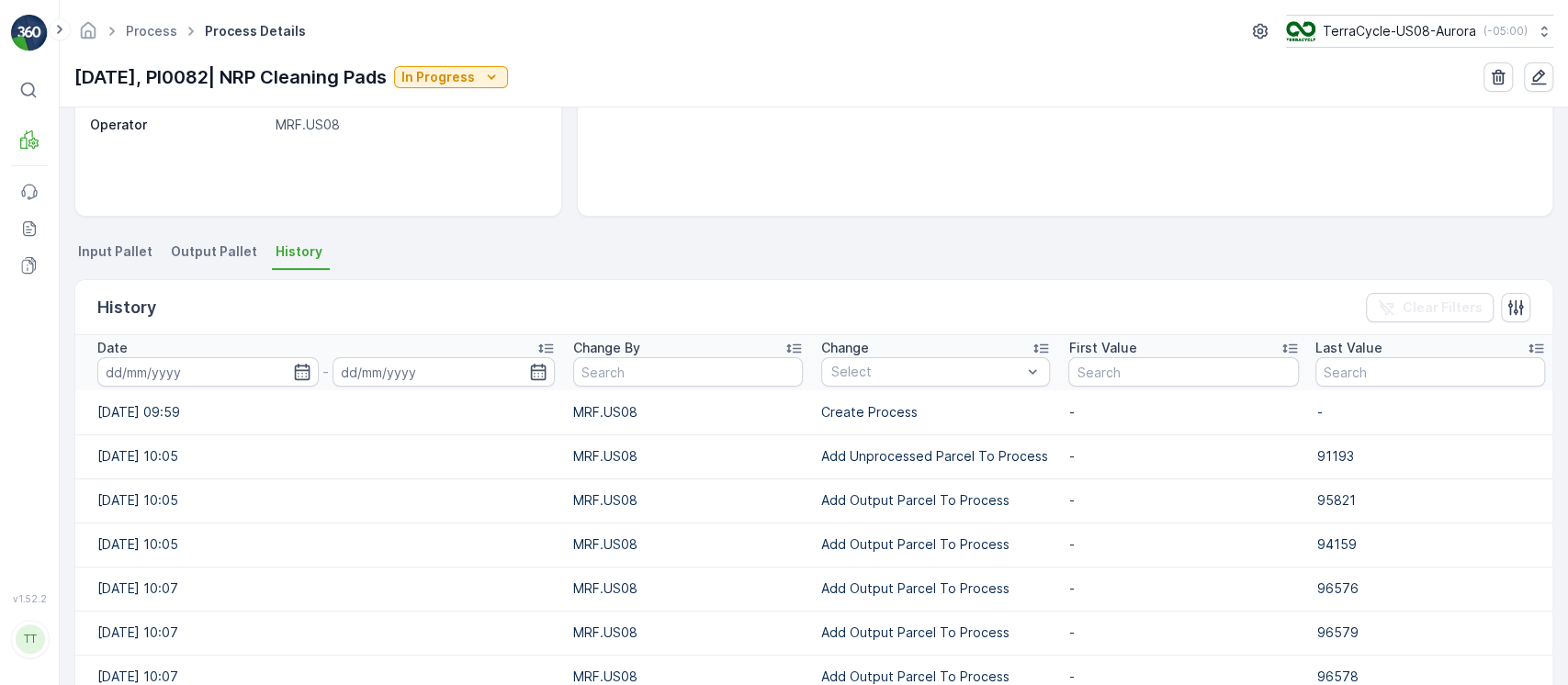
scroll to position [277, 0]
click at [882, 452] on p "Add Unprocessed Parcel To Process" at bounding box center [935, 453] width 228 height 18
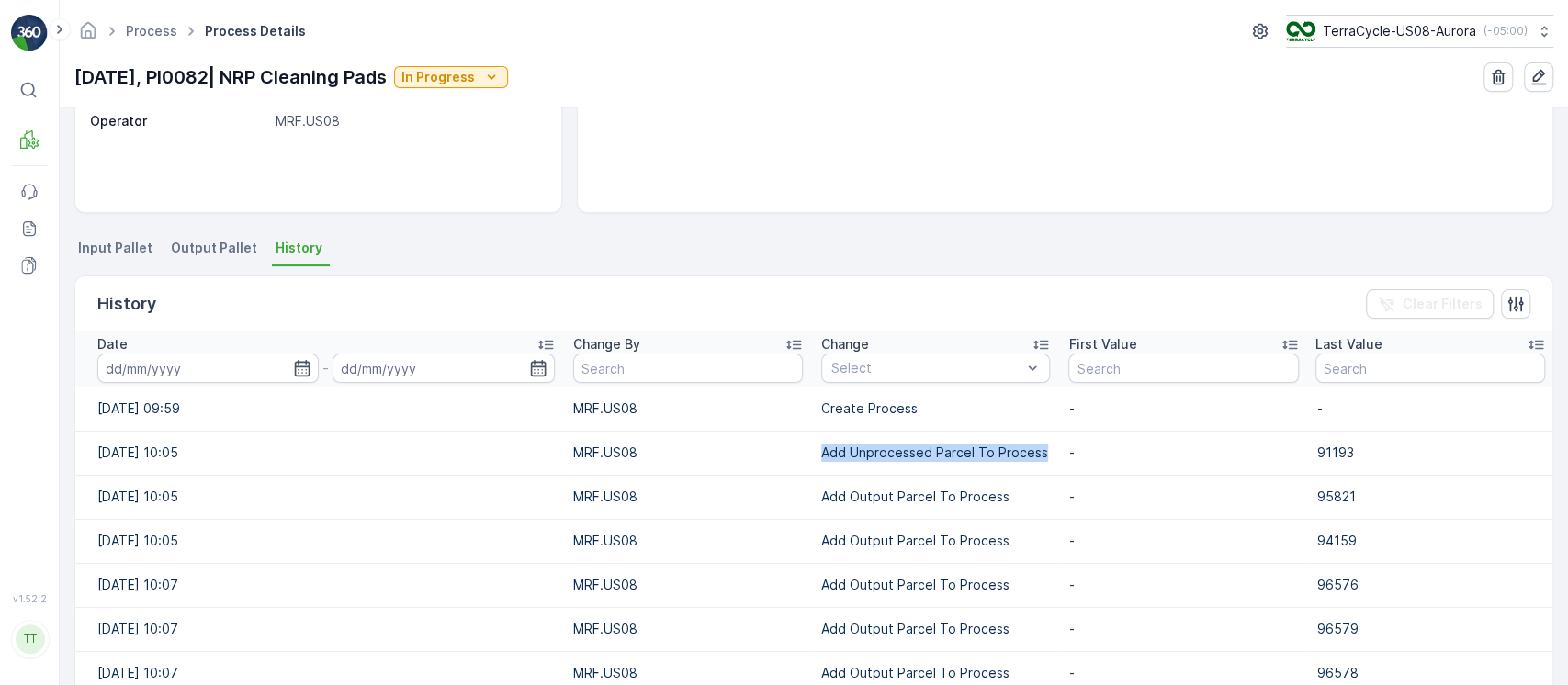
click at [882, 452] on p "Add Unprocessed Parcel To Process" at bounding box center [935, 453] width 228 height 18
copy p "Add Unprocessed Parcel To Process"
click at [921, 380] on div "Select" at bounding box center [935, 368] width 228 height 29
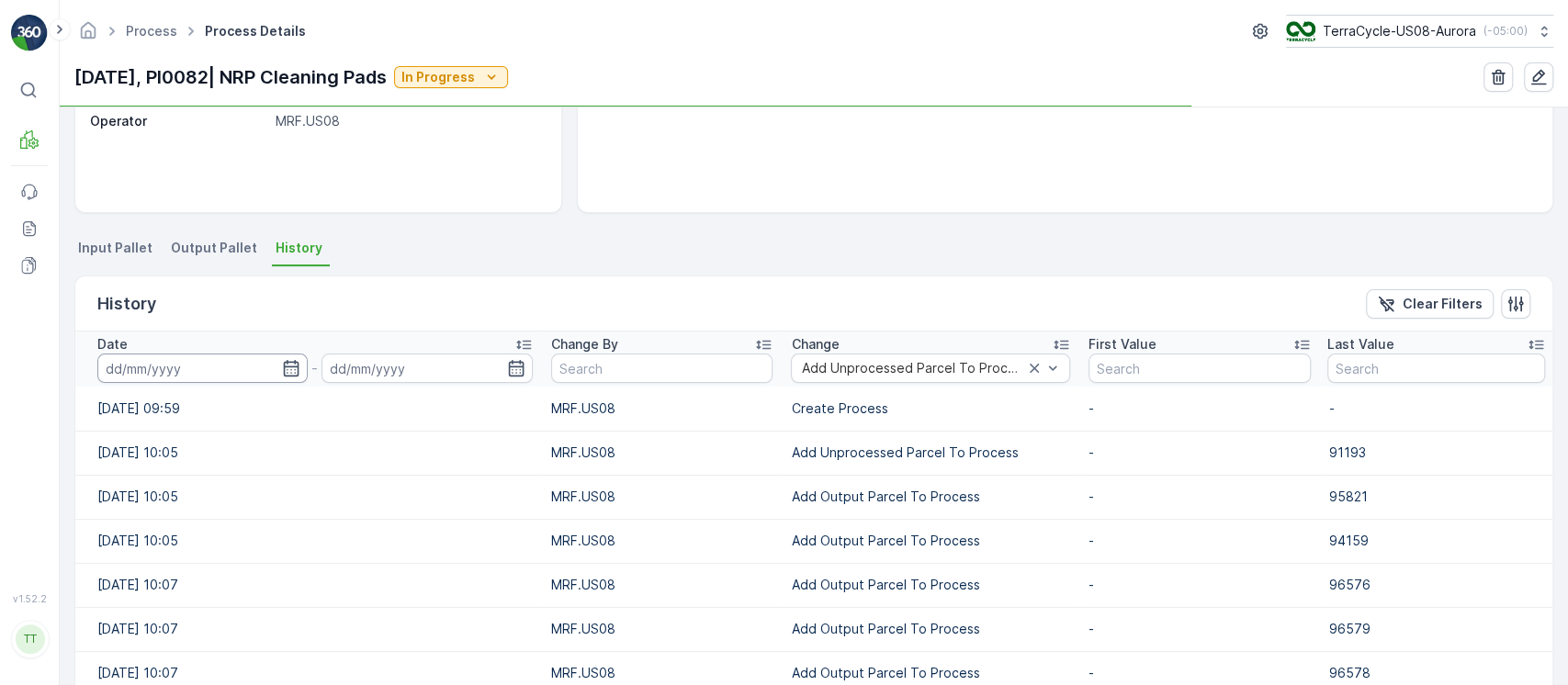
scroll to position [261, 0]
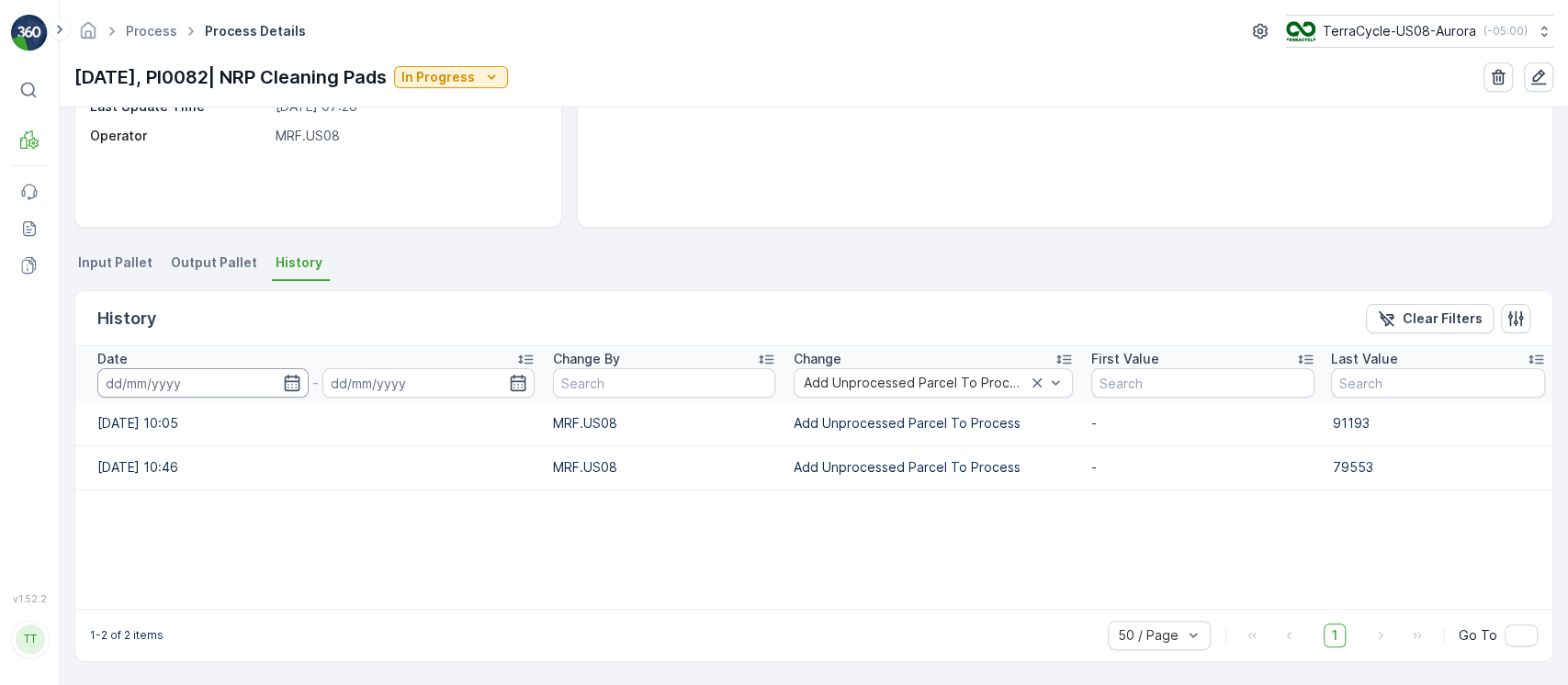
click at [221, 380] on input at bounding box center [202, 383] width 211 height 29
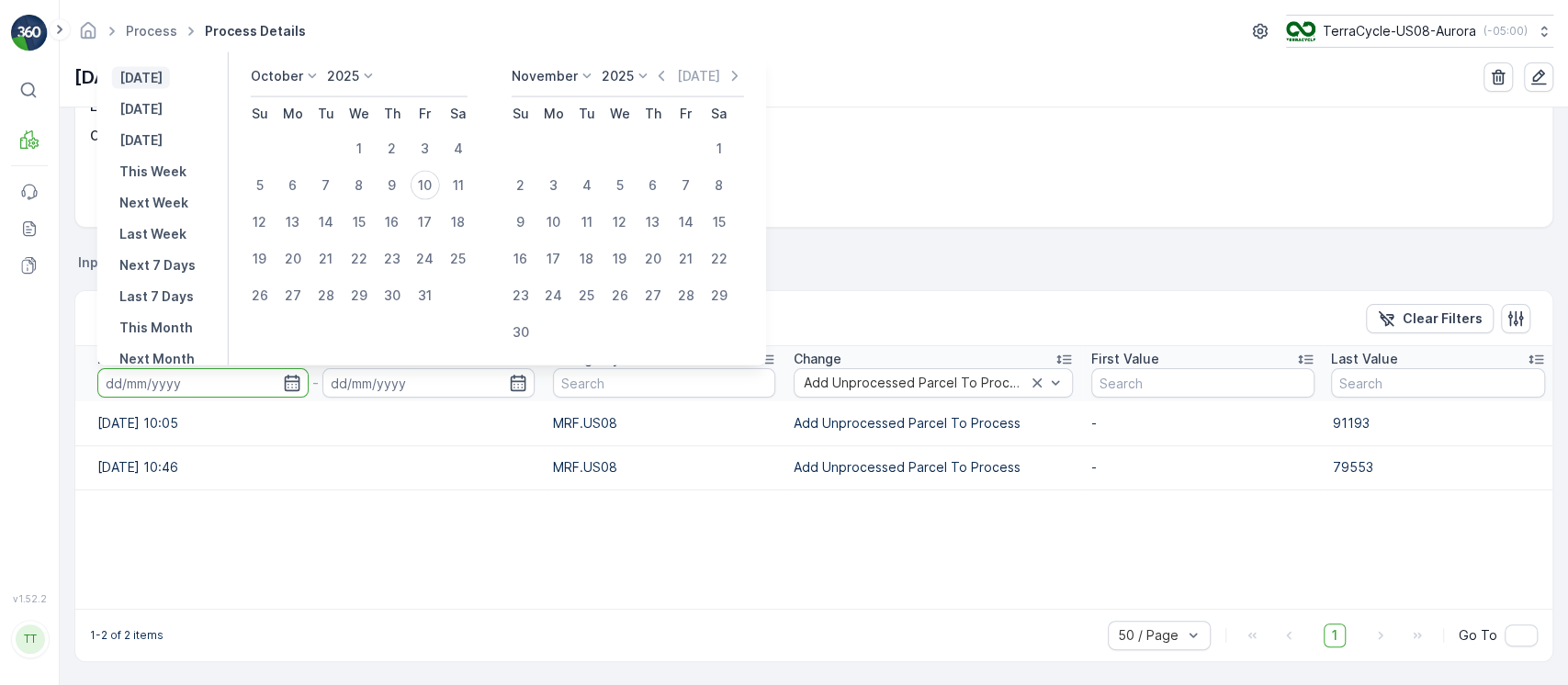
click at [162, 82] on p "[DATE]" at bounding box center [141, 78] width 43 height 18
type input "[DATE]"
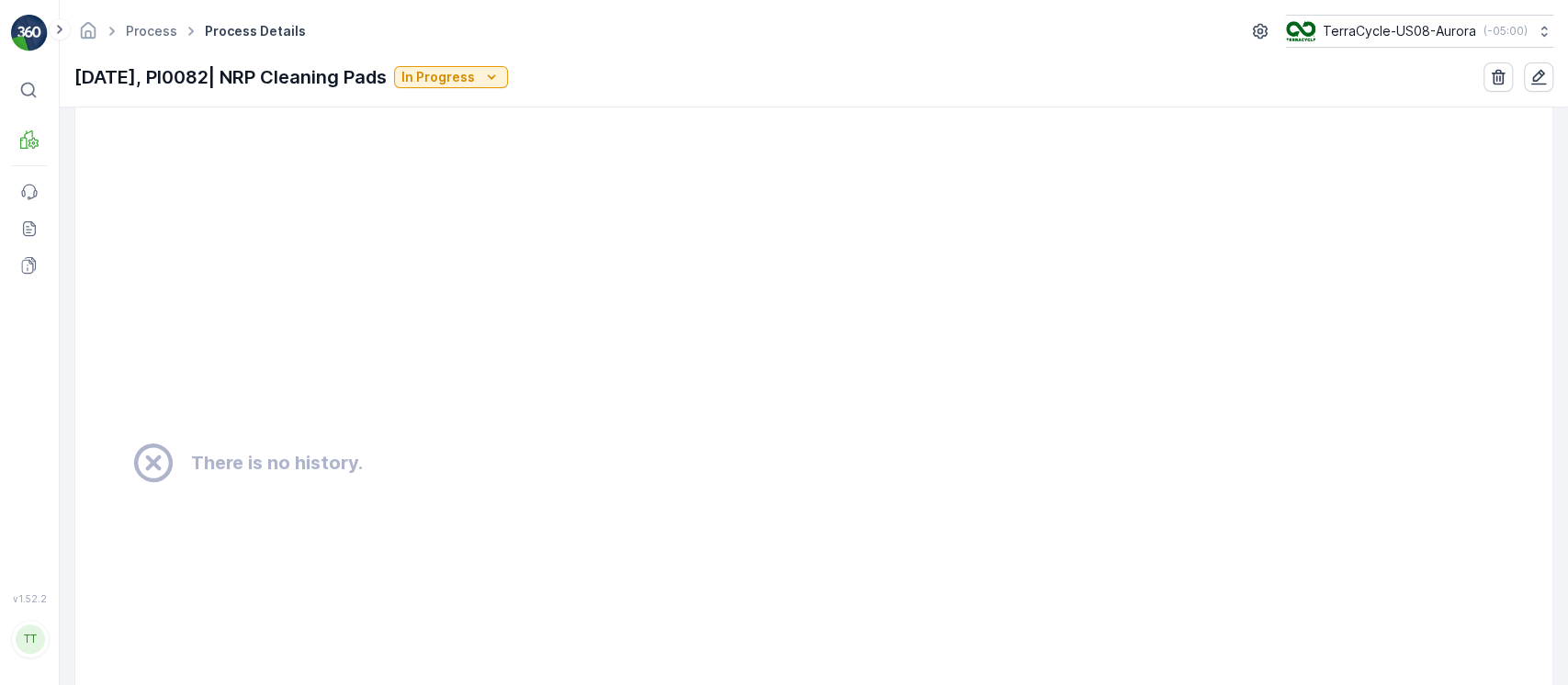
scroll to position [1160, 0]
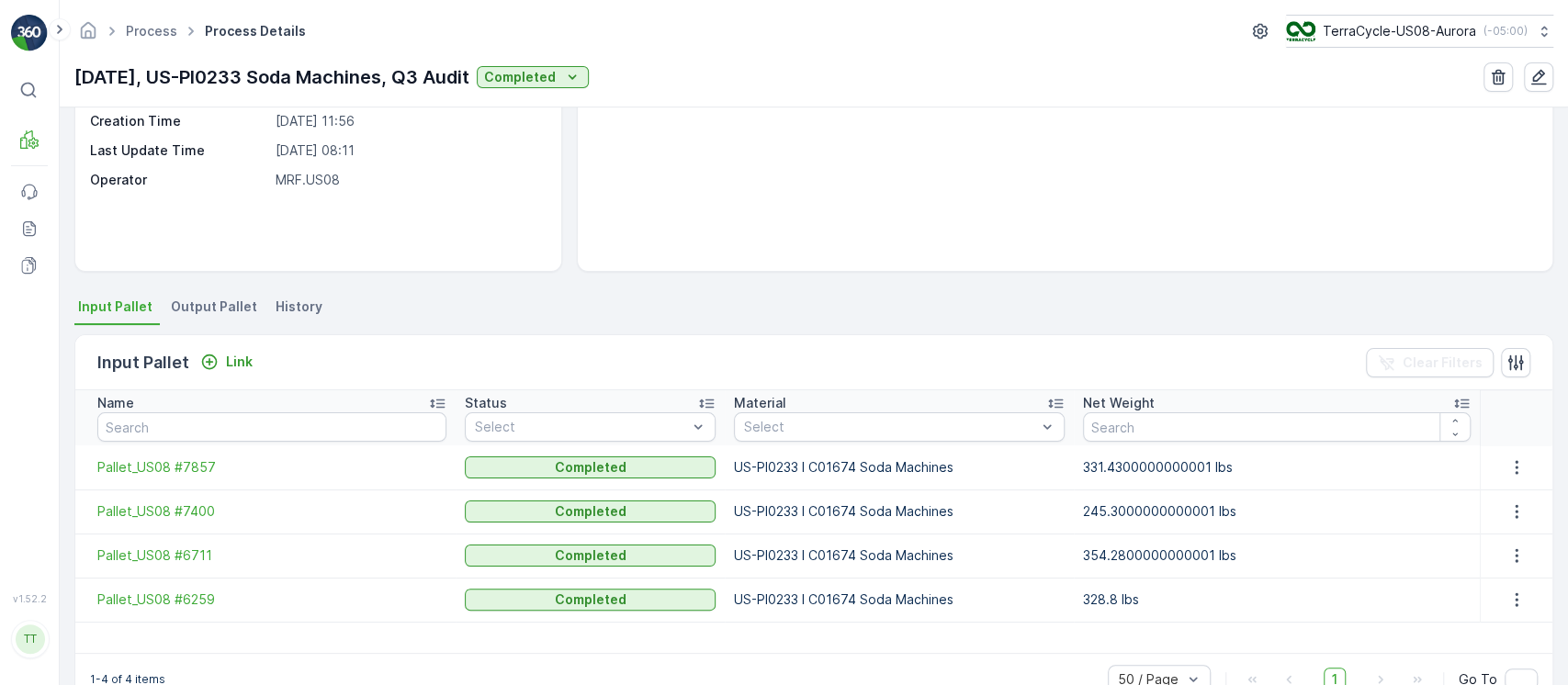
scroll to position [228, 0]
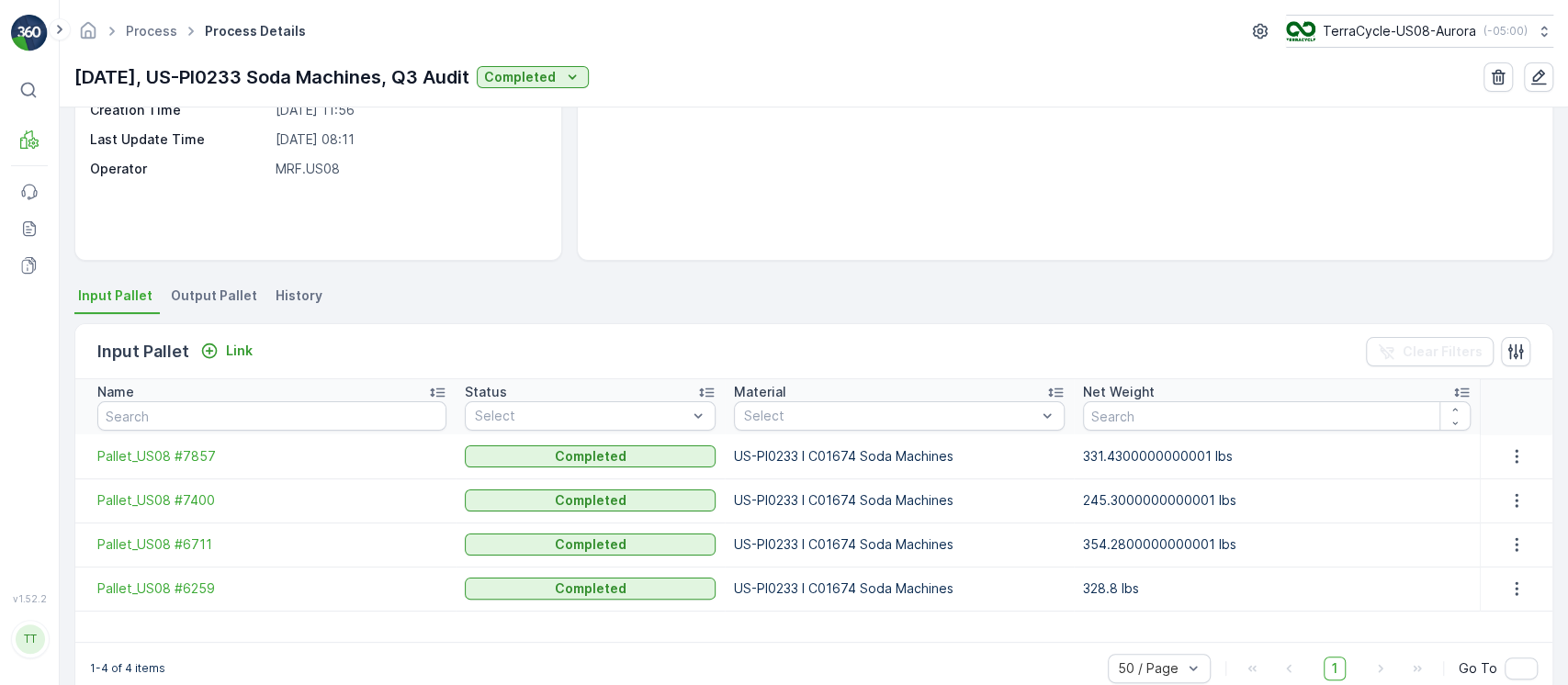
click at [294, 304] on li "History" at bounding box center [301, 298] width 58 height 31
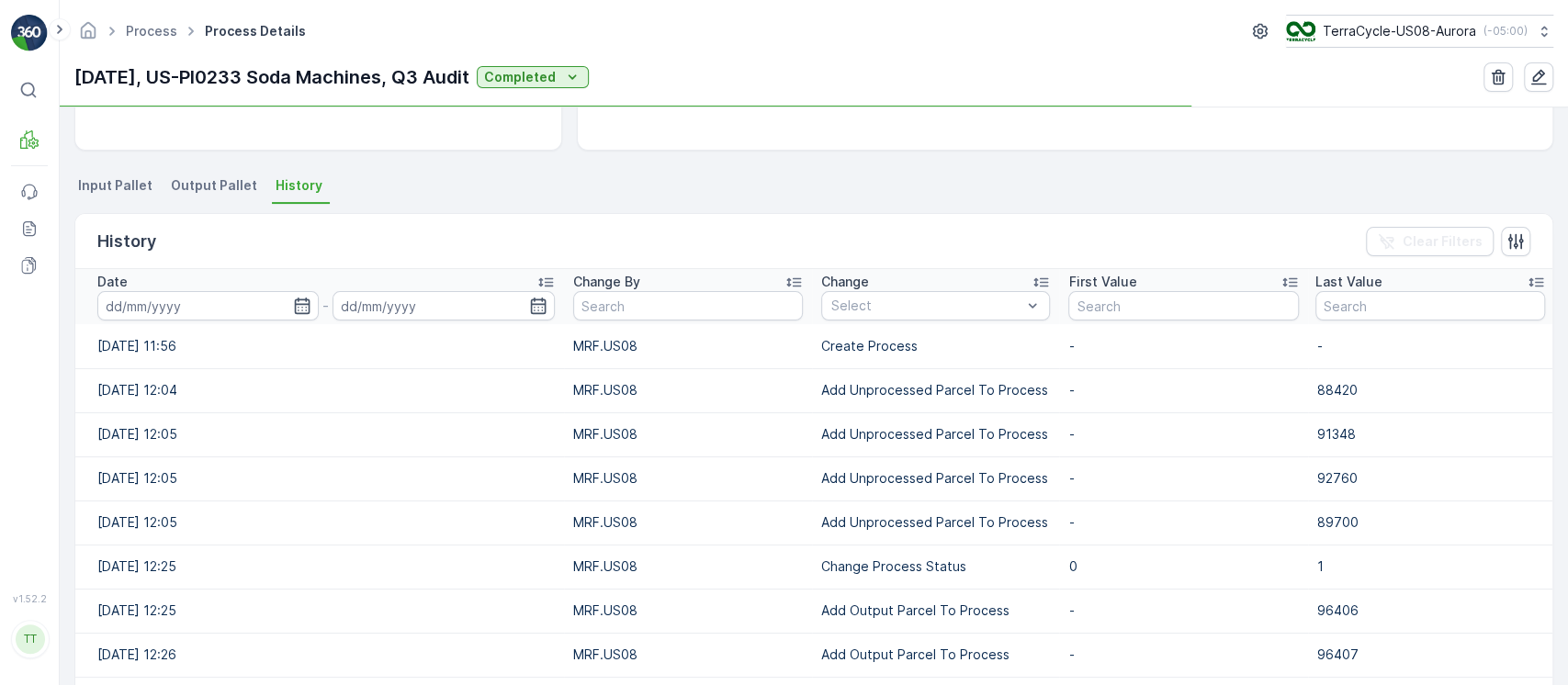
scroll to position [341, 0]
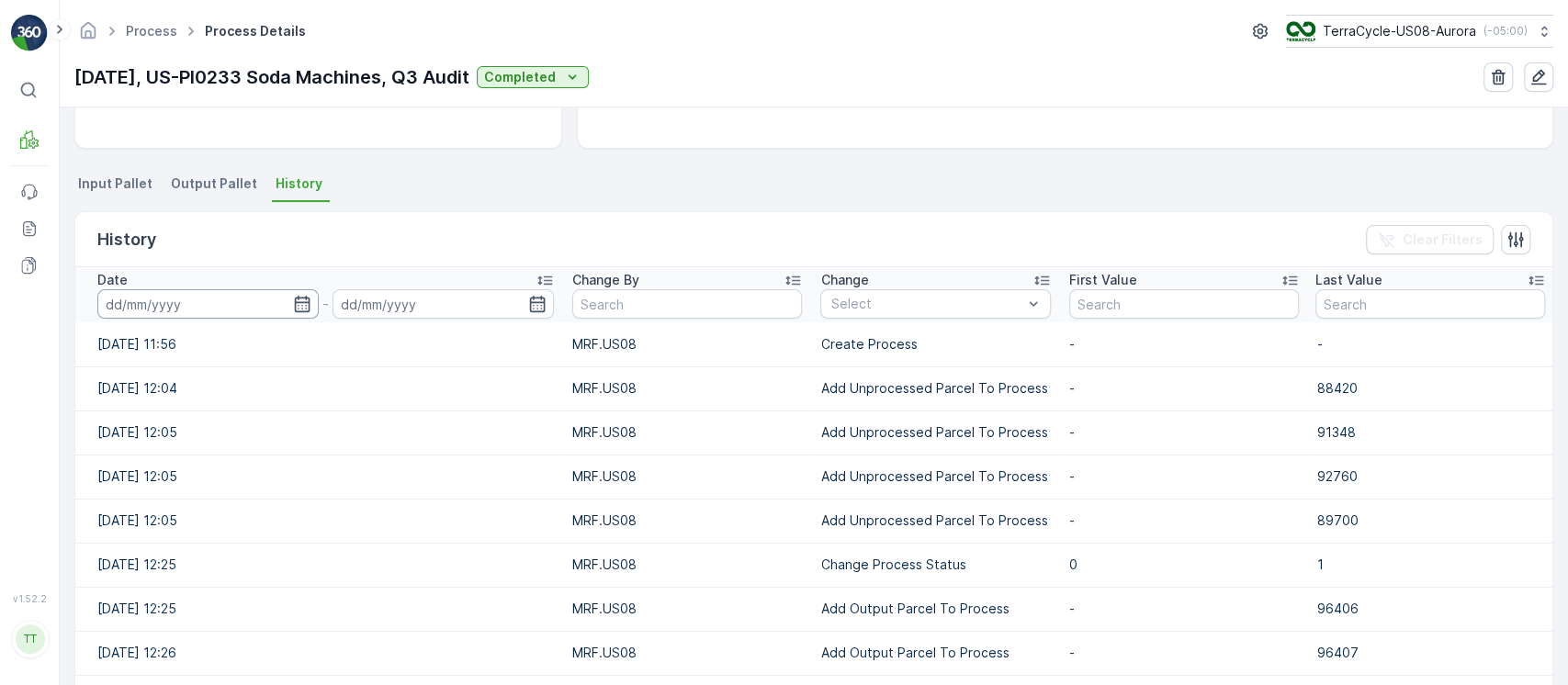
click at [220, 311] on input at bounding box center [208, 304] width 222 height 29
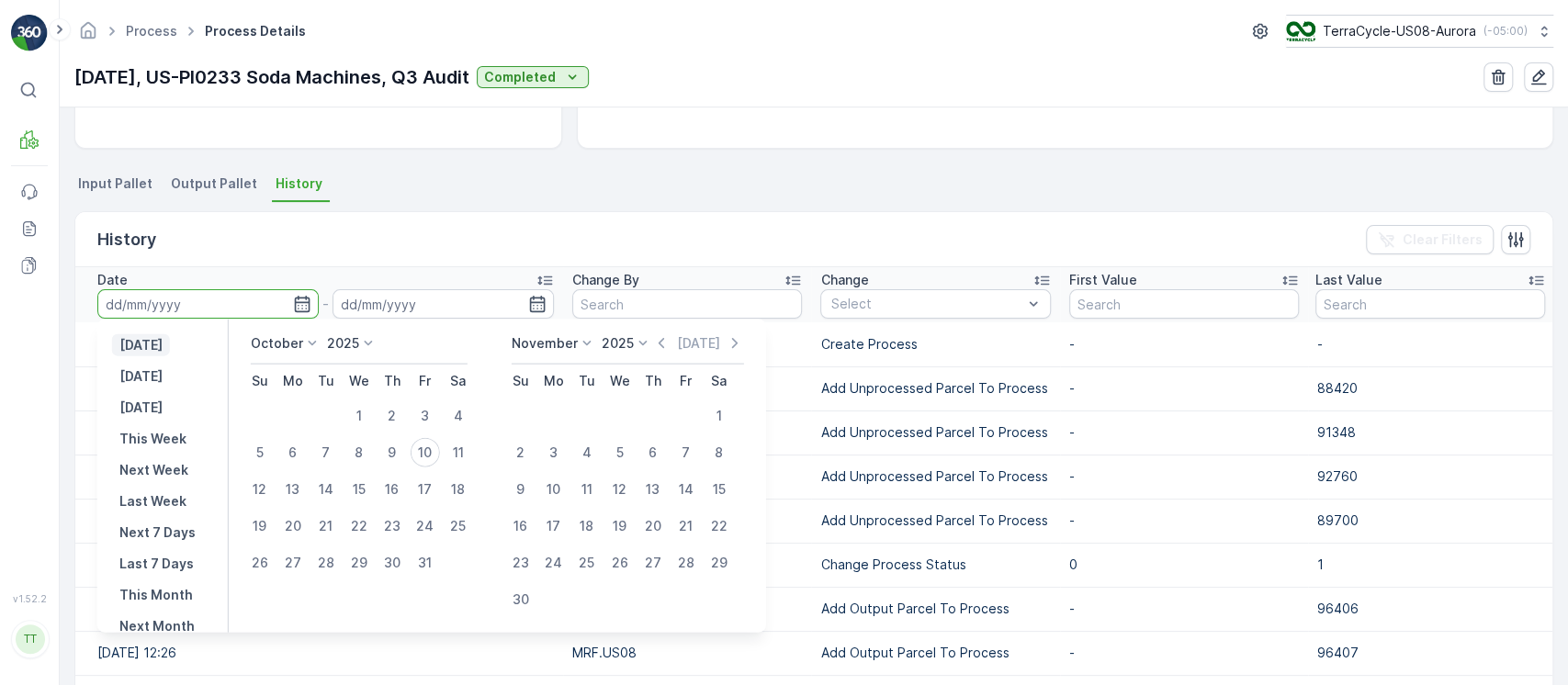
click at [162, 341] on p "[DATE]" at bounding box center [141, 345] width 43 height 18
type input "[DATE]"
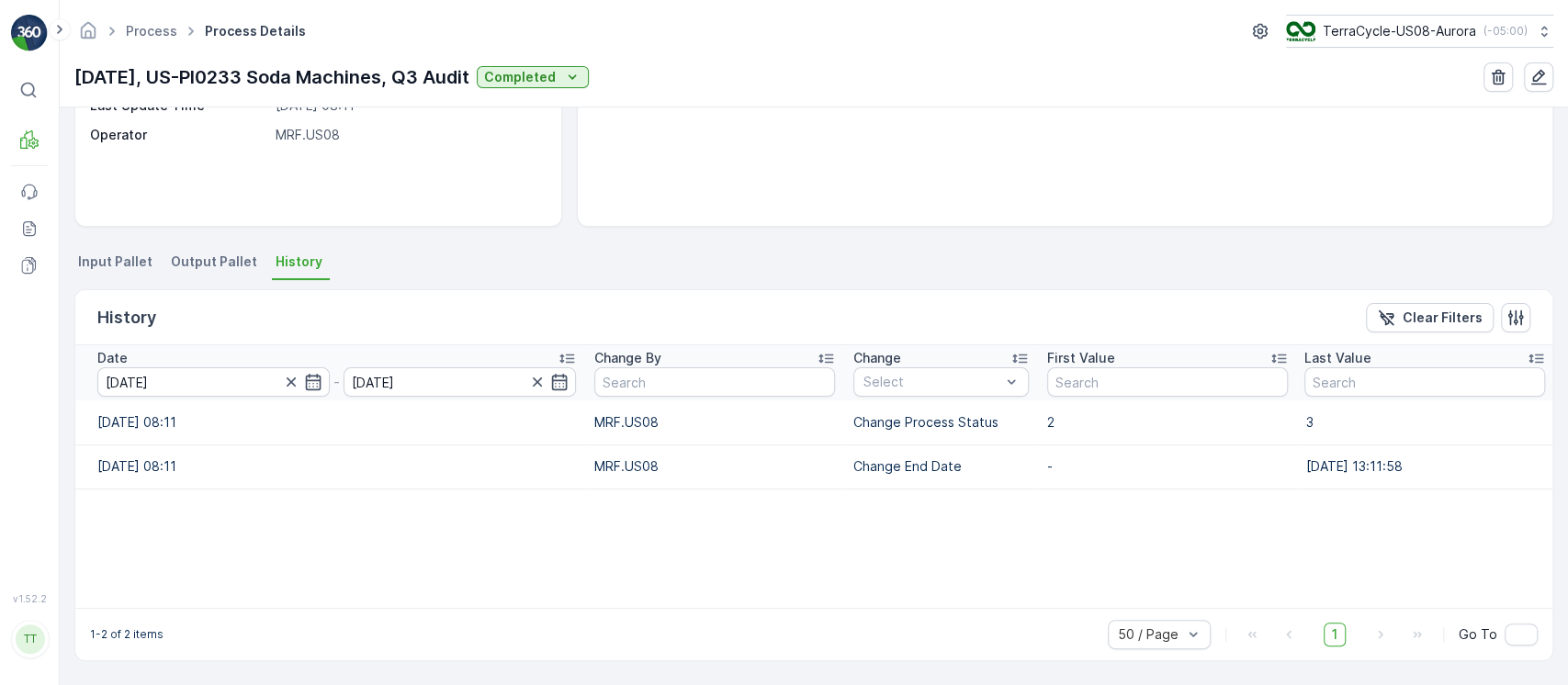
scroll to position [261, 0]
click at [911, 370] on div "Select" at bounding box center [940, 383] width 176 height 29
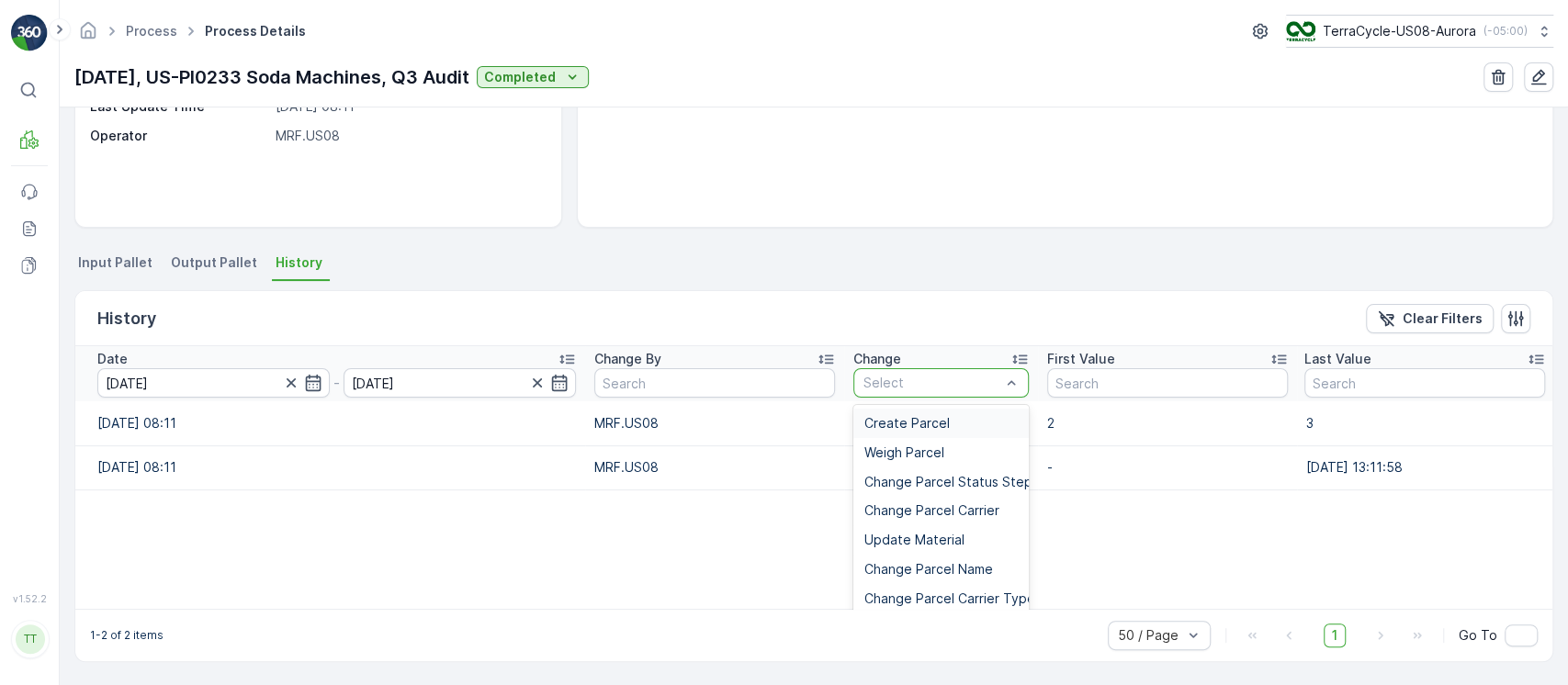
type input "Add Unprocessed Parcel To Process"
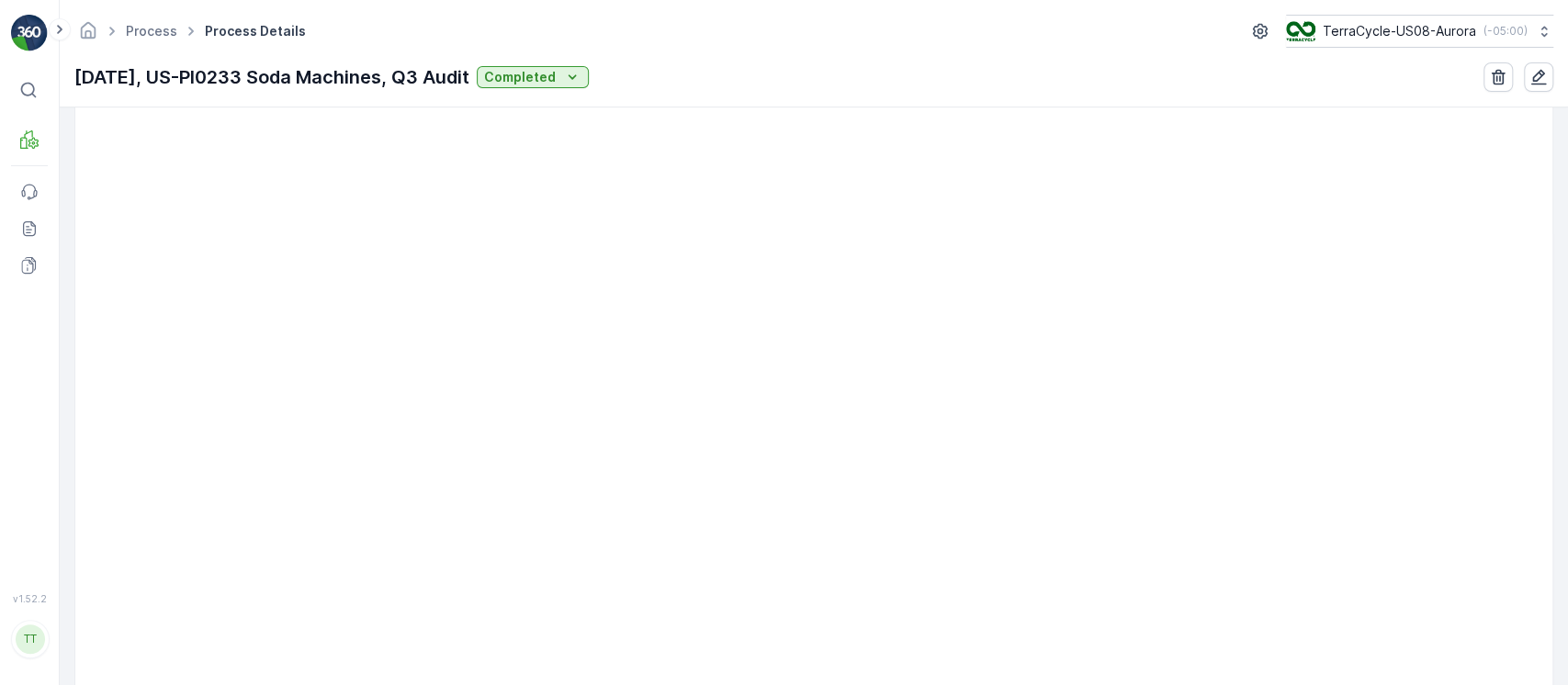
scroll to position [842, 0]
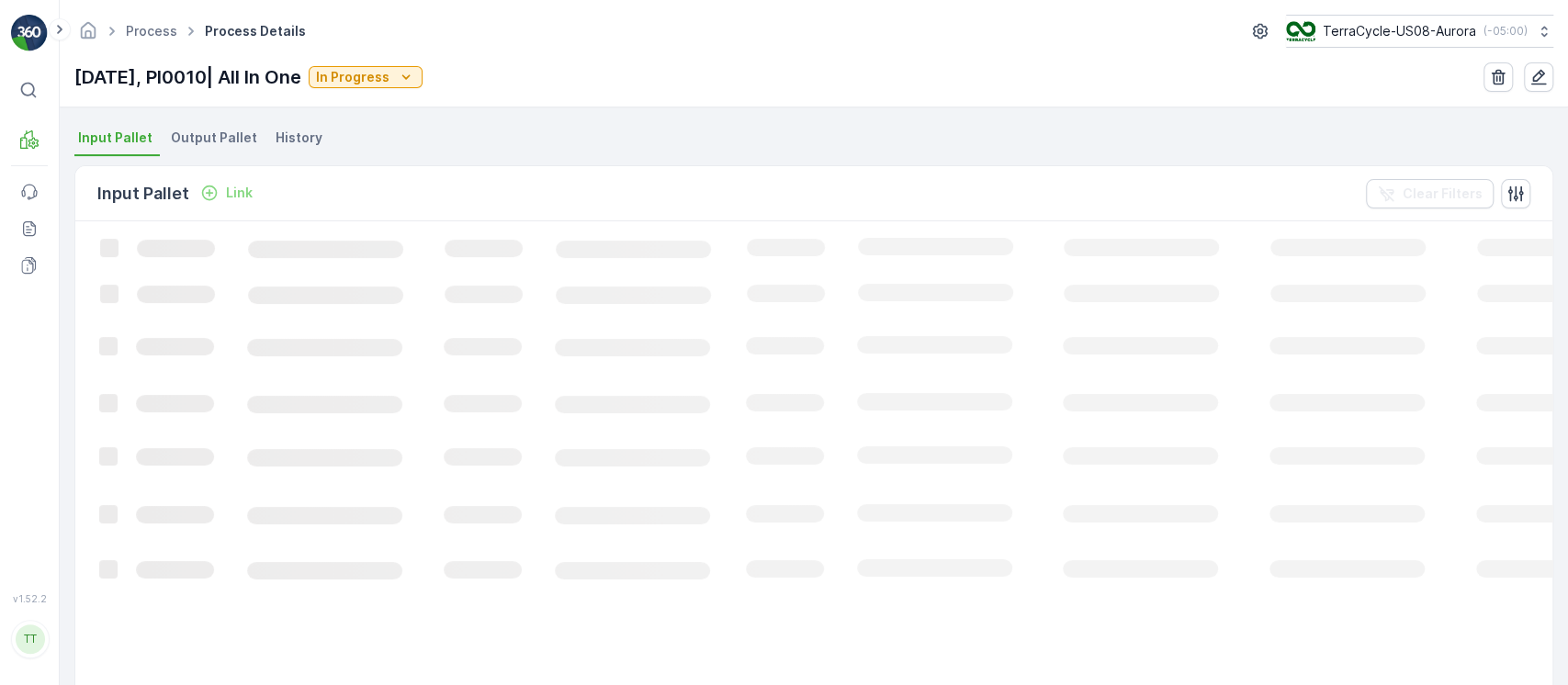
scroll to position [390, 0]
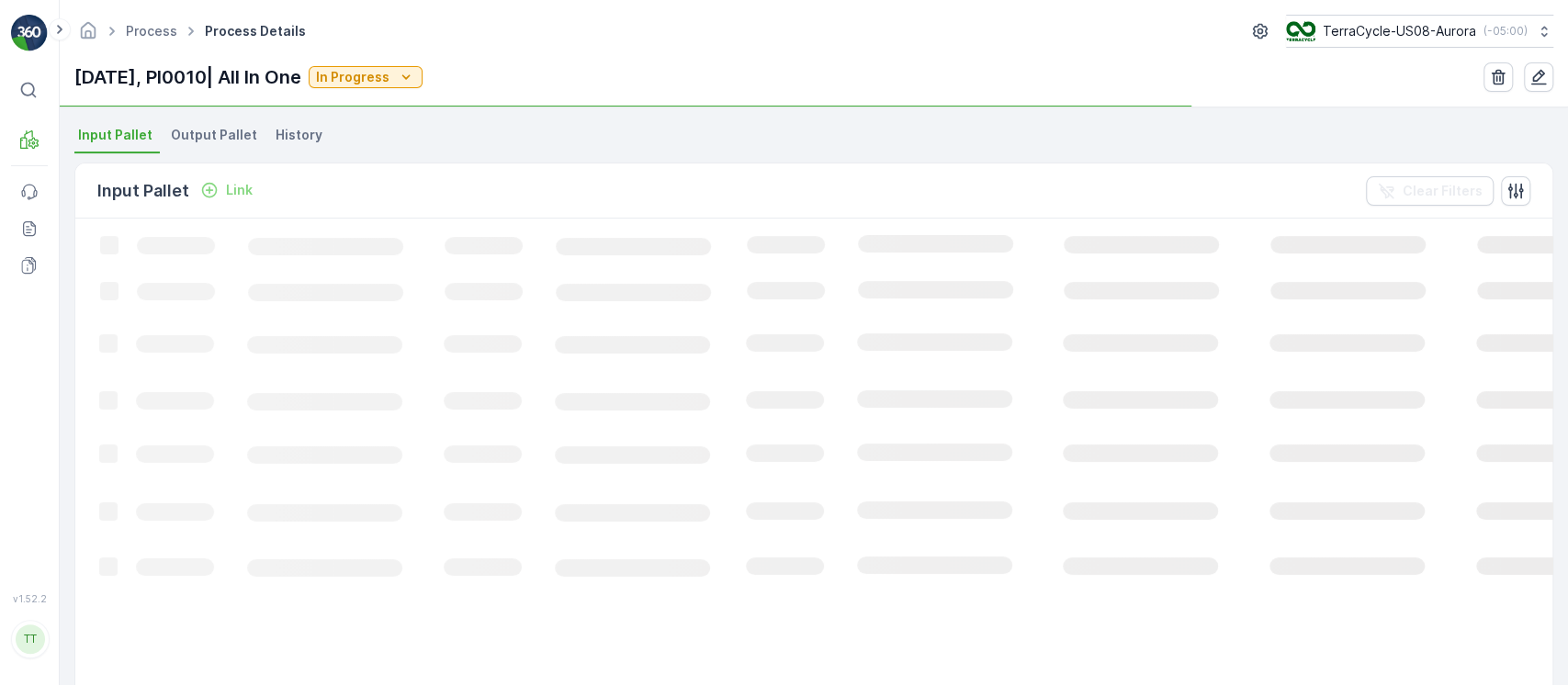
click at [258, 128] on ul "Input Pallet Output Pallet History" at bounding box center [814, 138] width 1479 height 31
click at [281, 132] on span "History" at bounding box center [299, 135] width 47 height 18
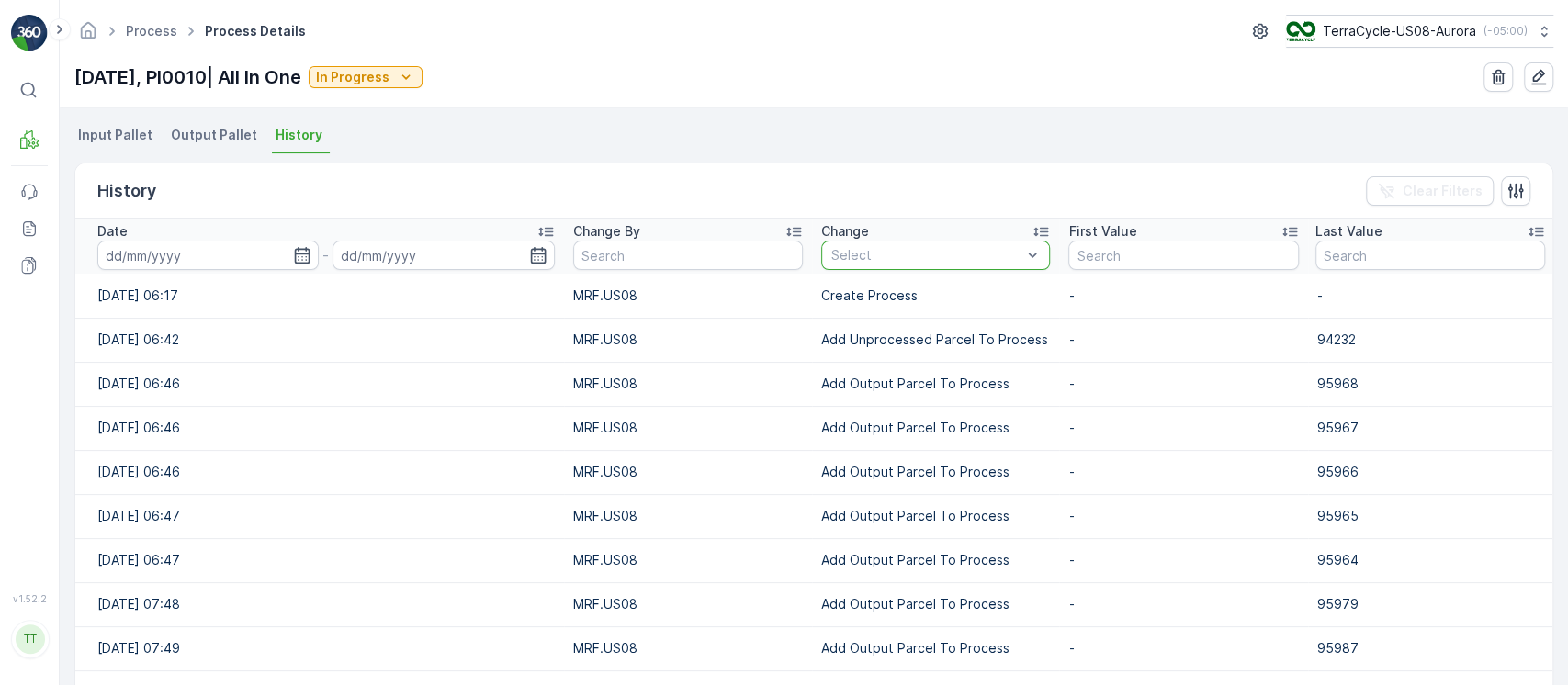
click at [867, 254] on div at bounding box center [926, 255] width 193 height 15
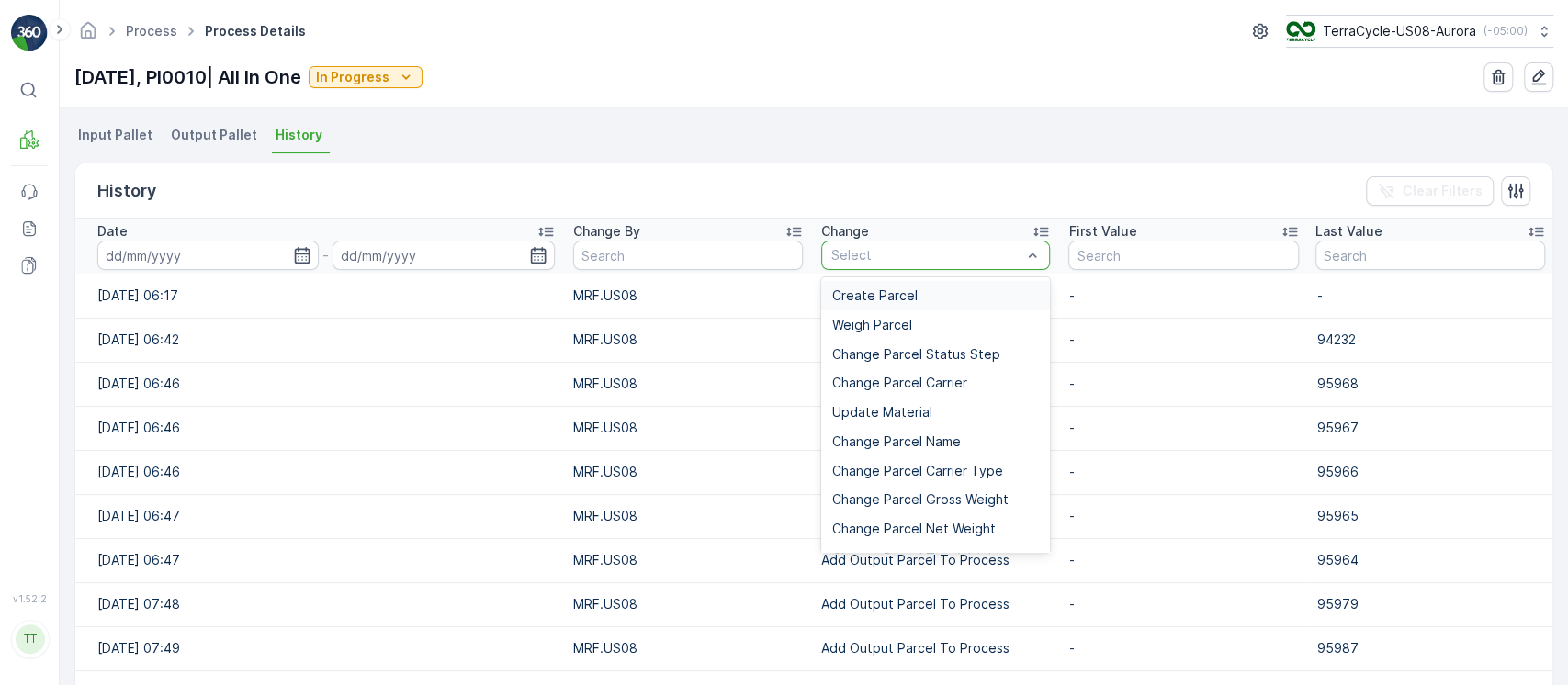
paste input "Add Unprocessed Parcel To Process"
type input "Add Unprocessed Parcel To Process"
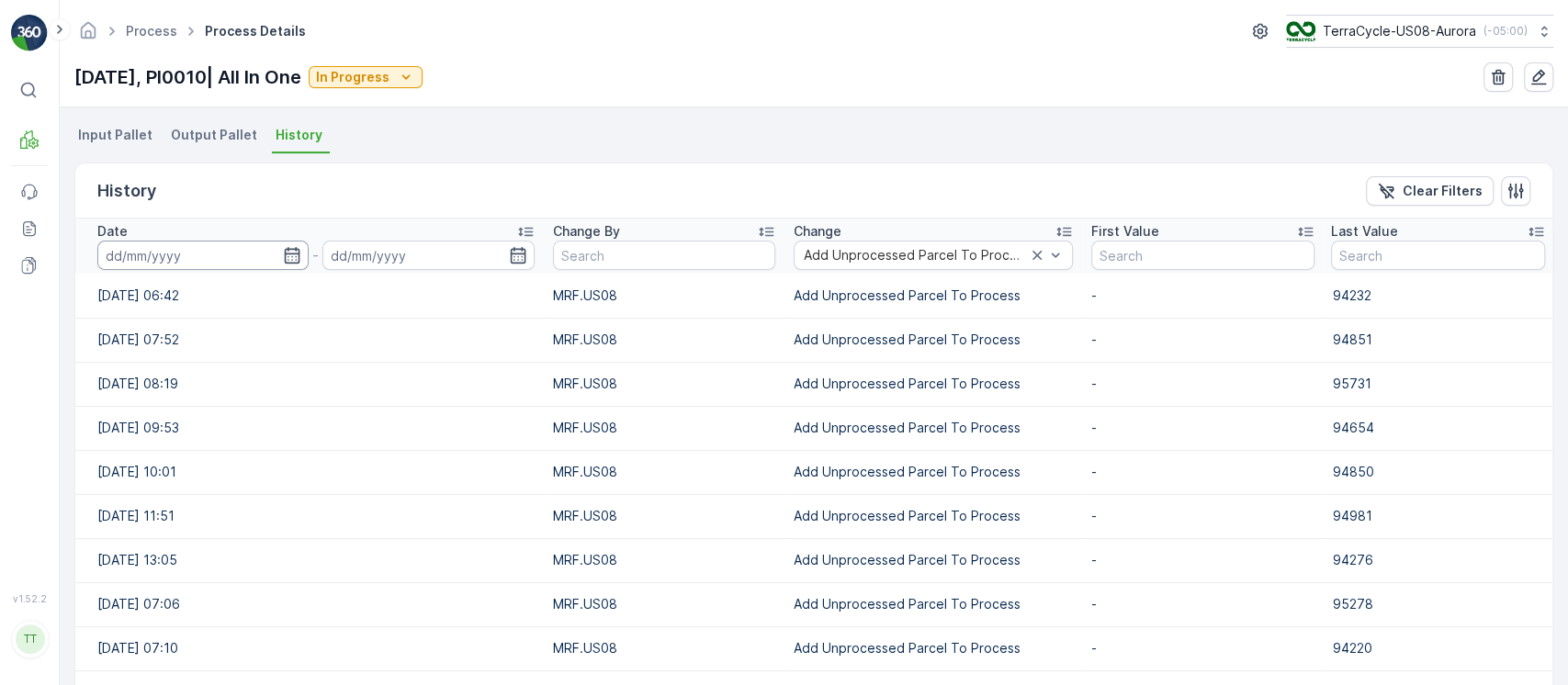
click at [213, 258] on input at bounding box center [202, 256] width 211 height 29
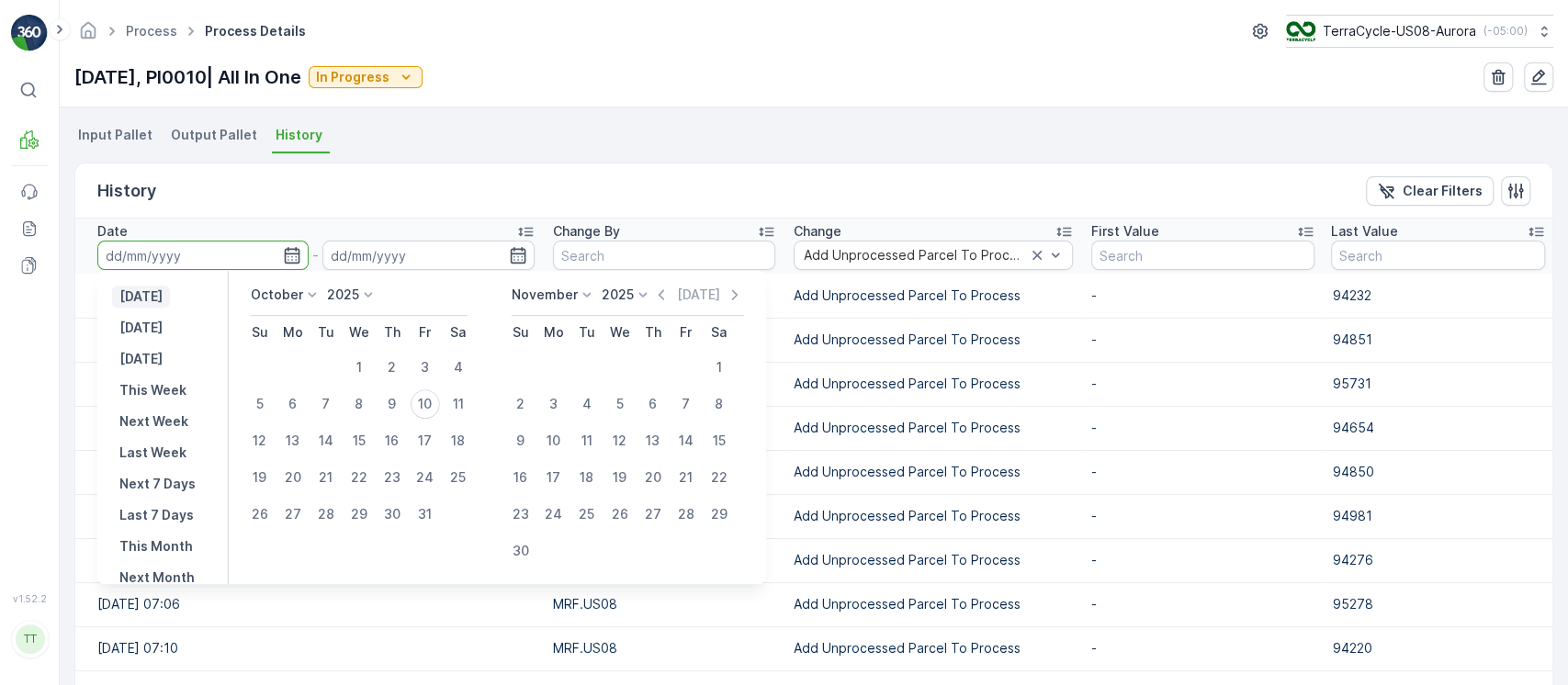
click at [162, 294] on p "[DATE]" at bounding box center [141, 296] width 43 height 18
type input "[DATE]"
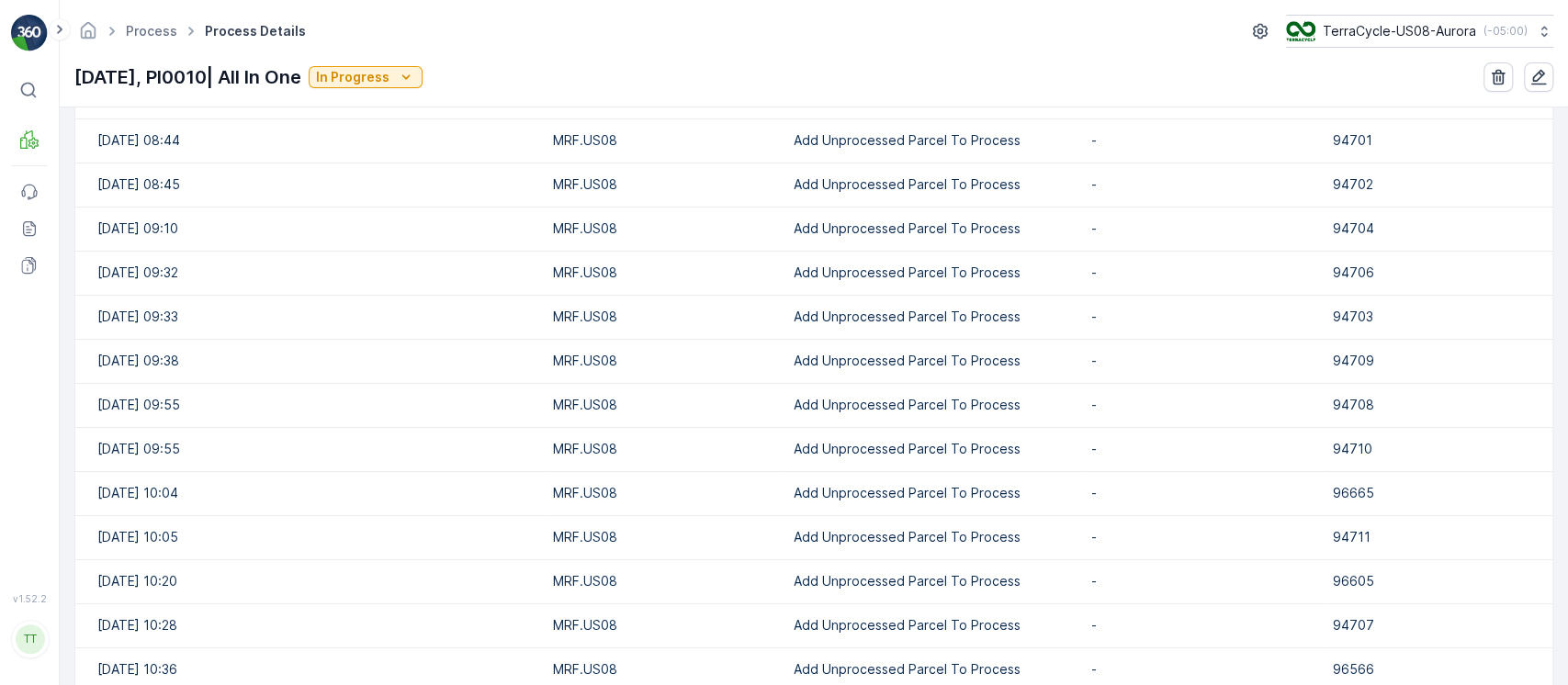
scroll to position [936, 0]
